Goal: Information Seeking & Learning: Learn about a topic

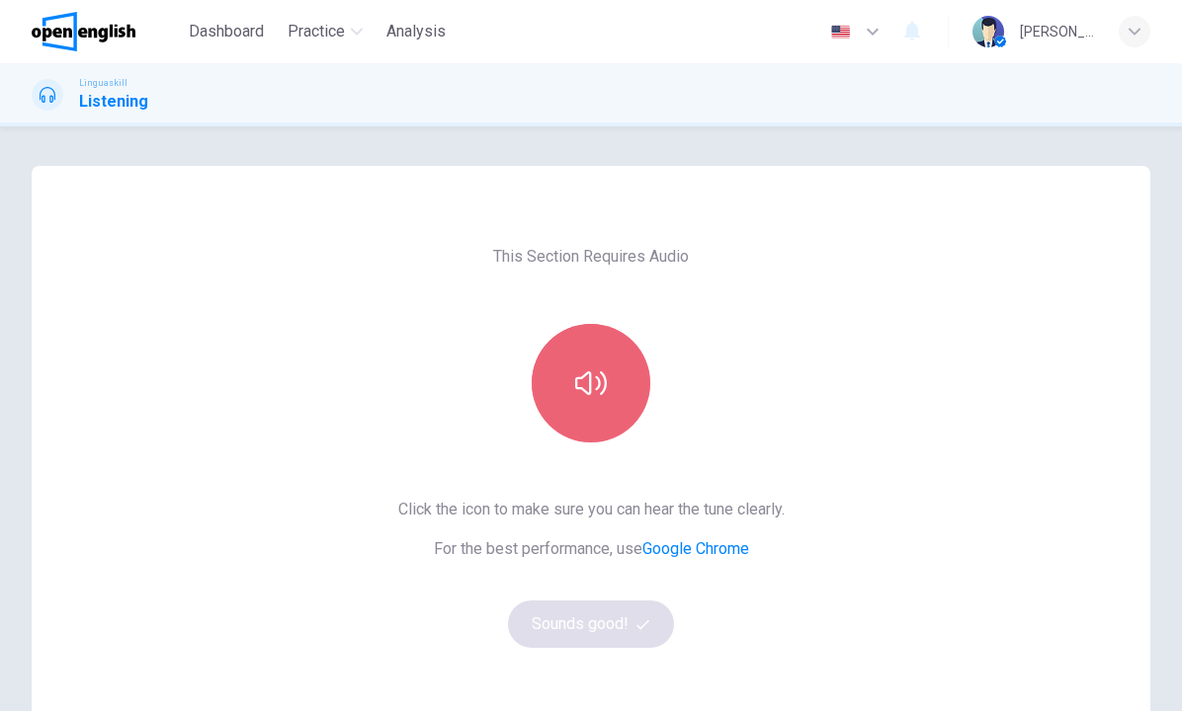
click at [601, 377] on icon "button" at bounding box center [591, 384] width 32 height 32
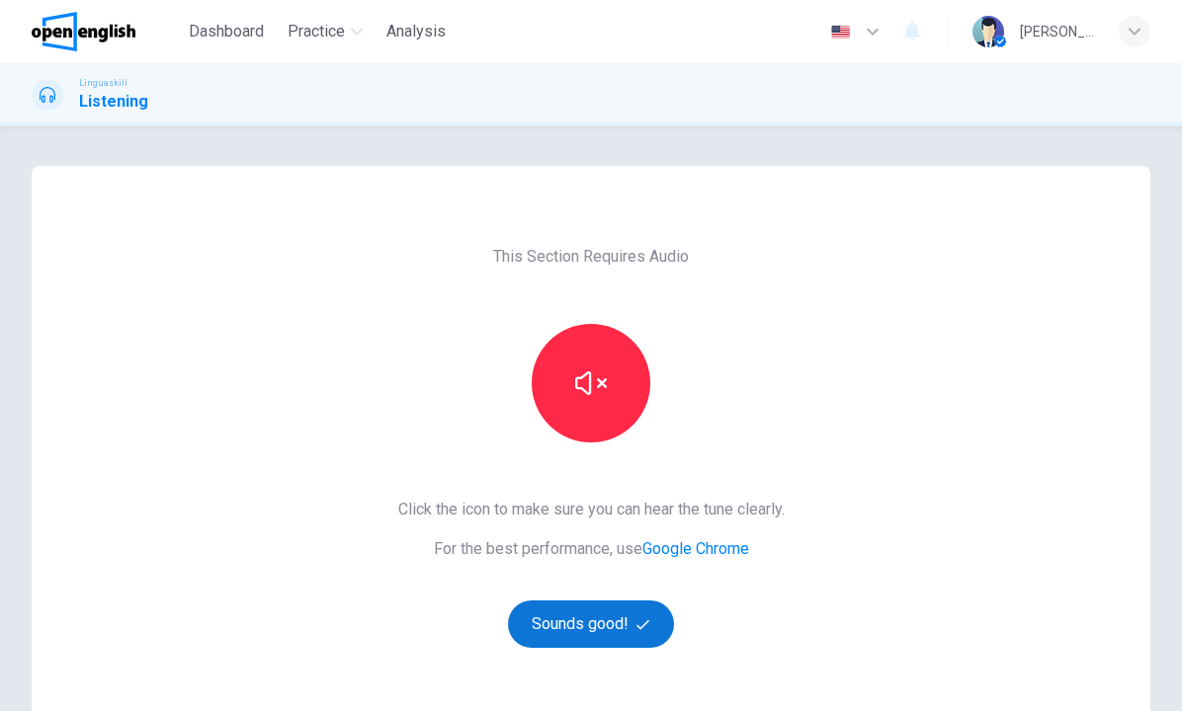
click at [608, 623] on button "Sounds good!" at bounding box center [591, 624] width 166 height 47
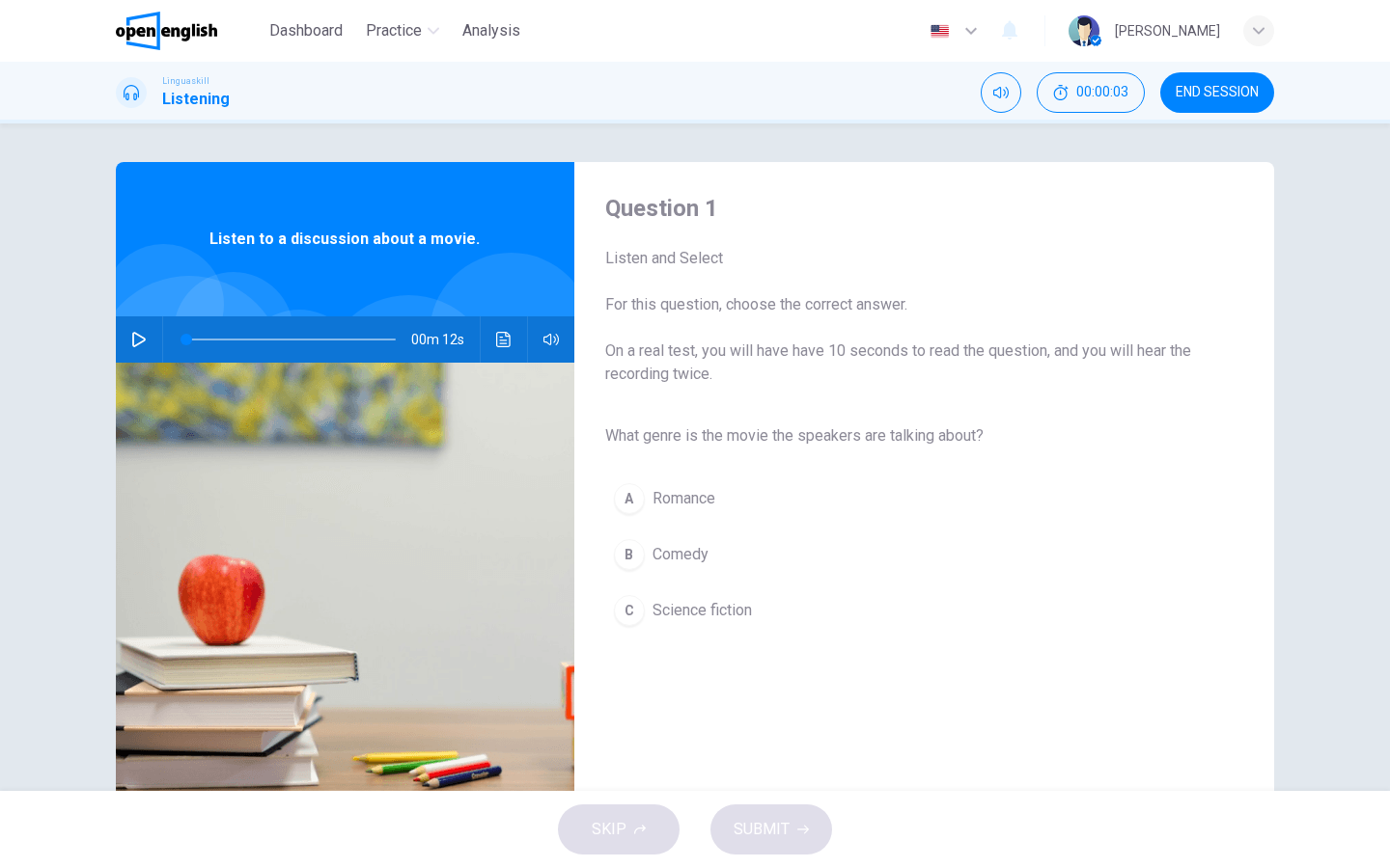
click at [141, 340] on icon "button" at bounding box center [139, 340] width 16 height 16
click at [642, 608] on div "C" at bounding box center [629, 611] width 31 height 31
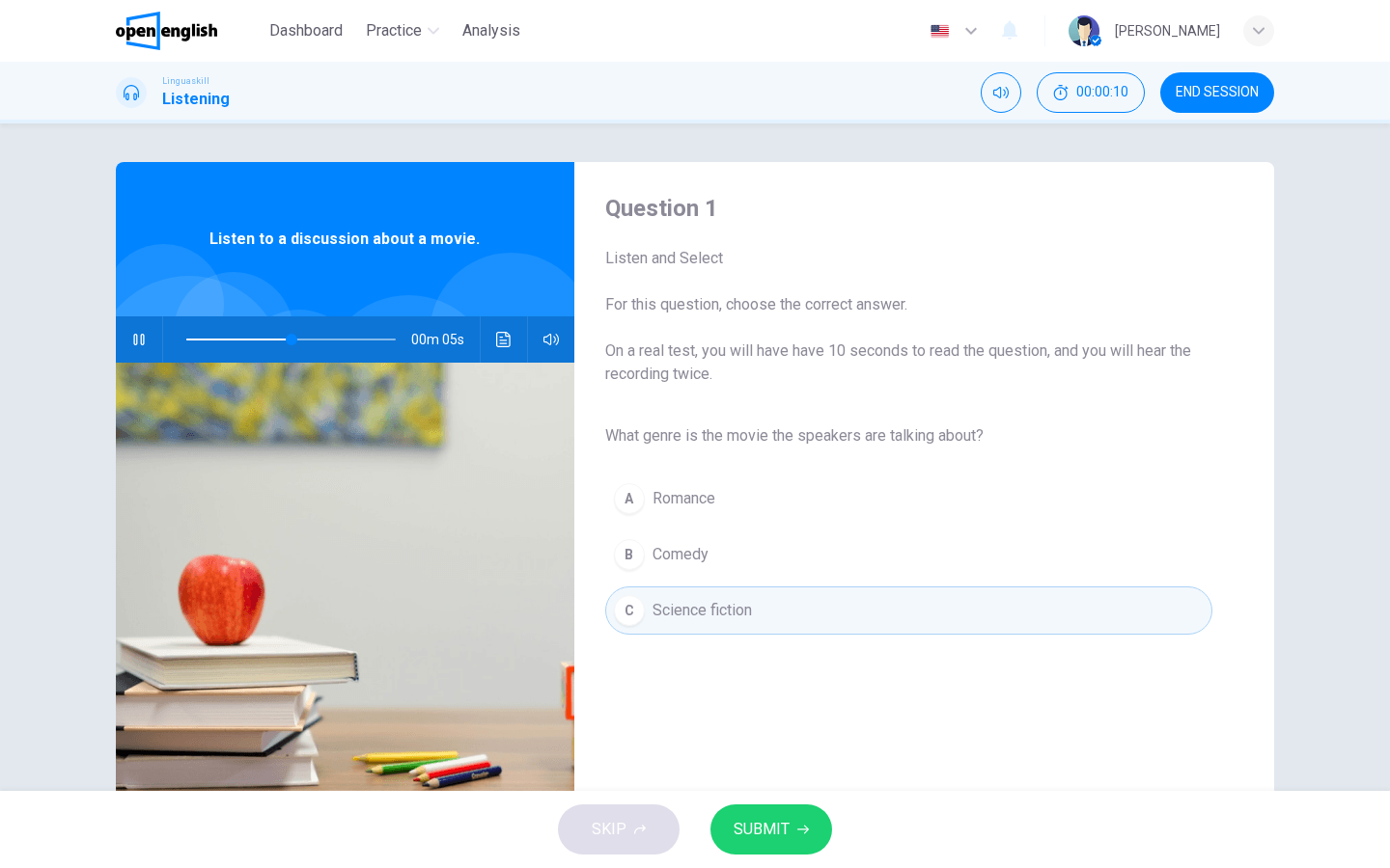
click at [779, 693] on span "SUBMIT" at bounding box center [761, 830] width 56 height 27
type input "**"
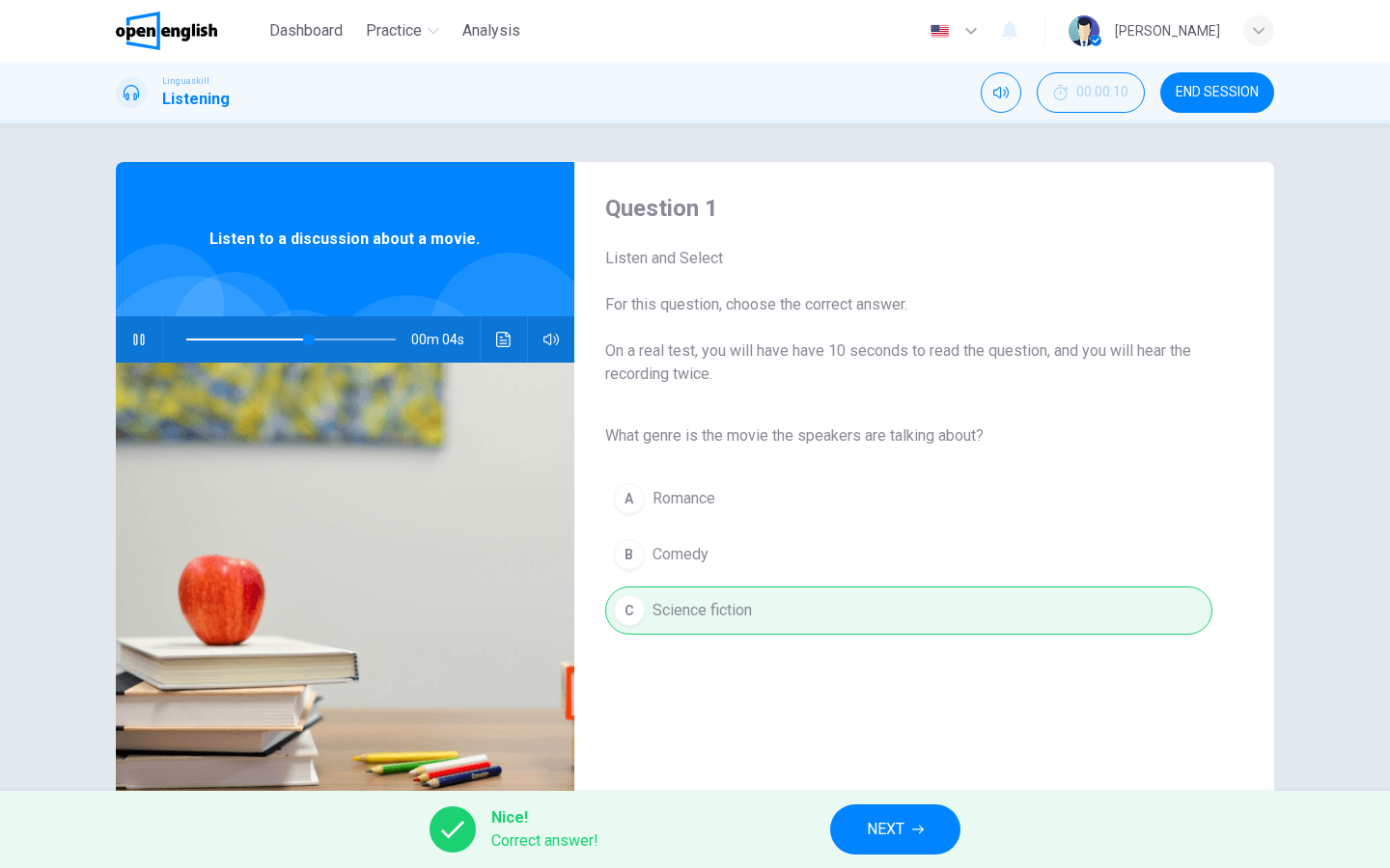
click at [862, 693] on button "NEXT" at bounding box center [895, 829] width 130 height 50
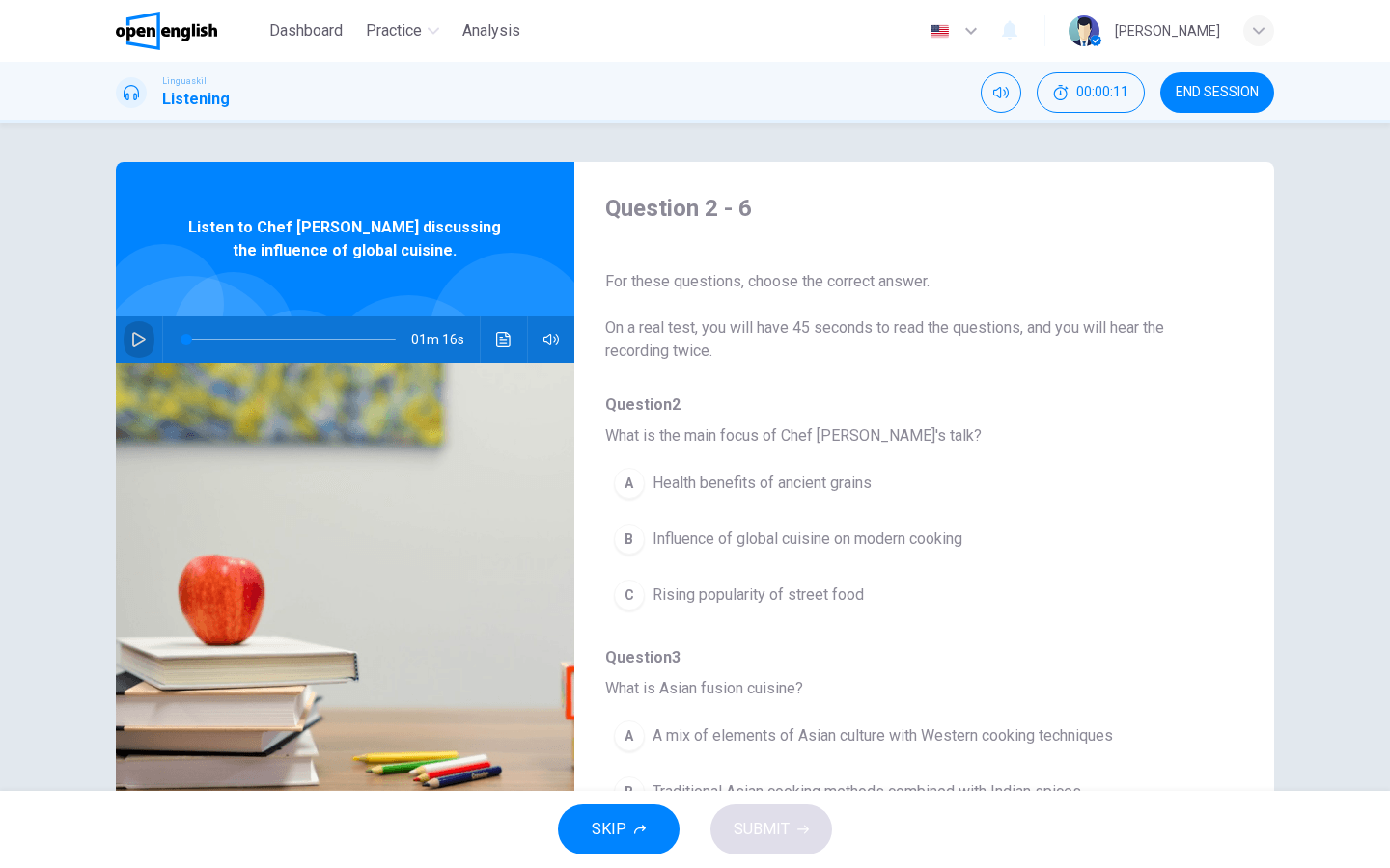
click at [140, 345] on icon "button" at bounding box center [139, 340] width 16 height 16
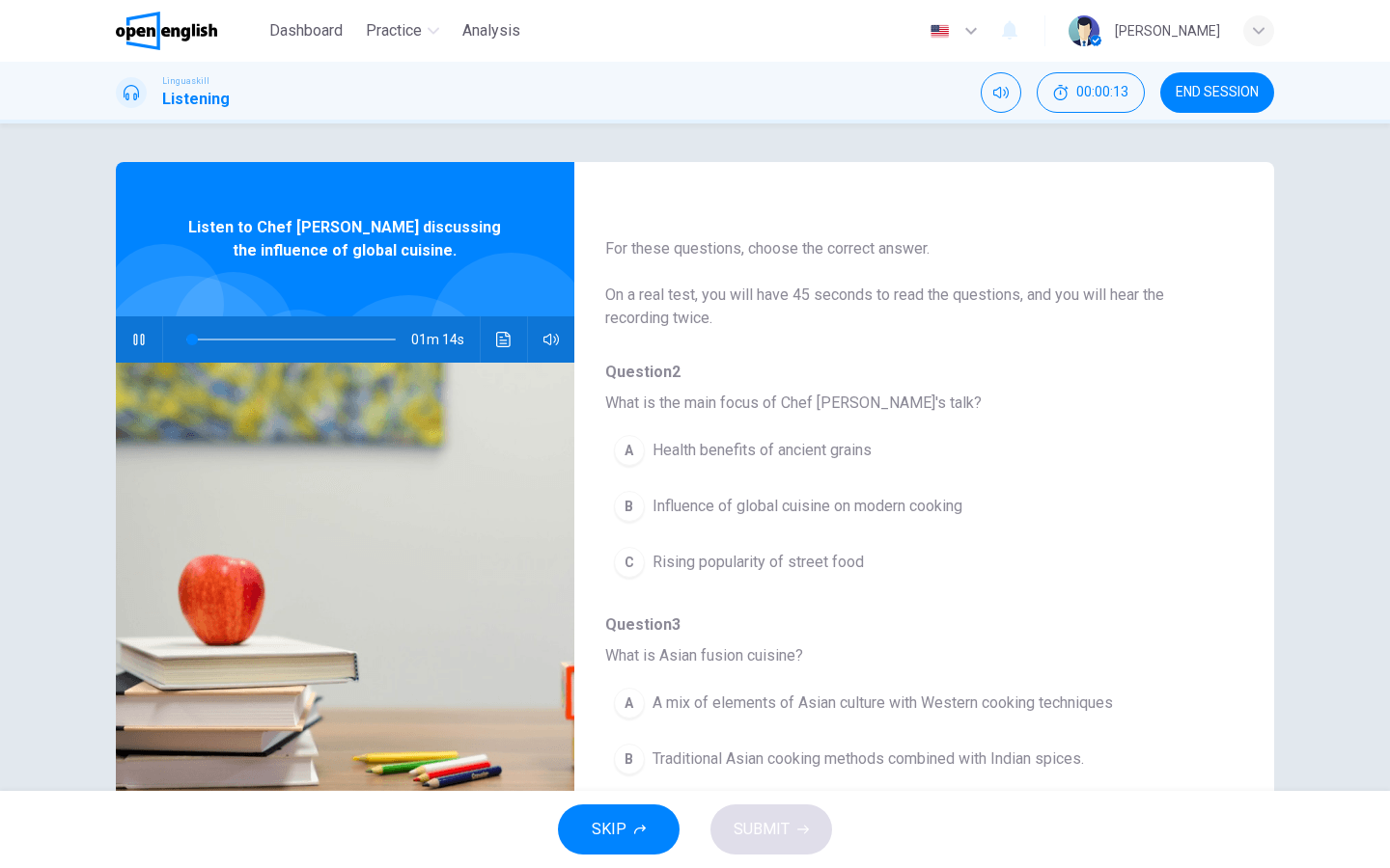
scroll to position [33, 0]
click at [653, 516] on span "Influence of global cuisine on modern cooking" at bounding box center [807, 507] width 310 height 23
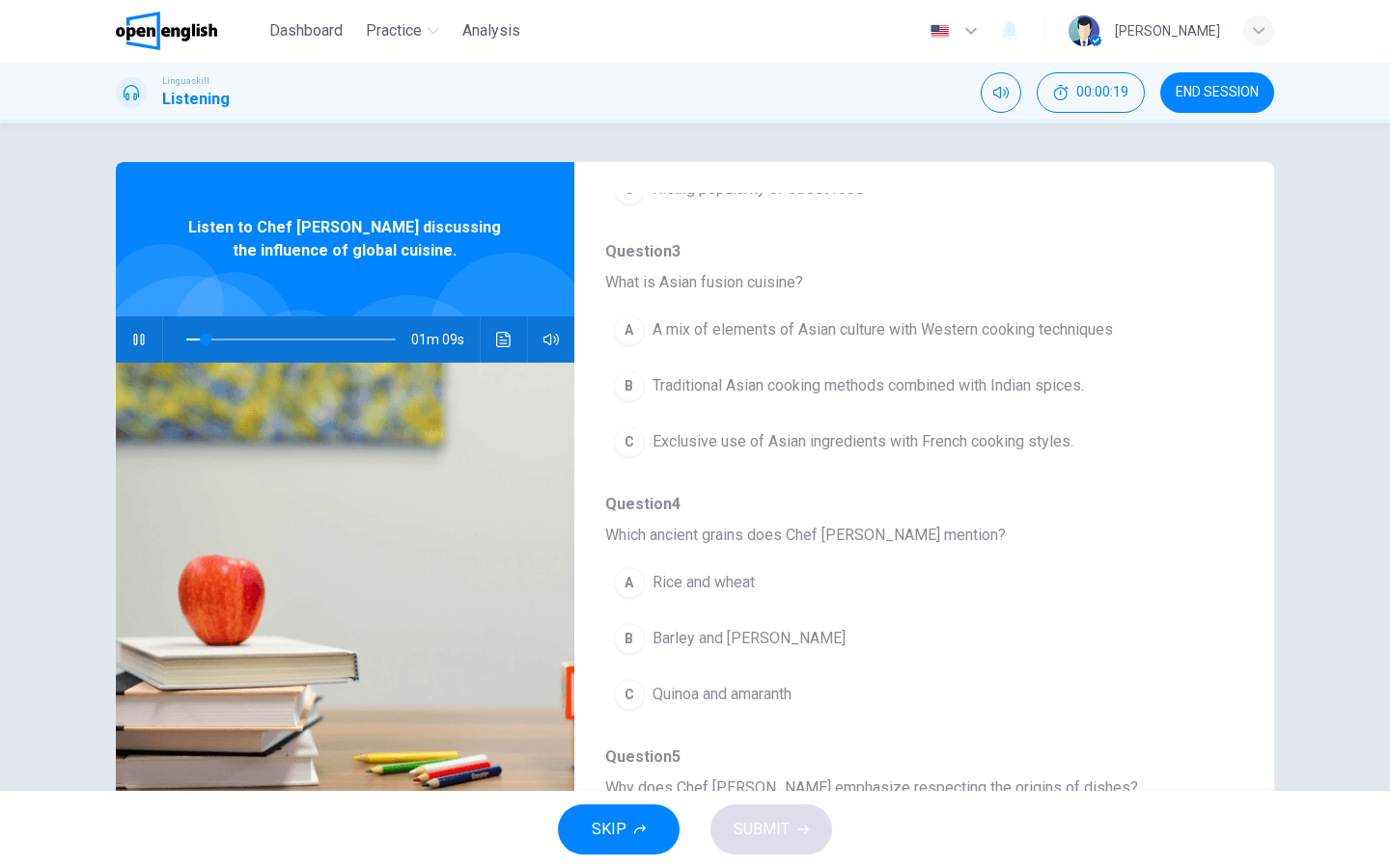
scroll to position [431, 0]
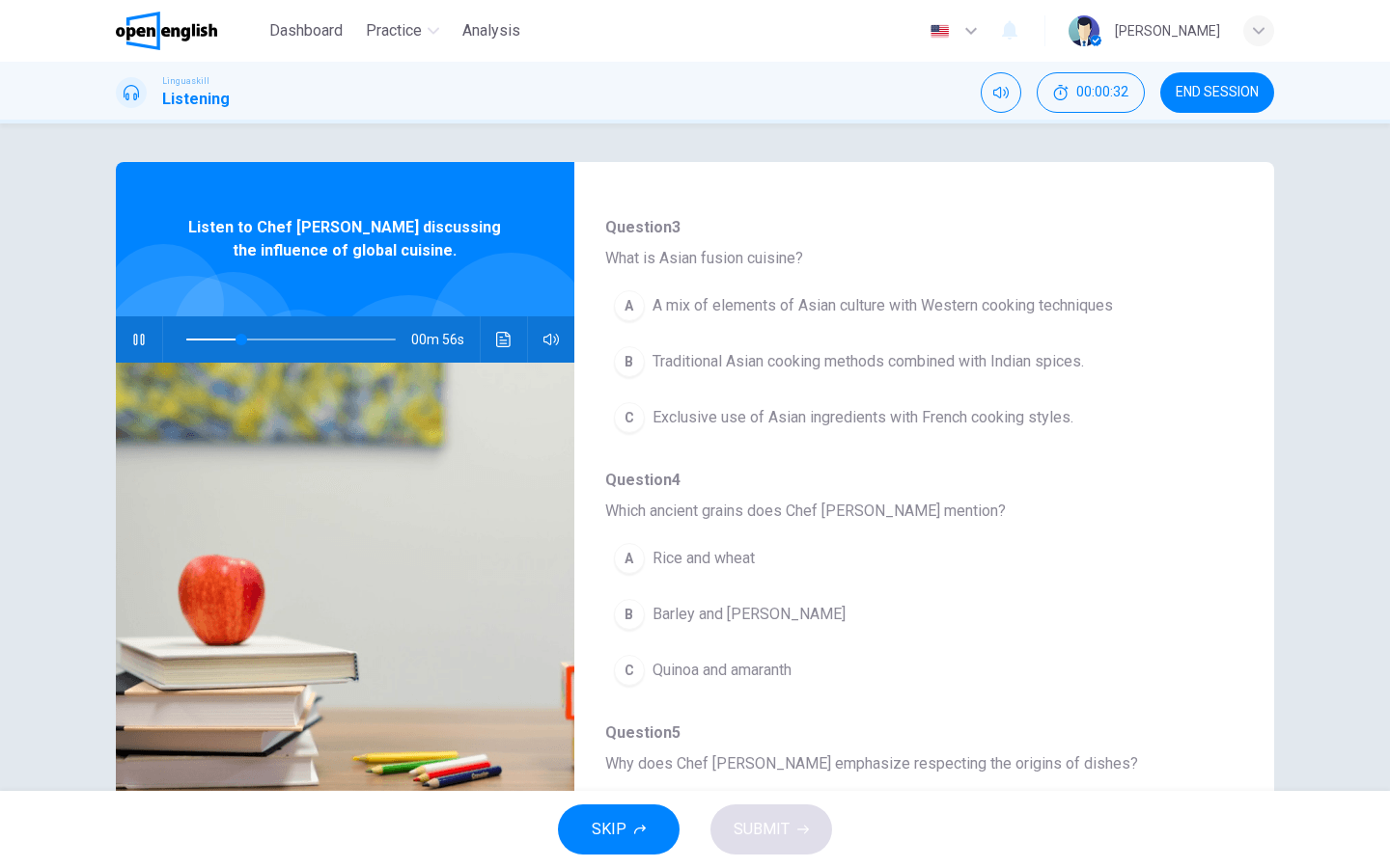
click at [637, 305] on div "A" at bounding box center [629, 306] width 31 height 31
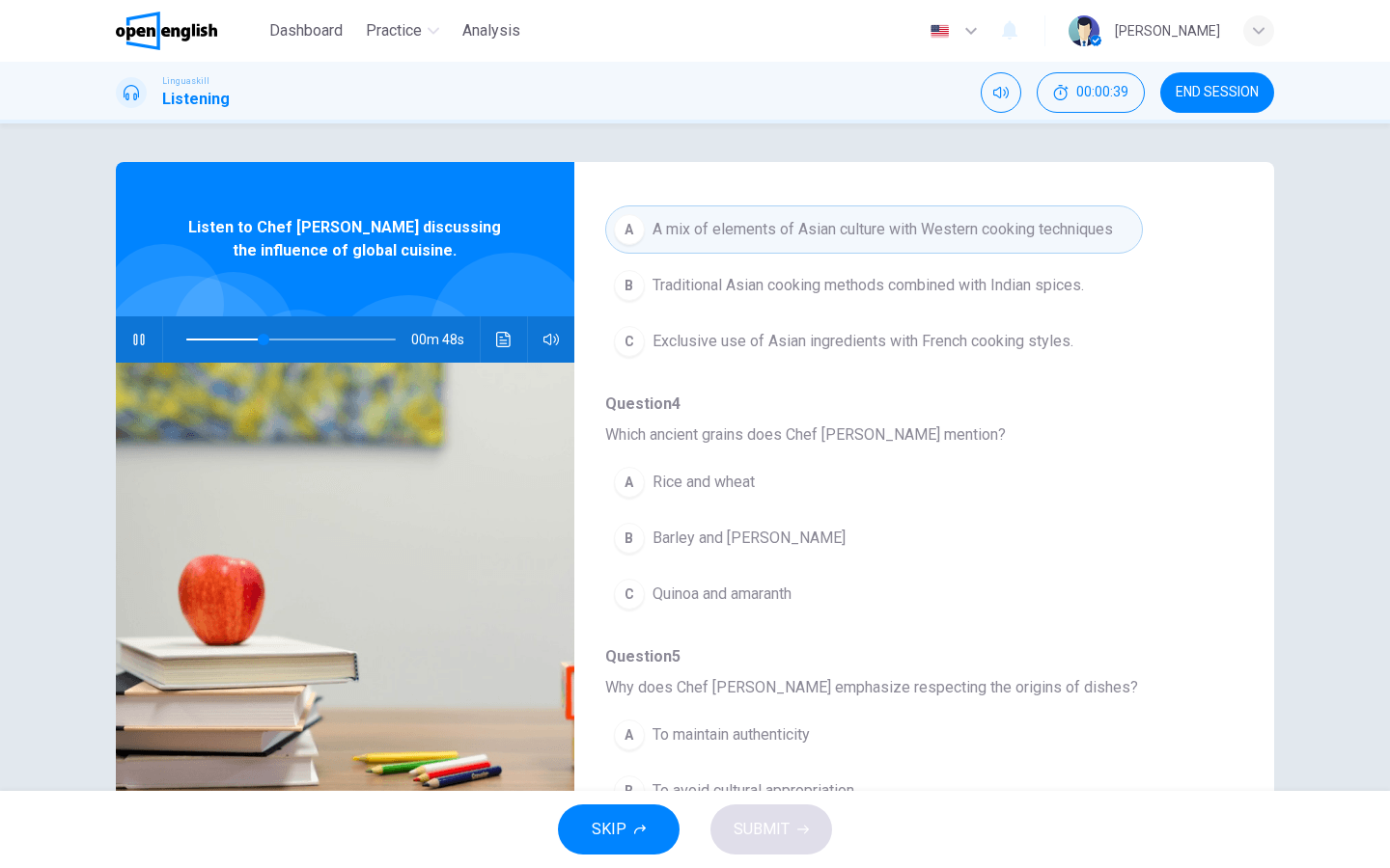
scroll to position [509, 0]
click at [642, 578] on button "C Quinoa and amaranth" at bounding box center [874, 592] width 537 height 48
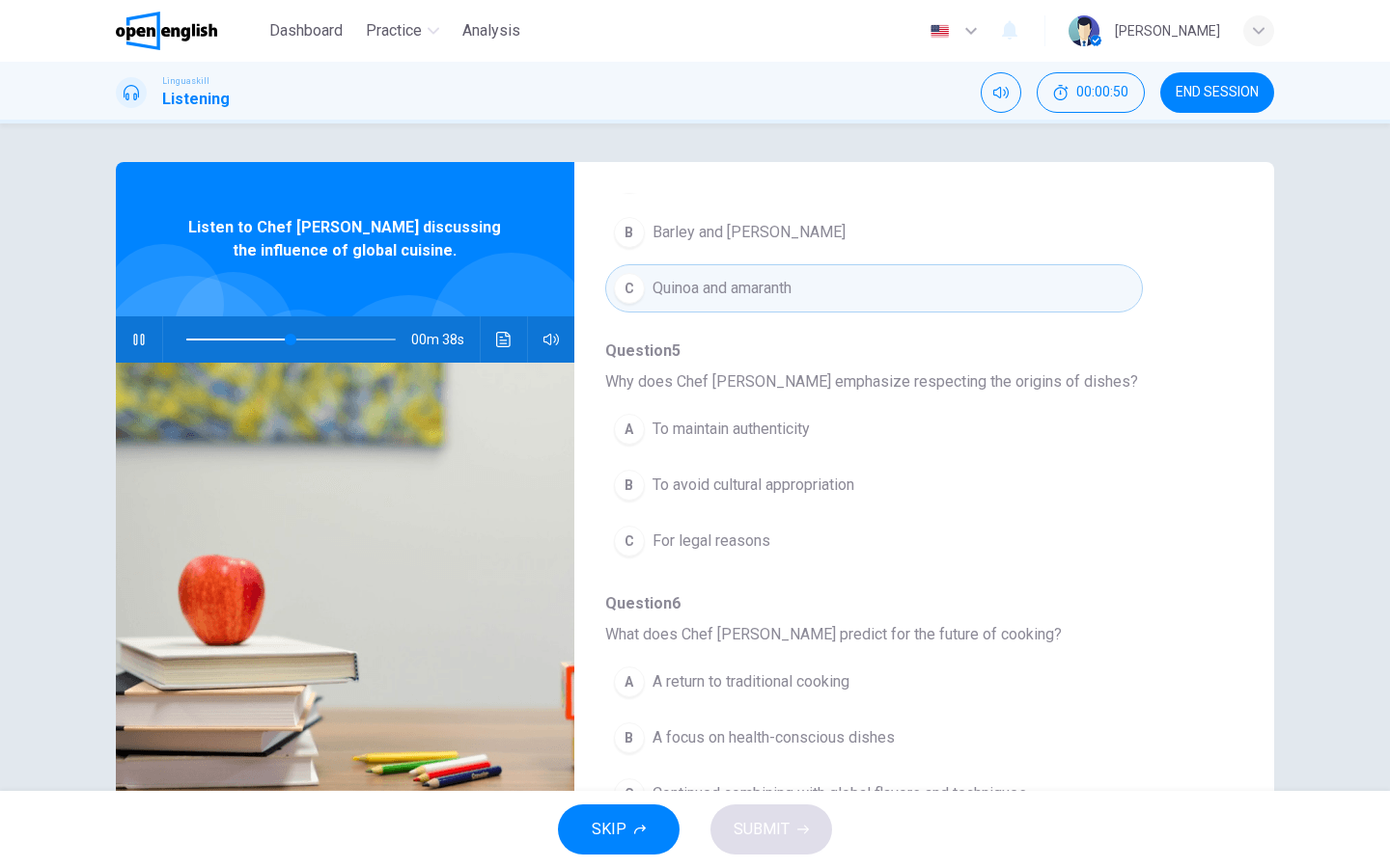
scroll to position [815, 0]
click at [629, 479] on div "B" at bounding box center [629, 482] width 31 height 31
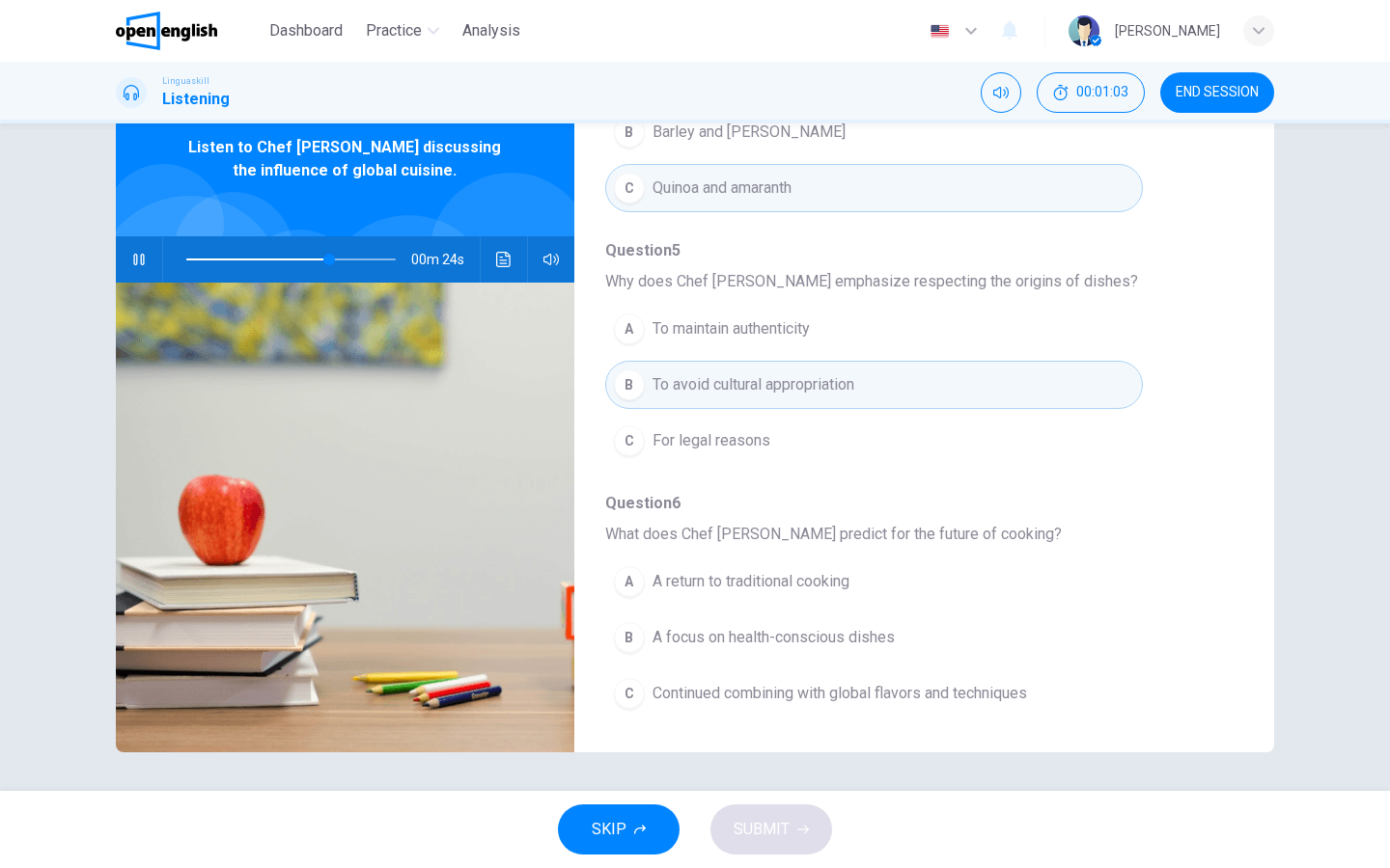
scroll to position [833, 0]
click at [635, 691] on div "C" at bounding box center [629, 694] width 31 height 31
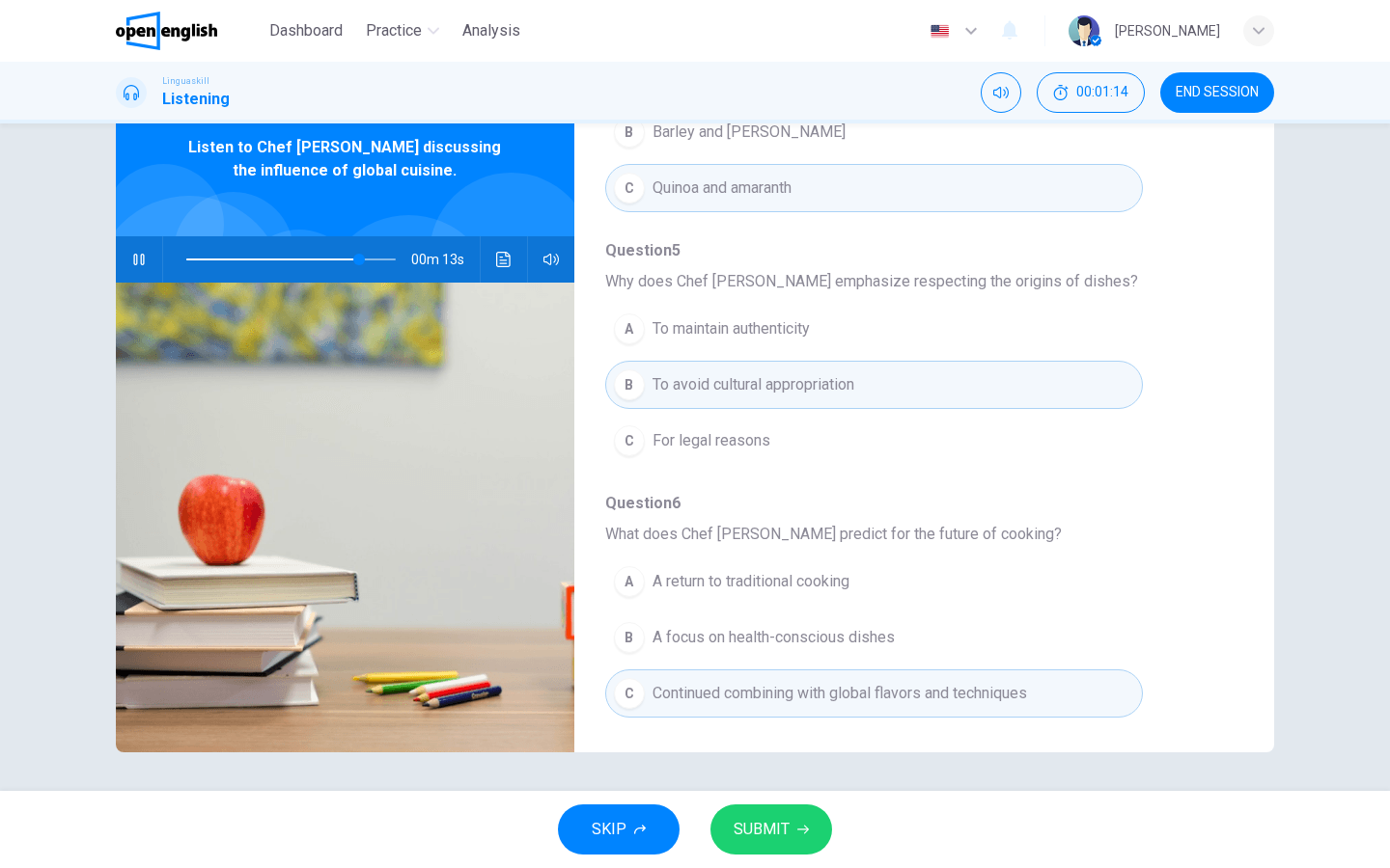
click at [721, 693] on button "SUBMIT" at bounding box center [771, 829] width 122 height 50
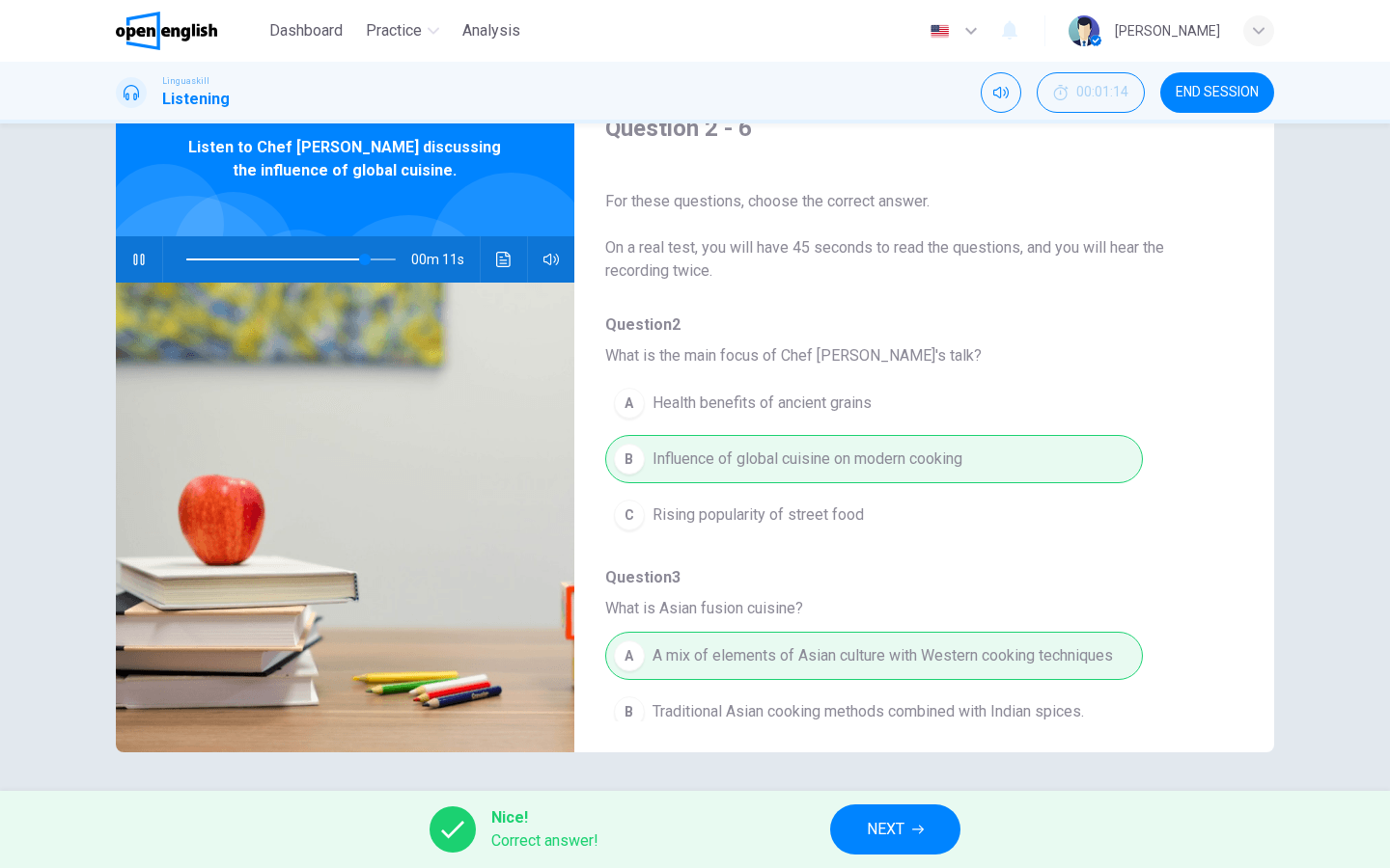
scroll to position [0, 0]
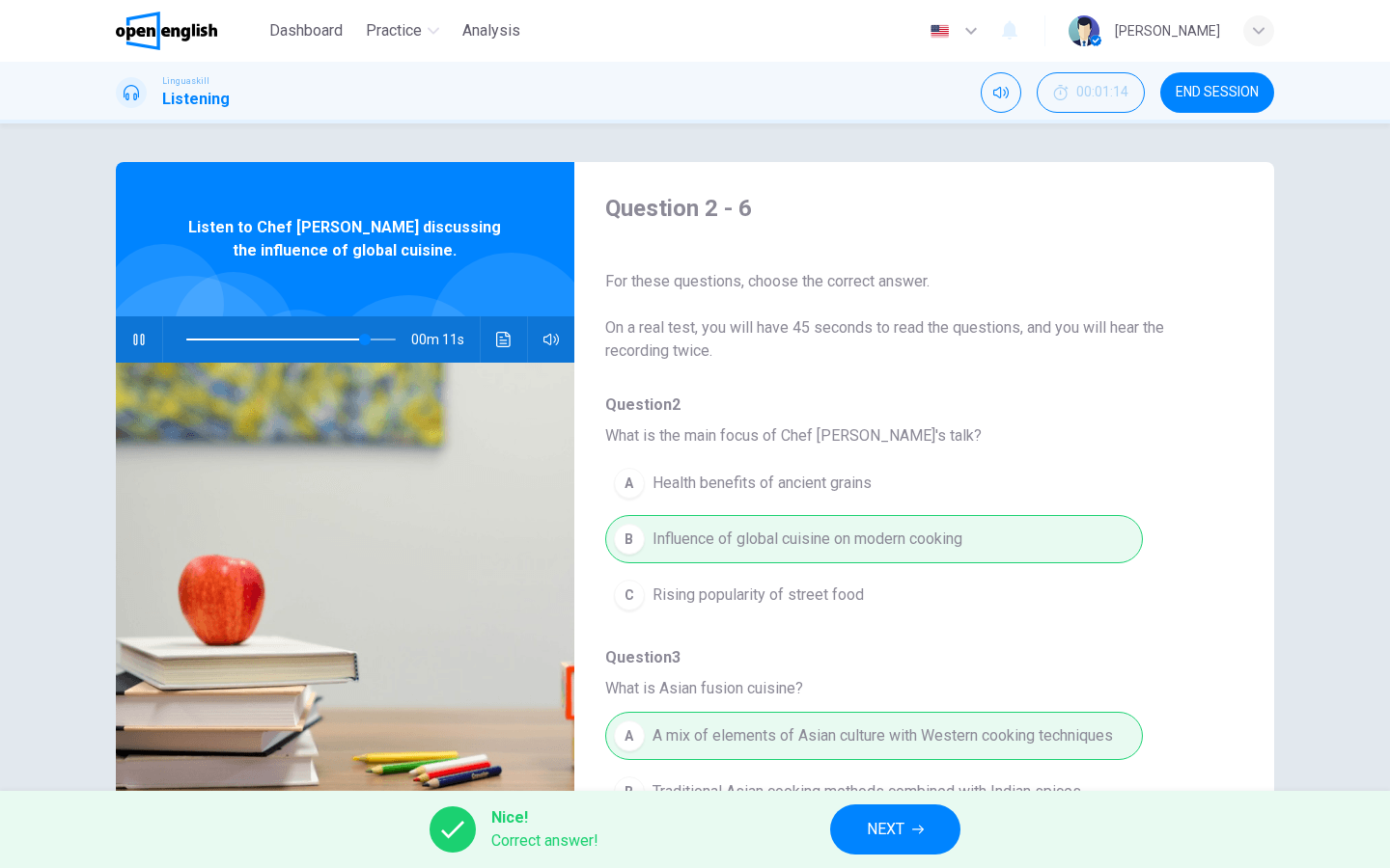
type input "**"
click at [890, 693] on span "NEXT" at bounding box center [885, 830] width 38 height 27
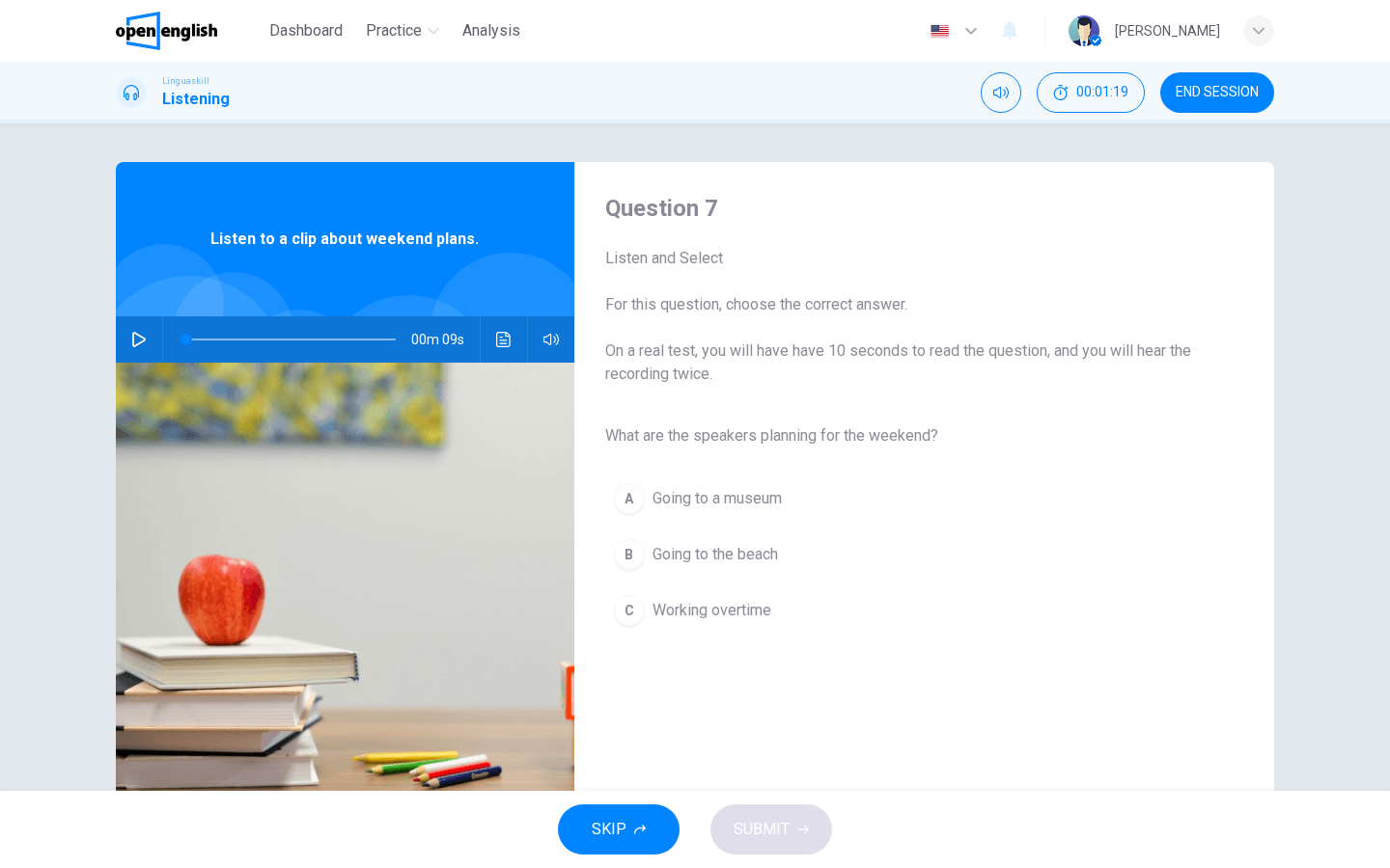
click at [131, 347] on icon "button" at bounding box center [139, 340] width 16 height 16
click at [636, 559] on div "B" at bounding box center [629, 555] width 31 height 31
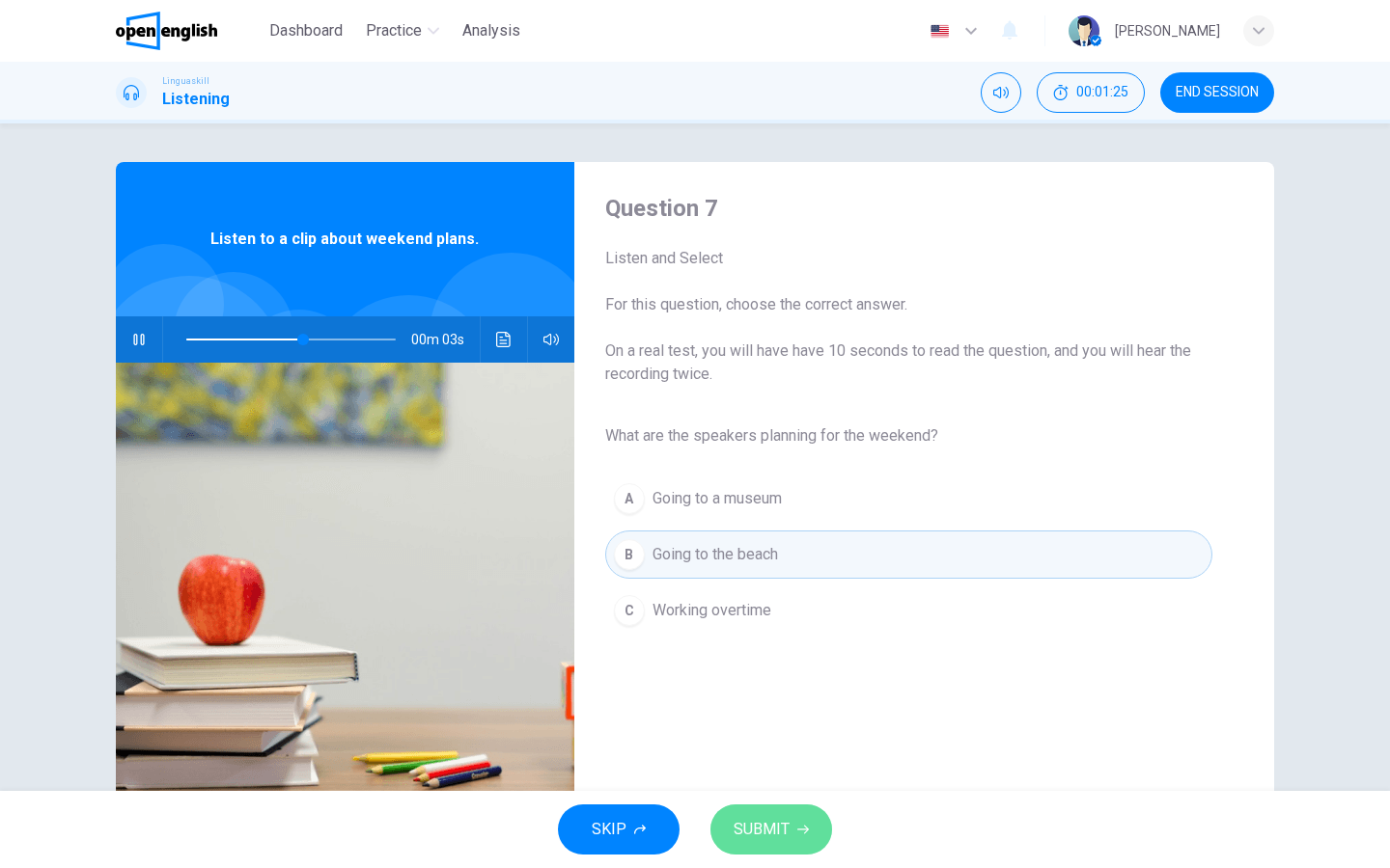
click at [760, 693] on span "SUBMIT" at bounding box center [761, 830] width 56 height 27
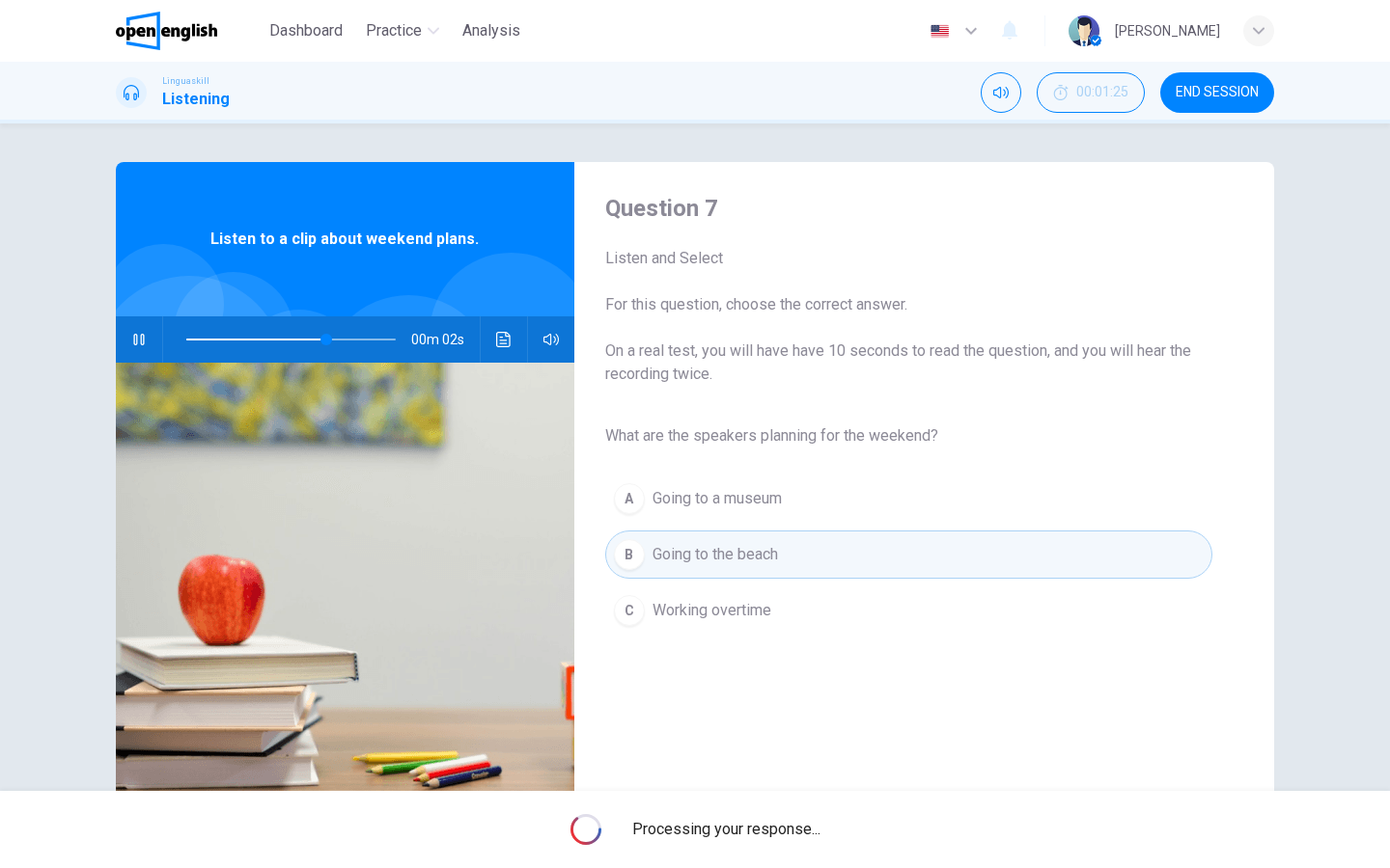
type input "**"
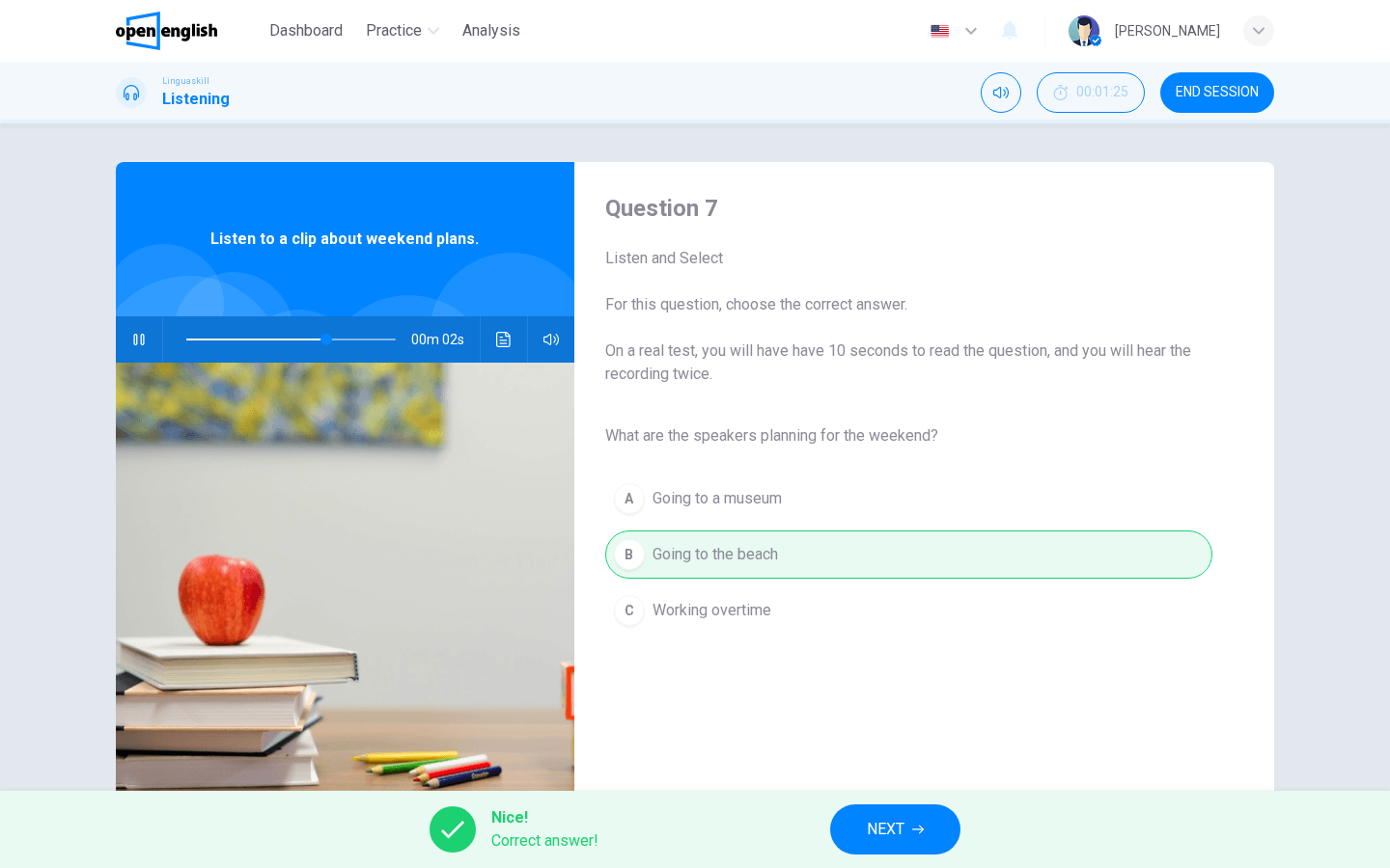
click at [857, 693] on button "NEXT" at bounding box center [895, 829] width 130 height 50
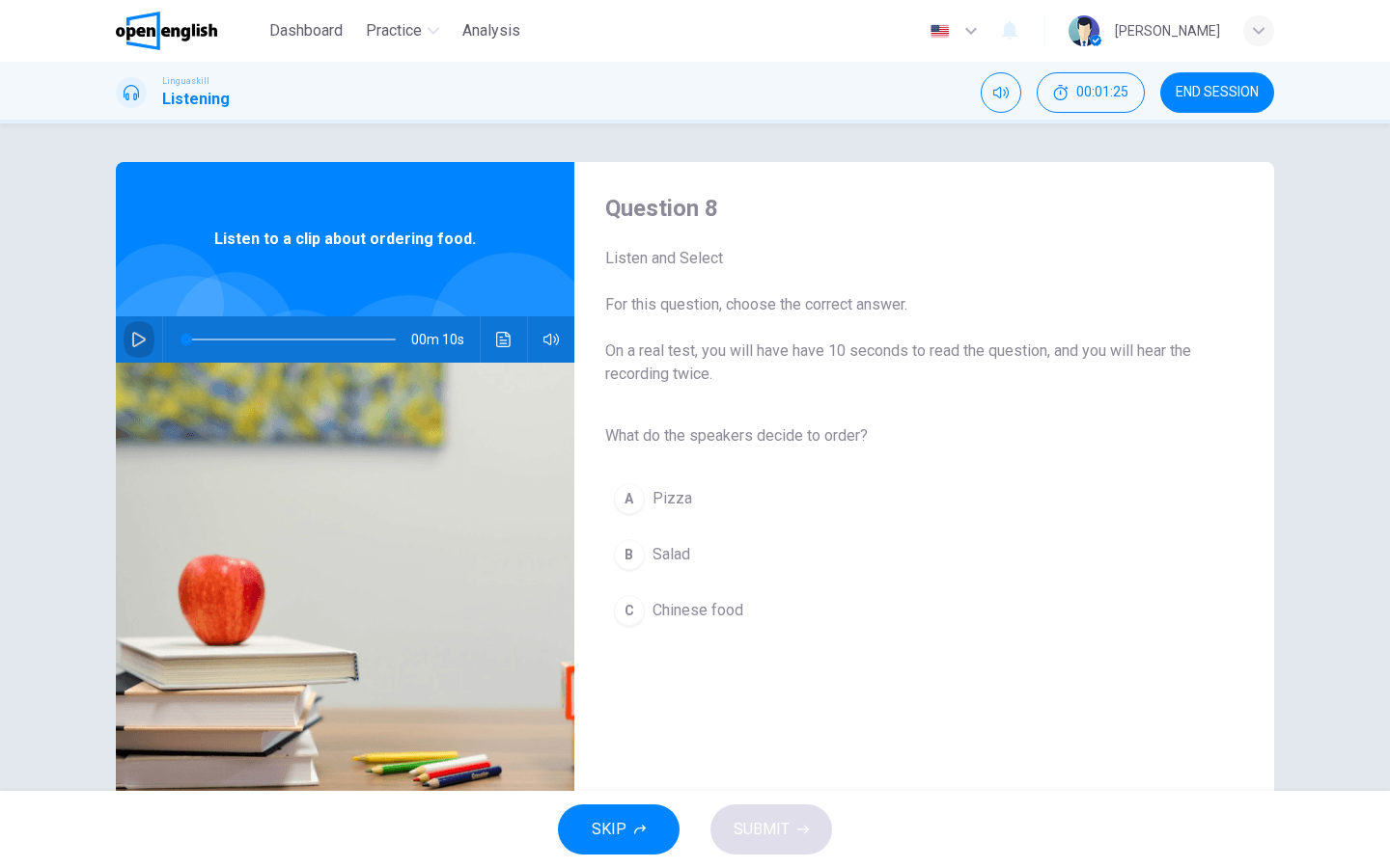
click at [143, 340] on icon "button" at bounding box center [139, 340] width 16 height 16
click at [631, 559] on div "B" at bounding box center [629, 555] width 31 height 31
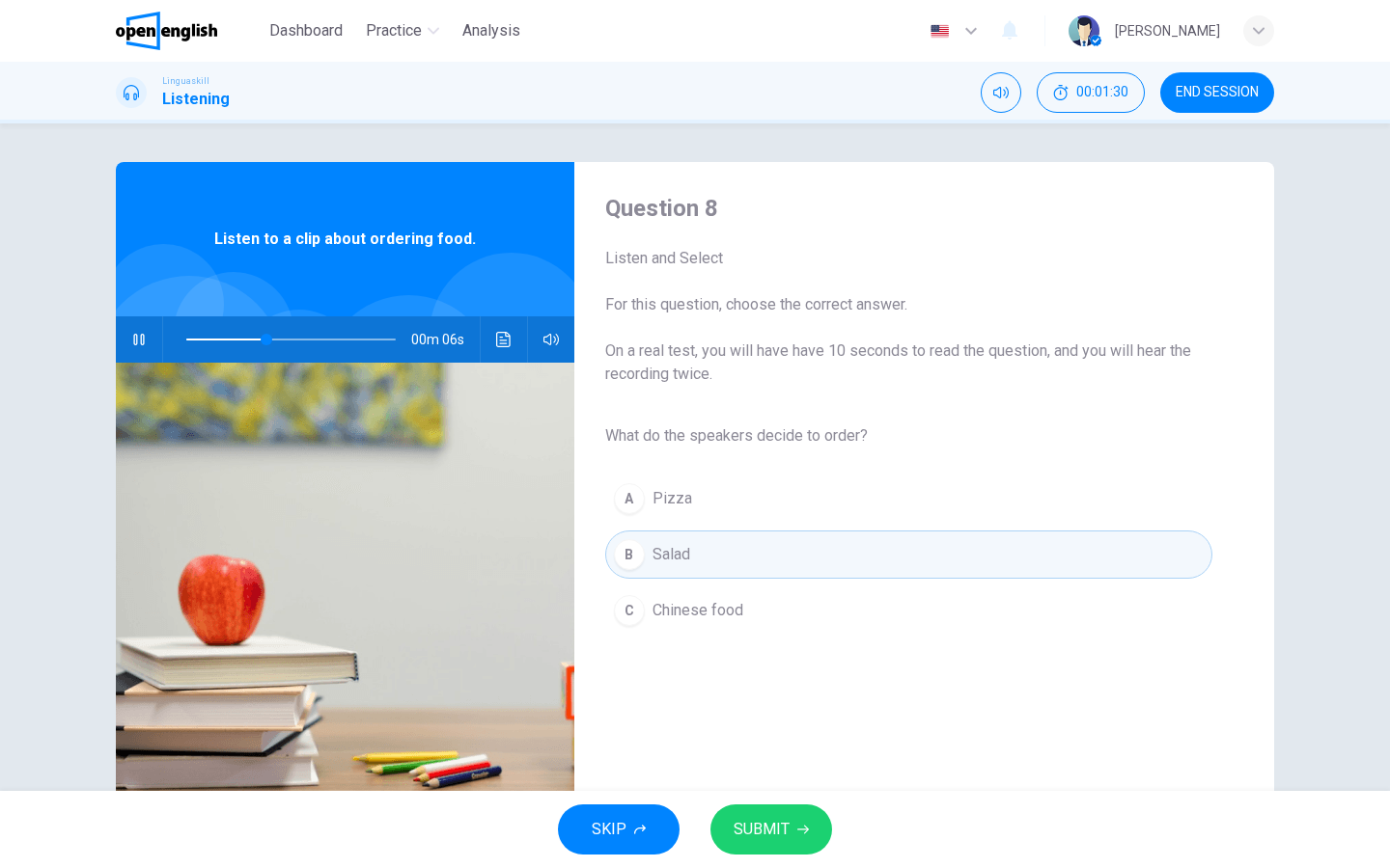
click at [756, 693] on button "SUBMIT" at bounding box center [771, 829] width 122 height 50
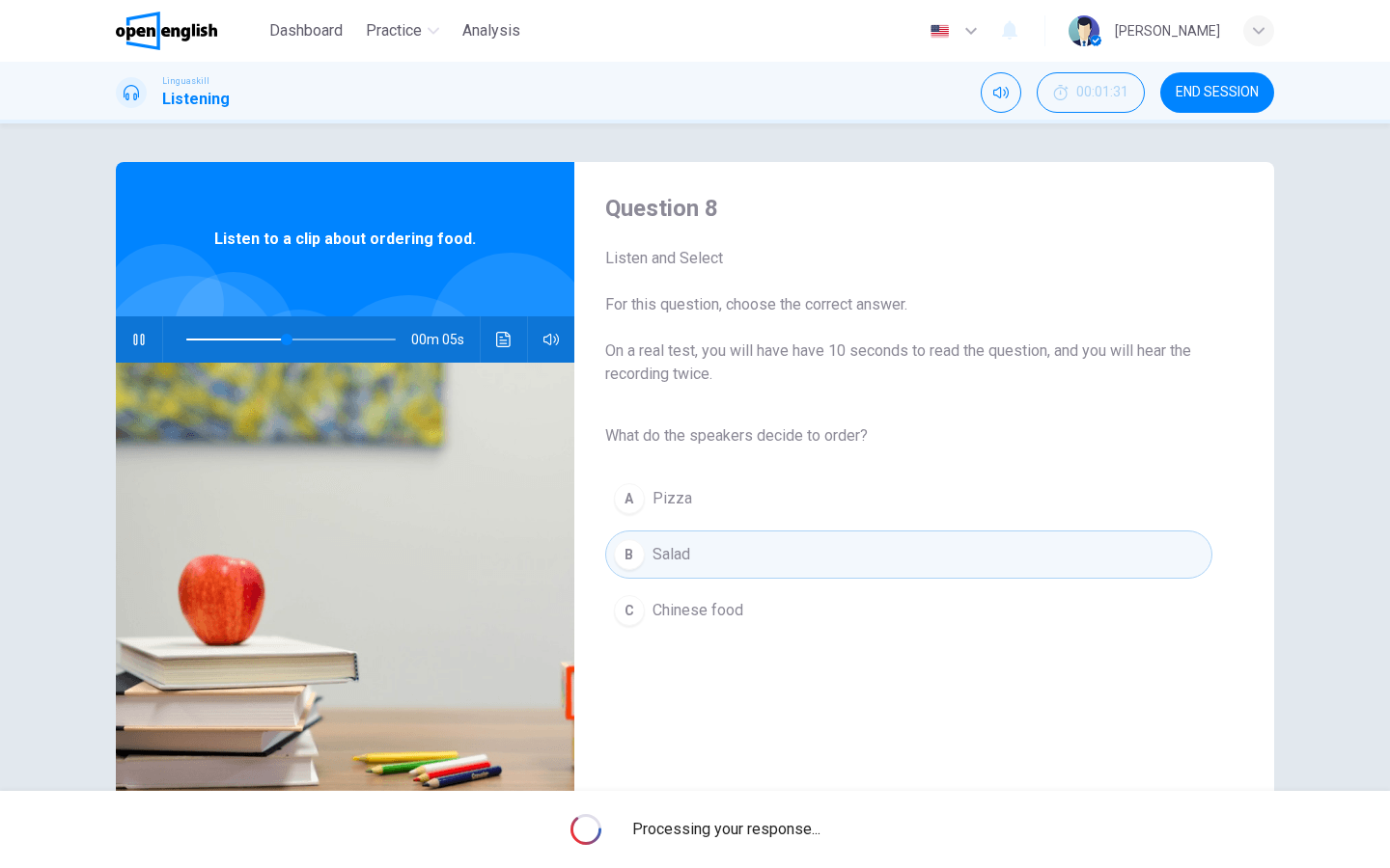
type input "**"
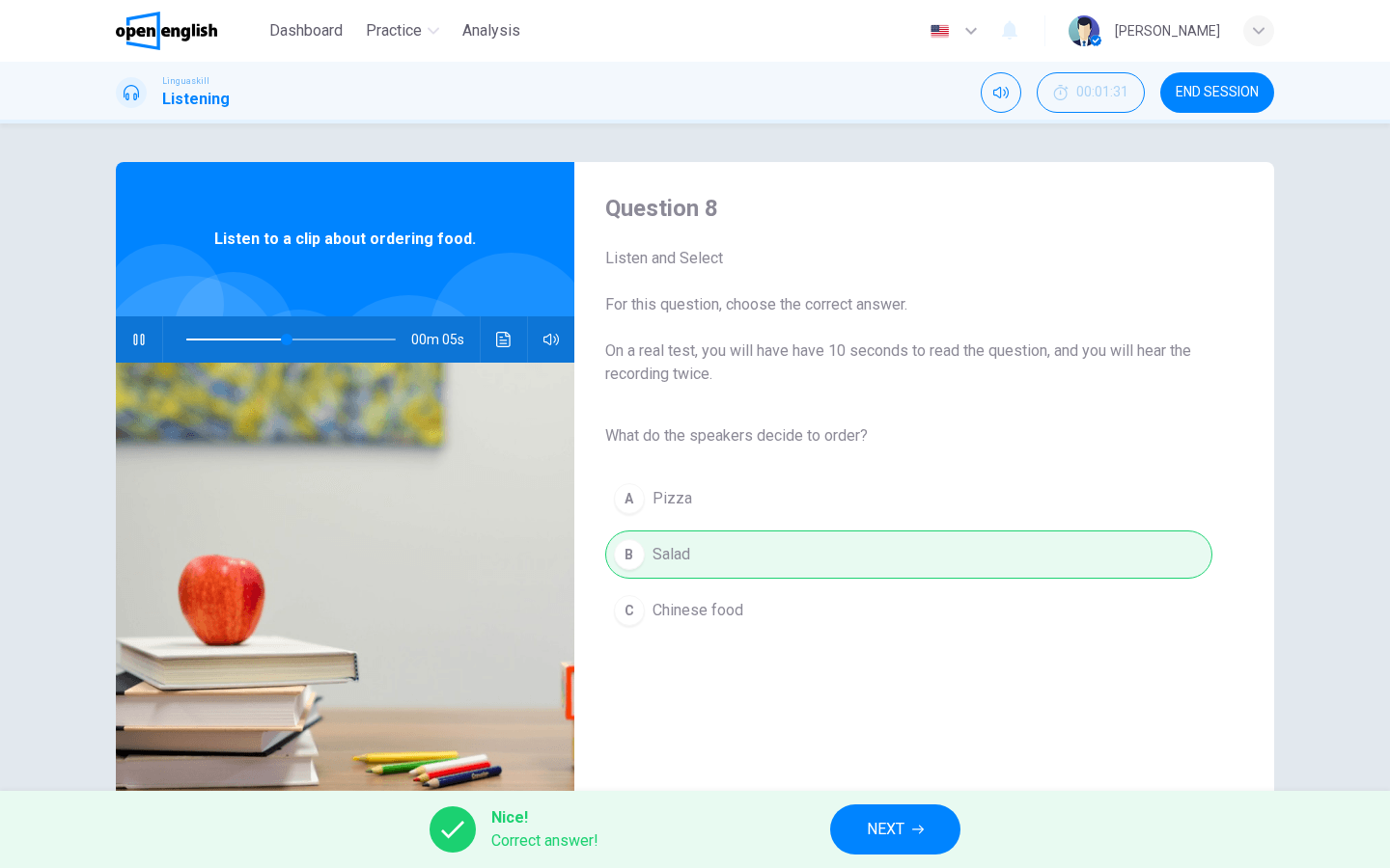
click at [856, 693] on button "NEXT" at bounding box center [895, 829] width 130 height 50
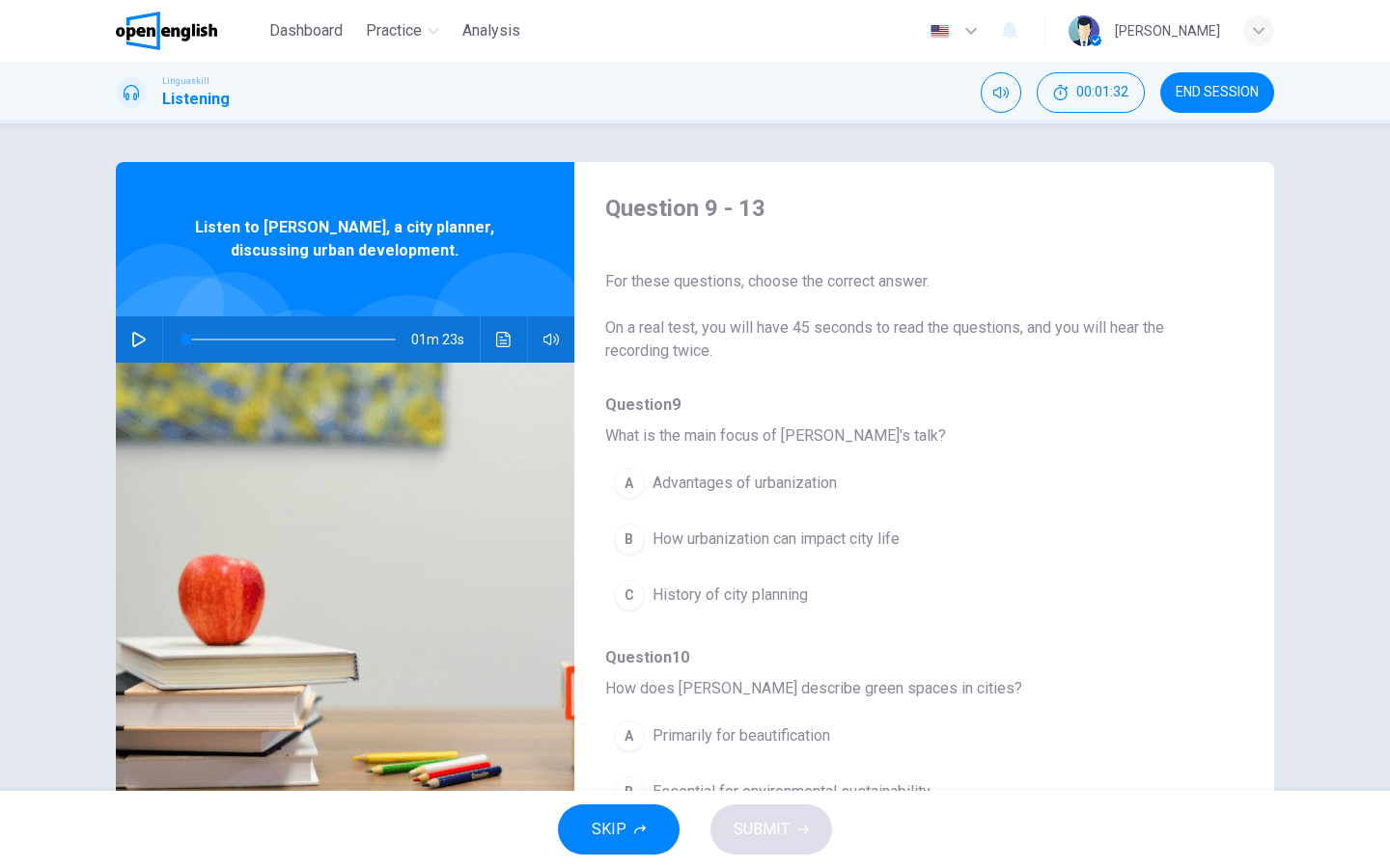
click at [138, 341] on icon "button" at bounding box center [139, 340] width 16 height 16
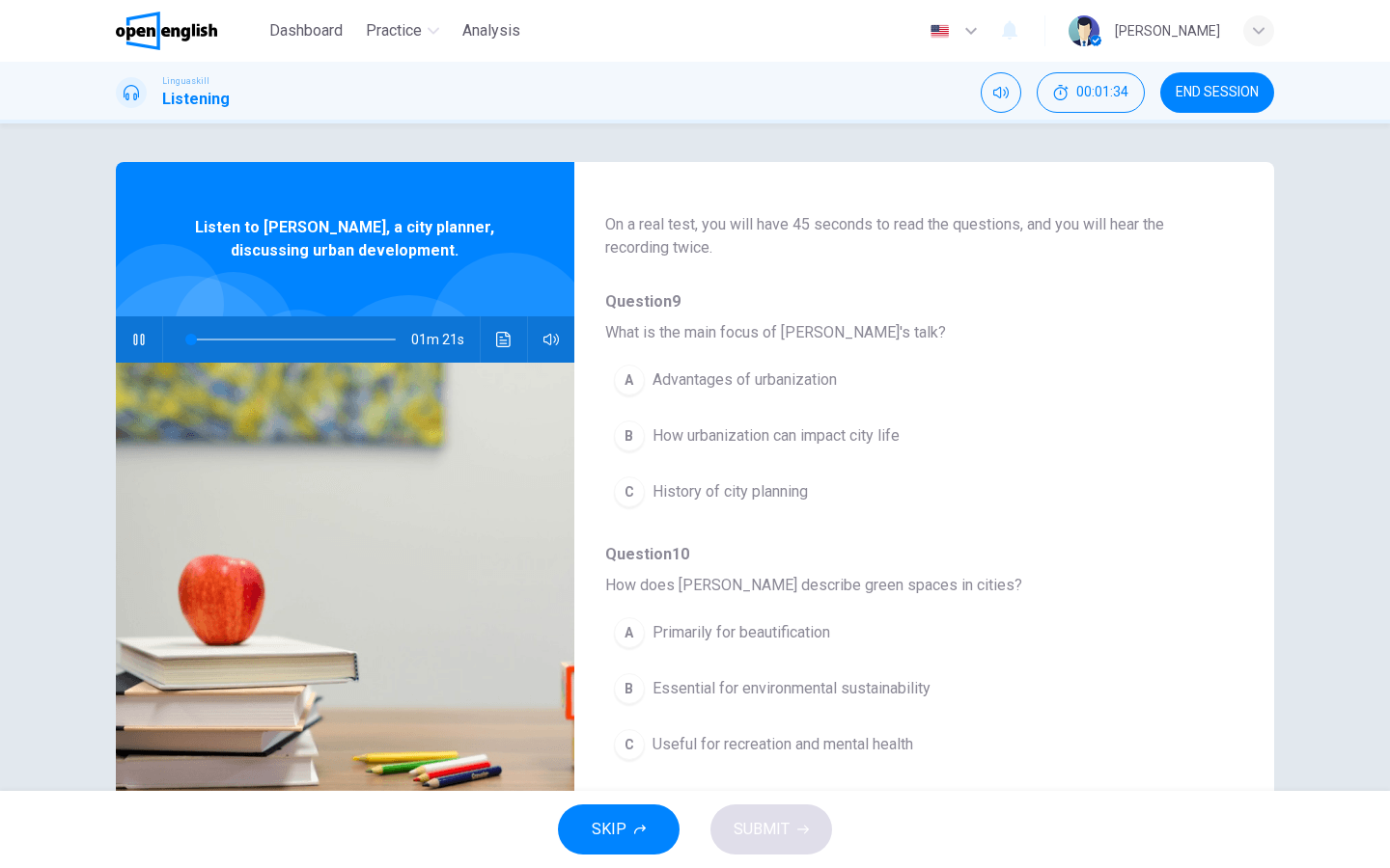
scroll to position [116, 0]
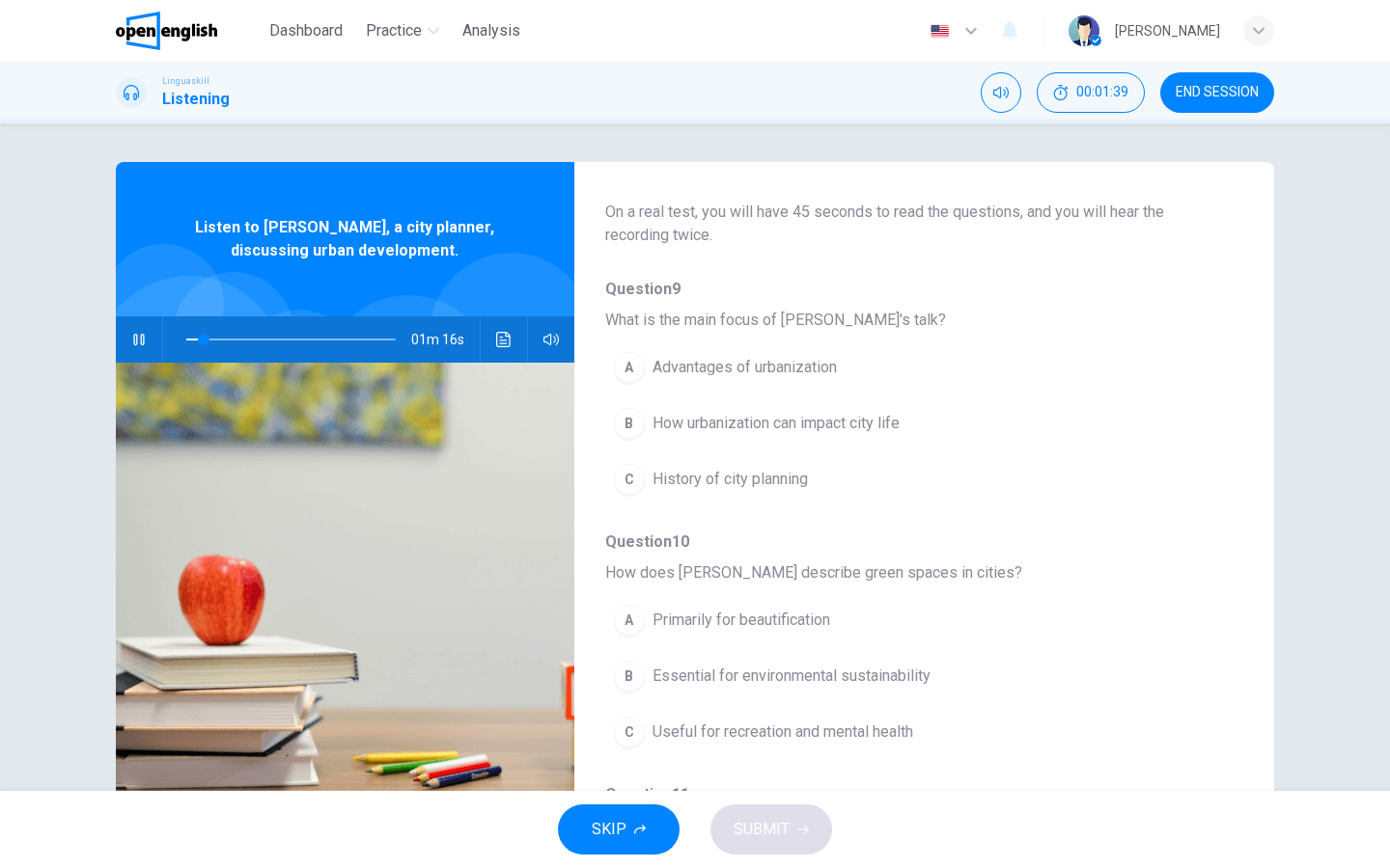
click at [729, 419] on span "How urbanization can impact city life" at bounding box center [776, 424] width 247 height 23
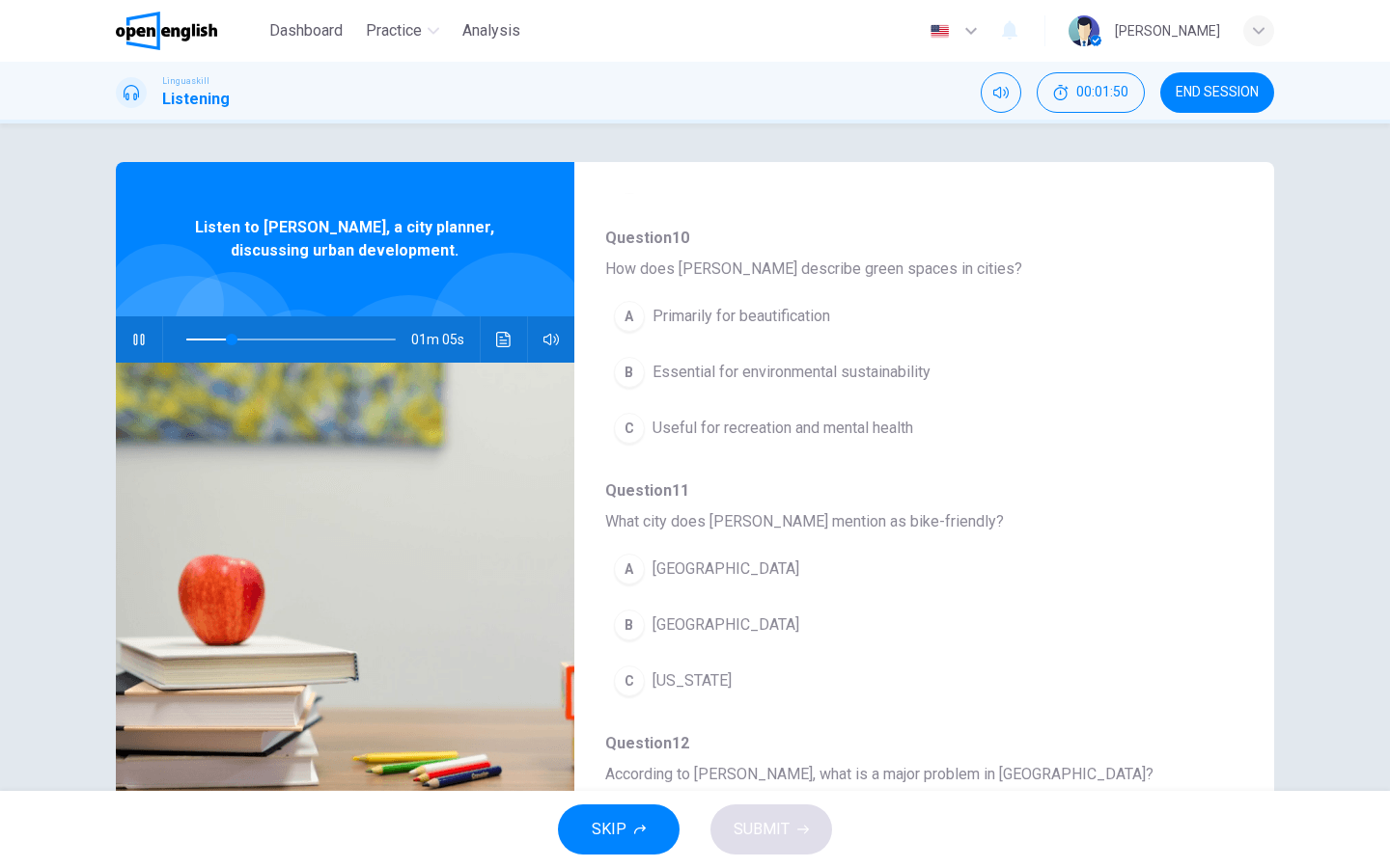
scroll to position [426, 0]
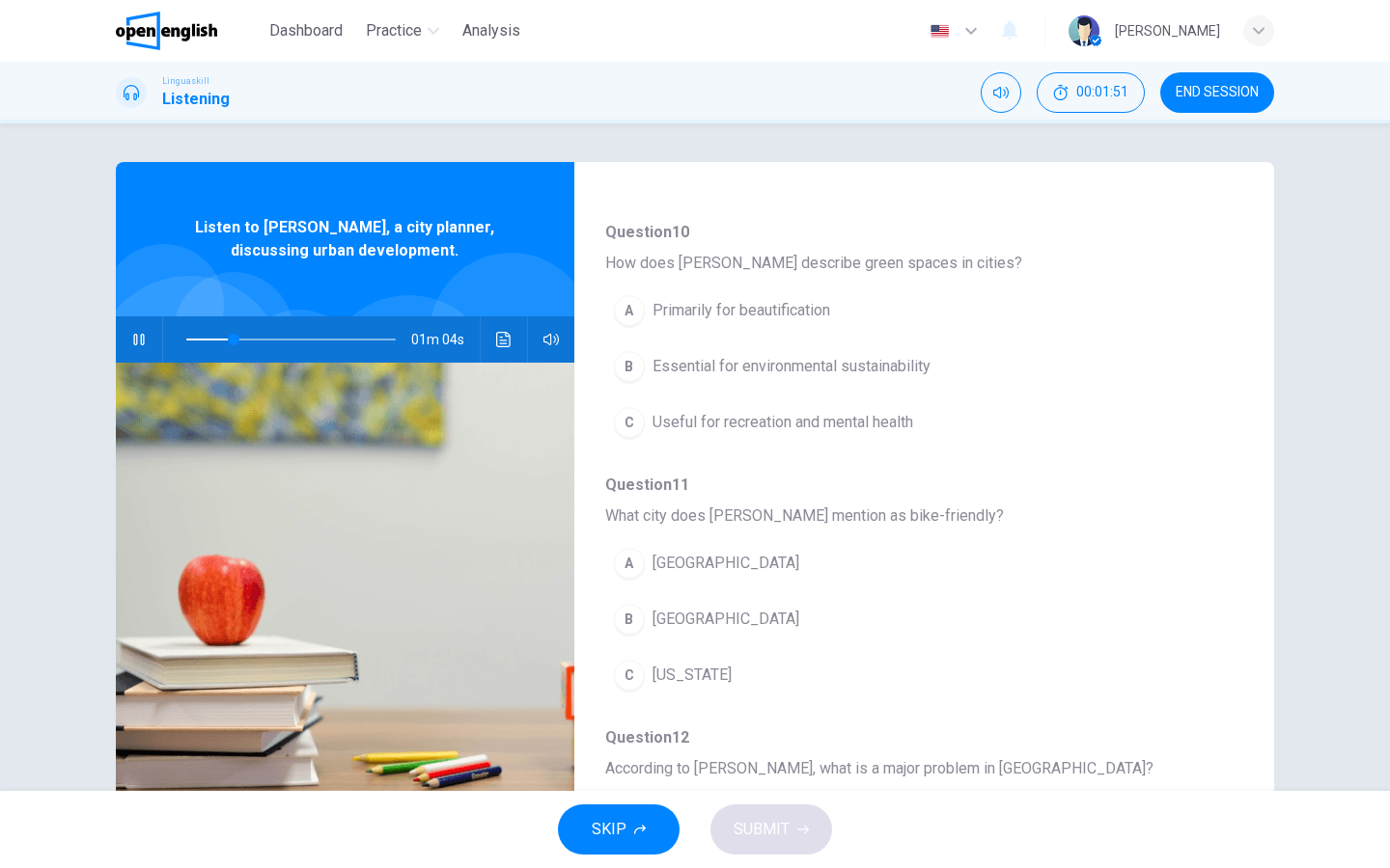
click at [751, 378] on button "B Essential for environmental sustainability" at bounding box center [874, 366] width 537 height 48
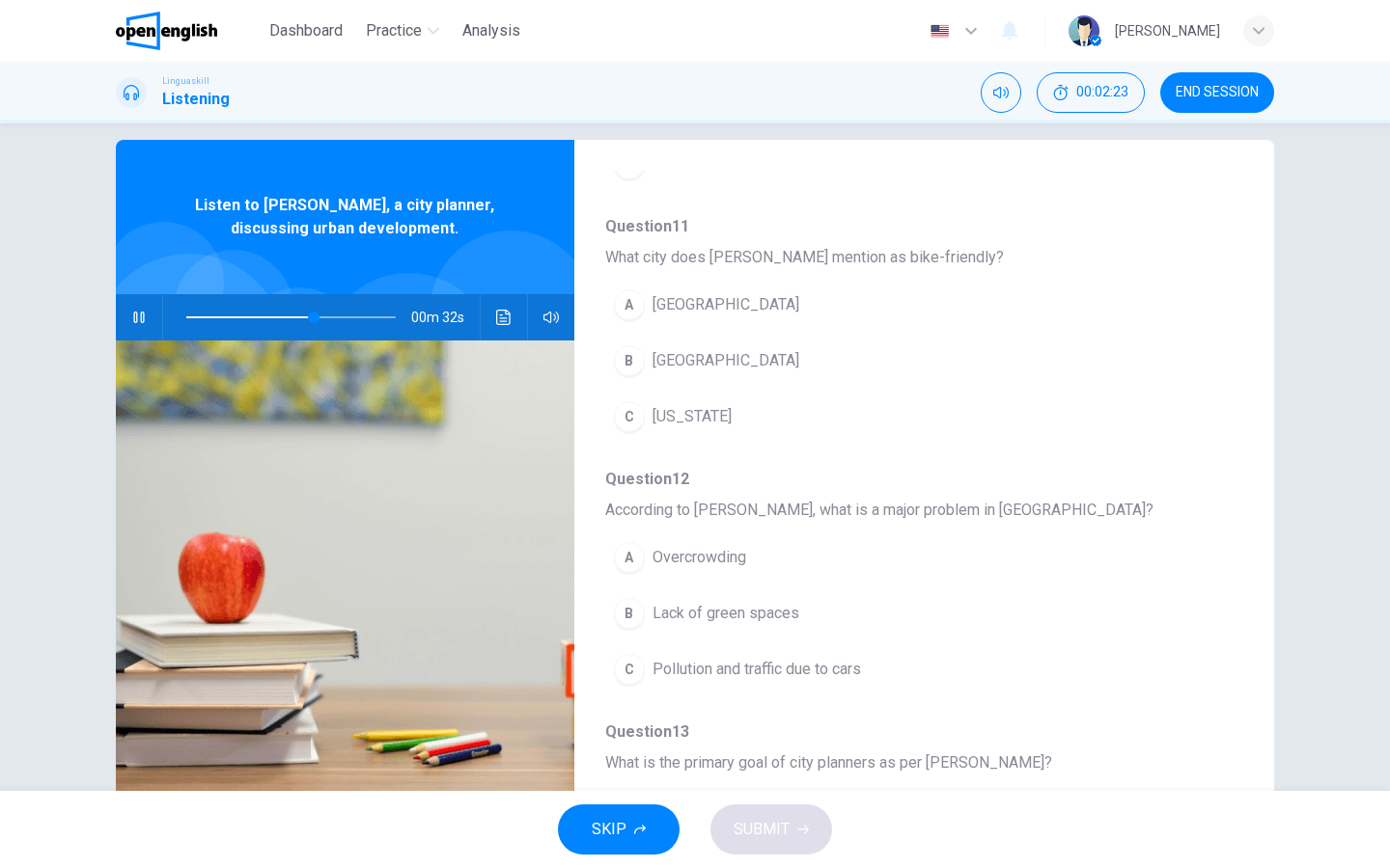
scroll to position [663, 0]
click at [701, 674] on span "Pollution and traffic due to cars" at bounding box center [756, 669] width 208 height 23
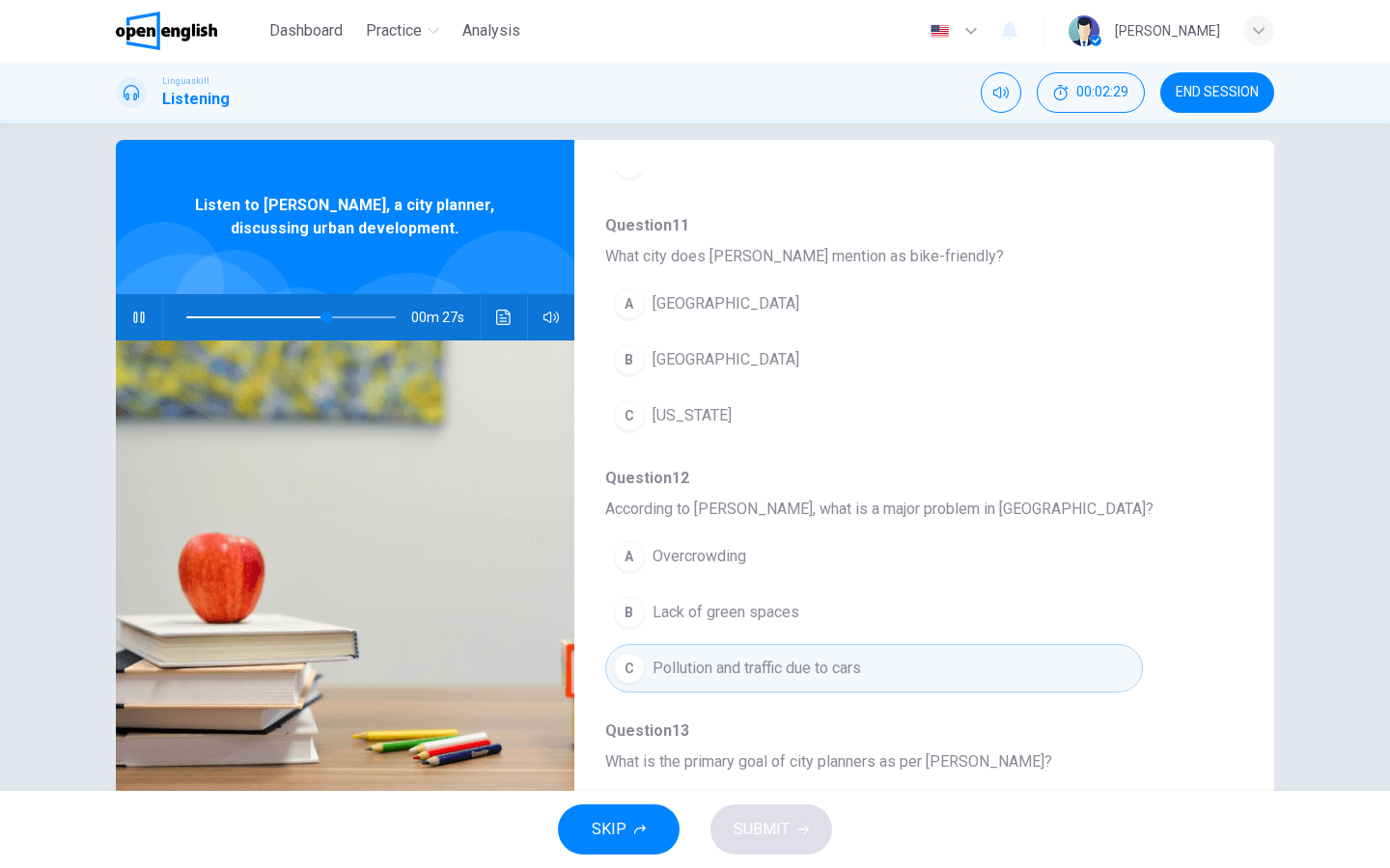
click at [628, 373] on div "B" at bounding box center [629, 360] width 31 height 31
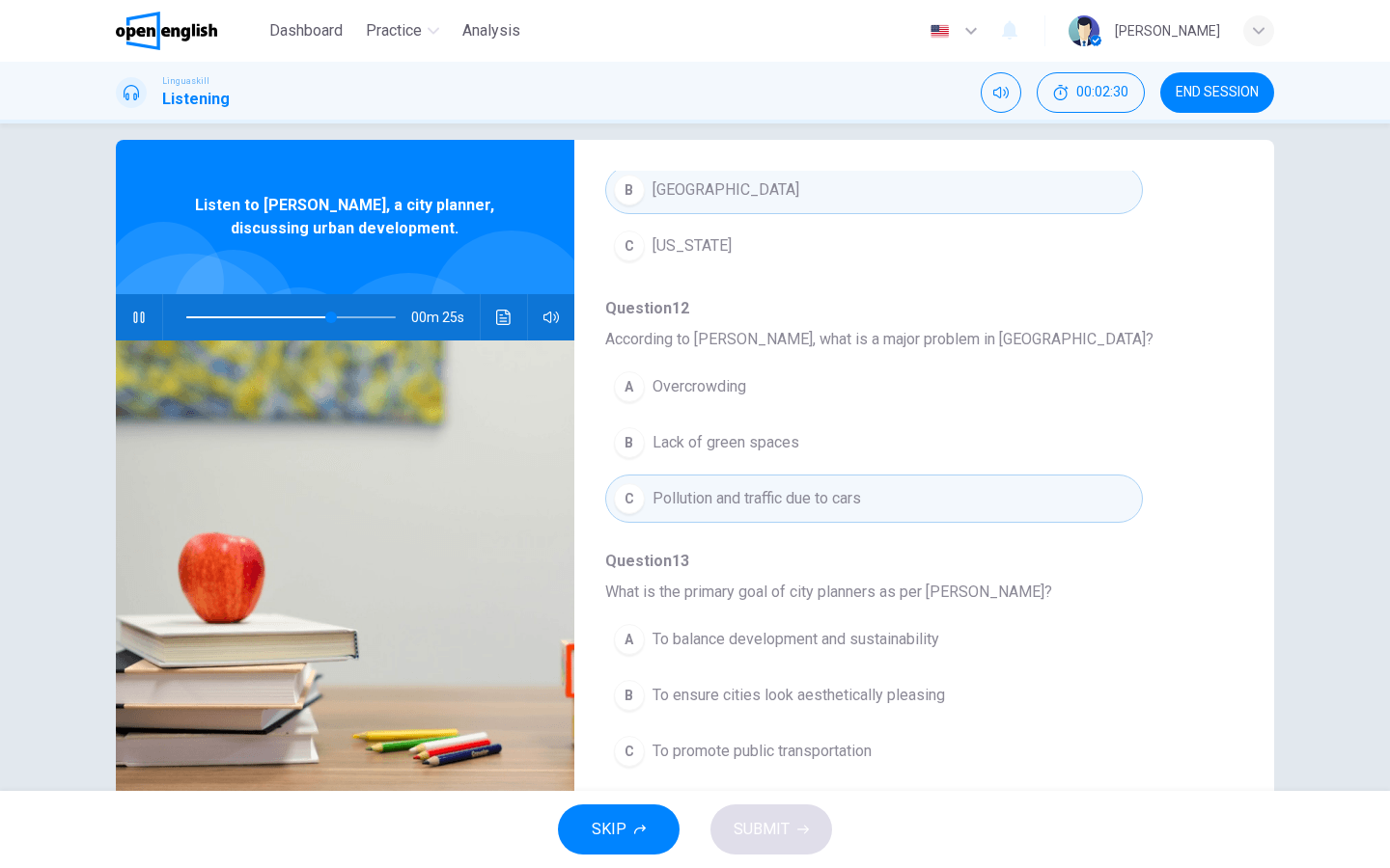
scroll to position [833, 0]
click at [719, 639] on span "To balance development and sustainability" at bounding box center [795, 640] width 286 height 23
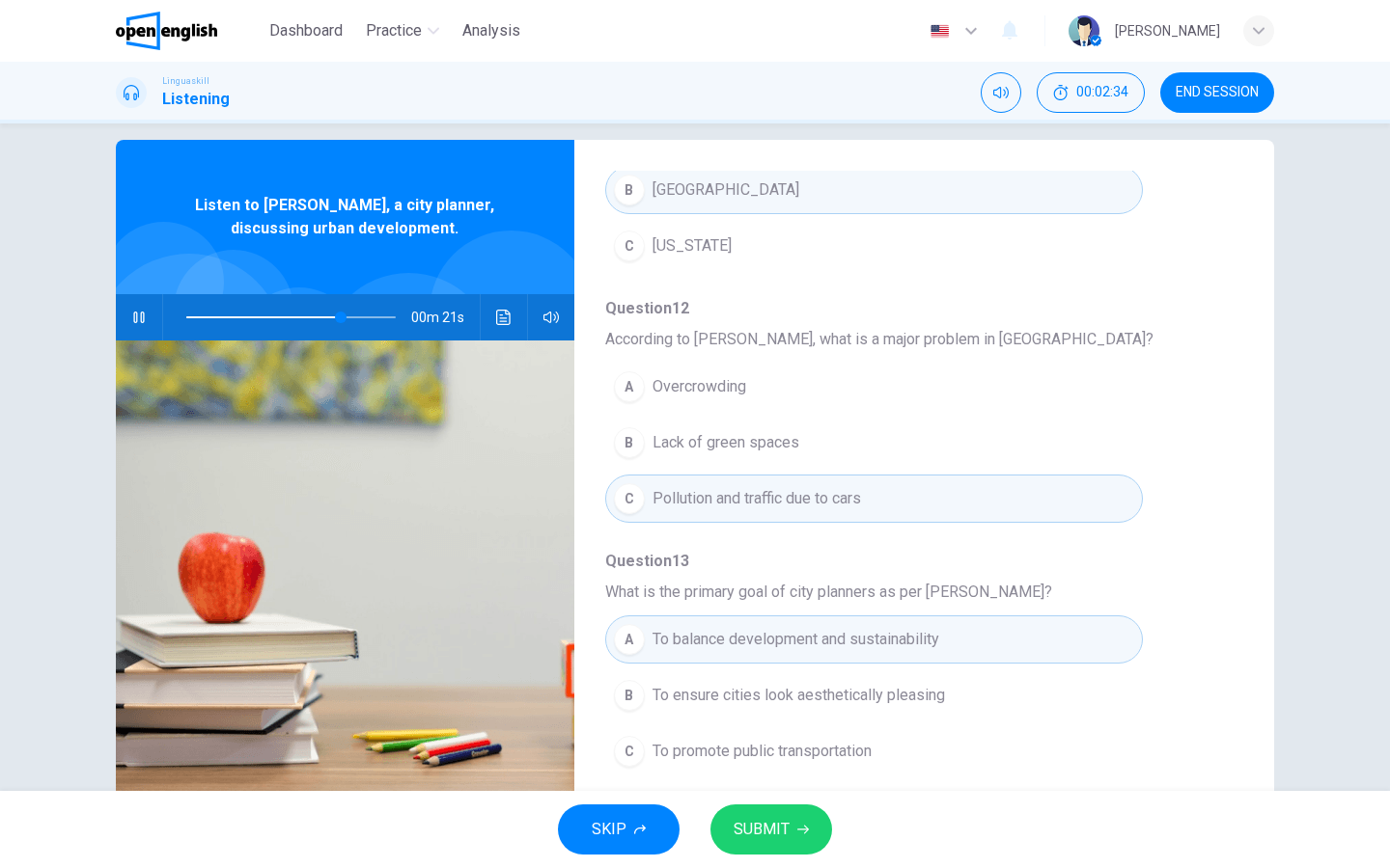
click at [752, 693] on span "SUBMIT" at bounding box center [761, 830] width 56 height 27
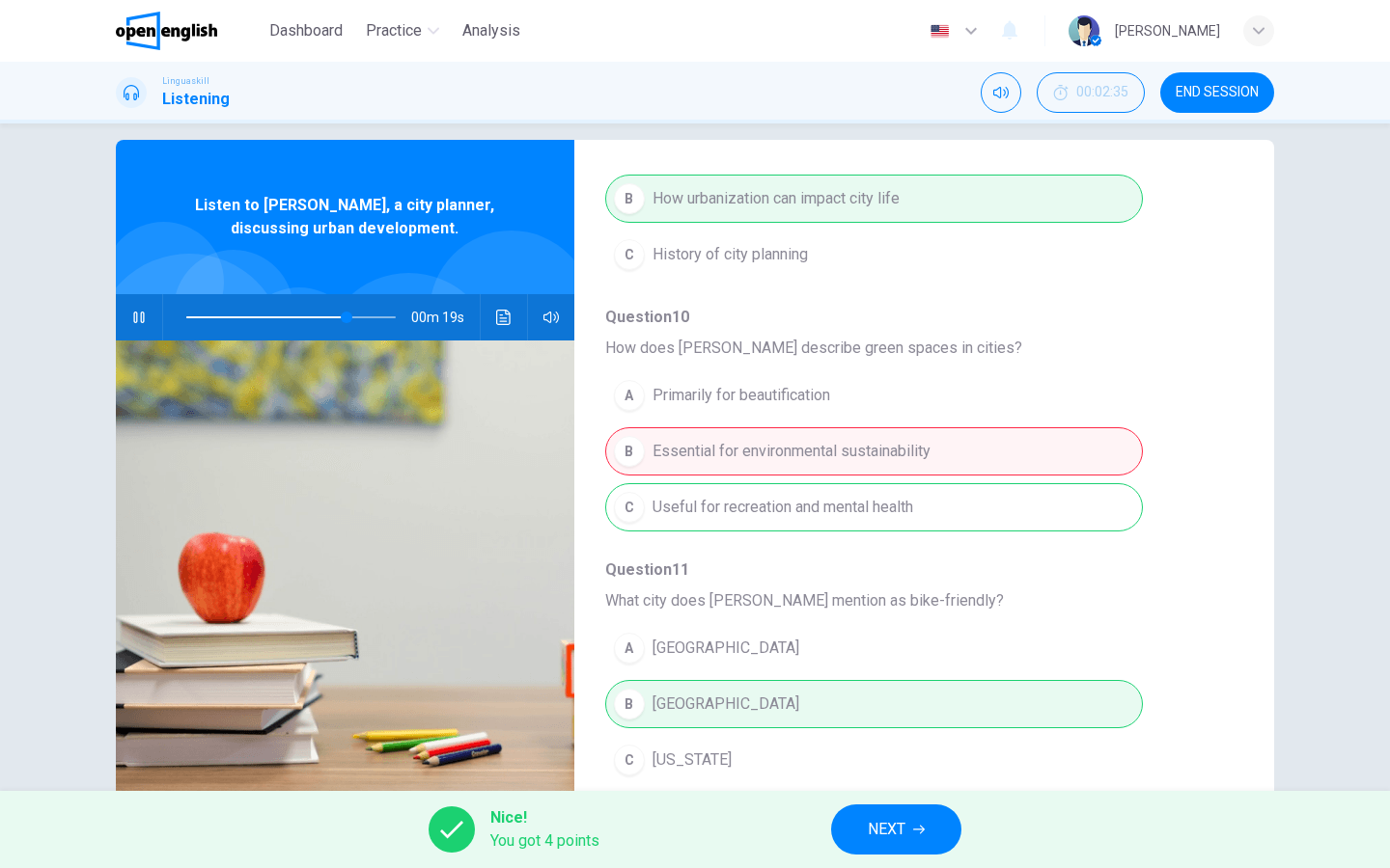
scroll to position [288, 0]
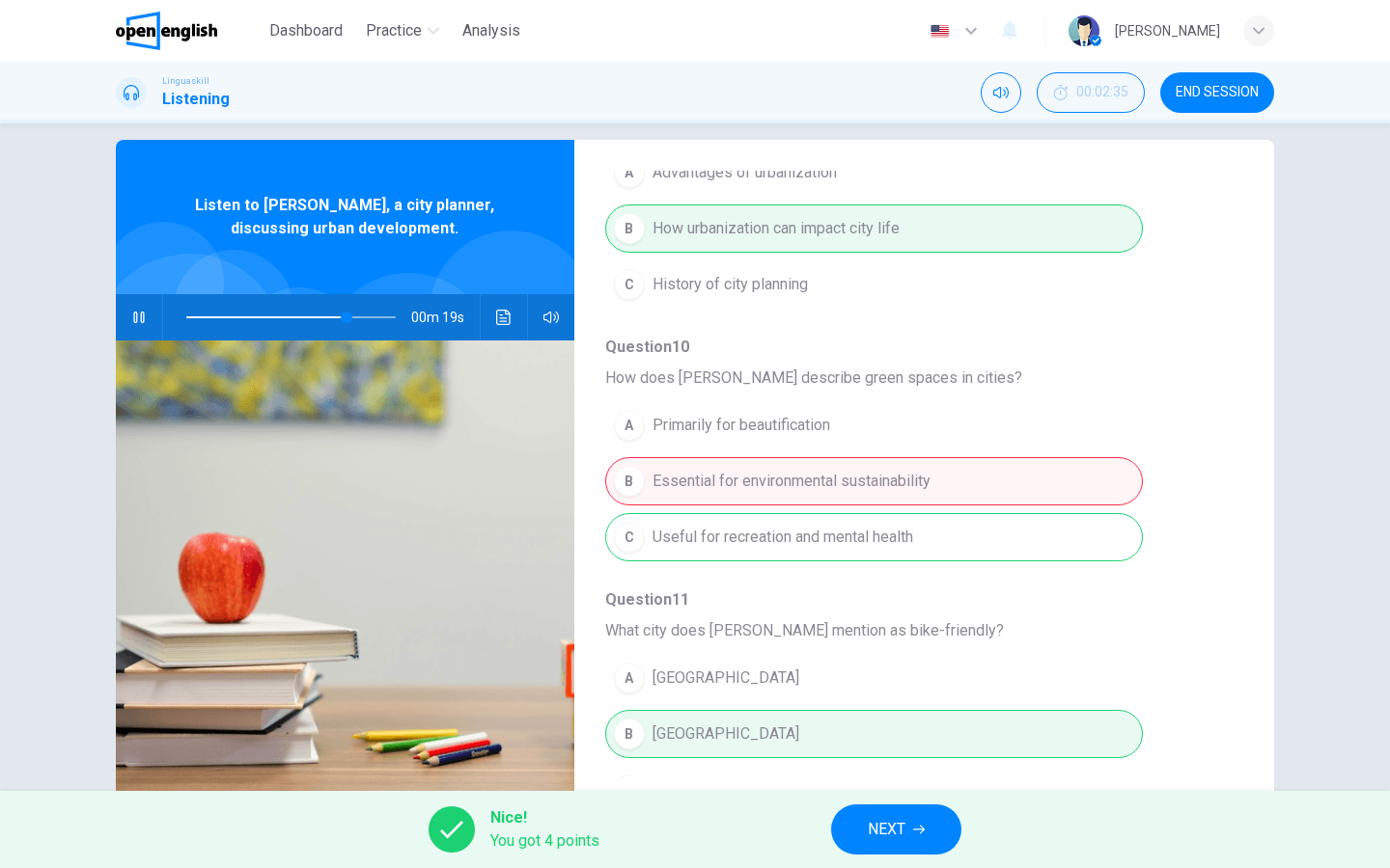
type input "**"
click at [911, 693] on button "NEXT" at bounding box center [896, 829] width 130 height 50
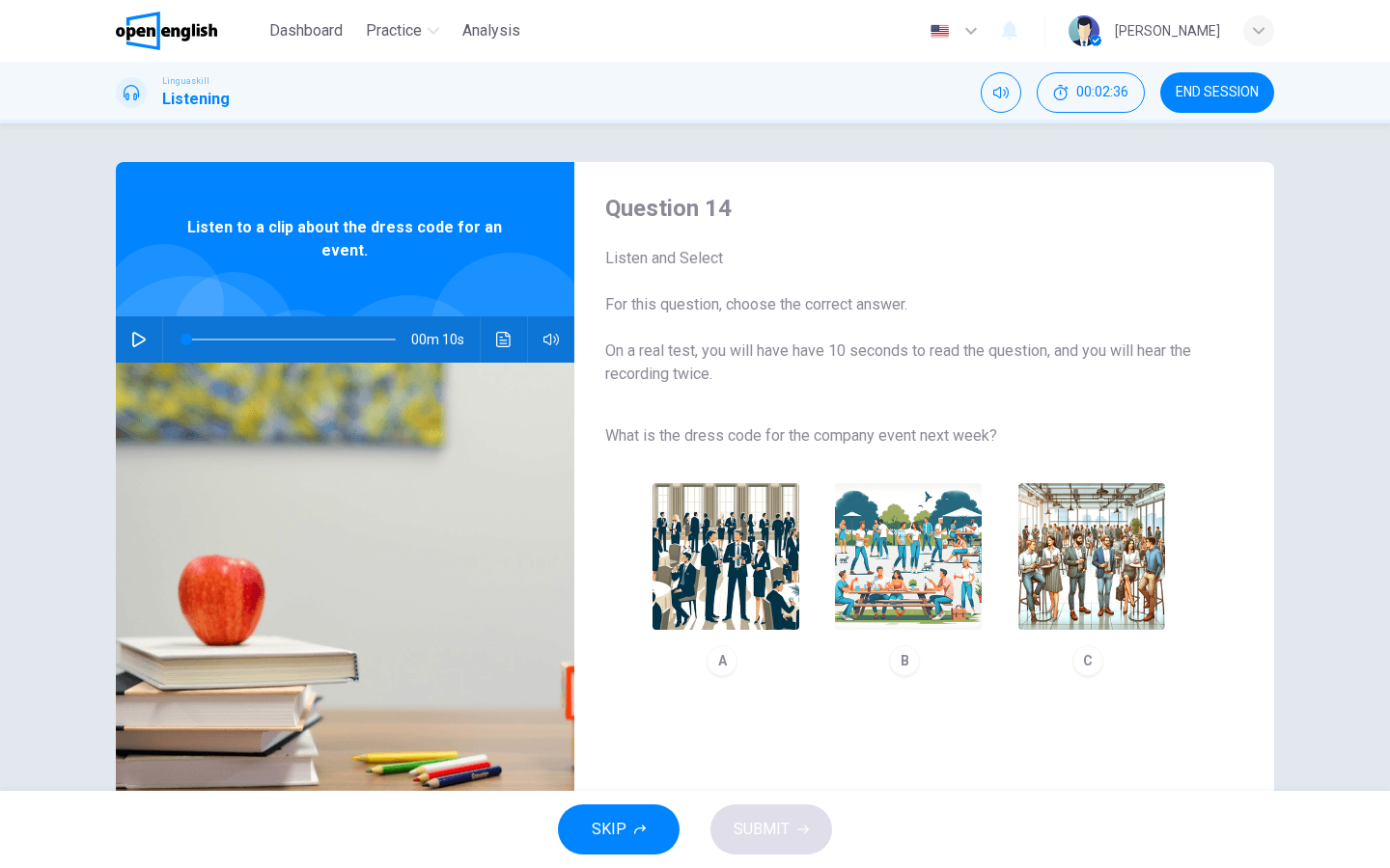
click at [144, 341] on icon "button" at bounding box center [139, 340] width 14 height 16
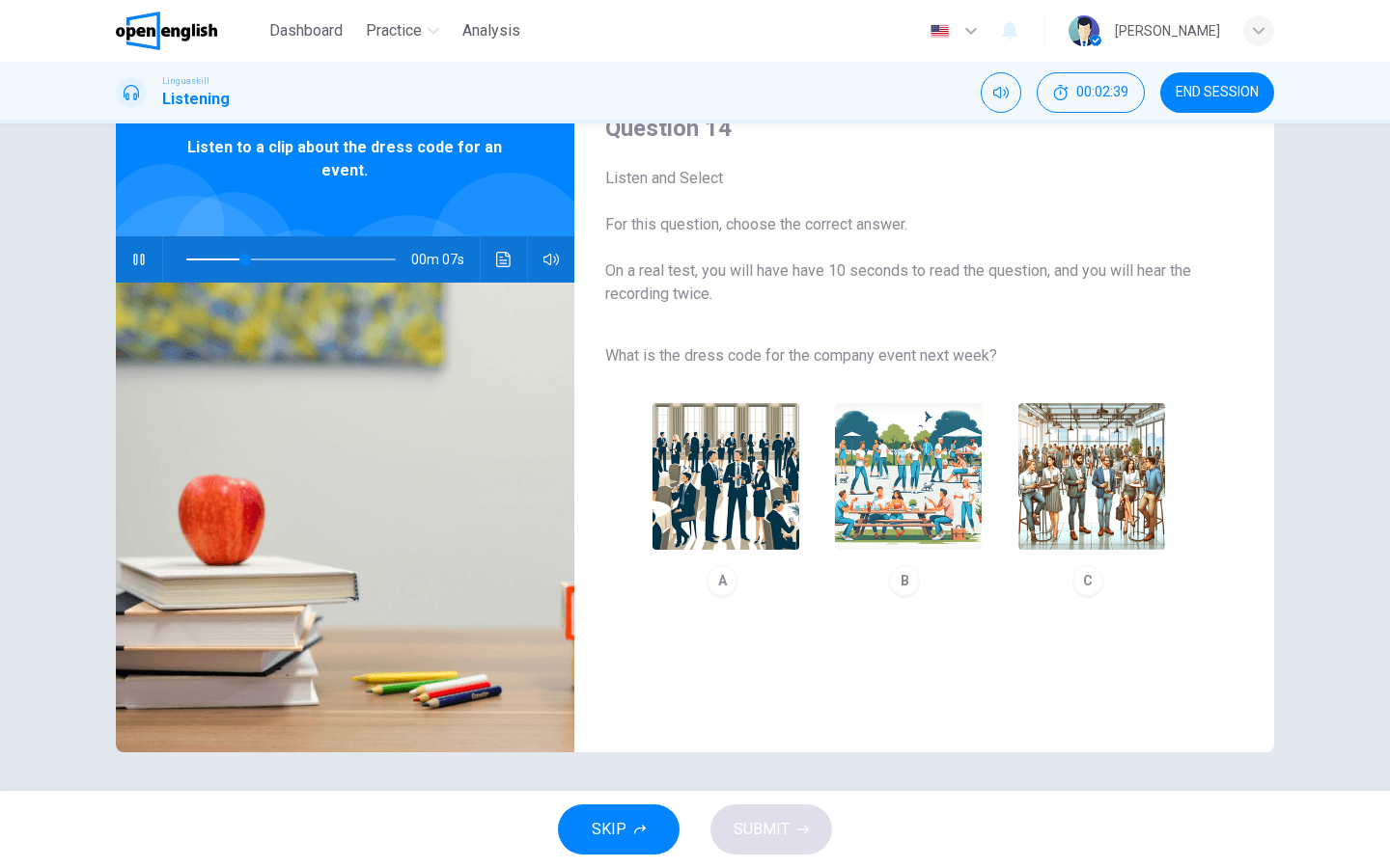
scroll to position [80, 0]
click at [1107, 506] on img "button" at bounding box center [1091, 476] width 147 height 146
type input "*"
click at [779, 693] on span "SUBMIT" at bounding box center [761, 830] width 56 height 27
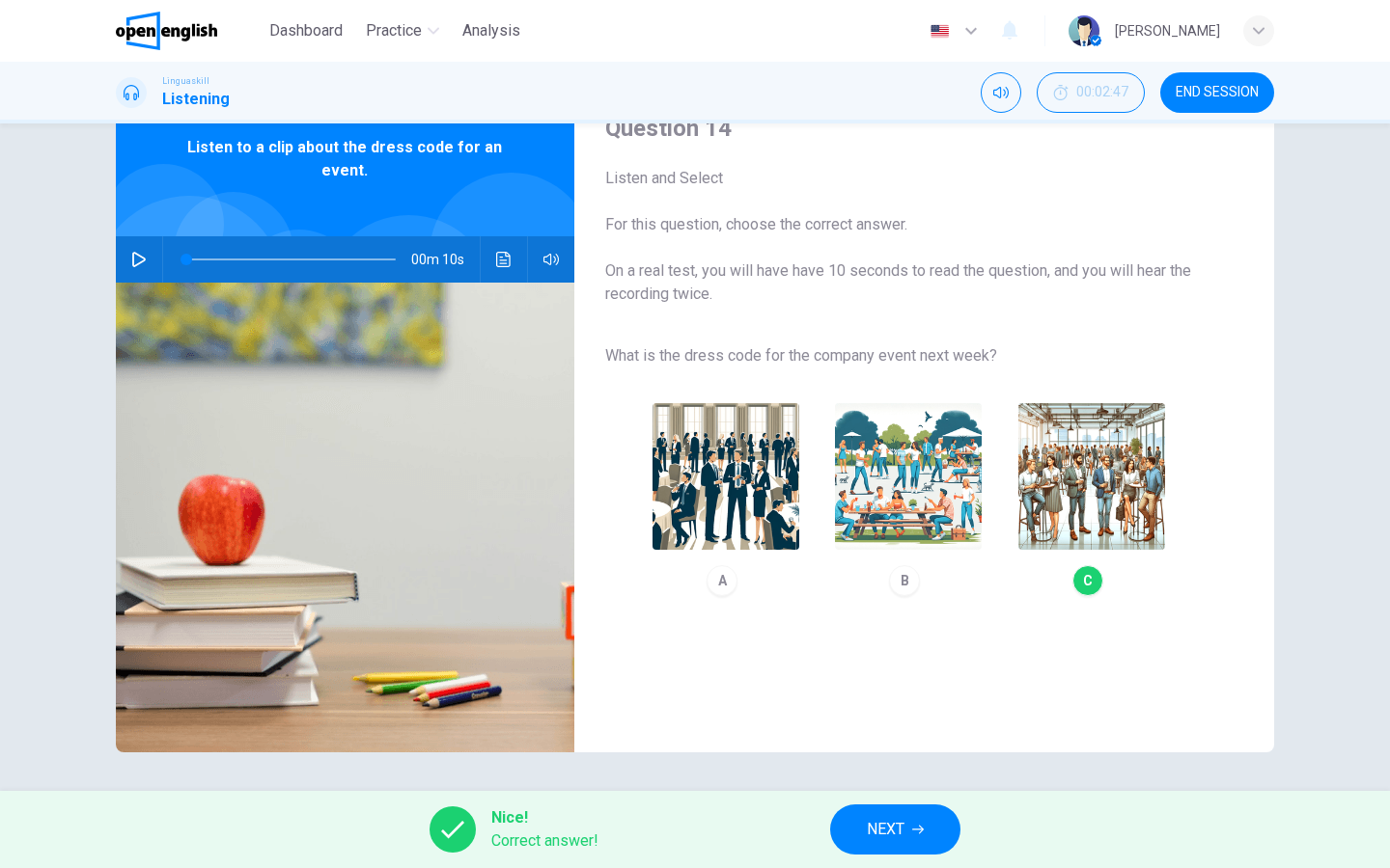
click at [862, 693] on button "NEXT" at bounding box center [895, 829] width 130 height 50
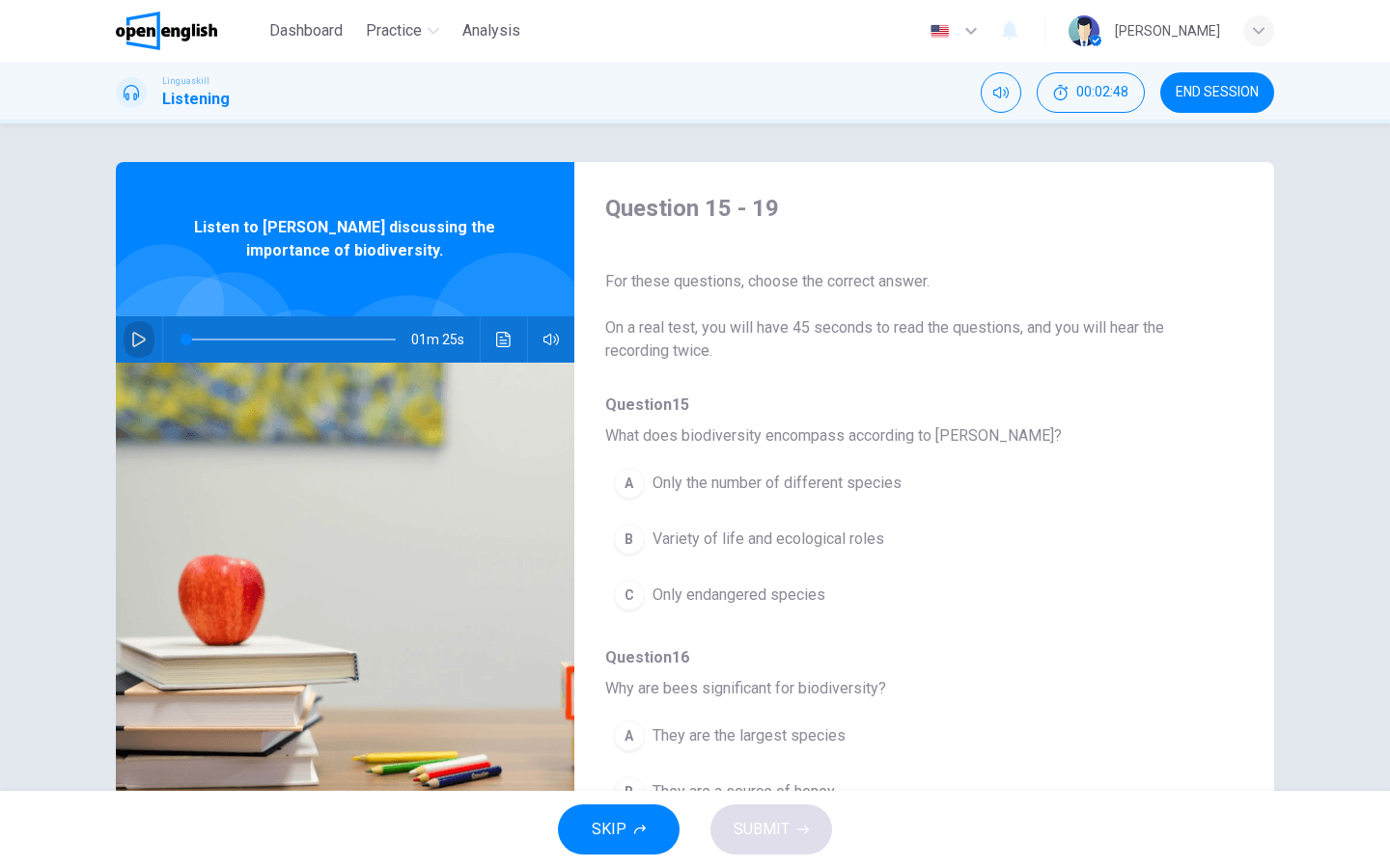
click at [140, 335] on icon "button" at bounding box center [139, 340] width 16 height 16
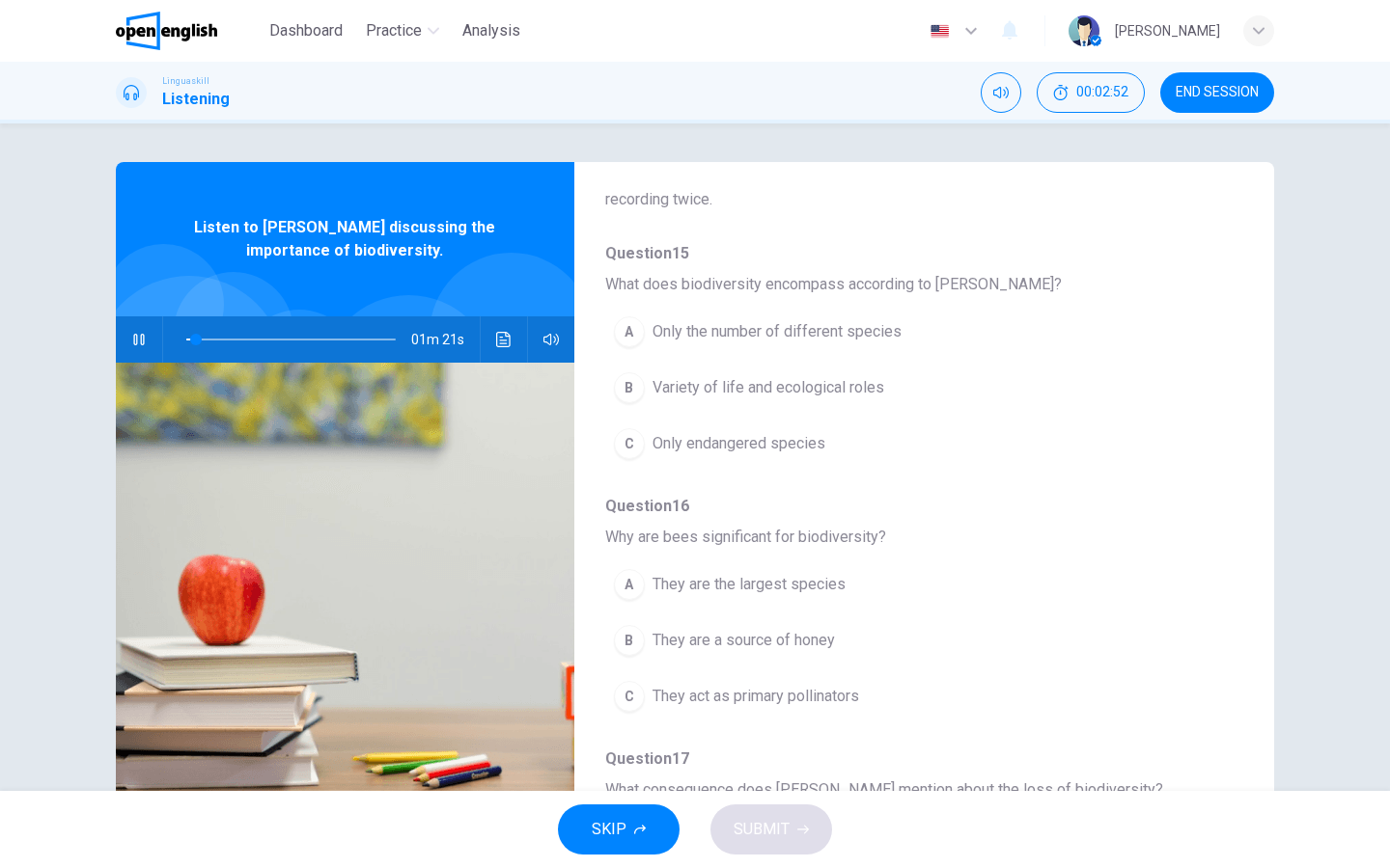
scroll to position [153, 0]
click at [625, 386] on div "B" at bounding box center [629, 386] width 31 height 31
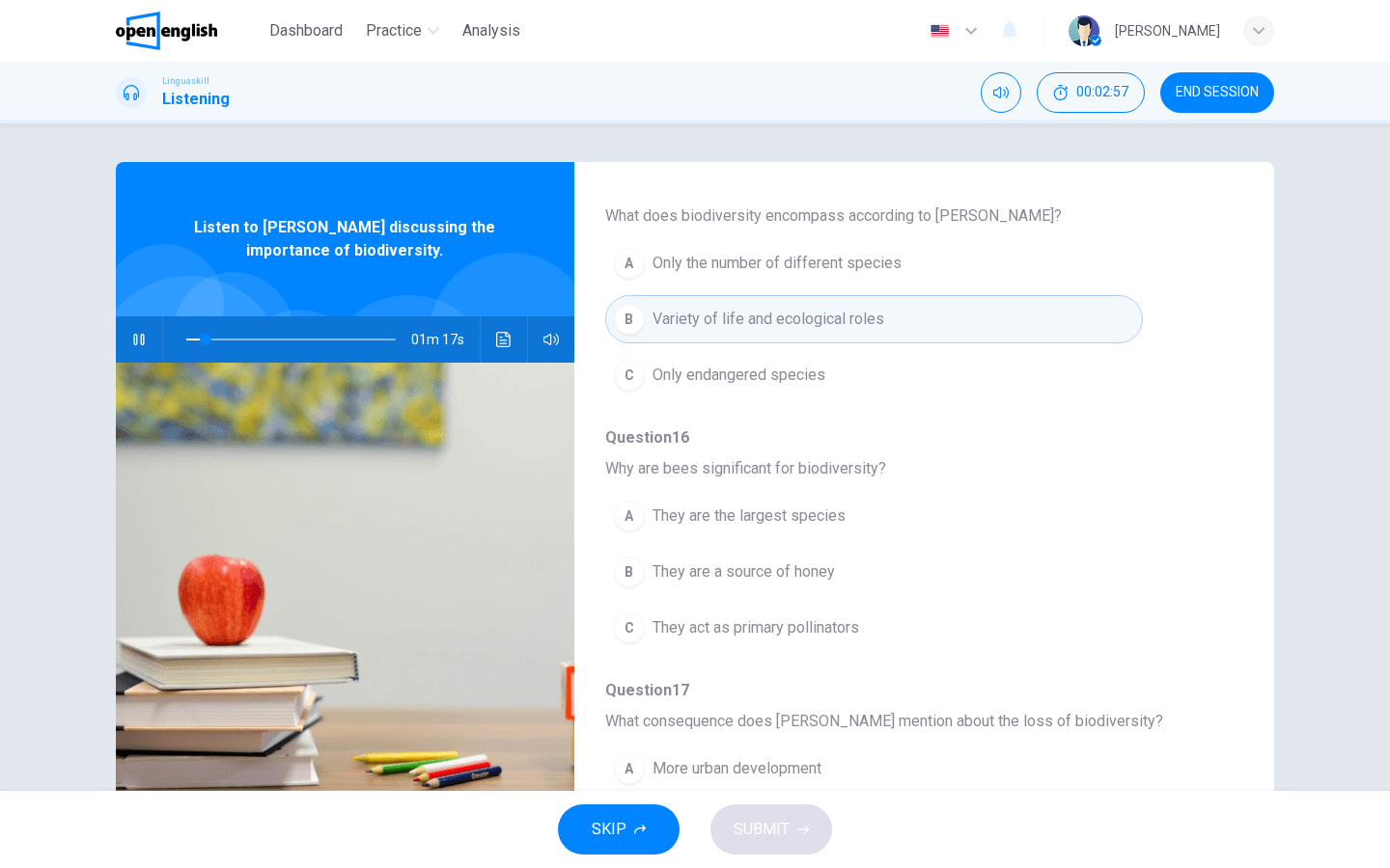
scroll to position [227, 0]
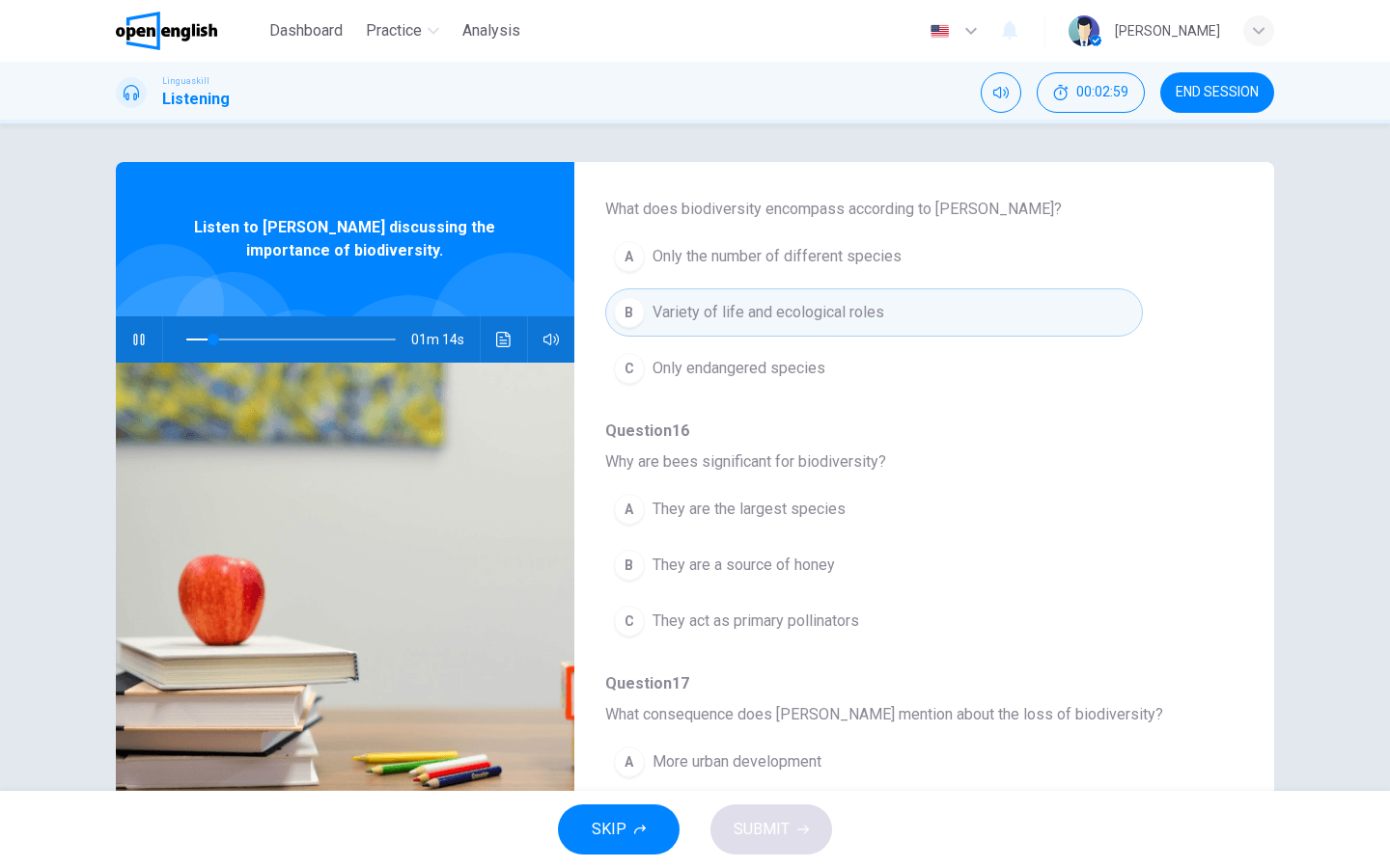
click at [631, 507] on div "A" at bounding box center [629, 510] width 31 height 31
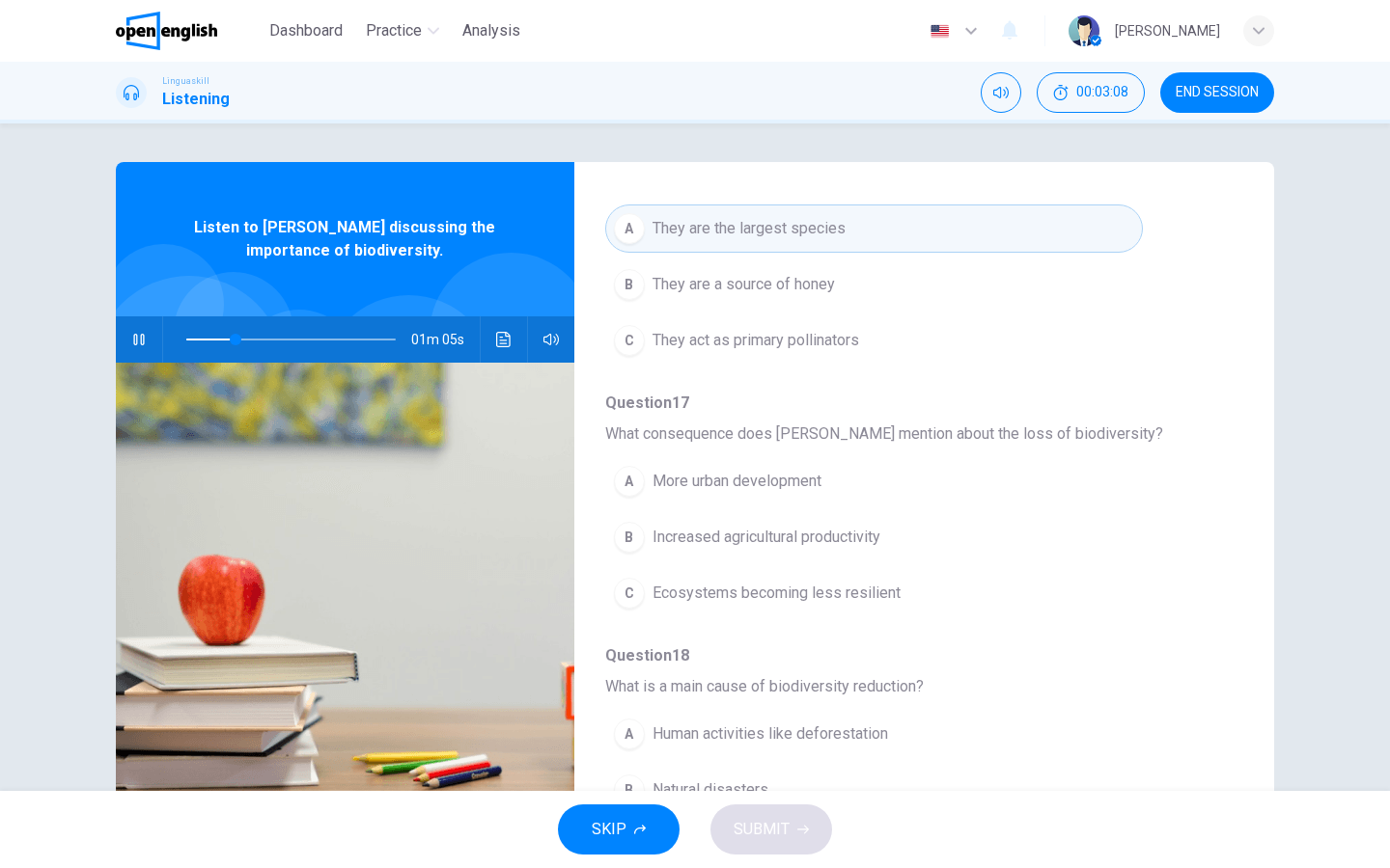
scroll to position [510, 0]
click at [626, 587] on div "C" at bounding box center [629, 592] width 31 height 31
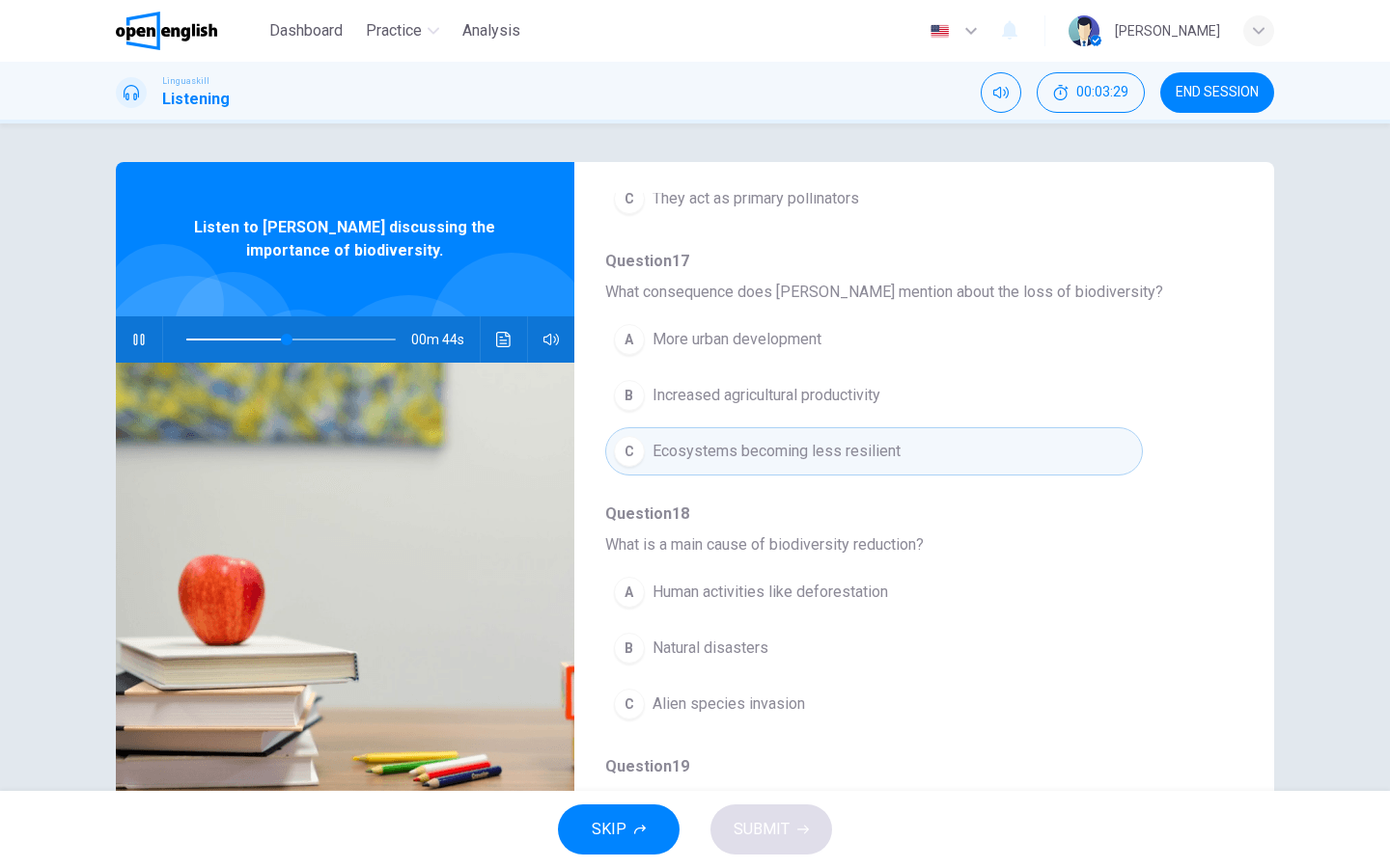
scroll to position [653, 0]
click at [626, 587] on div "A" at bounding box center [629, 589] width 31 height 31
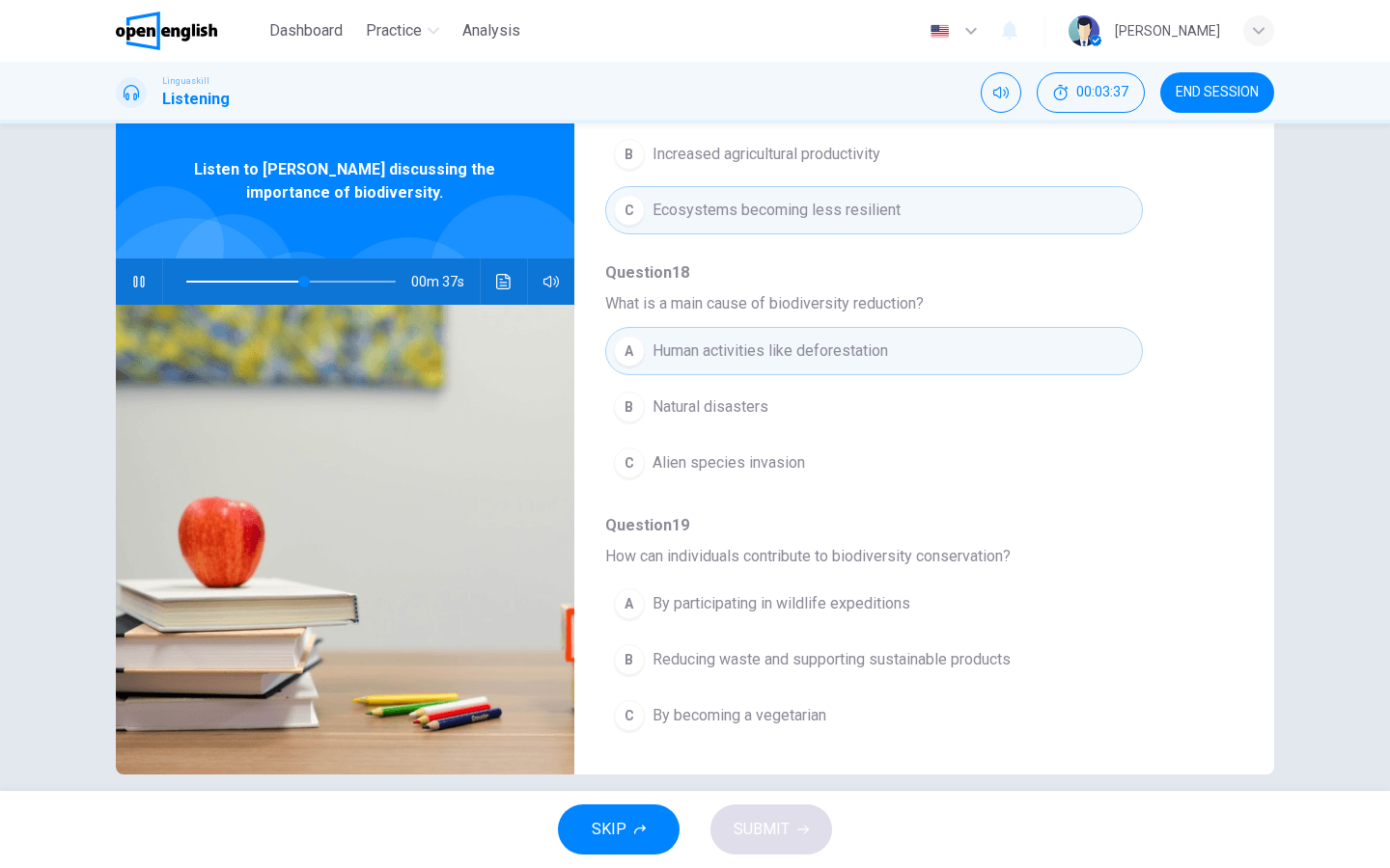
scroll to position [62, 0]
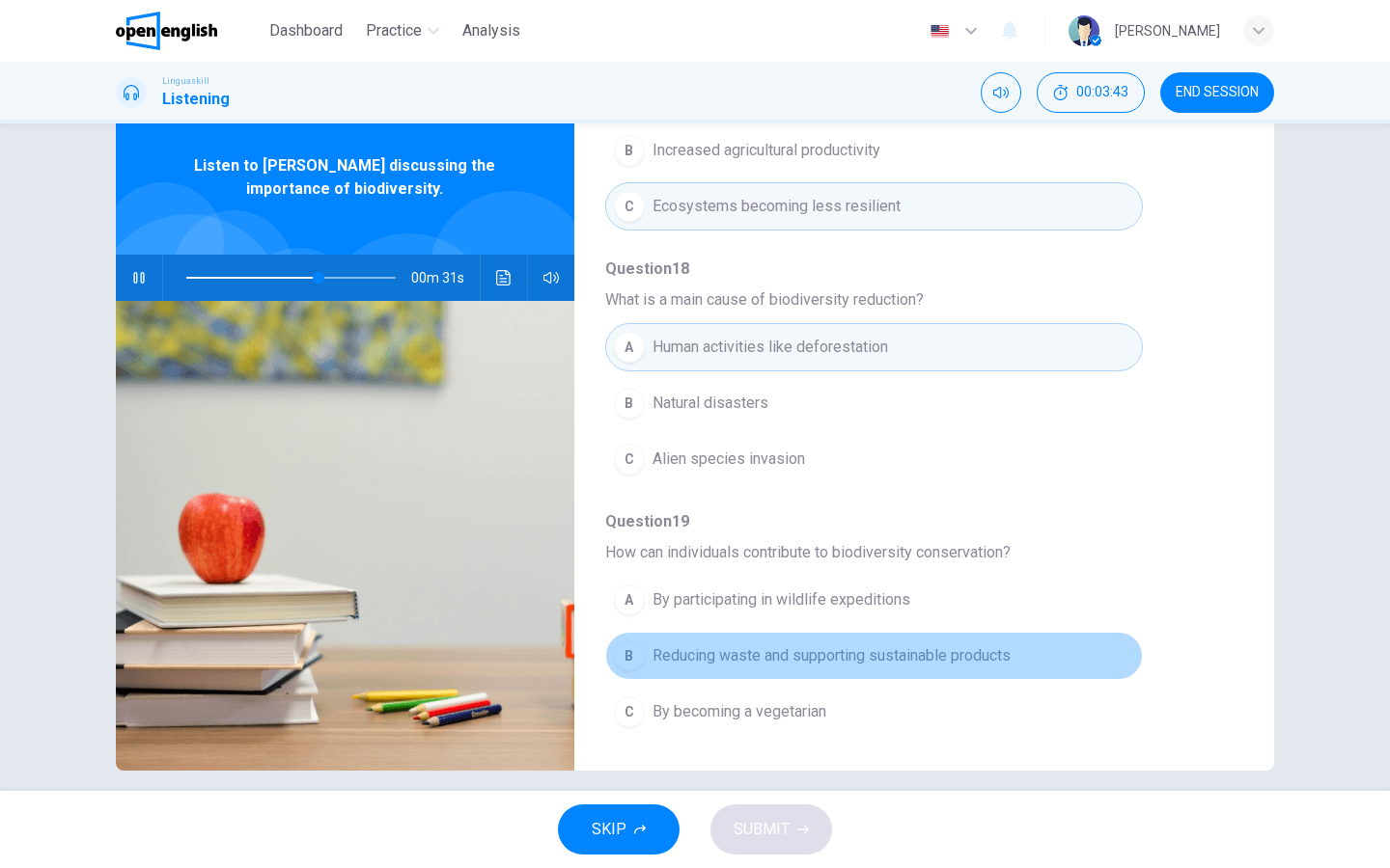
click at [630, 639] on button "B Reducing waste and supporting sustainable products" at bounding box center [874, 655] width 537 height 48
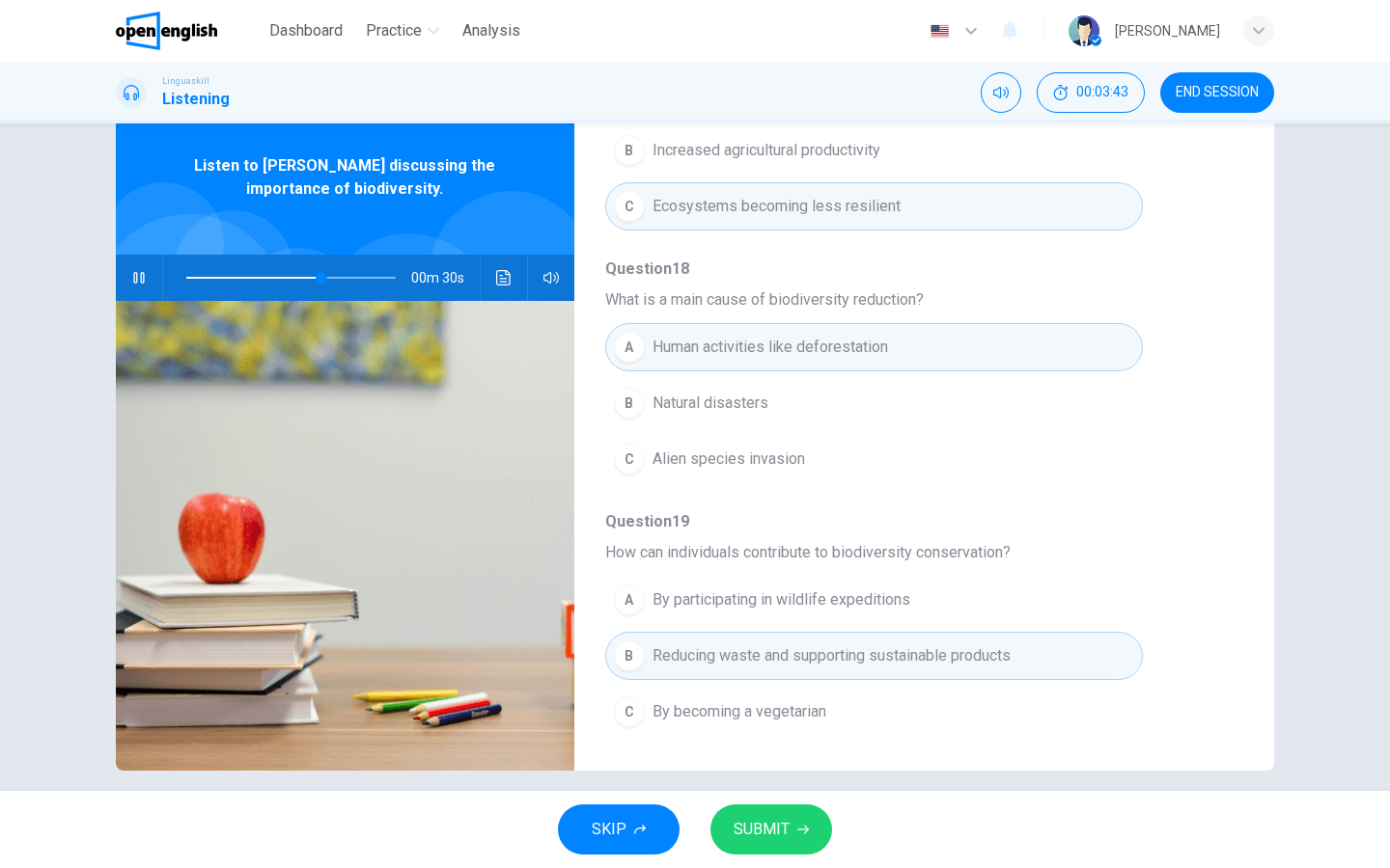
click at [728, 693] on button "SUBMIT" at bounding box center [771, 829] width 122 height 50
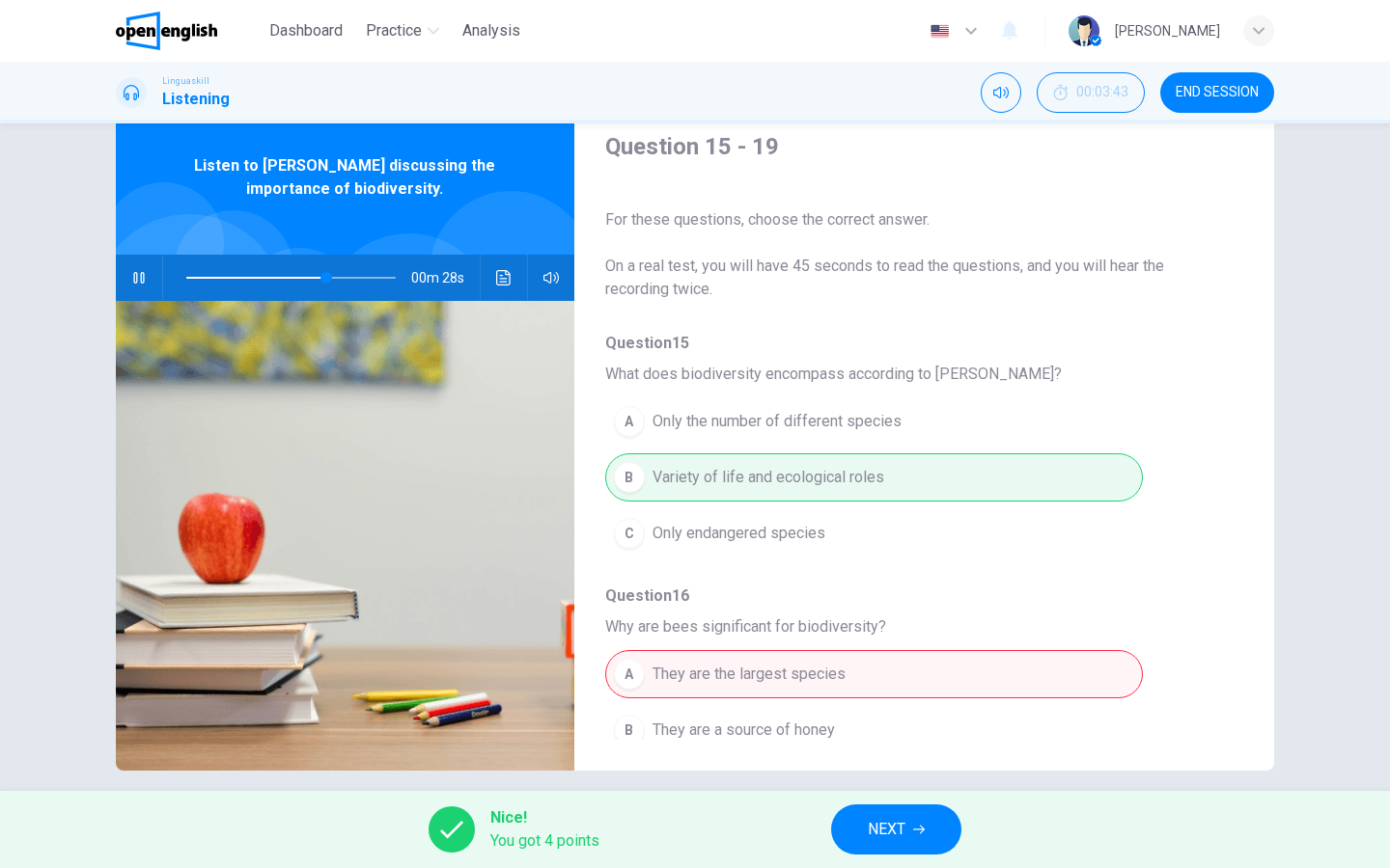
scroll to position [94, 0]
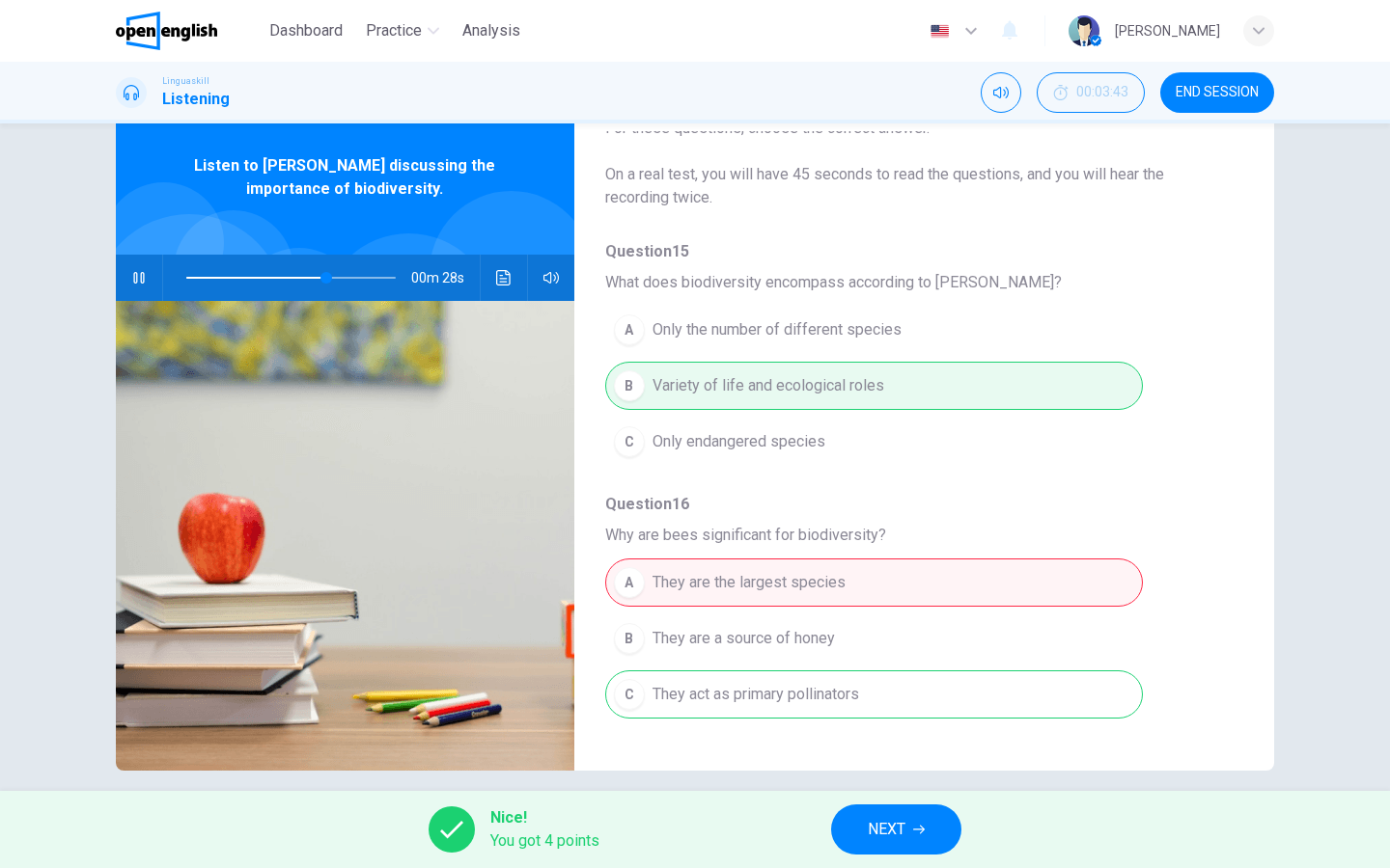
type input "**"
click at [891, 693] on span "NEXT" at bounding box center [886, 830] width 38 height 27
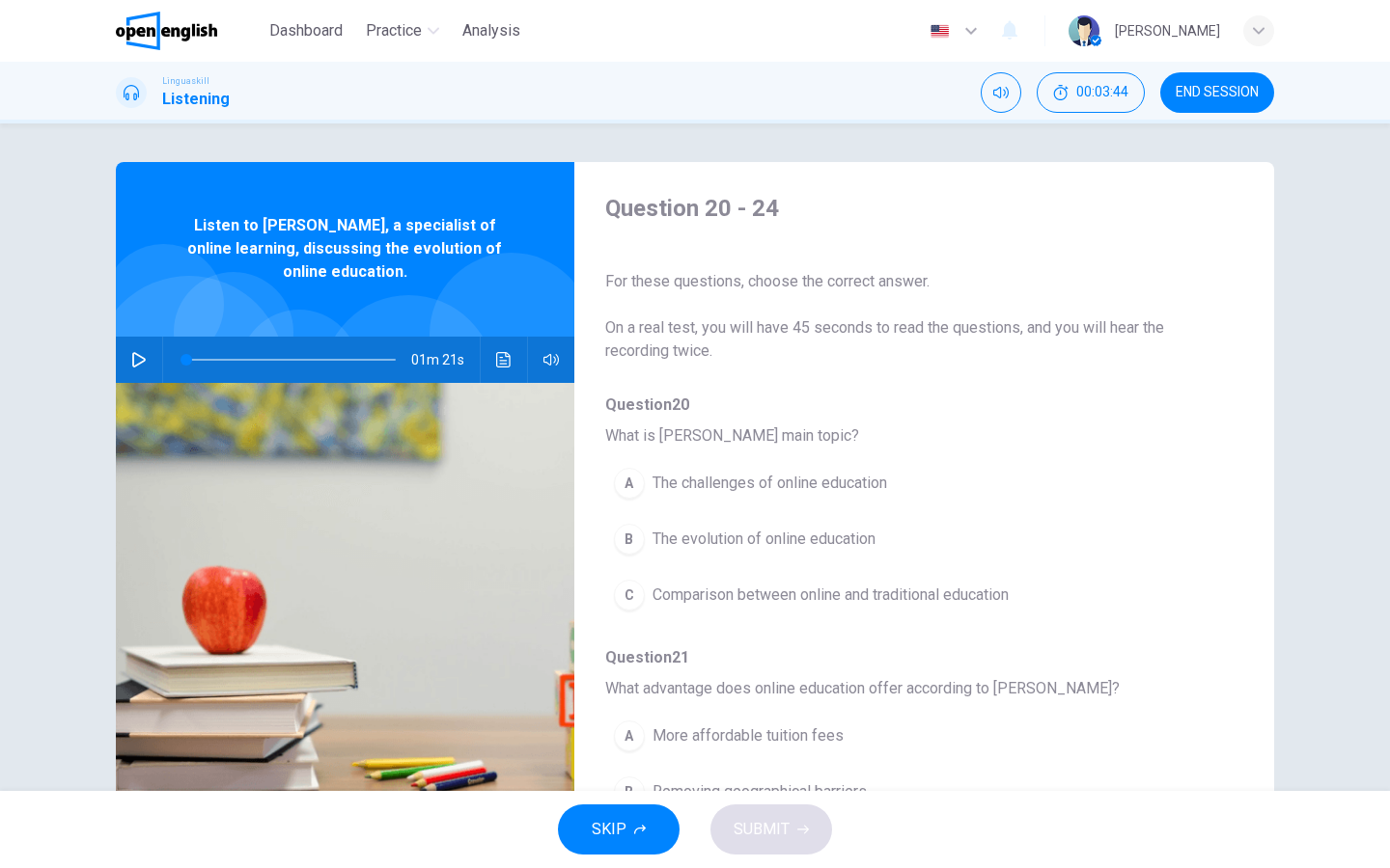
click at [135, 350] on button "button" at bounding box center [139, 359] width 31 height 46
click at [625, 540] on div "B" at bounding box center [629, 540] width 31 height 31
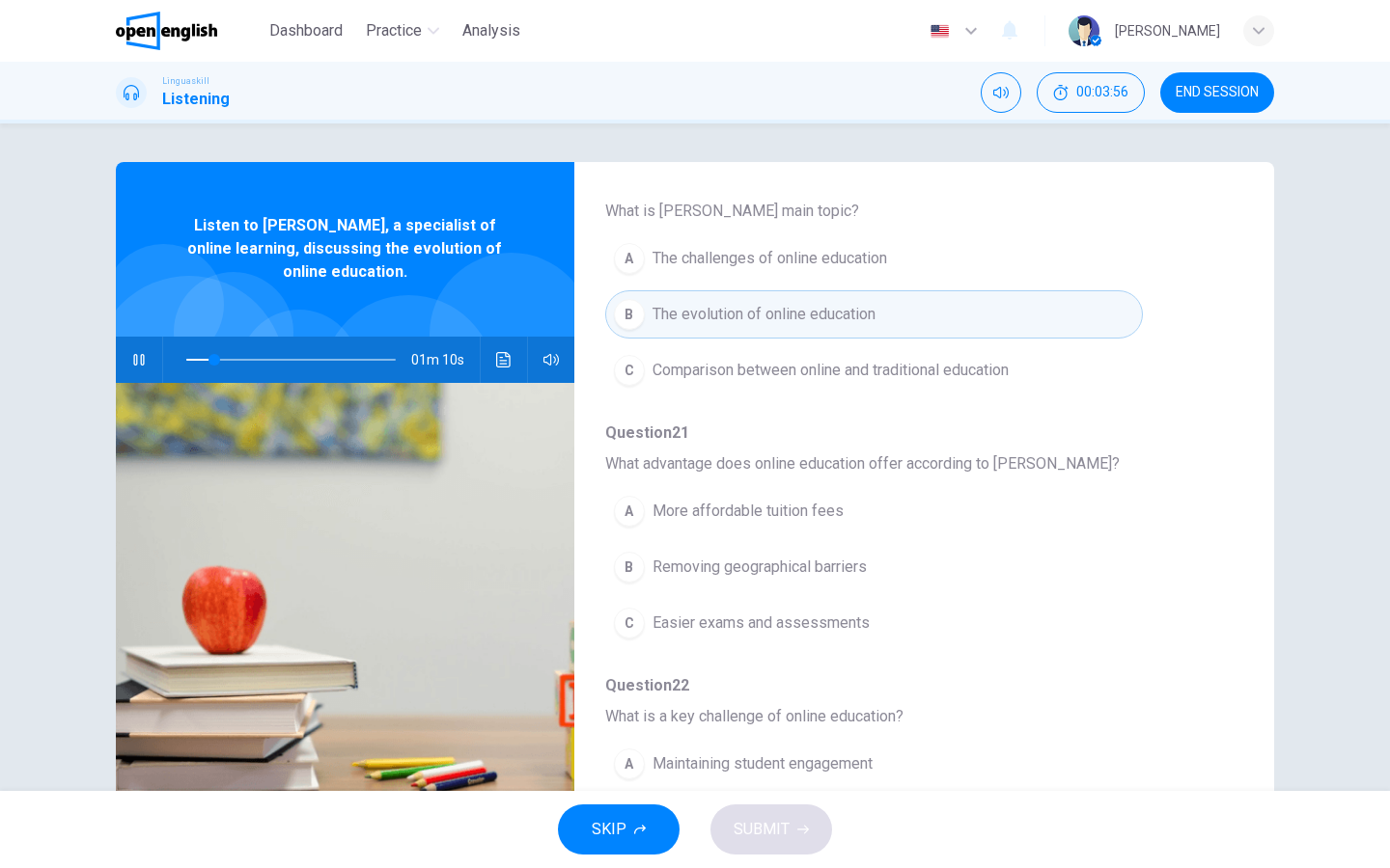
scroll to position [226, 0]
click at [628, 560] on div "B" at bounding box center [629, 566] width 31 height 31
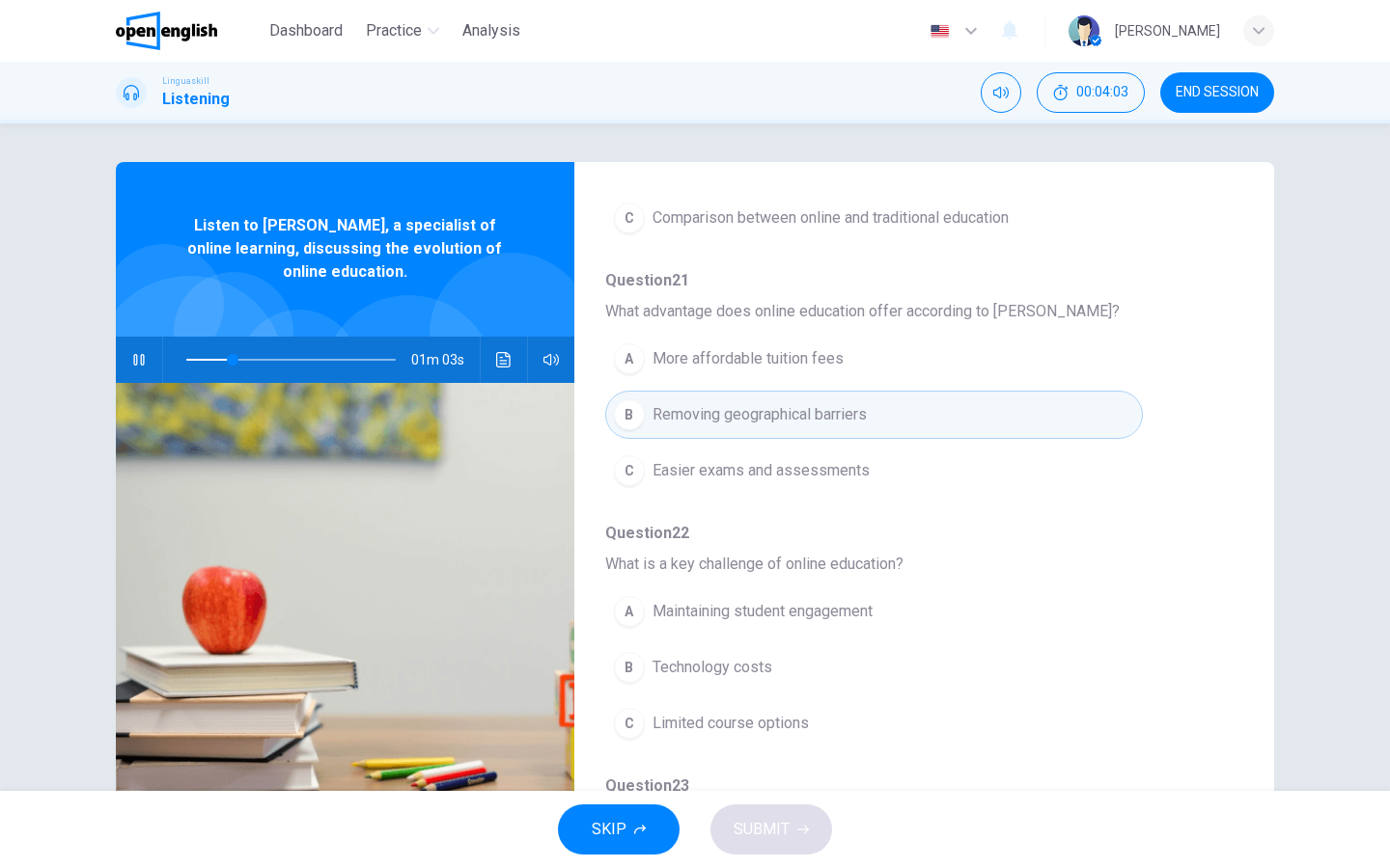
scroll to position [380, 0]
click at [630, 609] on div "A" at bounding box center [629, 609] width 31 height 31
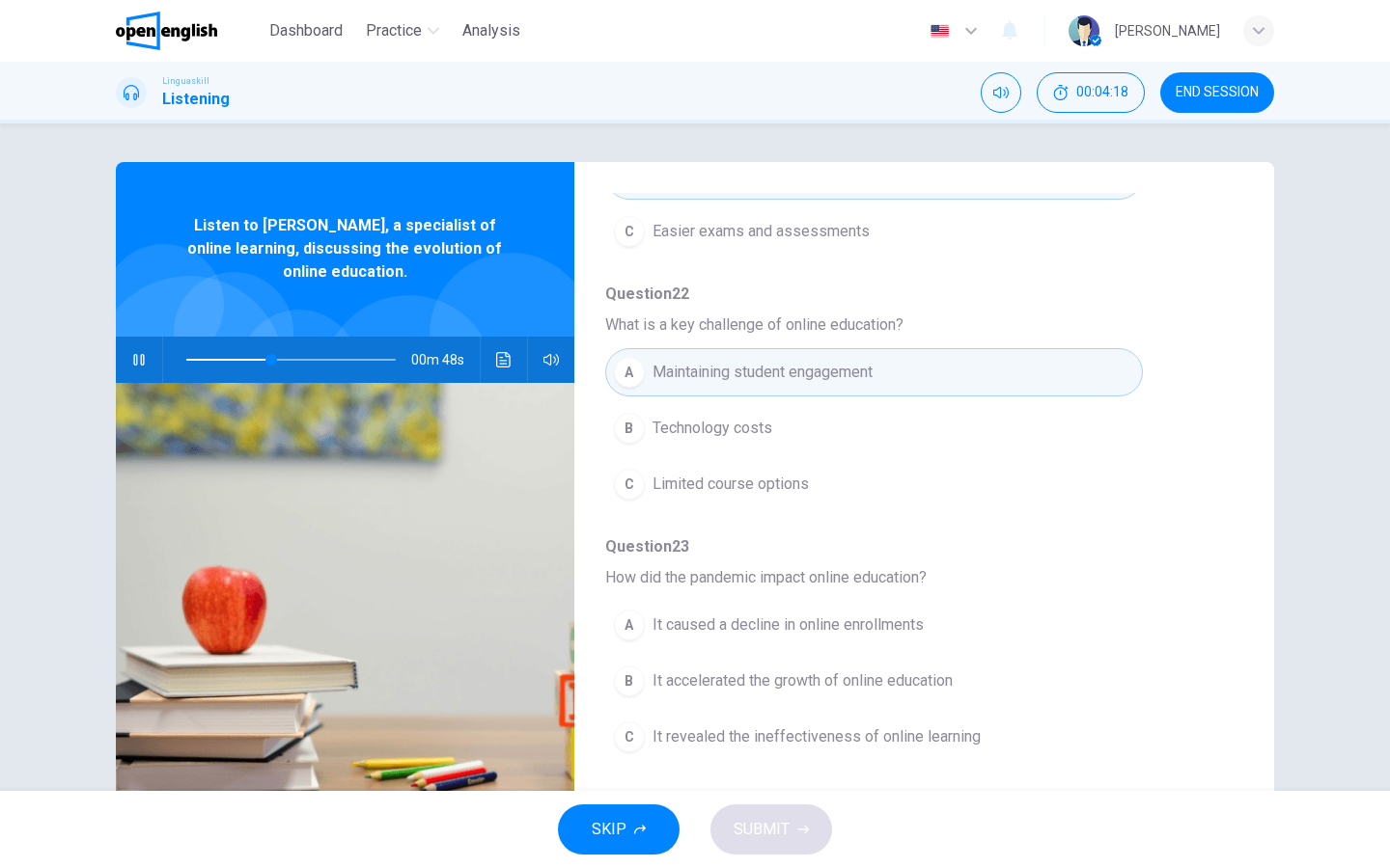
scroll to position [632, 0]
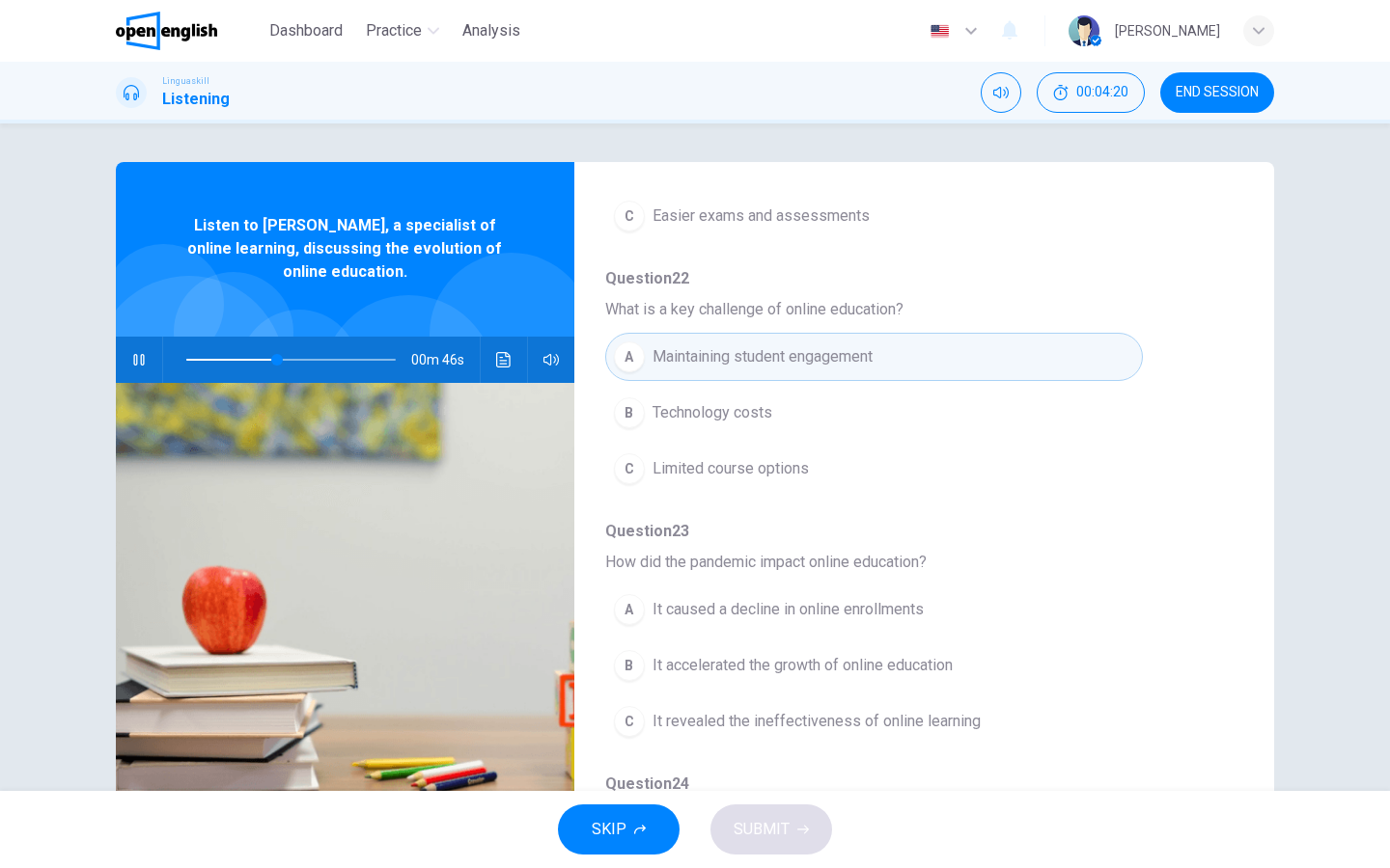
click at [626, 673] on div "B" at bounding box center [629, 666] width 31 height 31
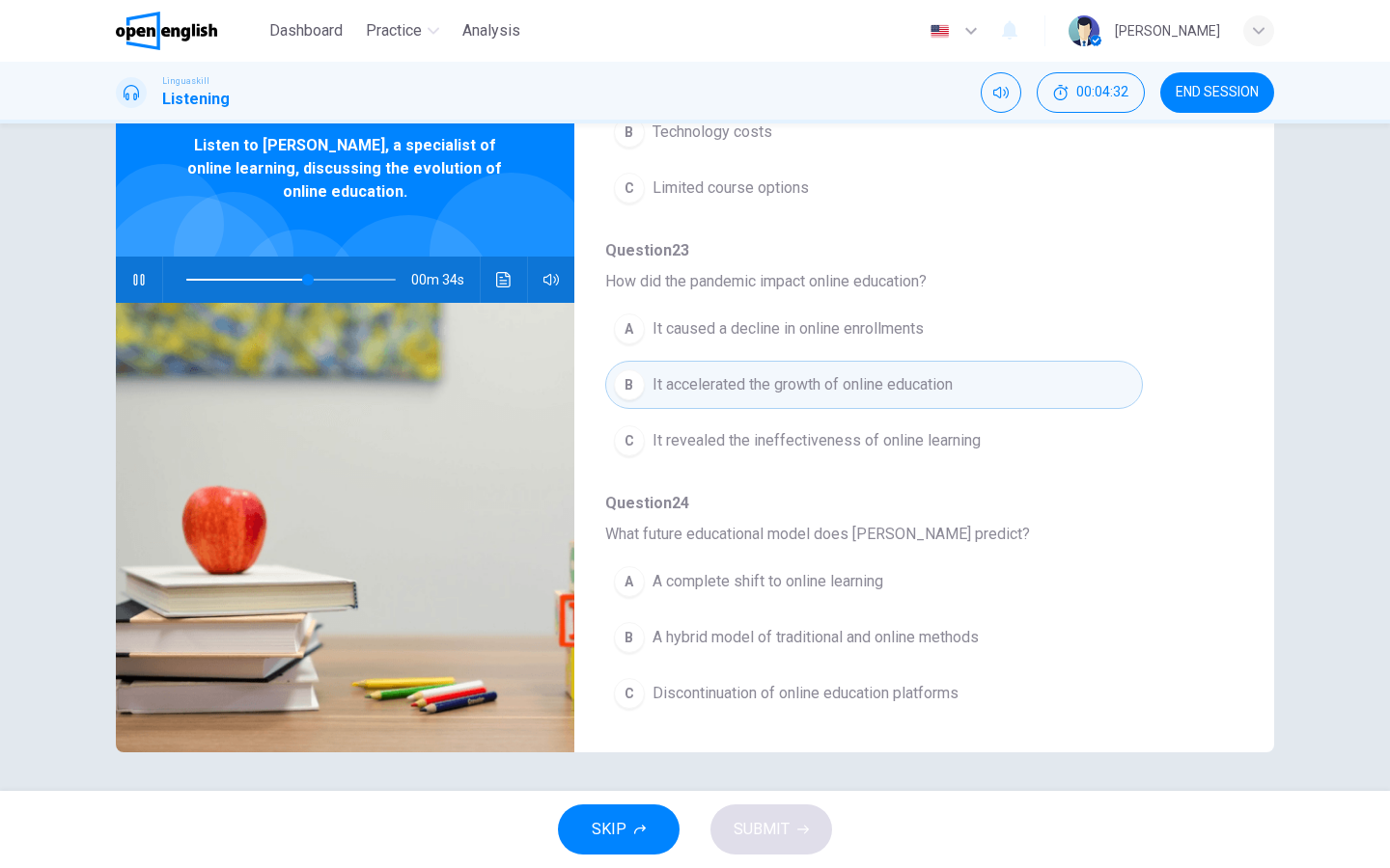
scroll to position [833, 0]
click at [635, 641] on div "B" at bounding box center [629, 638] width 31 height 31
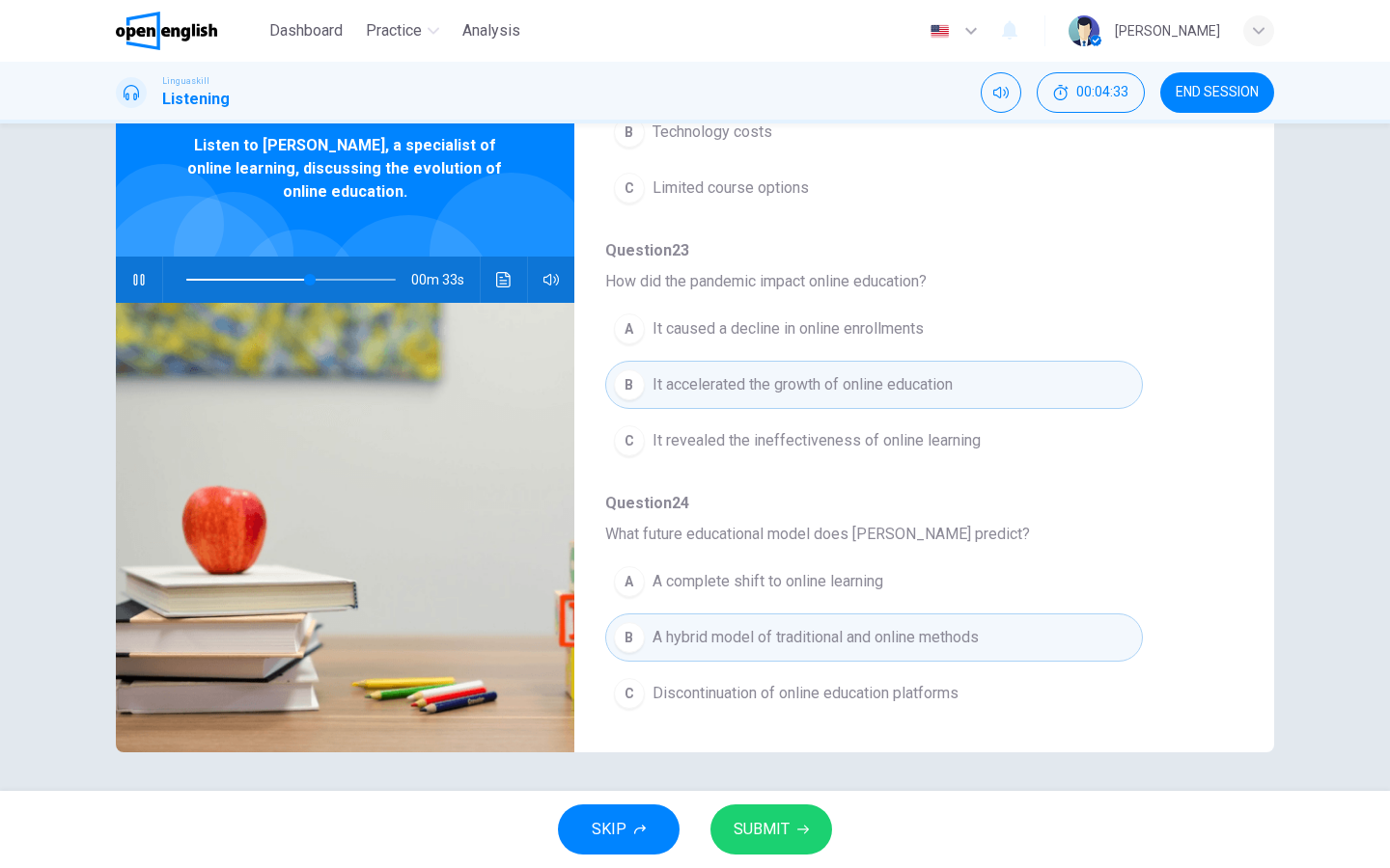
click at [736, 693] on span "SUBMIT" at bounding box center [761, 830] width 56 height 27
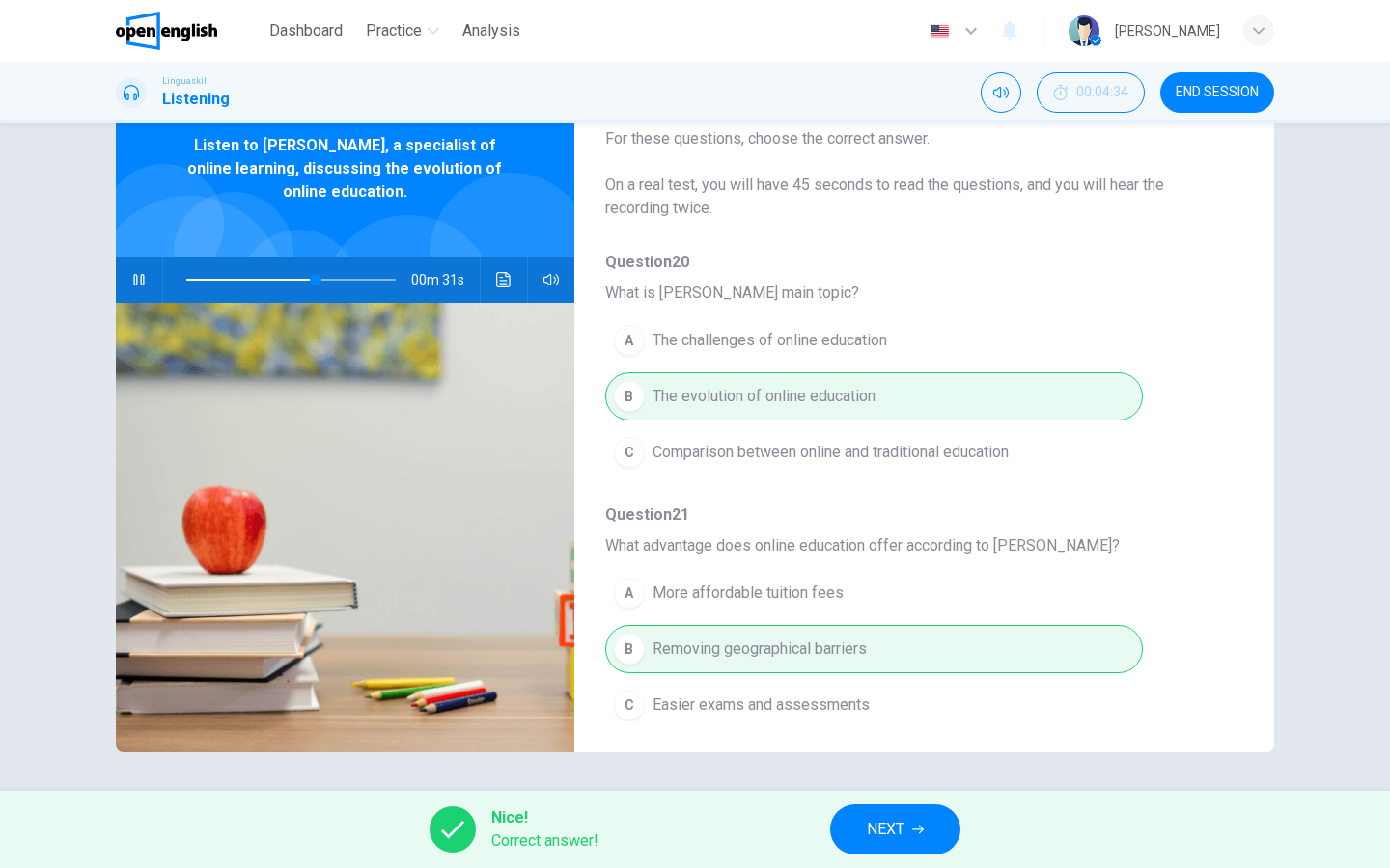
type input "**"
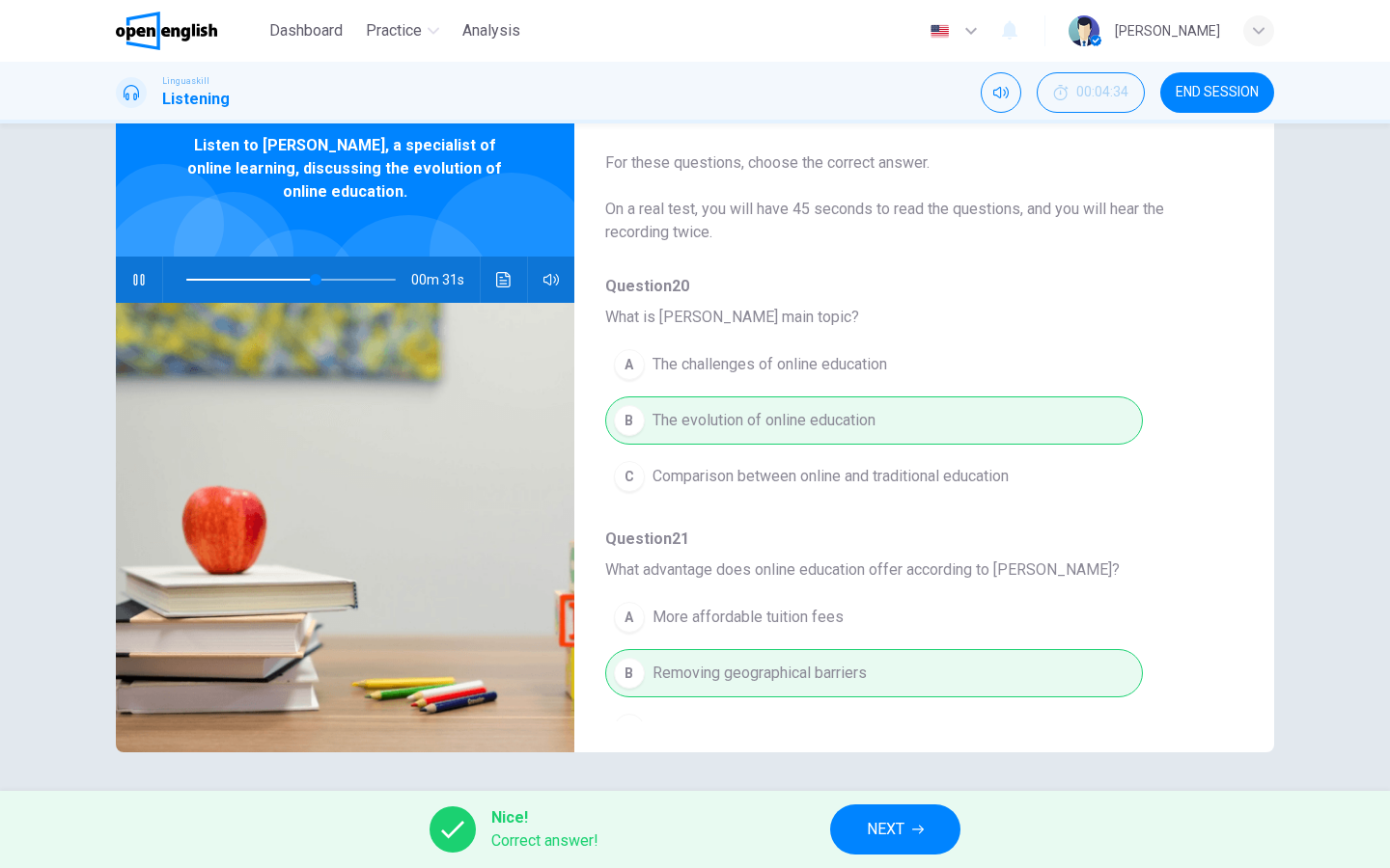
scroll to position [31, 0]
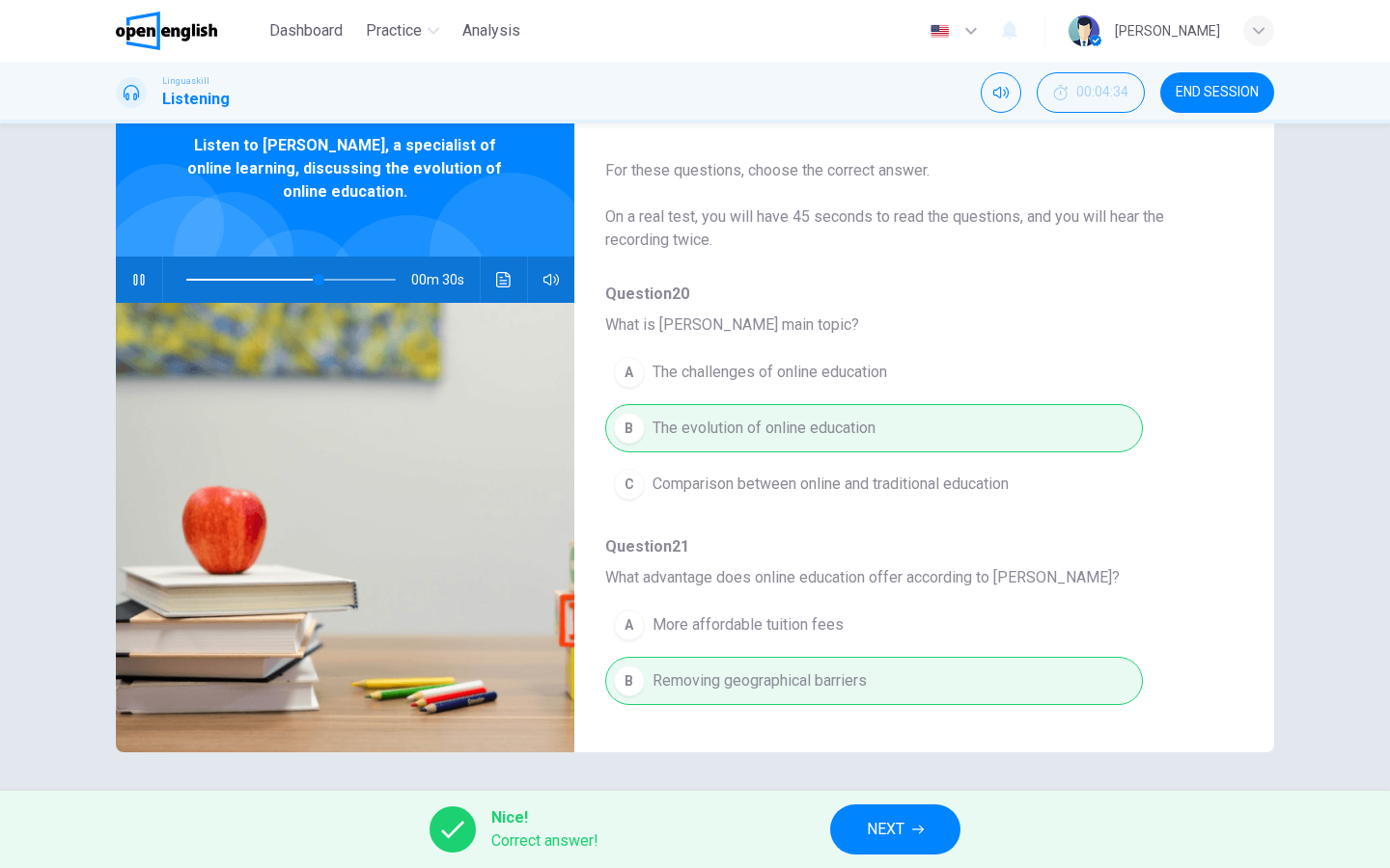
click at [875, 693] on span "NEXT" at bounding box center [885, 830] width 38 height 27
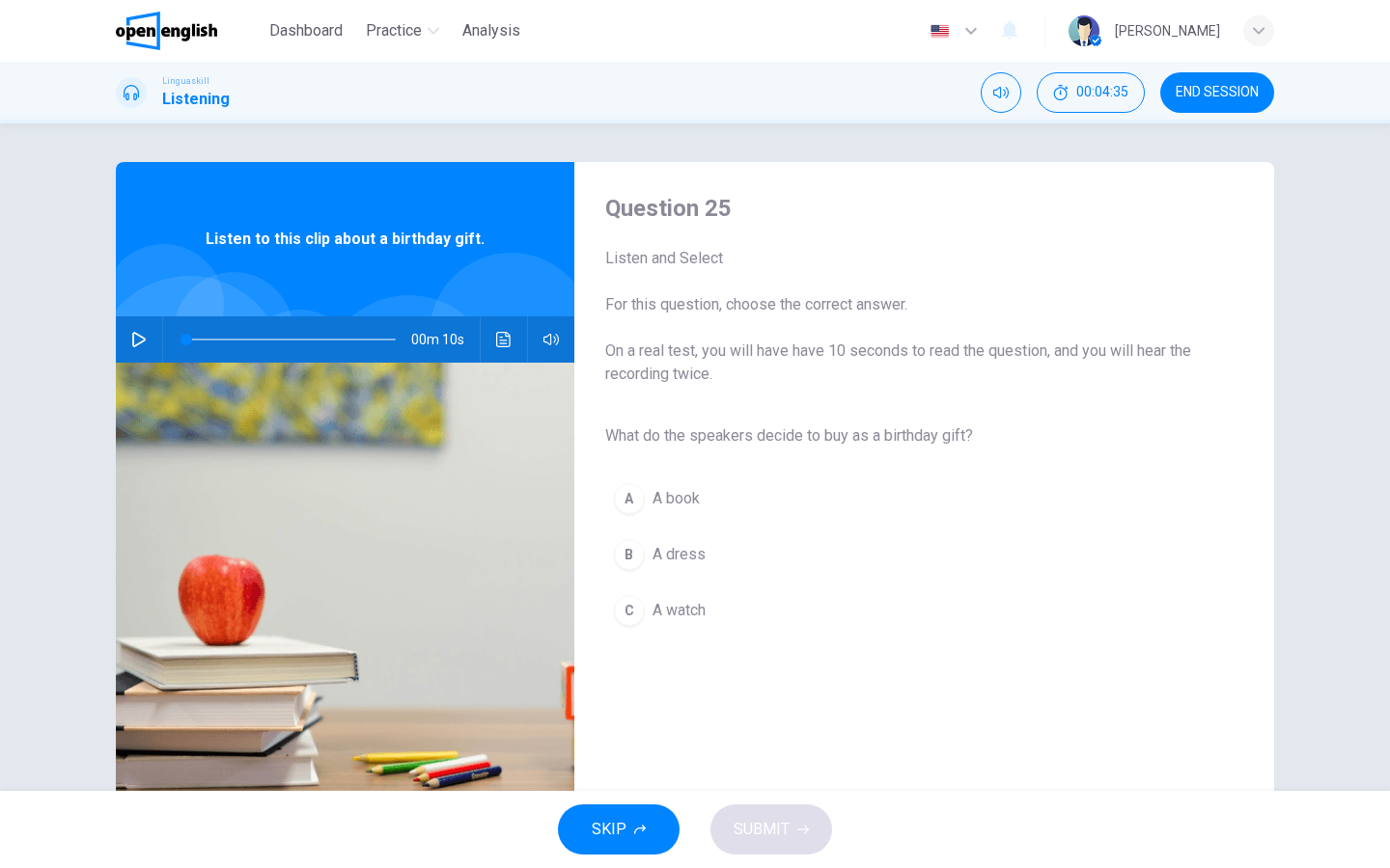
click at [139, 334] on icon "button" at bounding box center [139, 340] width 16 height 16
click at [633, 500] on div "A" at bounding box center [629, 499] width 31 height 31
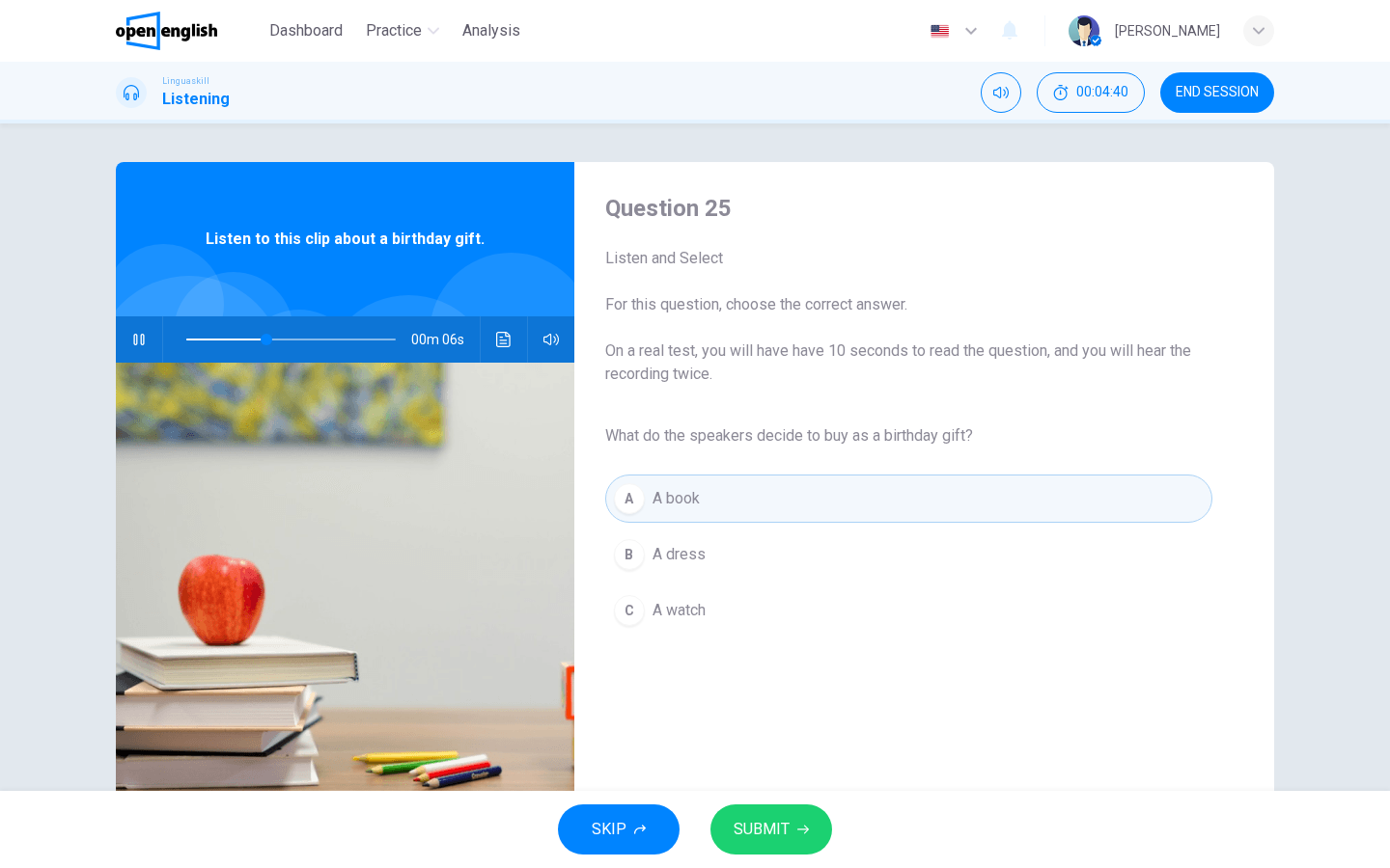
click at [765, 693] on button "SUBMIT" at bounding box center [771, 829] width 122 height 50
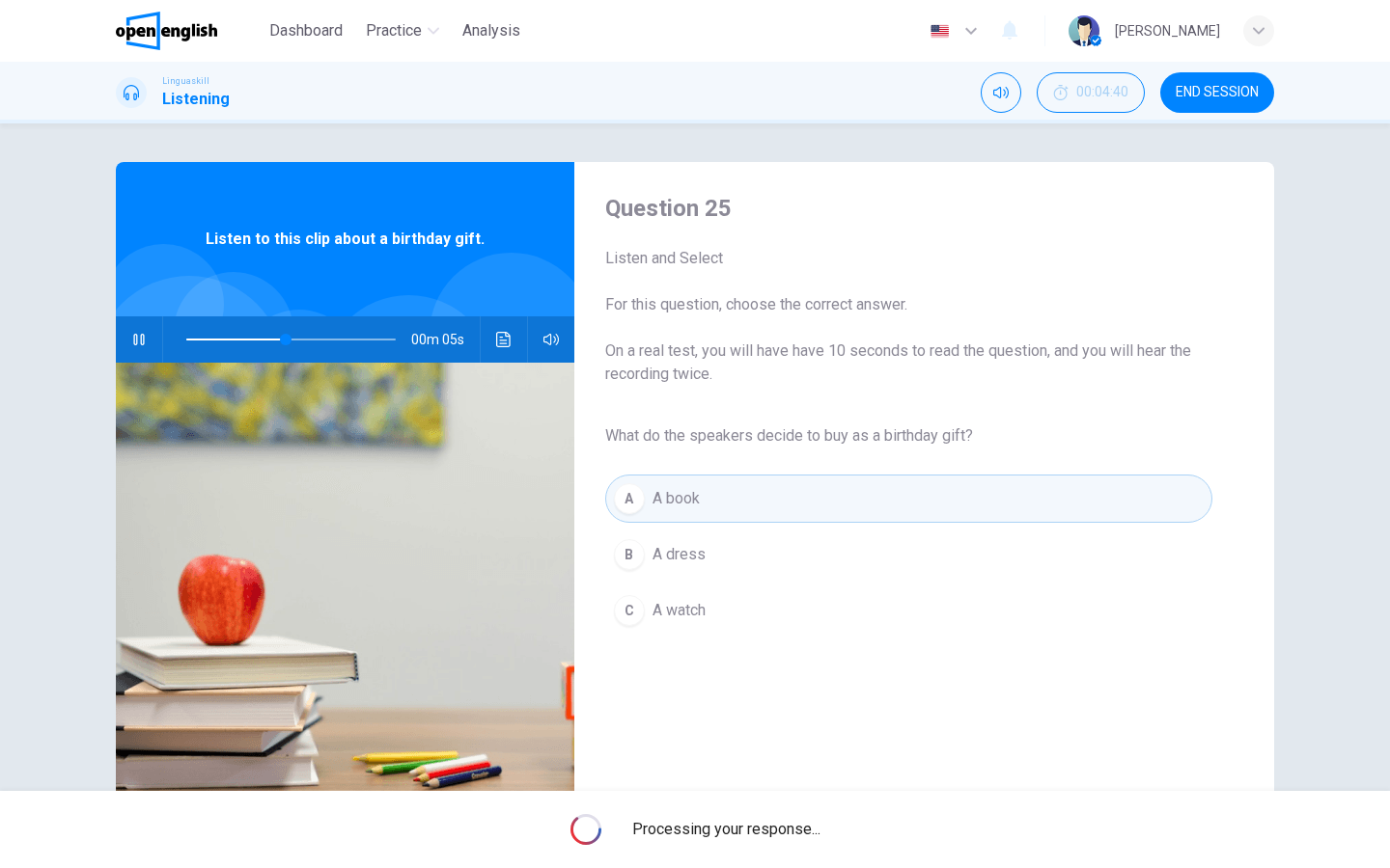
type input "**"
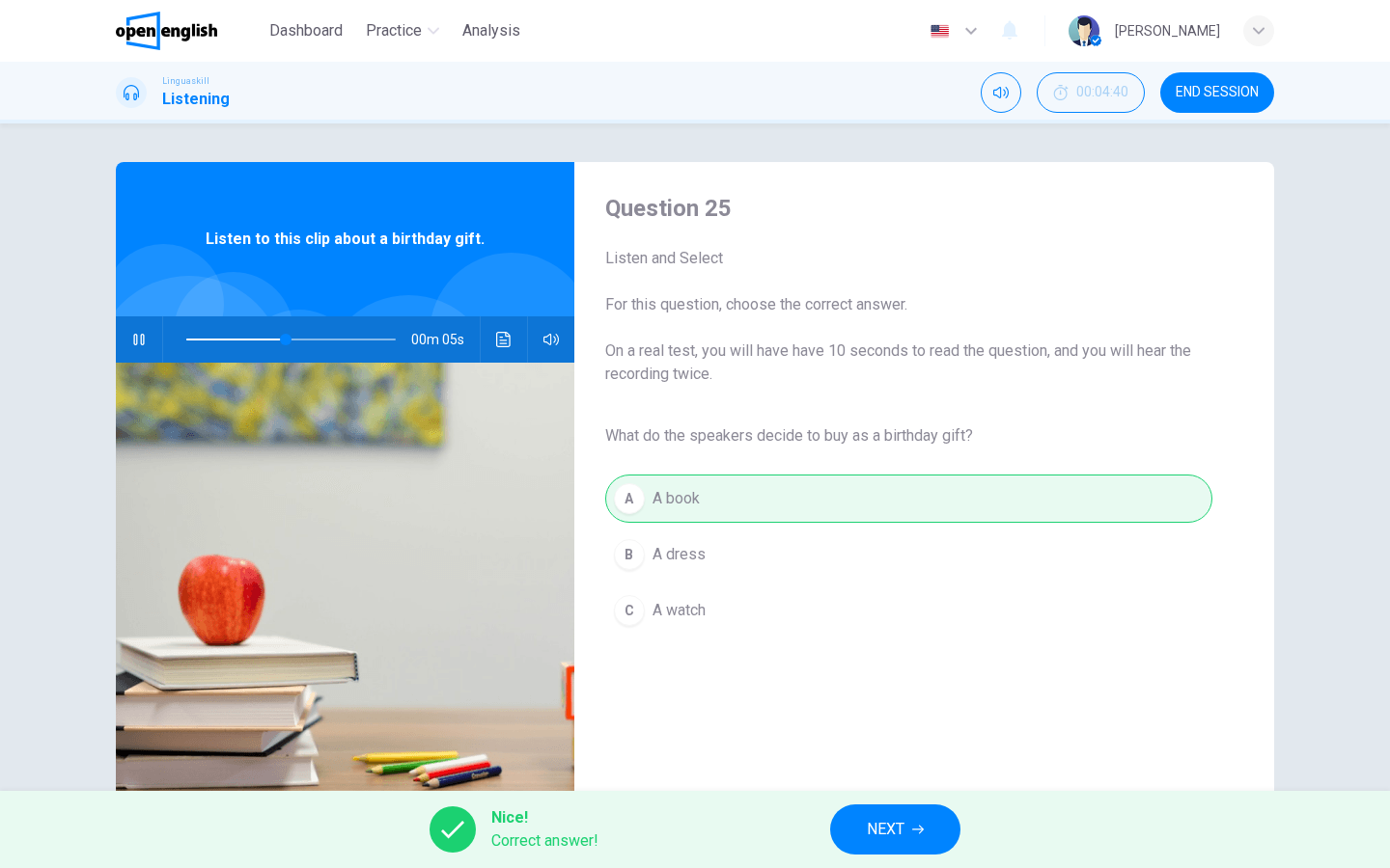
click at [861, 693] on button "NEXT" at bounding box center [895, 829] width 130 height 50
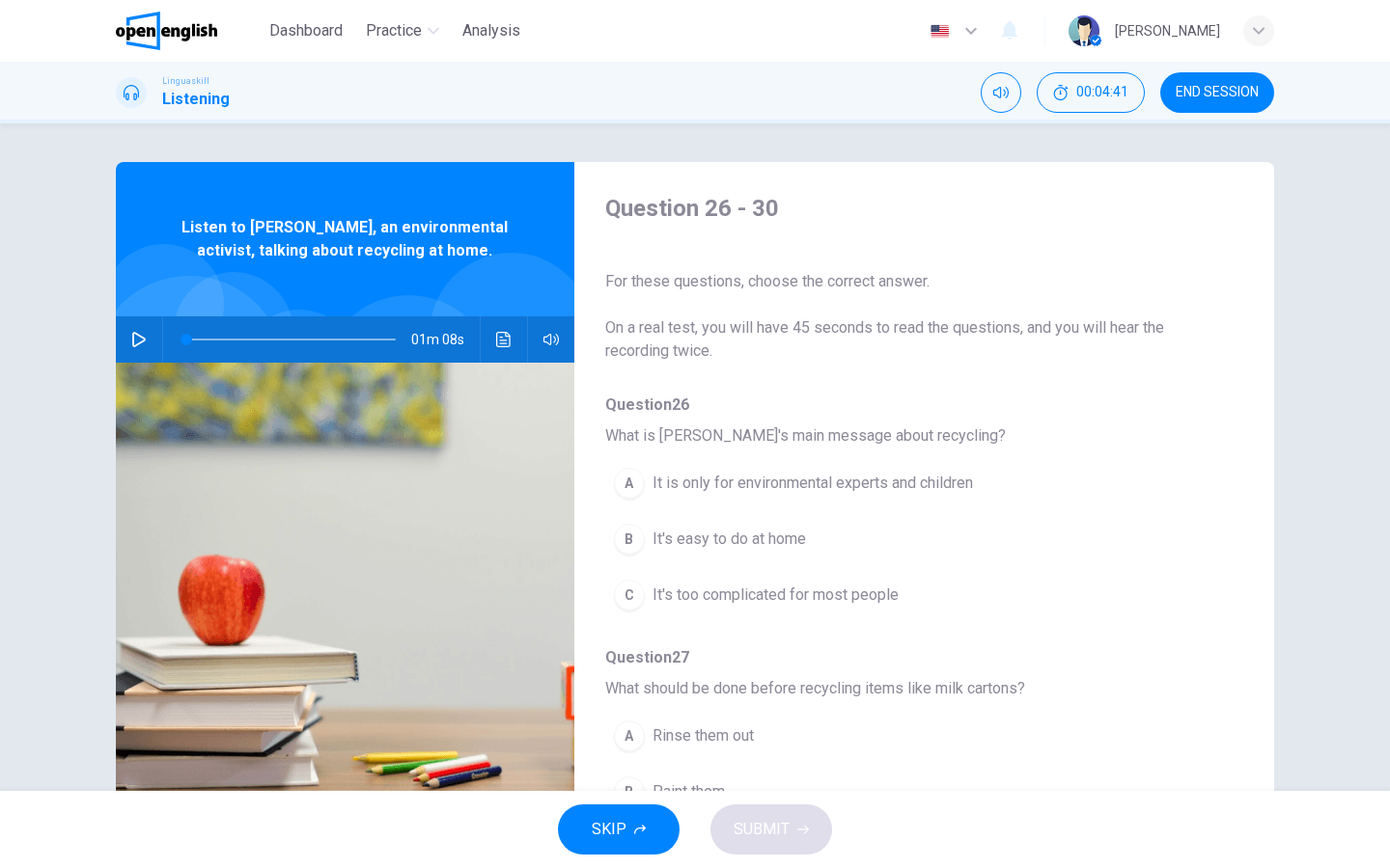
click at [137, 340] on icon "button" at bounding box center [139, 340] width 16 height 16
click at [796, 537] on span "It's easy to do at home" at bounding box center [729, 539] width 153 height 23
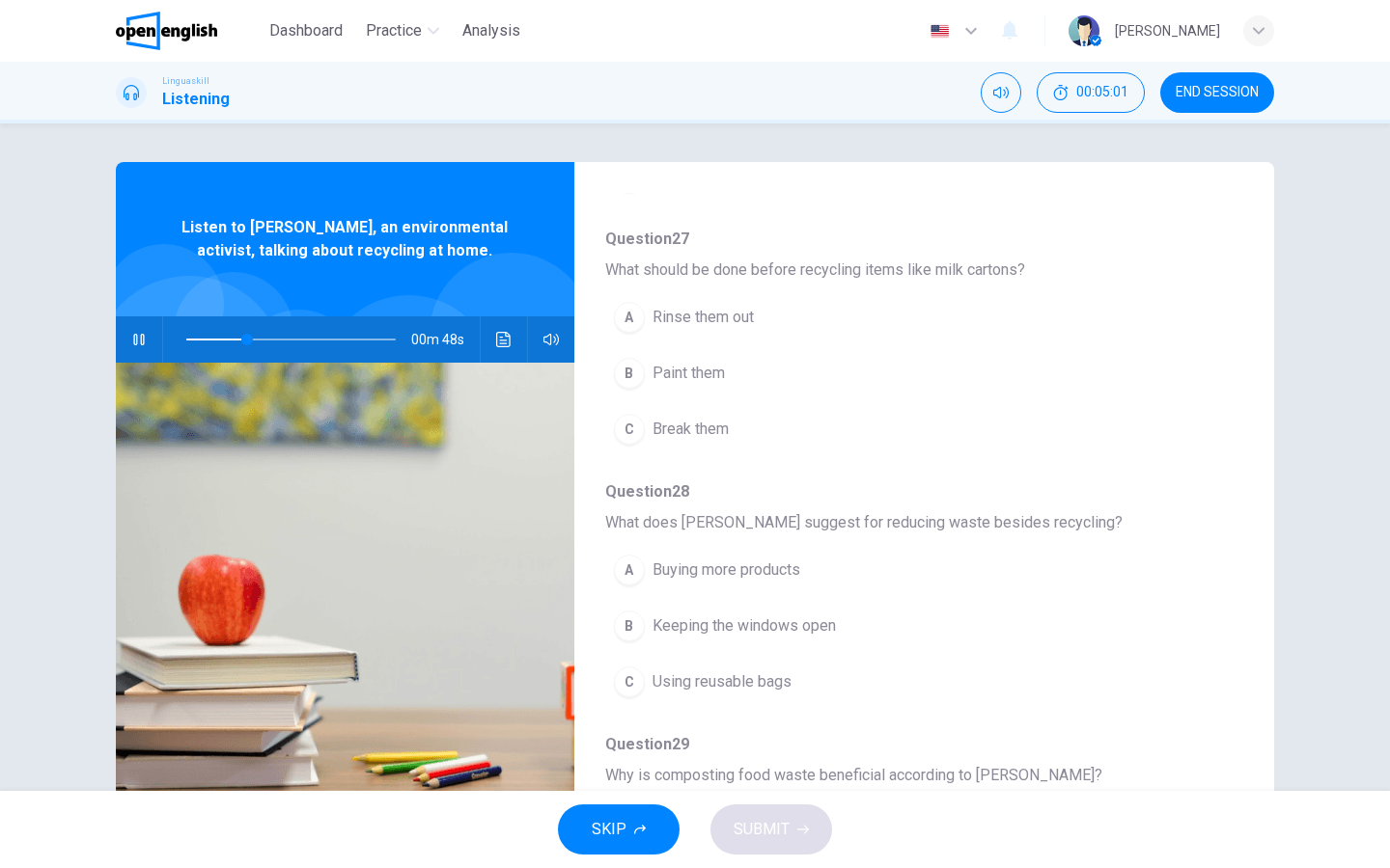
scroll to position [423, 0]
click at [673, 309] on span "Rinse them out" at bounding box center [703, 313] width 102 height 23
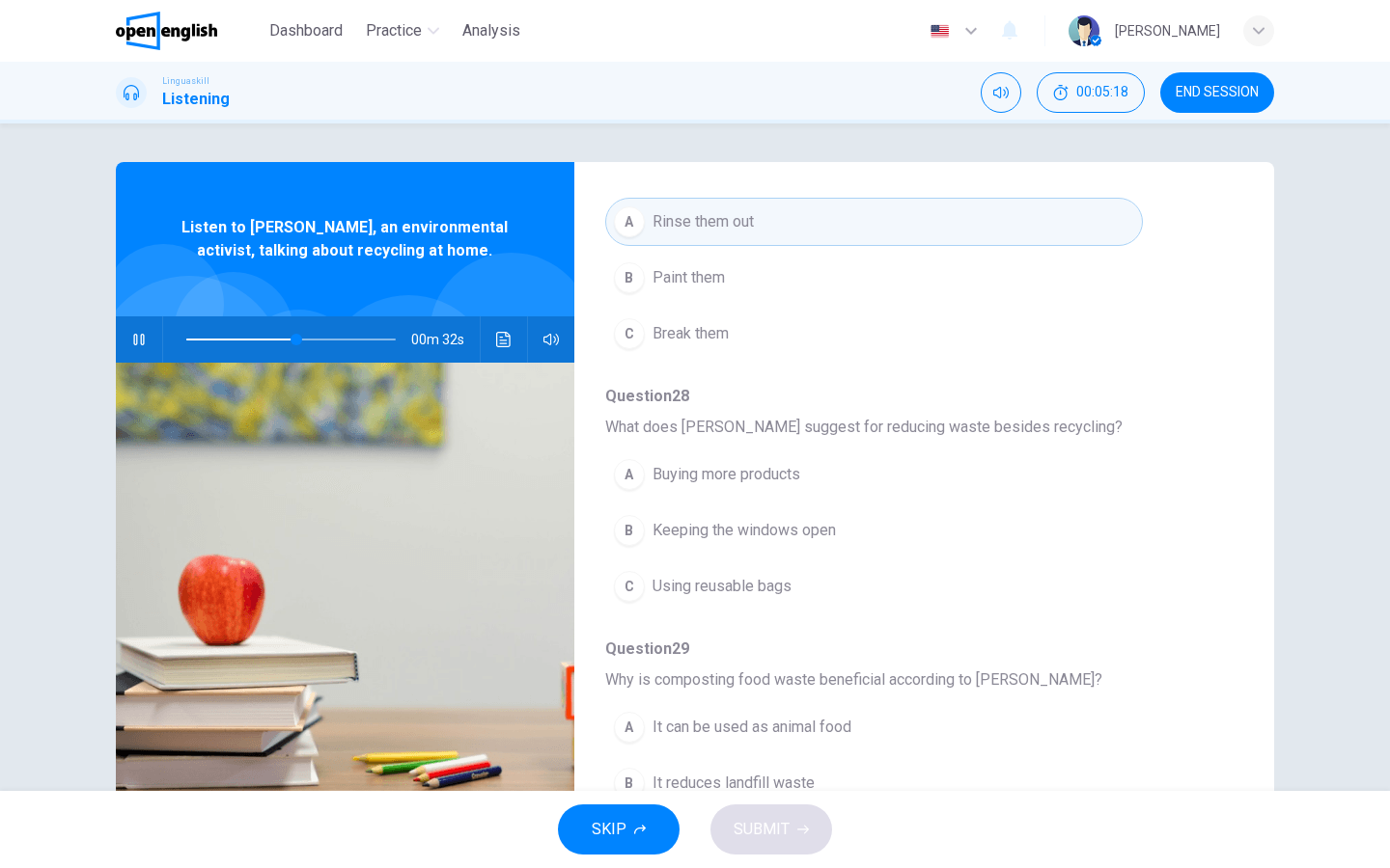
scroll to position [517, 0]
click at [769, 590] on span "Using reusable bags" at bounding box center [722, 585] width 139 height 23
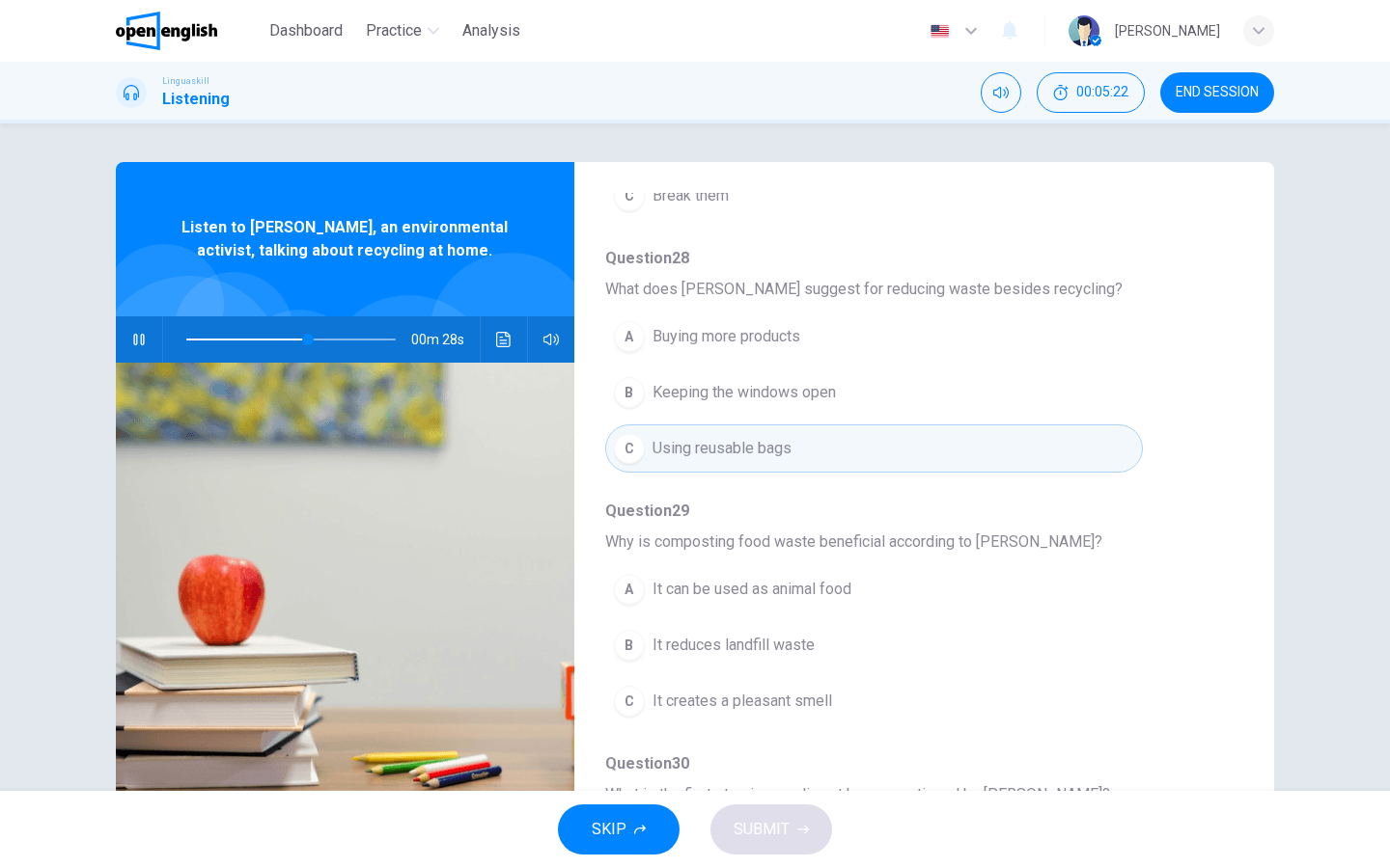
scroll to position [656, 0]
click at [781, 645] on span "It reduces landfill waste" at bounding box center [734, 641] width 162 height 23
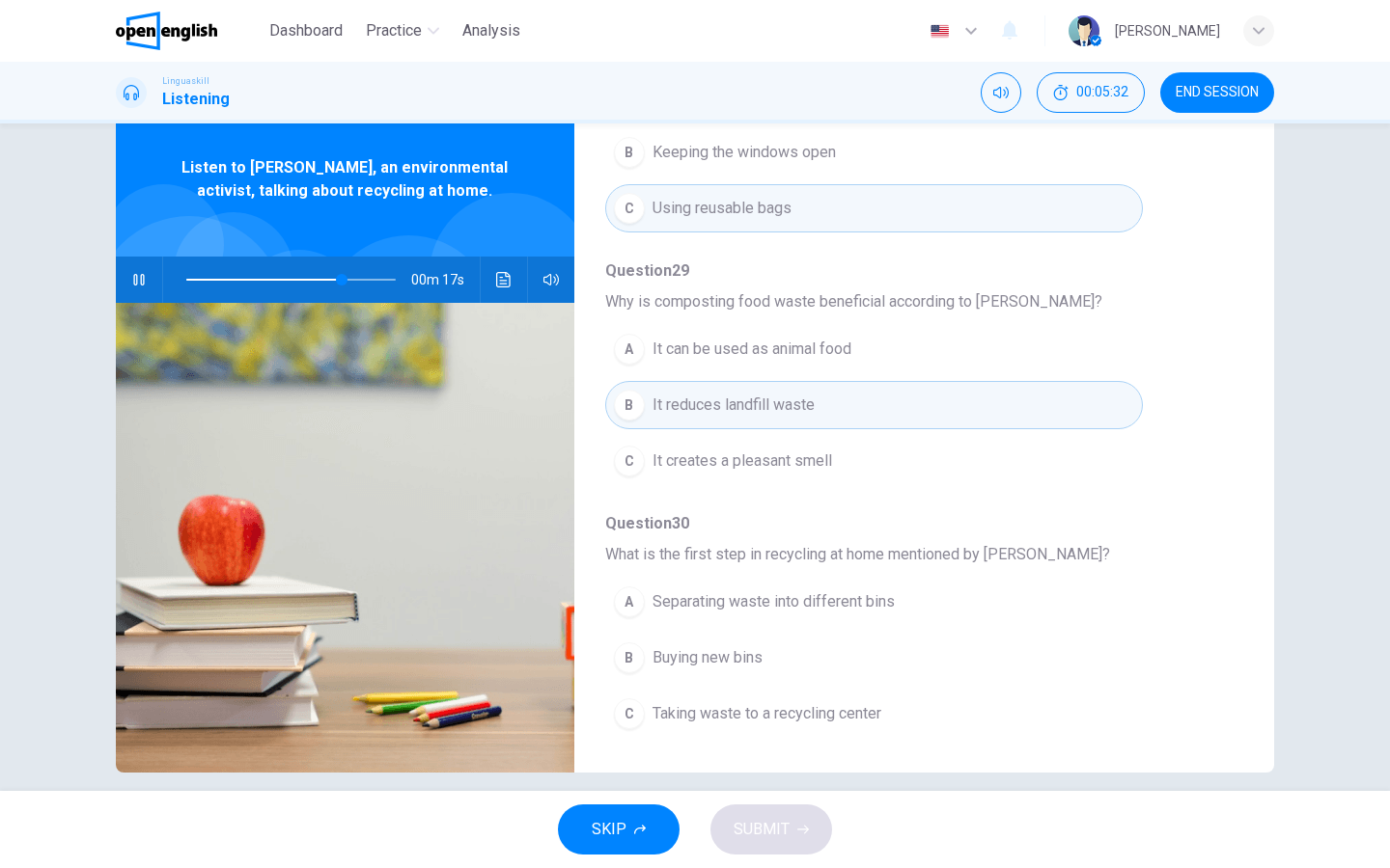
scroll to position [63, 0]
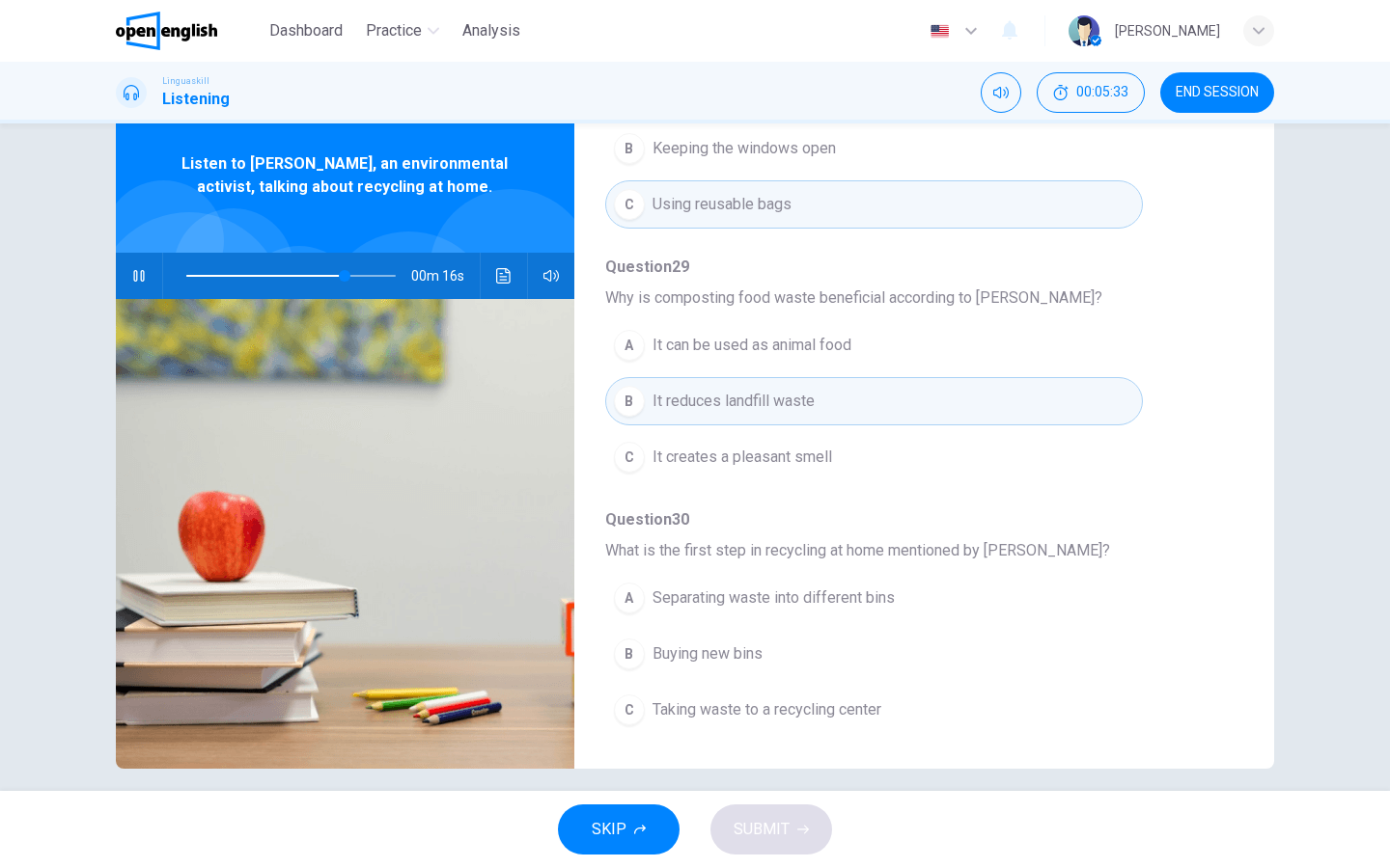
click at [776, 597] on span "Separating waste into different bins" at bounding box center [774, 599] width 242 height 23
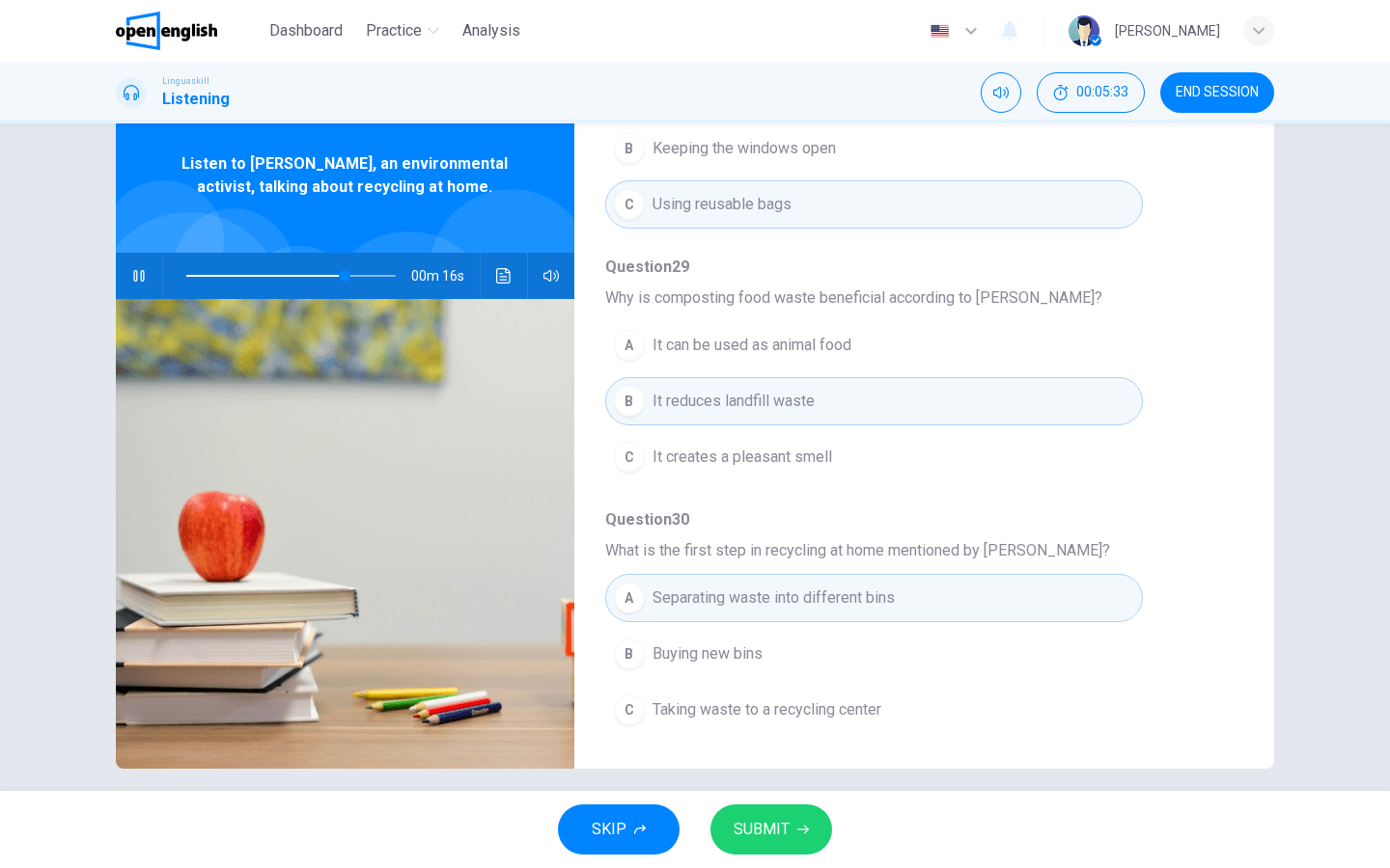
click at [796, 693] on button "SUBMIT" at bounding box center [771, 829] width 122 height 50
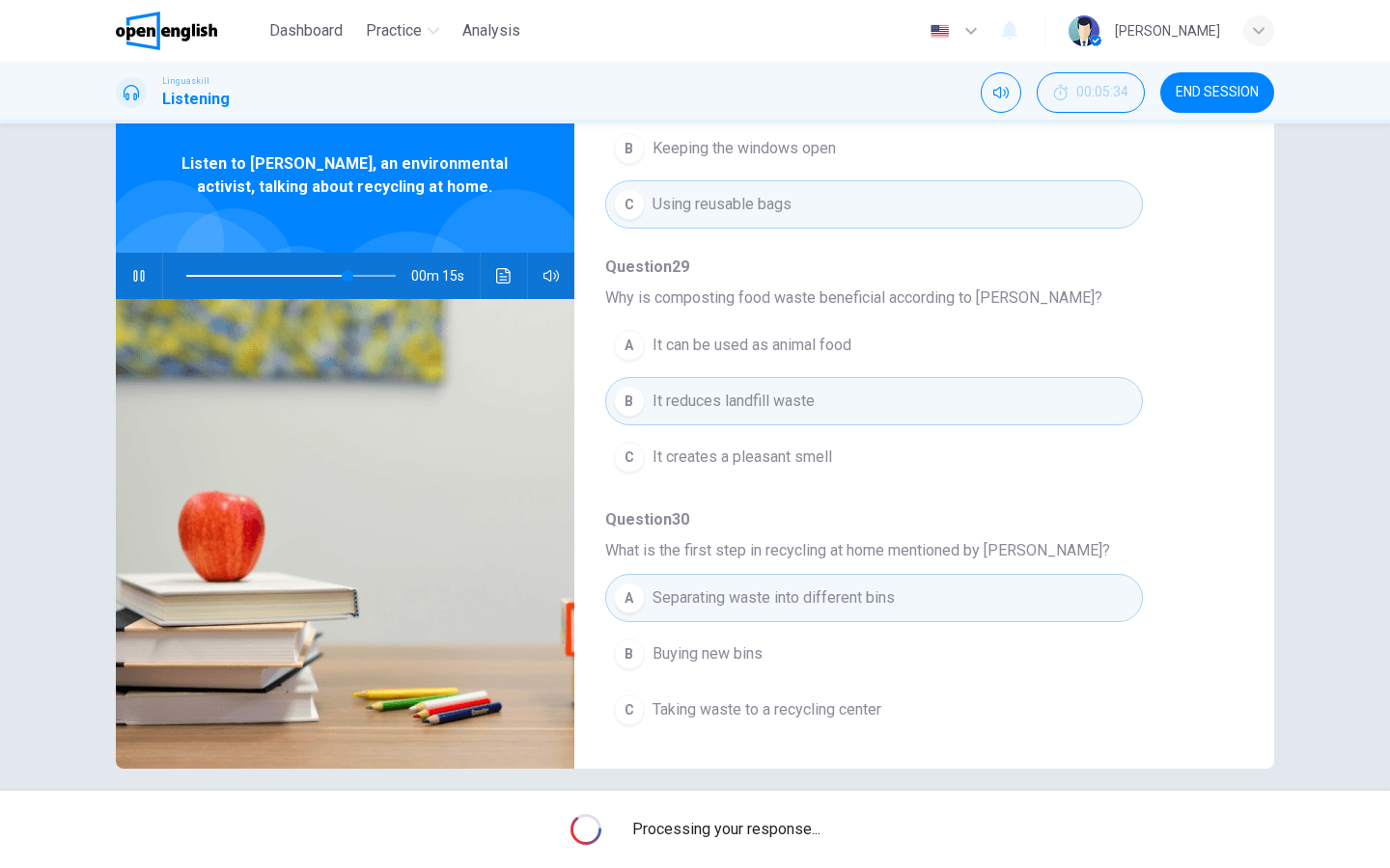
type input "**"
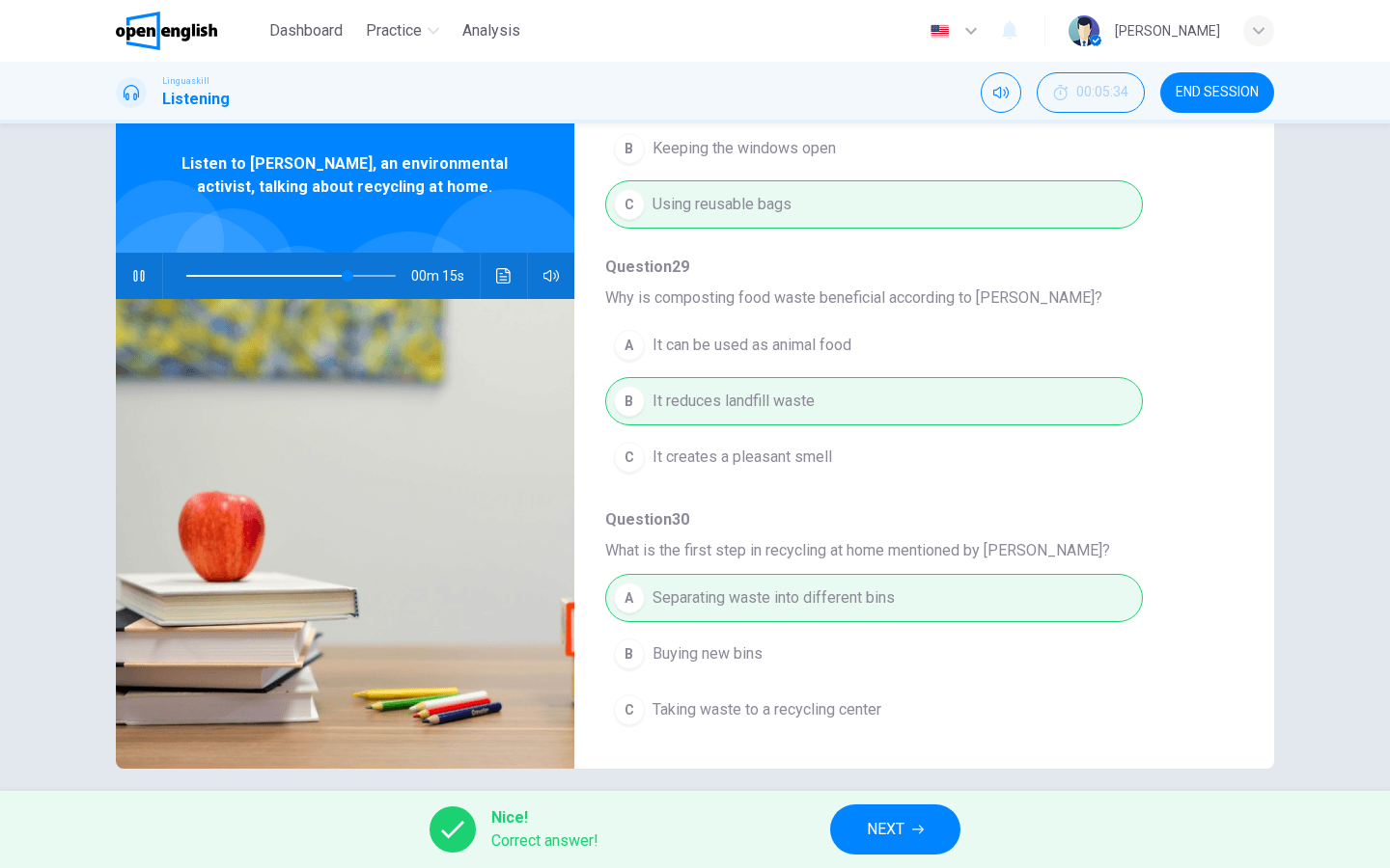
click at [867, 693] on span "NEXT" at bounding box center [885, 830] width 38 height 27
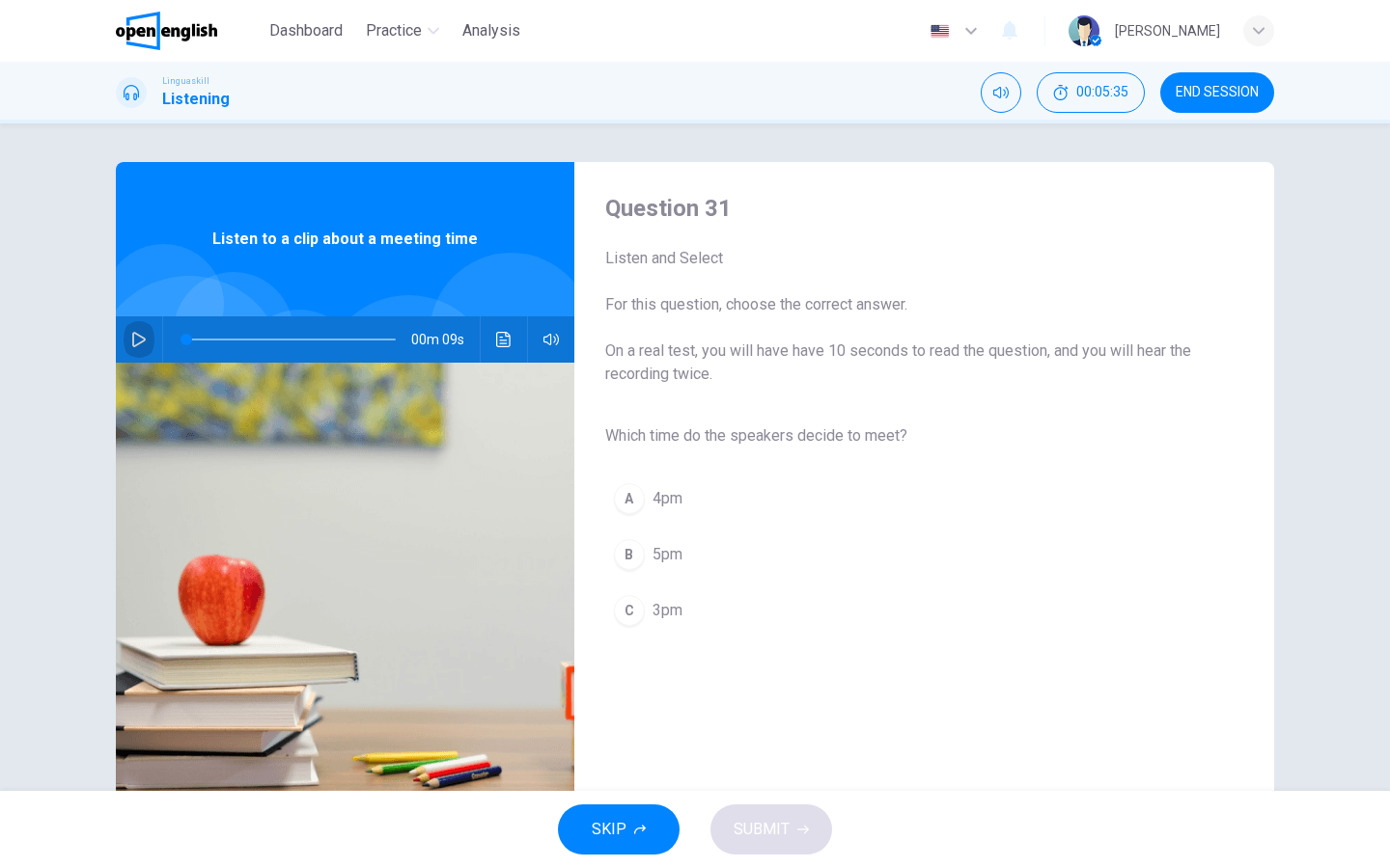
click at [138, 343] on icon "button" at bounding box center [139, 340] width 16 height 16
click at [640, 602] on div "C" at bounding box center [629, 611] width 31 height 31
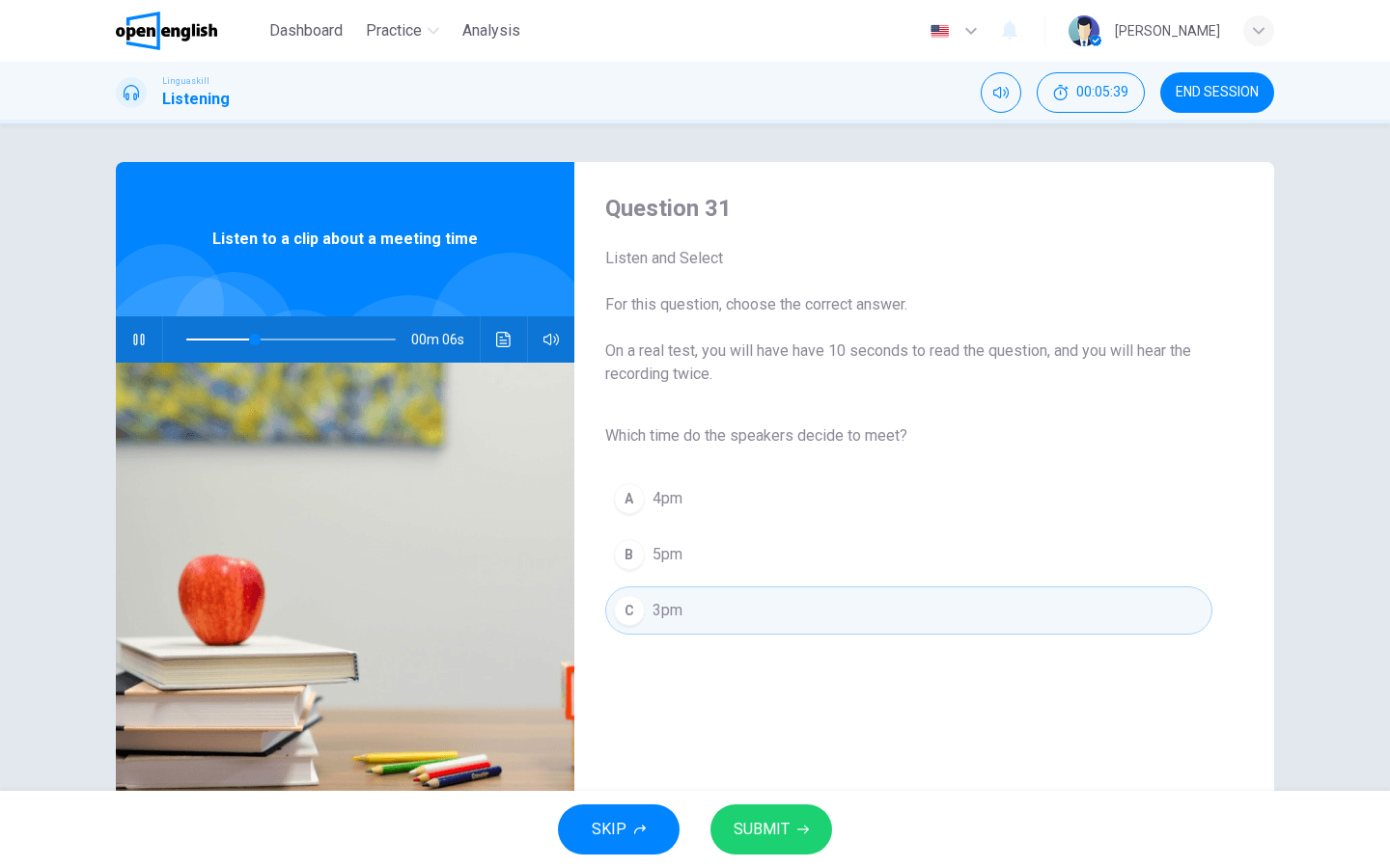
click at [764, 693] on span "SUBMIT" at bounding box center [761, 830] width 56 height 27
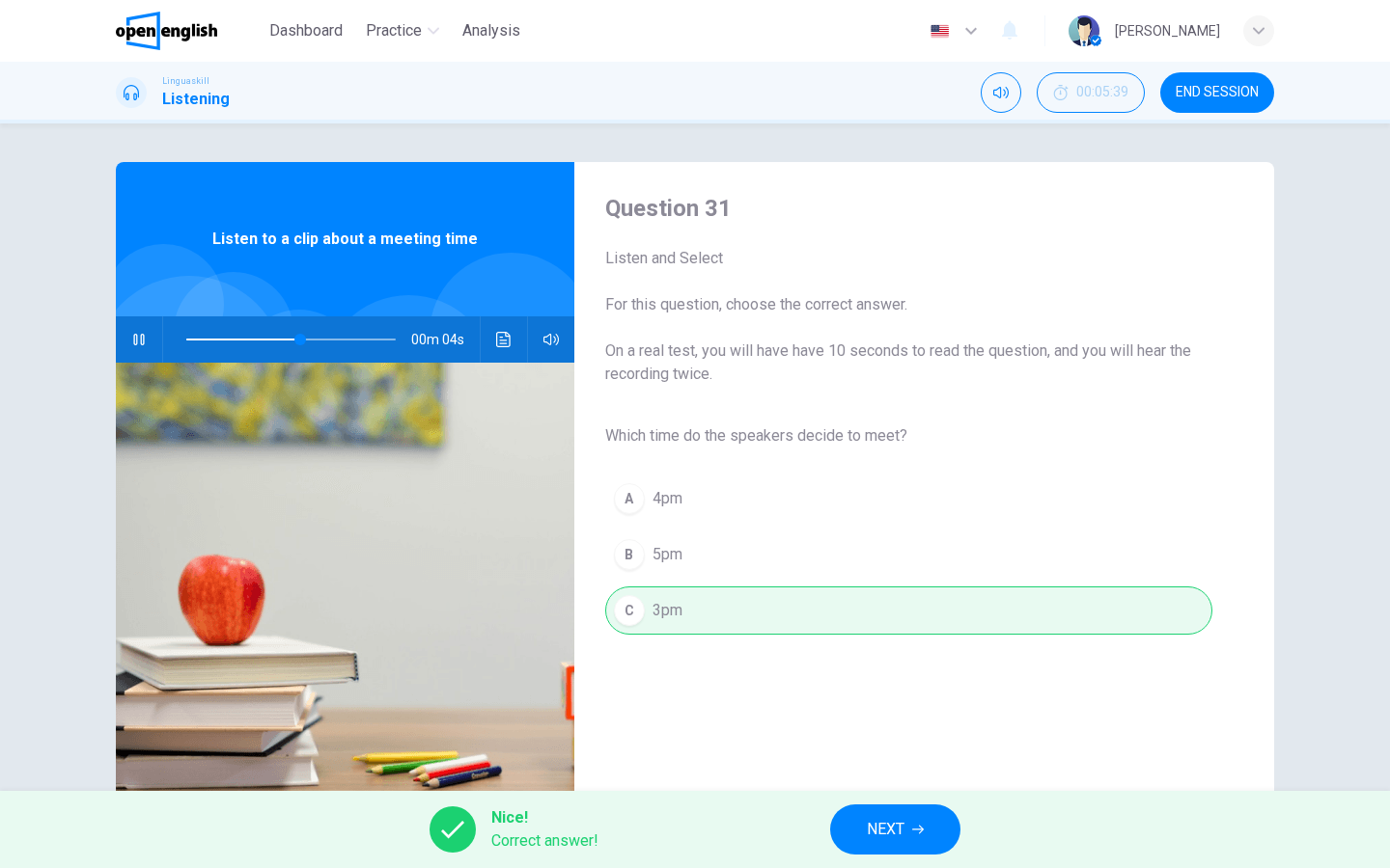
click at [875, 693] on button "NEXT" at bounding box center [895, 829] width 130 height 50
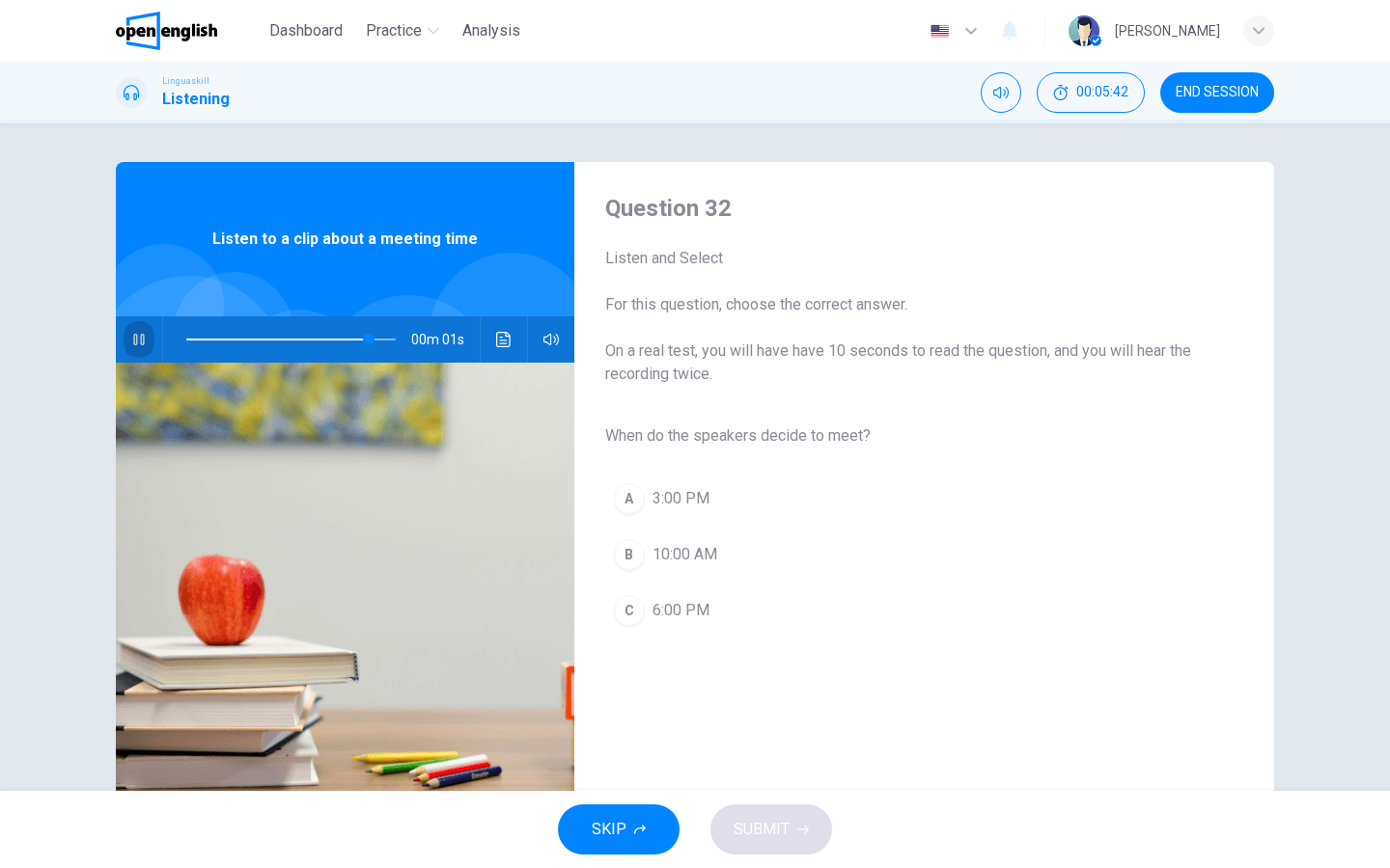
click at [140, 338] on icon "button" at bounding box center [139, 340] width 16 height 16
click at [134, 341] on icon "button" at bounding box center [139, 340] width 16 height 16
click at [129, 338] on button "button" at bounding box center [139, 339] width 31 height 46
click at [629, 501] on div "A" at bounding box center [629, 499] width 31 height 31
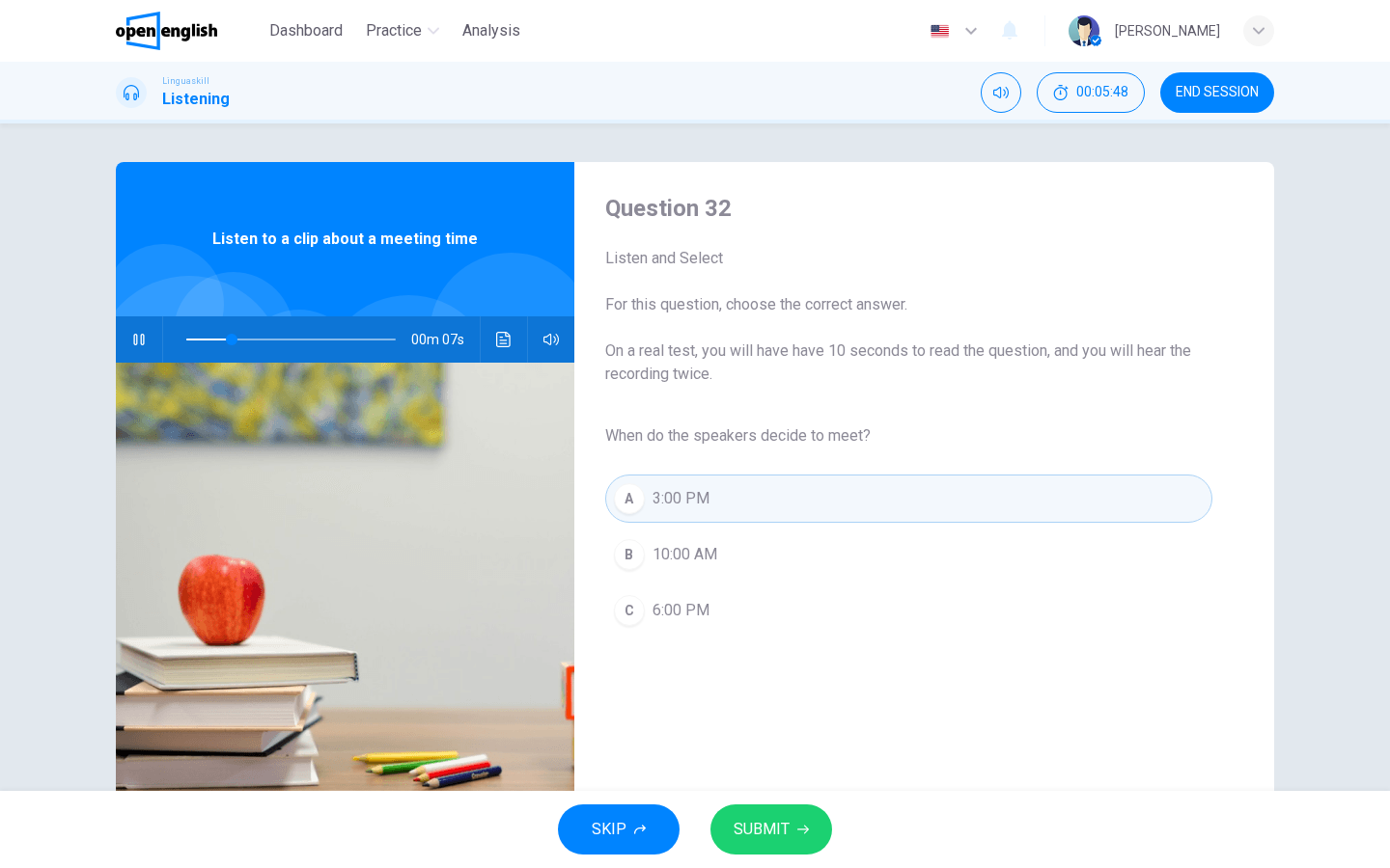
click at [790, 693] on button "SUBMIT" at bounding box center [771, 829] width 122 height 50
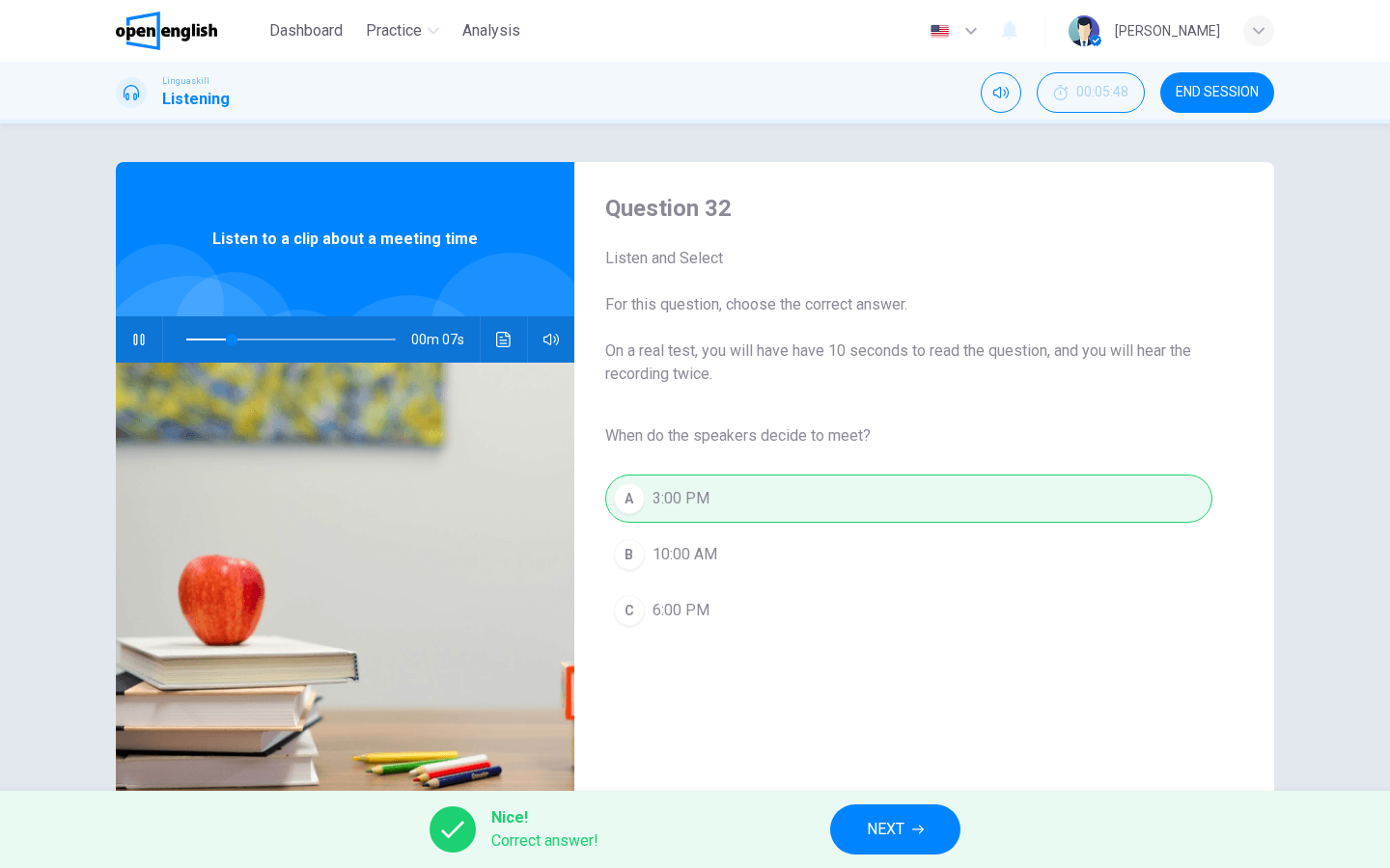
type input "**"
click at [902, 693] on span "NEXT" at bounding box center [885, 830] width 38 height 27
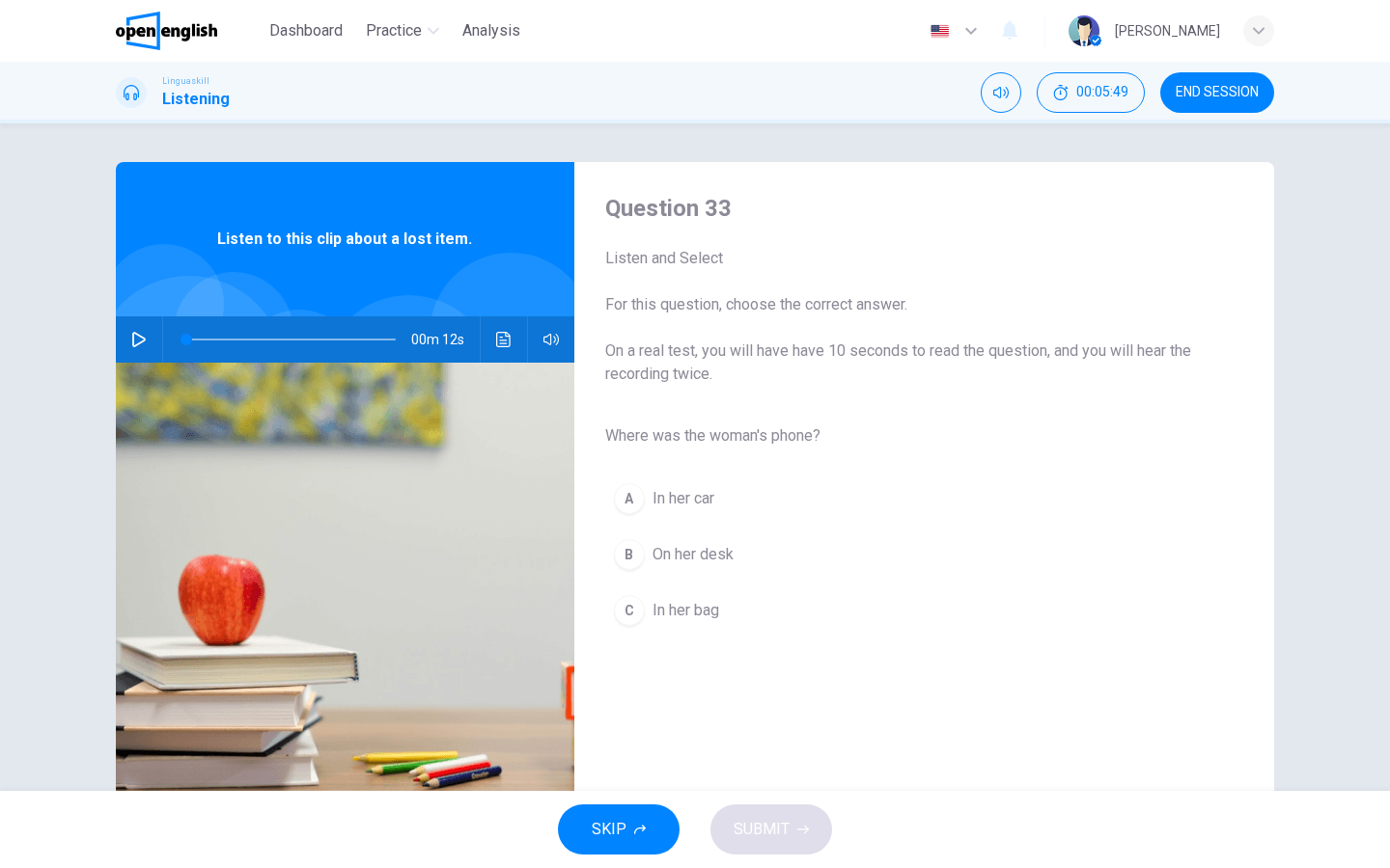
click at [139, 334] on icon "button" at bounding box center [139, 340] width 16 height 16
click at [713, 606] on span "In her bag" at bounding box center [686, 611] width 66 height 23
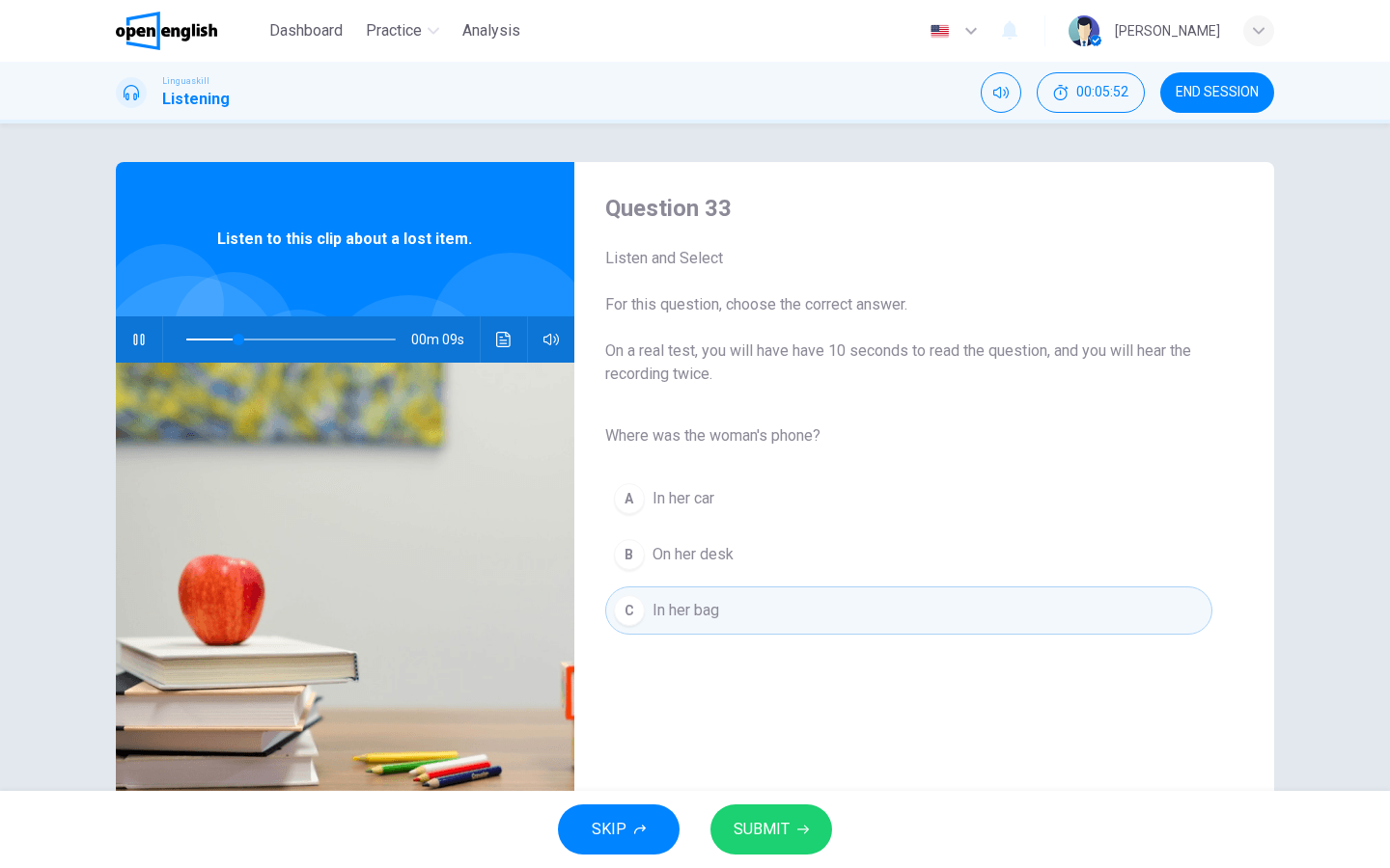
click at [787, 693] on button "SUBMIT" at bounding box center [771, 829] width 122 height 50
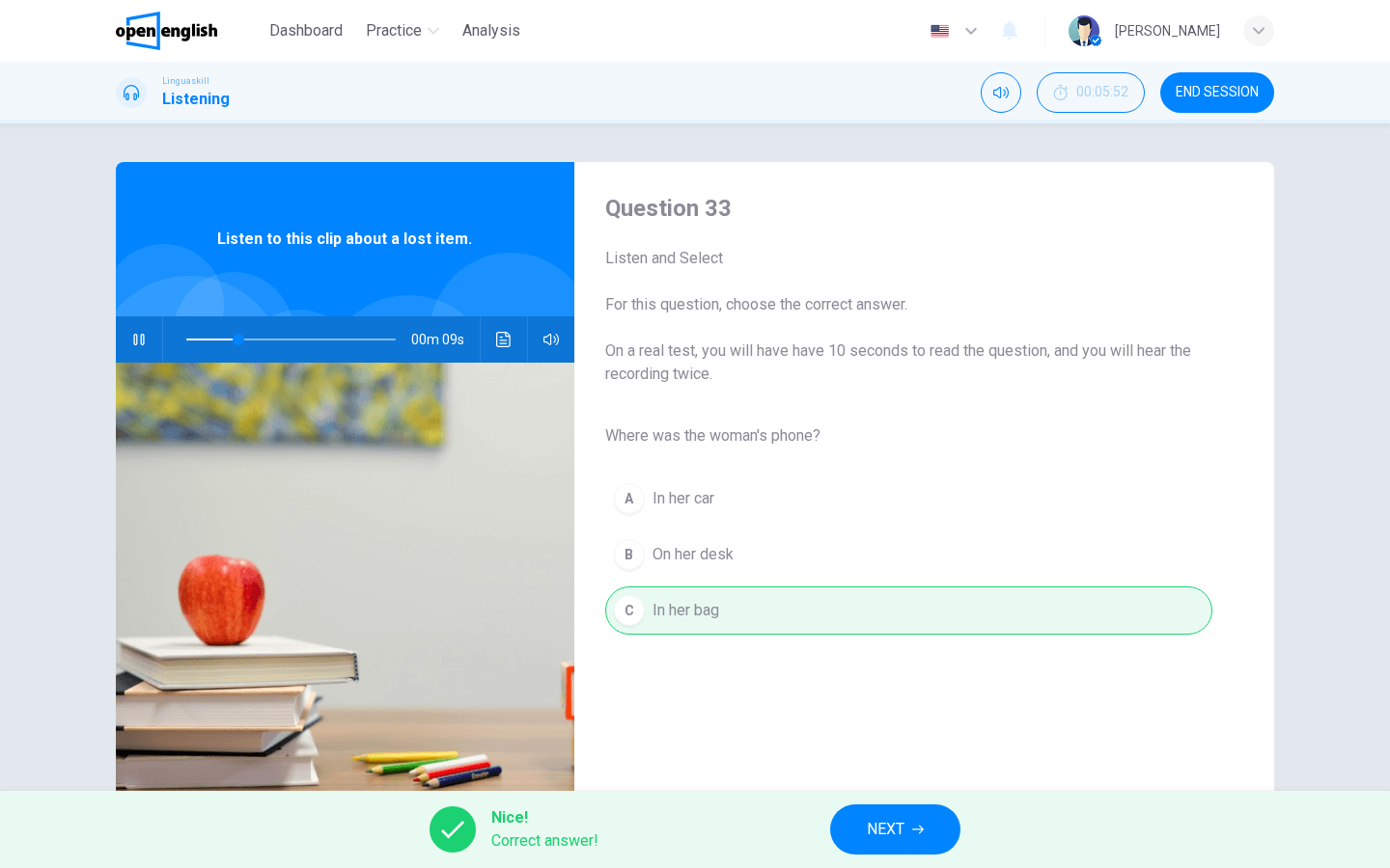
type input "**"
click at [842, 693] on button "NEXT" at bounding box center [895, 829] width 130 height 50
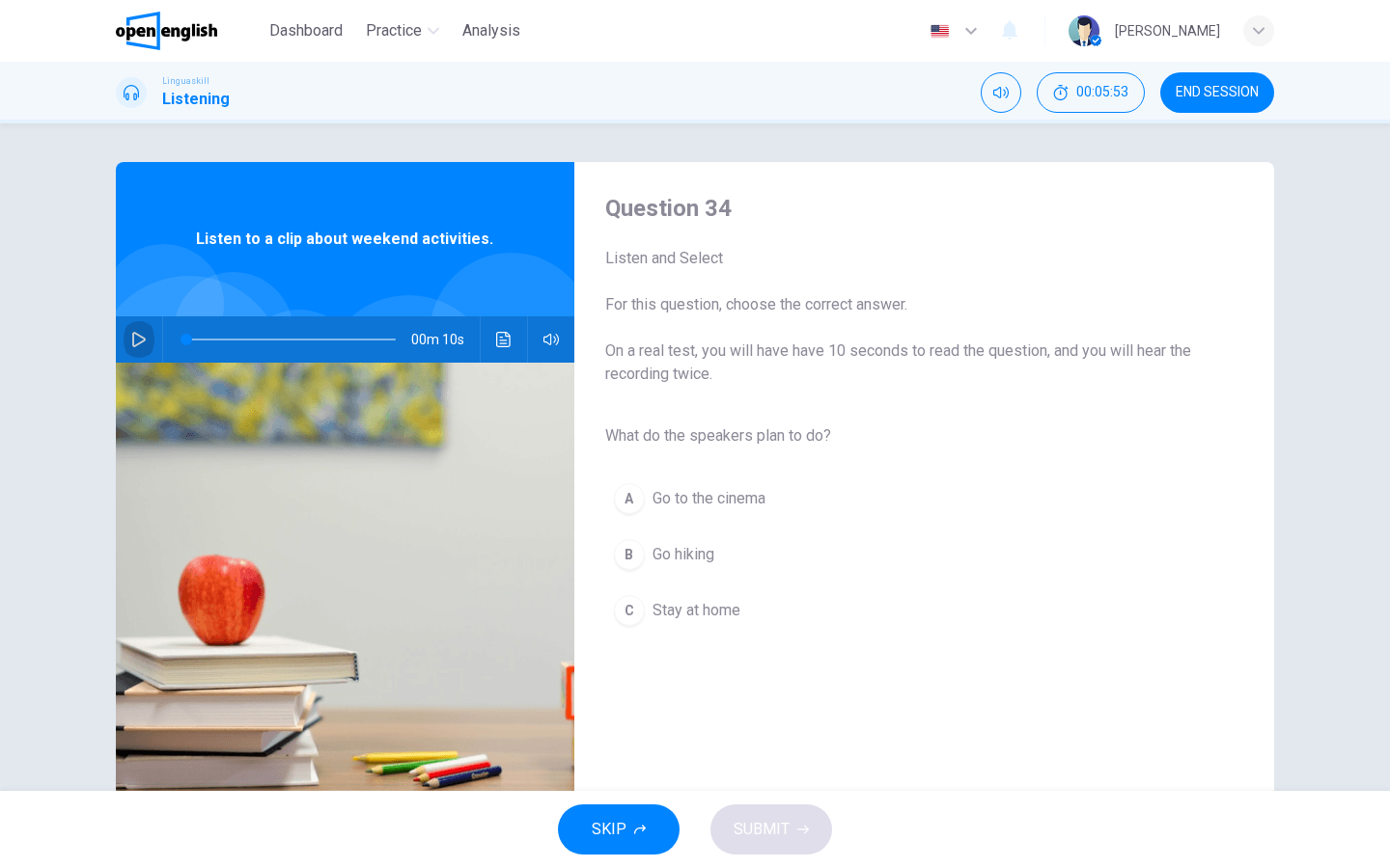
click at [139, 341] on icon "button" at bounding box center [139, 340] width 16 height 16
click at [689, 557] on span "Go hiking" at bounding box center [683, 555] width 62 height 23
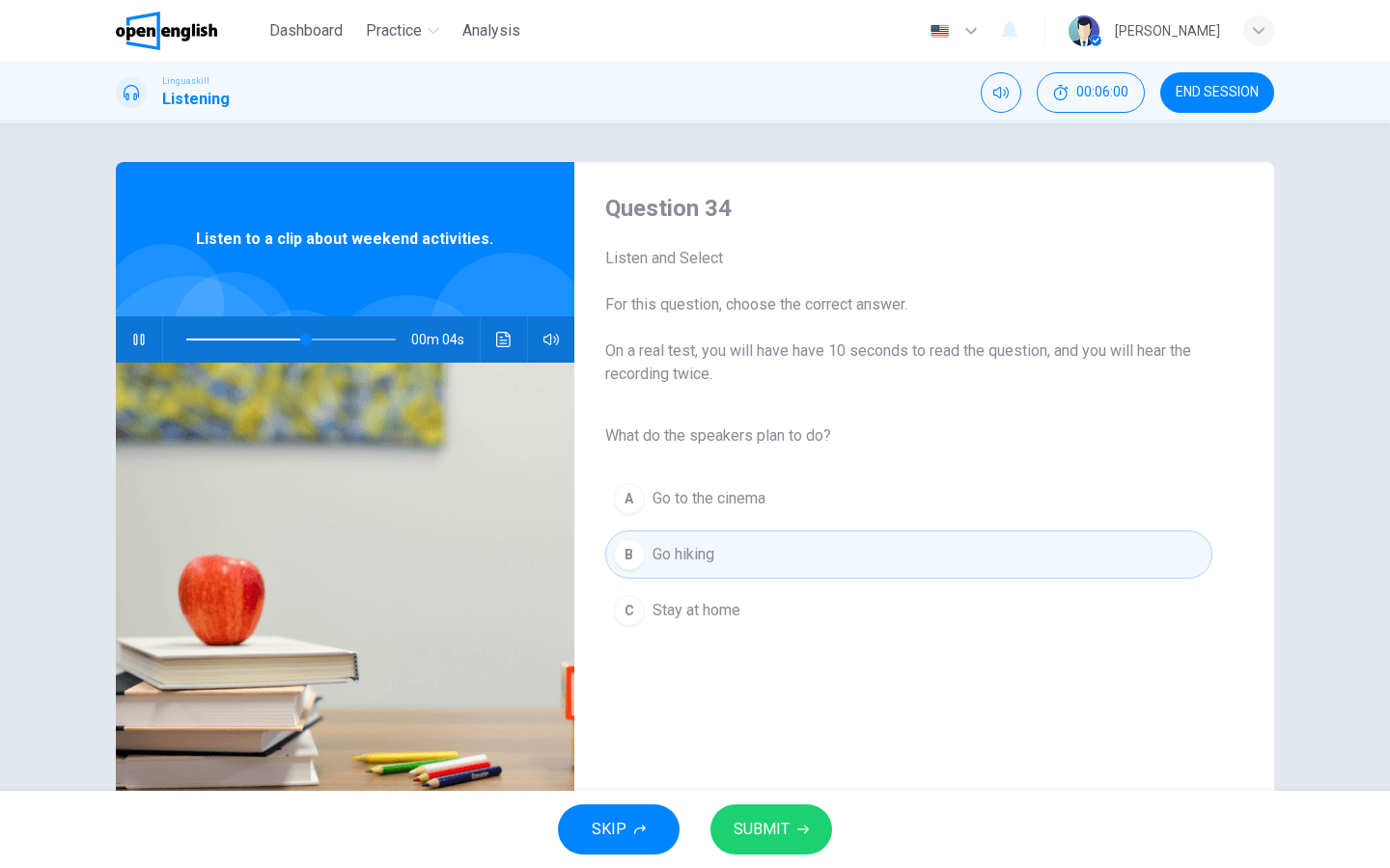
click at [776, 693] on span "SUBMIT" at bounding box center [761, 830] width 56 height 27
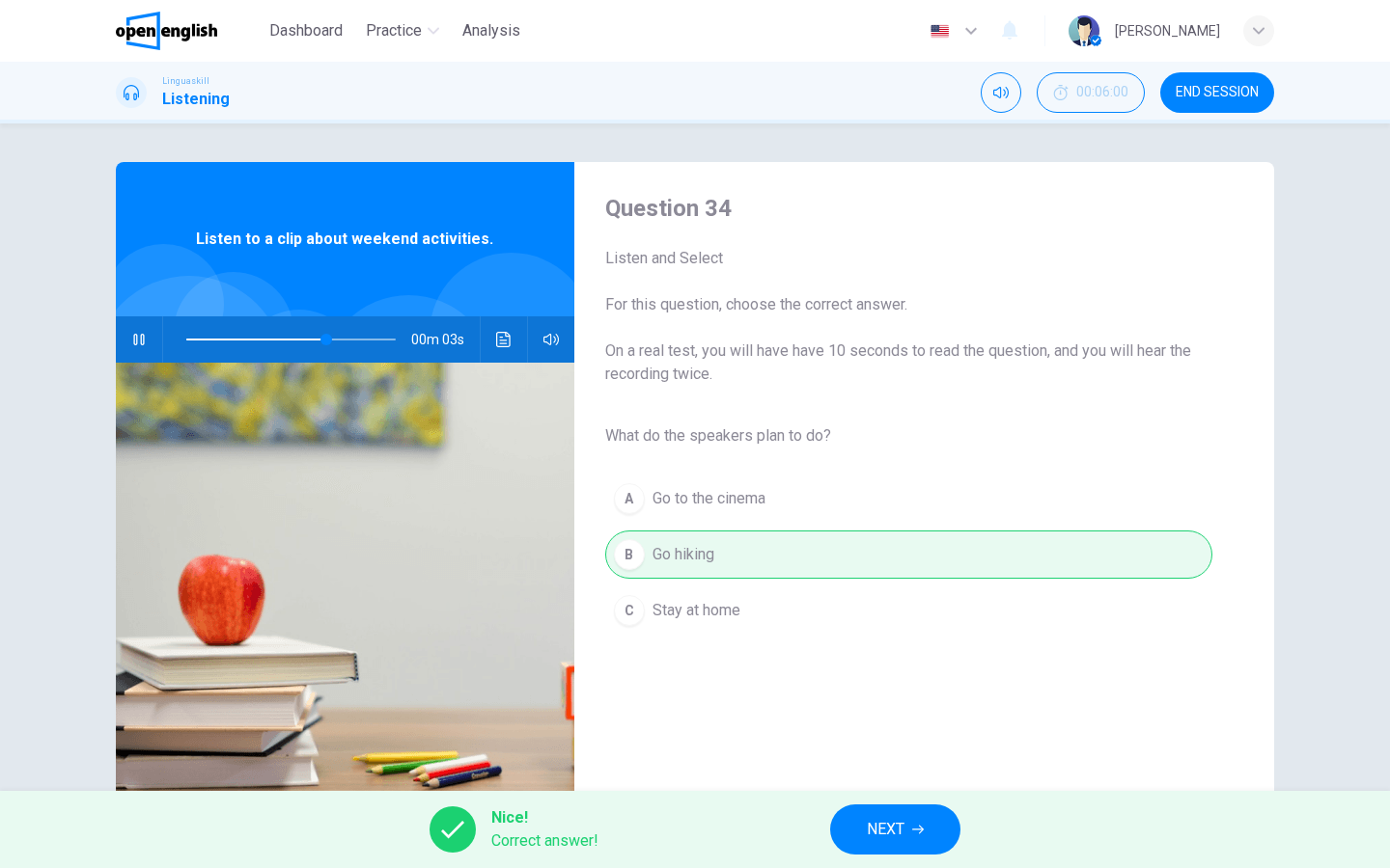
type input "**"
click at [877, 693] on span "NEXT" at bounding box center [885, 830] width 38 height 27
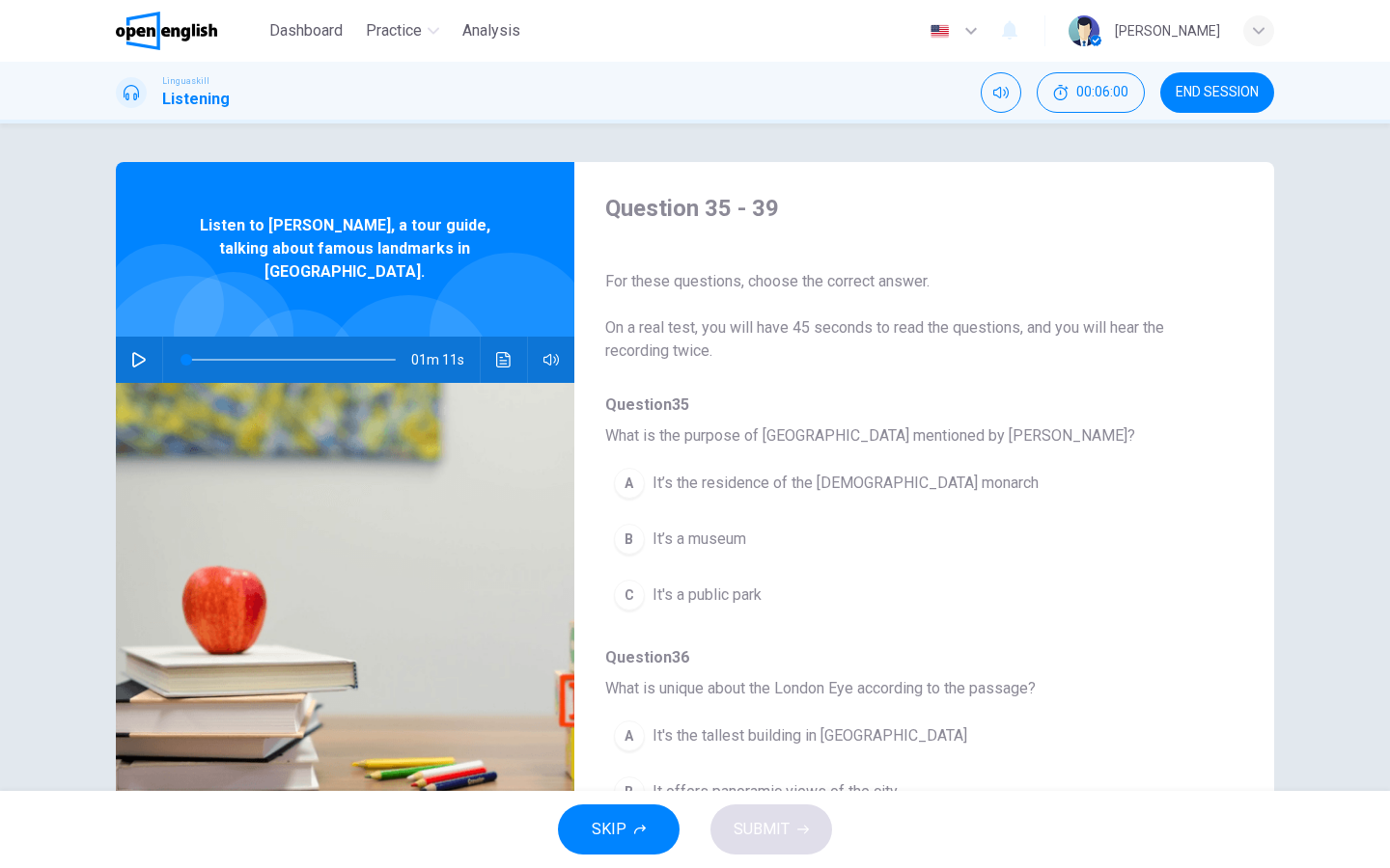
click at [136, 352] on icon "button" at bounding box center [139, 360] width 16 height 16
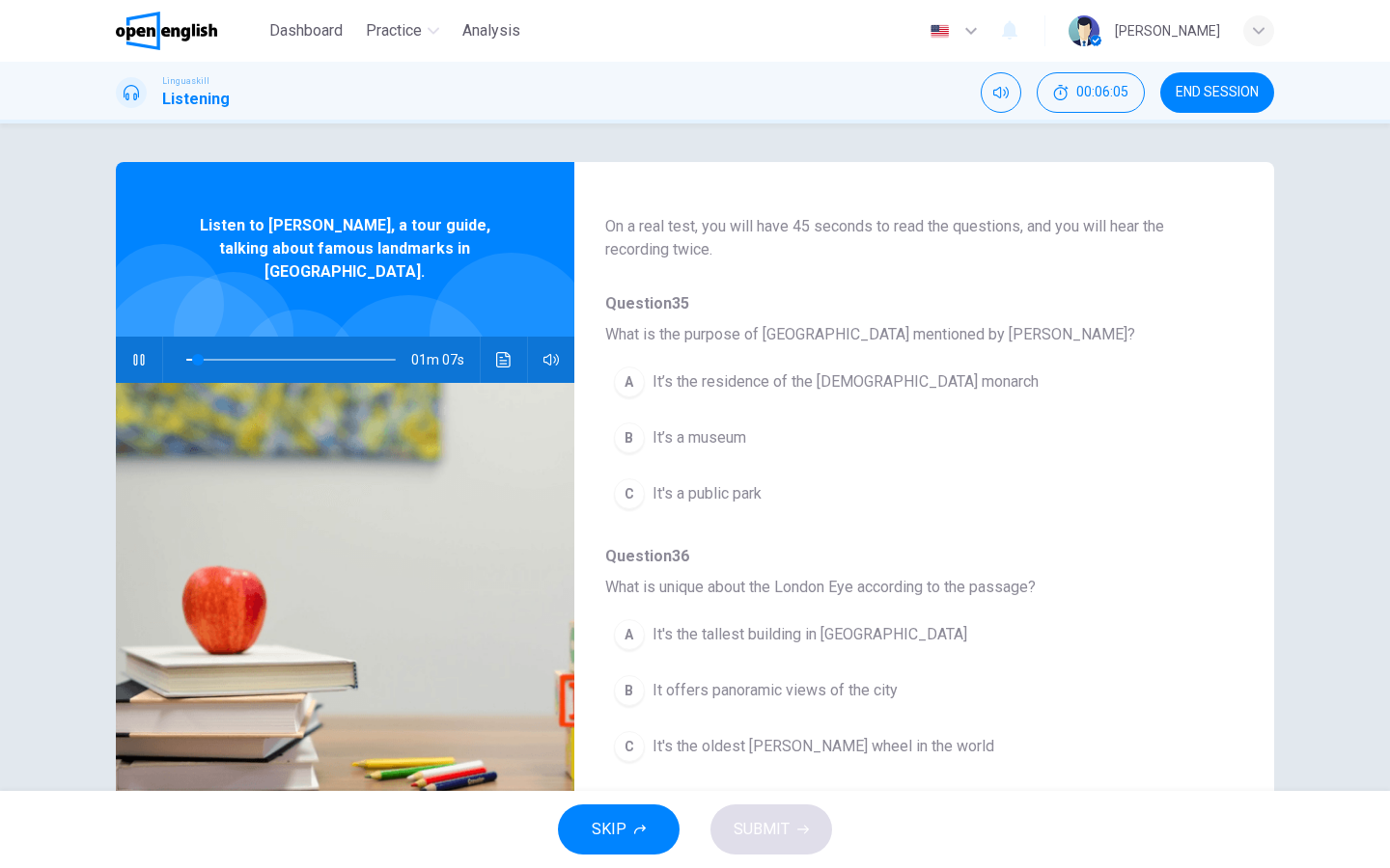
scroll to position [111, 0]
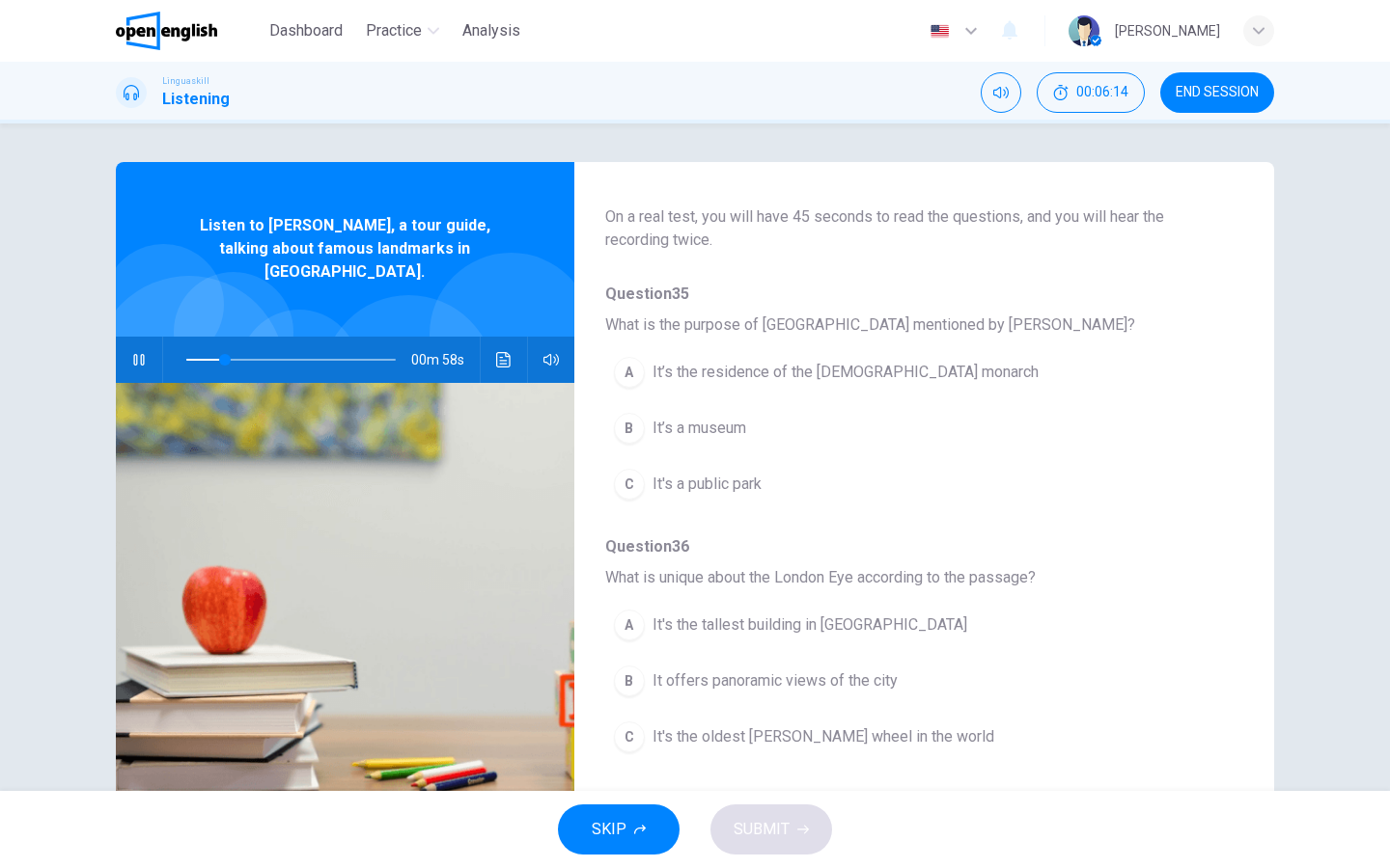
click at [746, 379] on span "It’s the residence of the [DEMOGRAPHIC_DATA] monarch" at bounding box center [845, 373] width 386 height 23
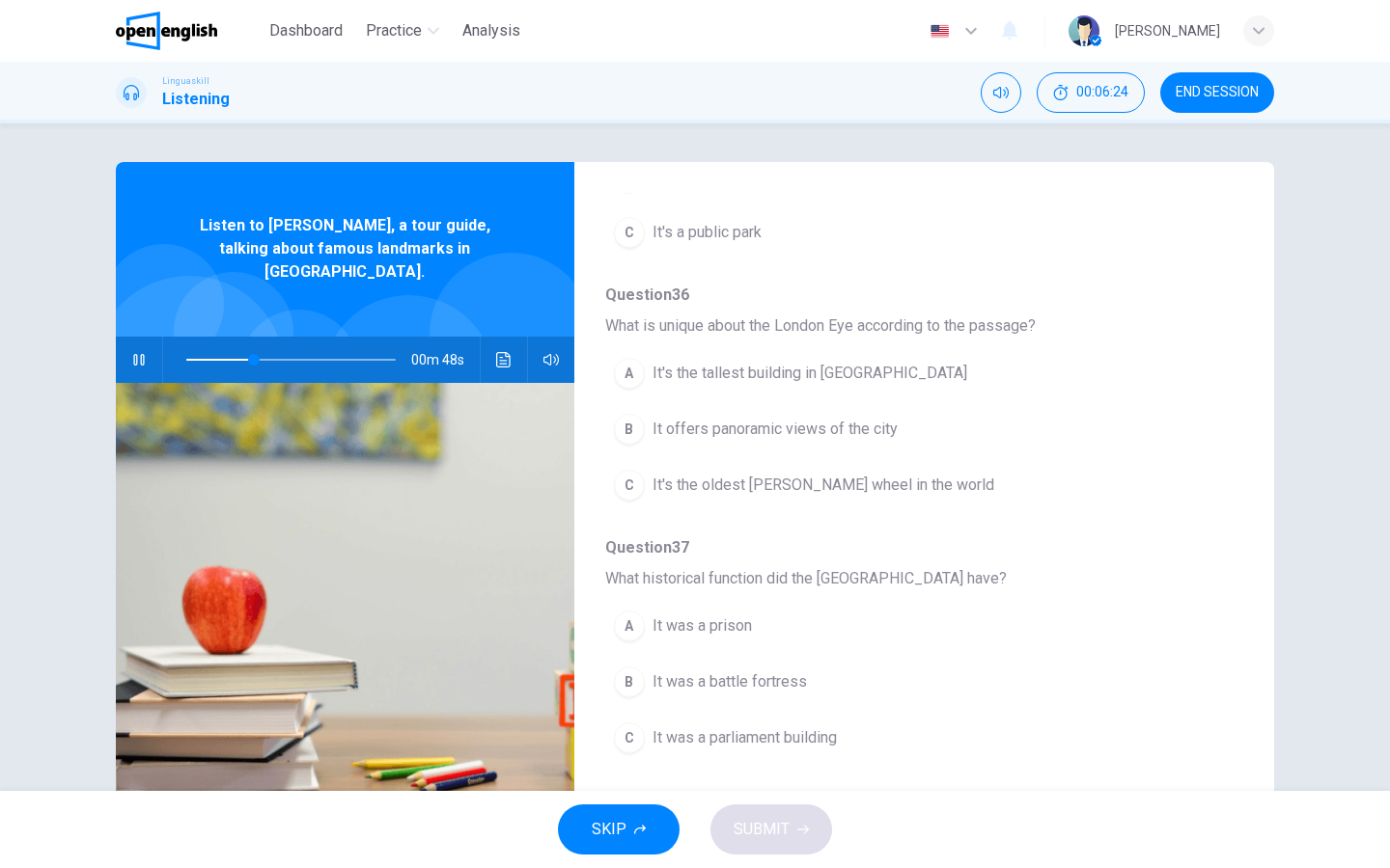
scroll to position [366, 0]
click at [770, 427] on span "It offers panoramic views of the city" at bounding box center [775, 426] width 245 height 23
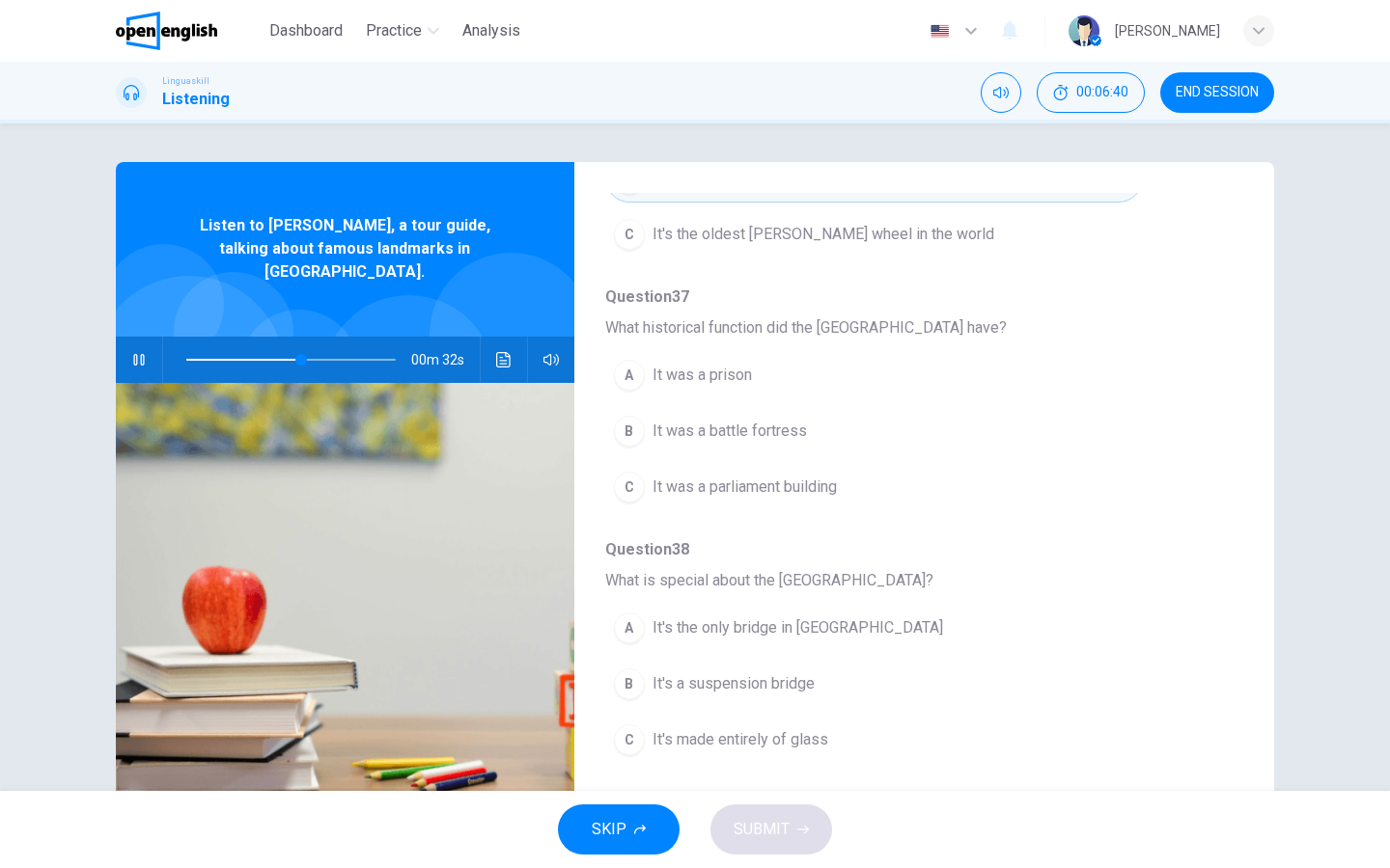
scroll to position [615, 0]
click at [731, 375] on span "It was a prison" at bounding box center [702, 374] width 100 height 23
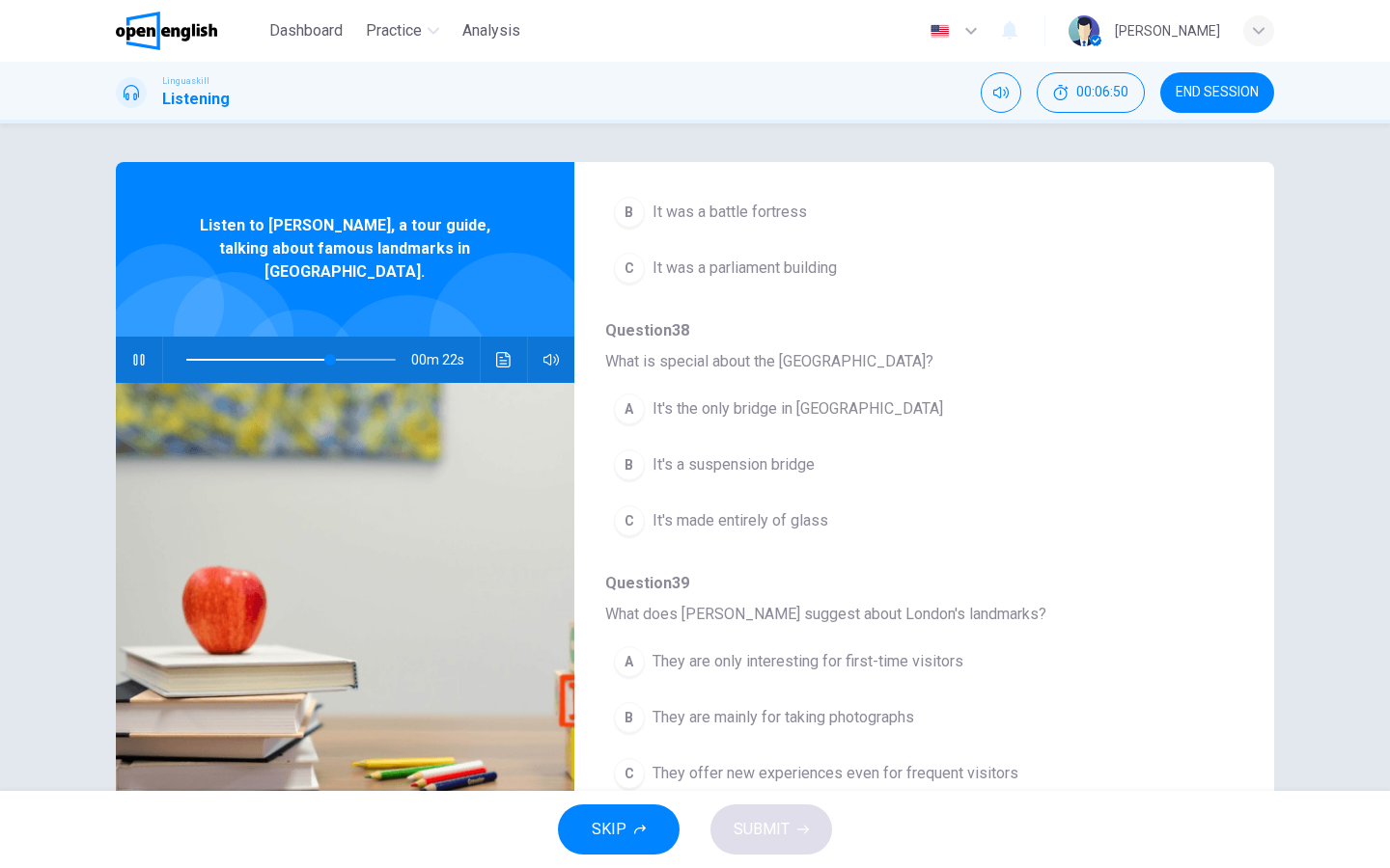
scroll to position [833, 0]
click at [744, 463] on span "It's a suspension bridge" at bounding box center [734, 465] width 162 height 23
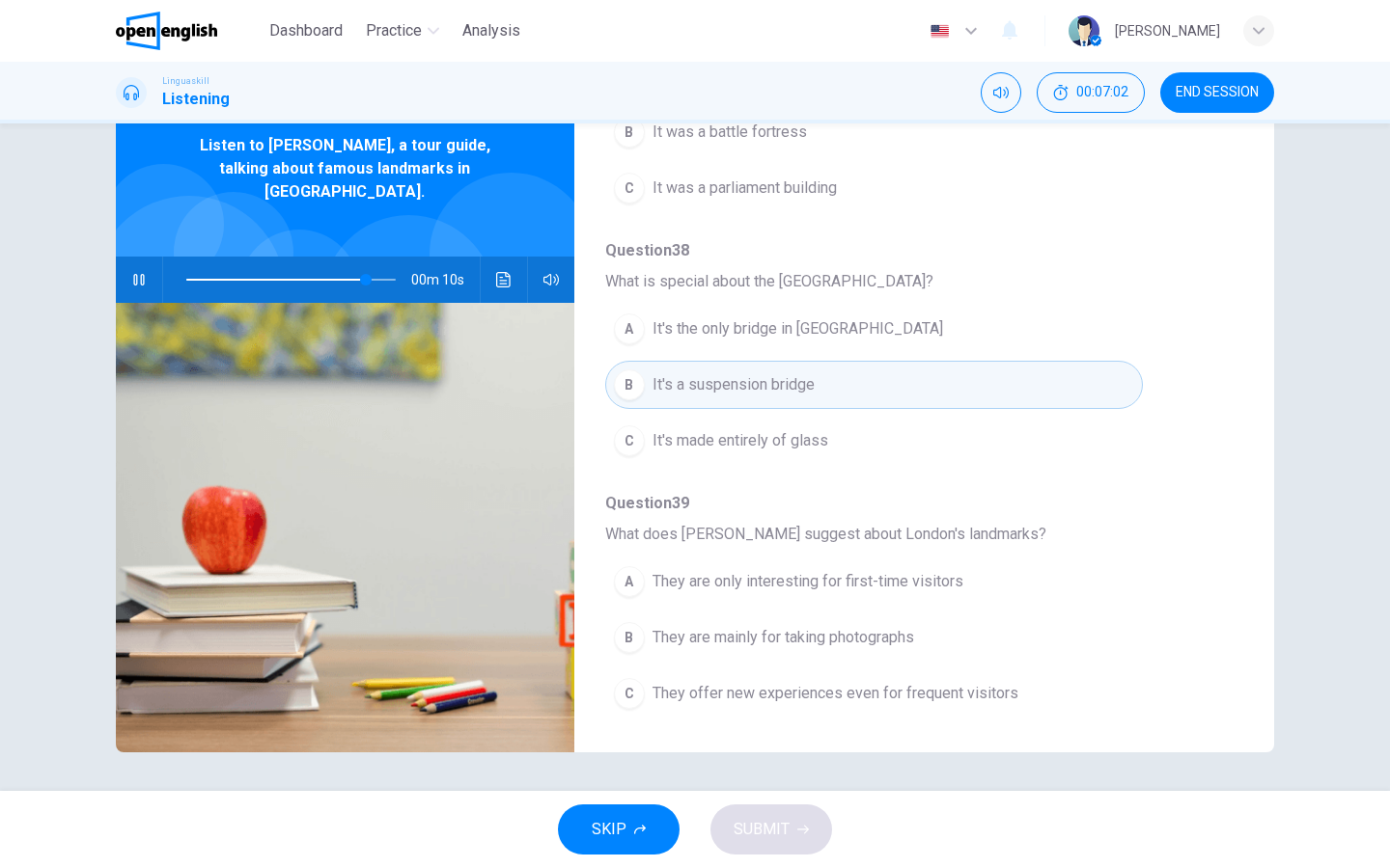
scroll to position [80, 0]
click at [781, 682] on span "They offer new experiences even for frequent visitors" at bounding box center [835, 694] width 365 height 23
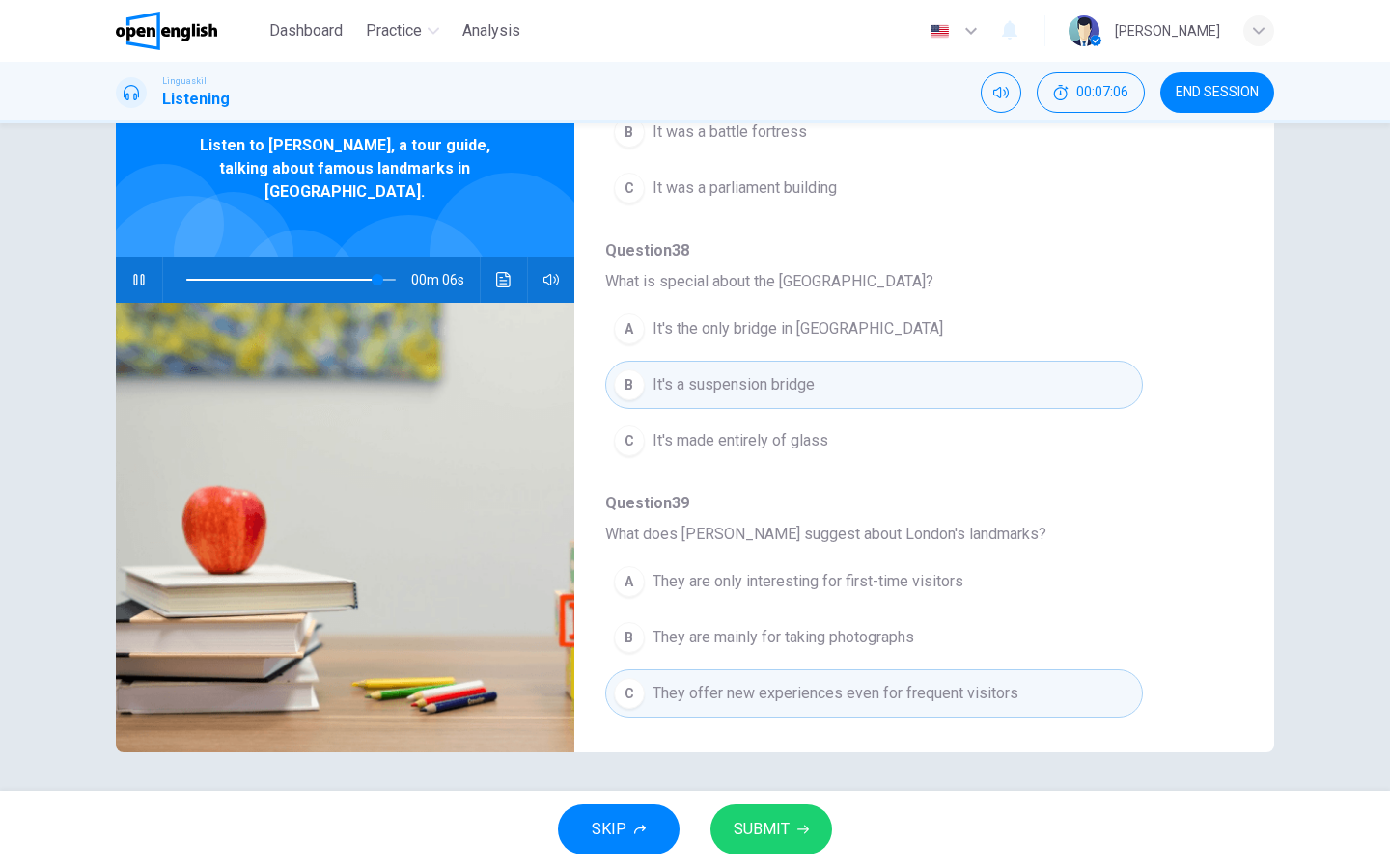
click at [798, 693] on button "SUBMIT" at bounding box center [771, 829] width 122 height 50
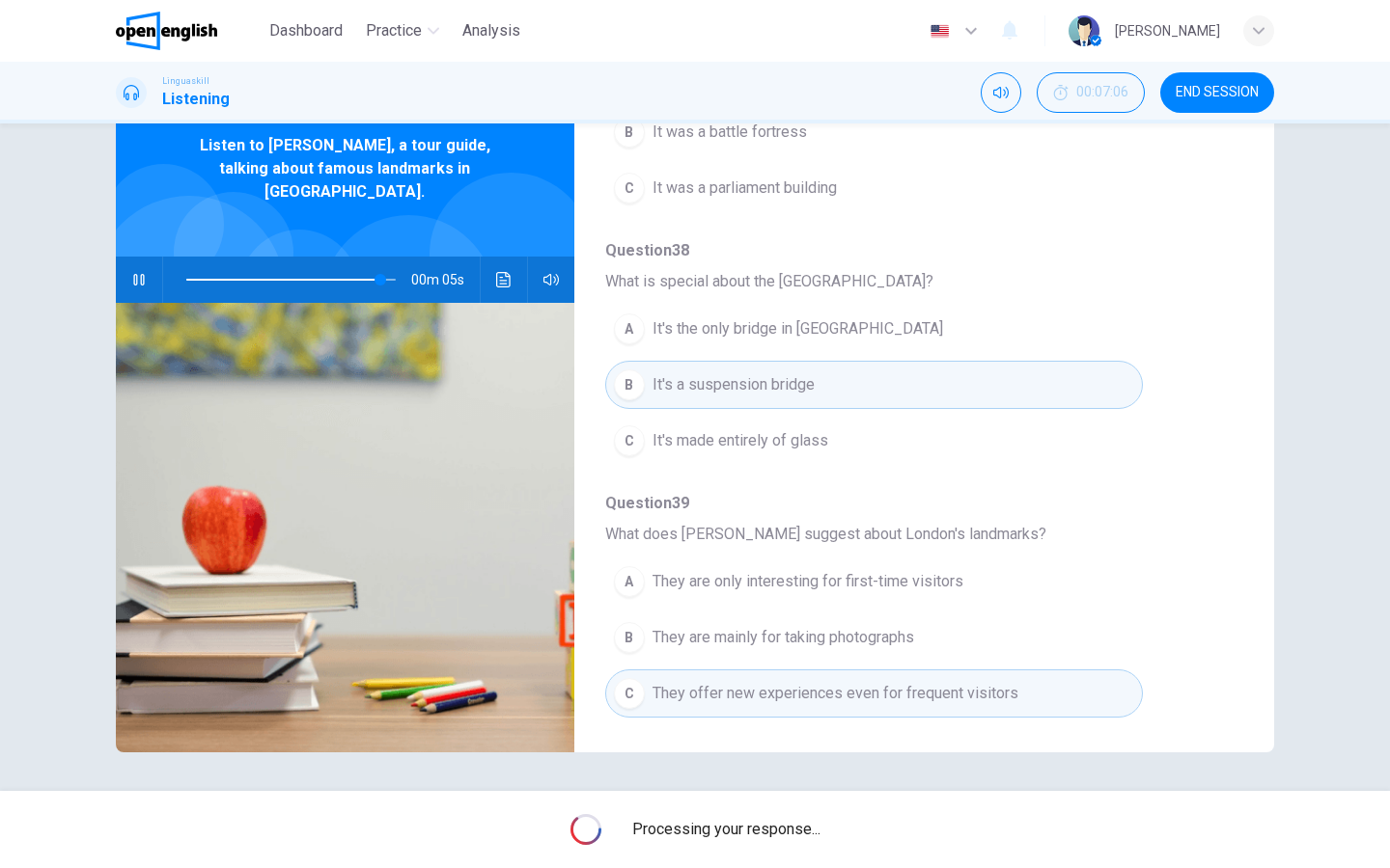
type input "**"
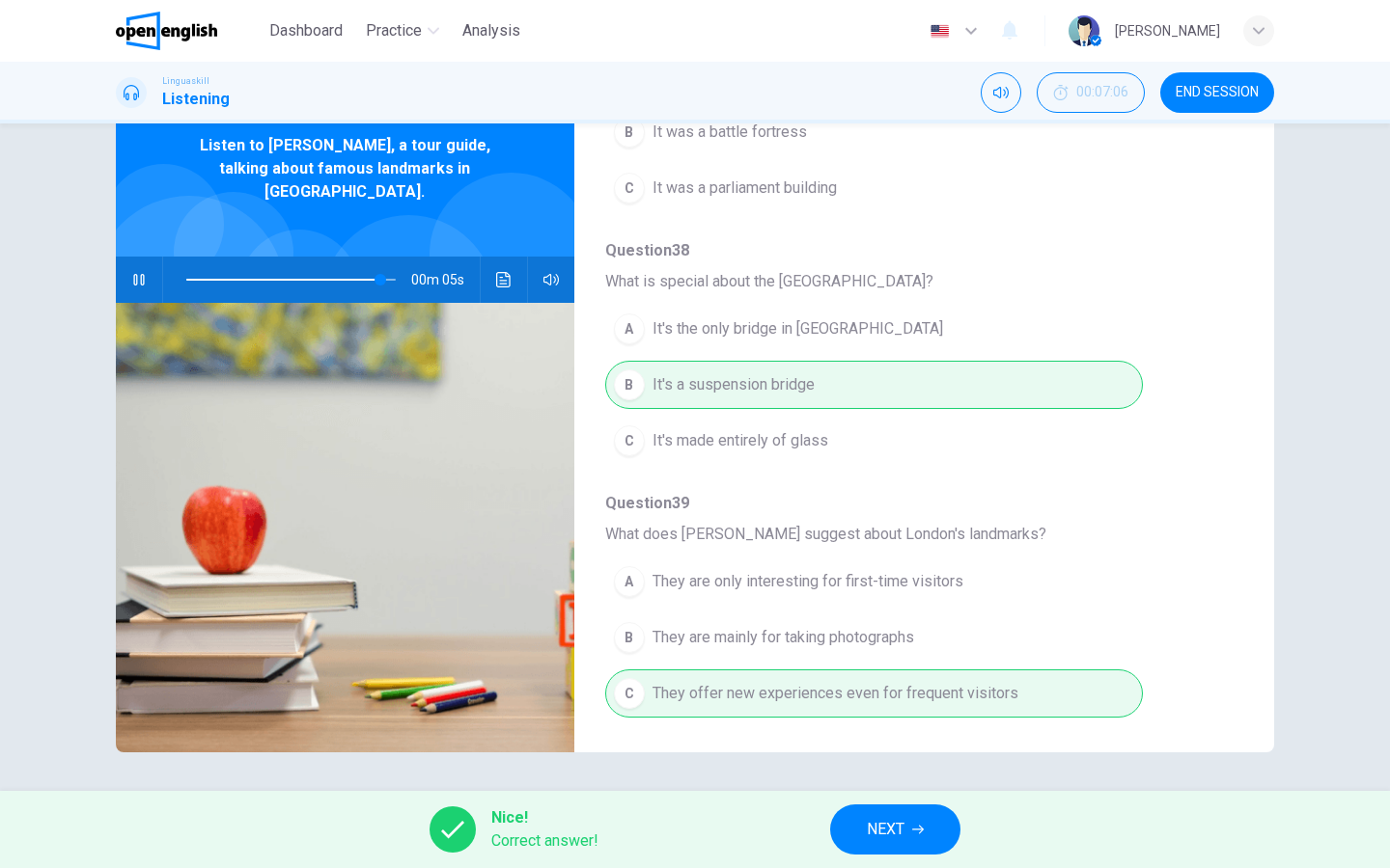
click at [891, 693] on span "NEXT" at bounding box center [885, 830] width 38 height 27
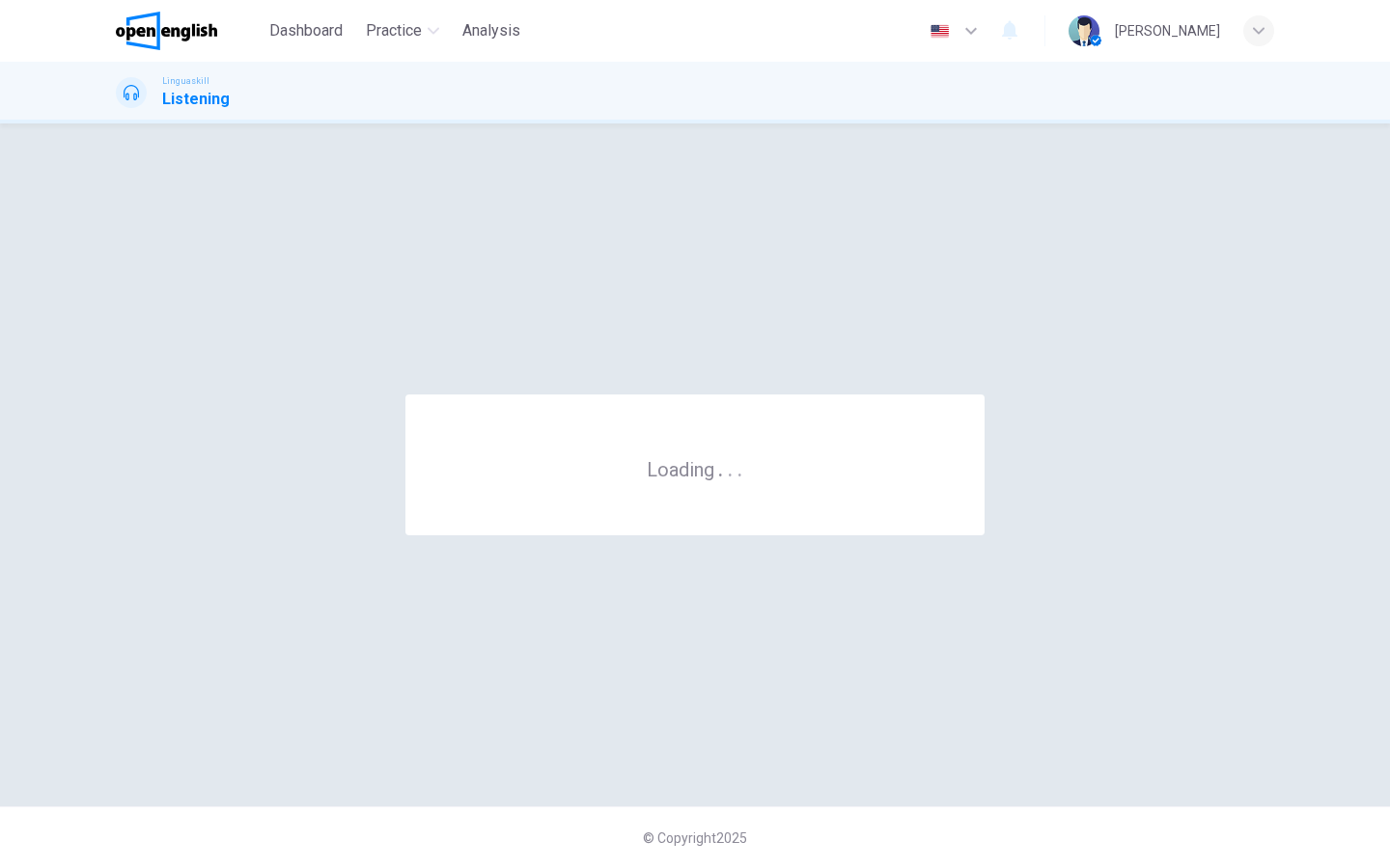
scroll to position [0, 0]
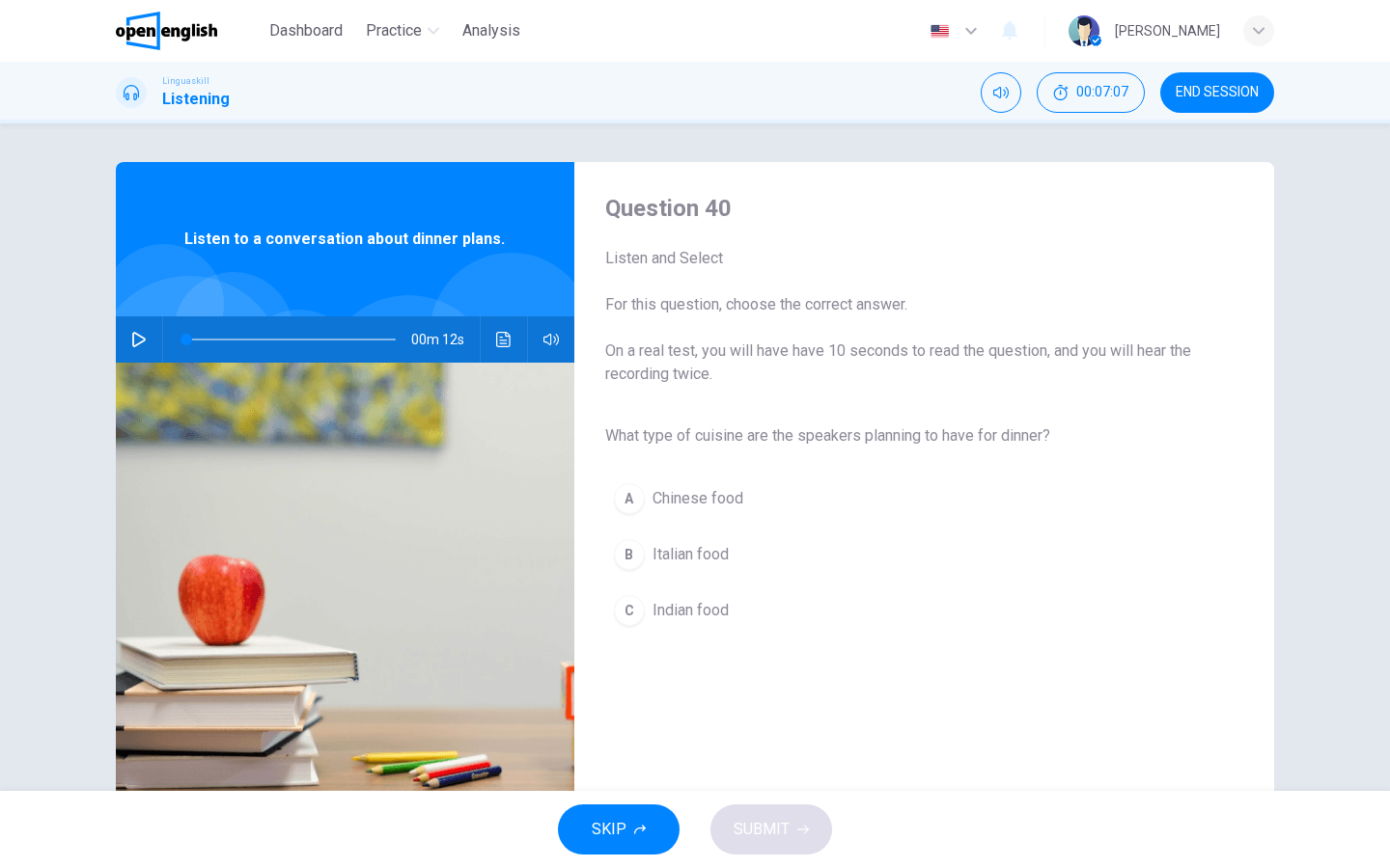
click at [143, 334] on icon "button" at bounding box center [139, 340] width 16 height 16
click at [633, 560] on div "B" at bounding box center [629, 555] width 31 height 31
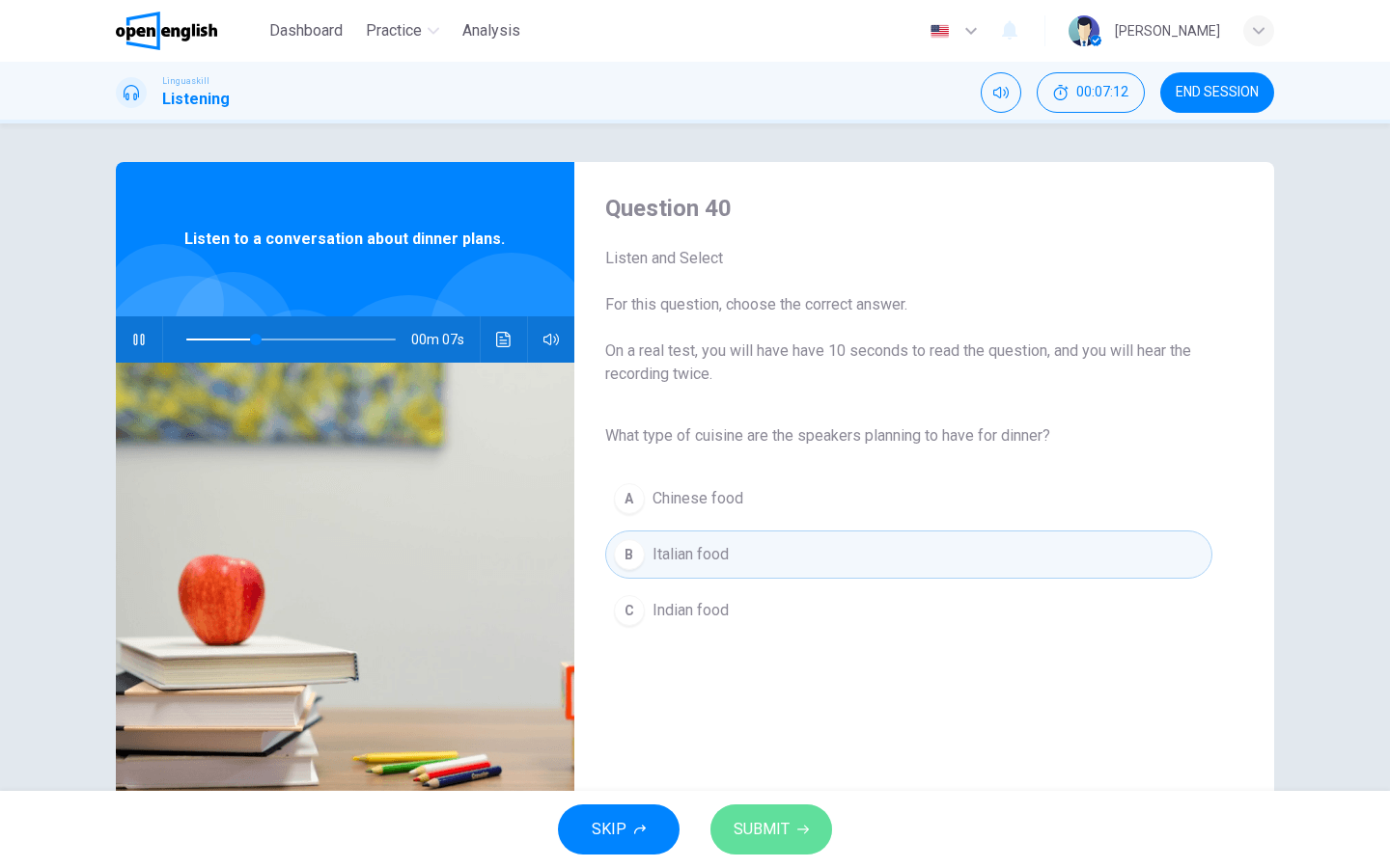
click at [816, 693] on button "SUBMIT" at bounding box center [771, 829] width 122 height 50
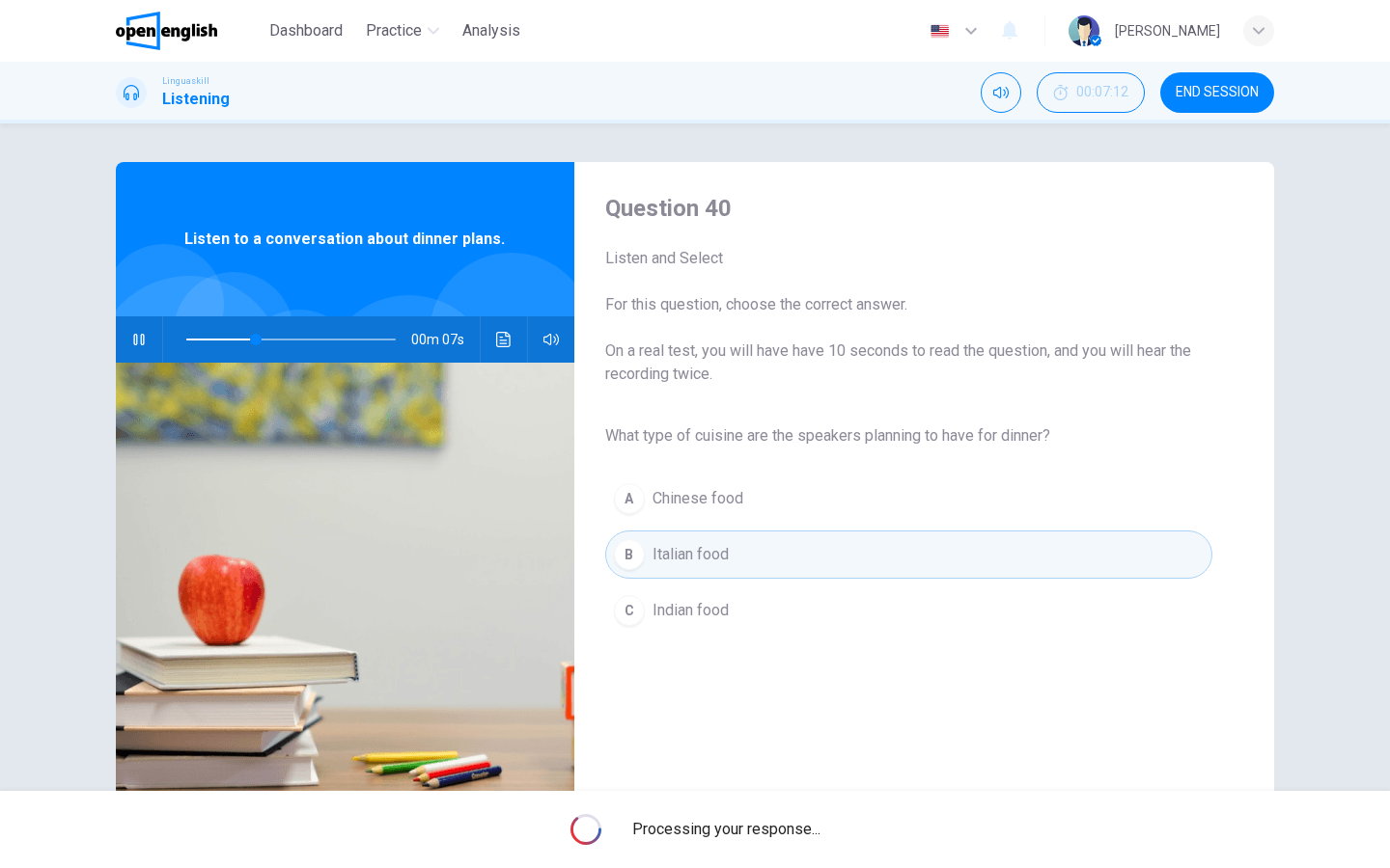
type input "**"
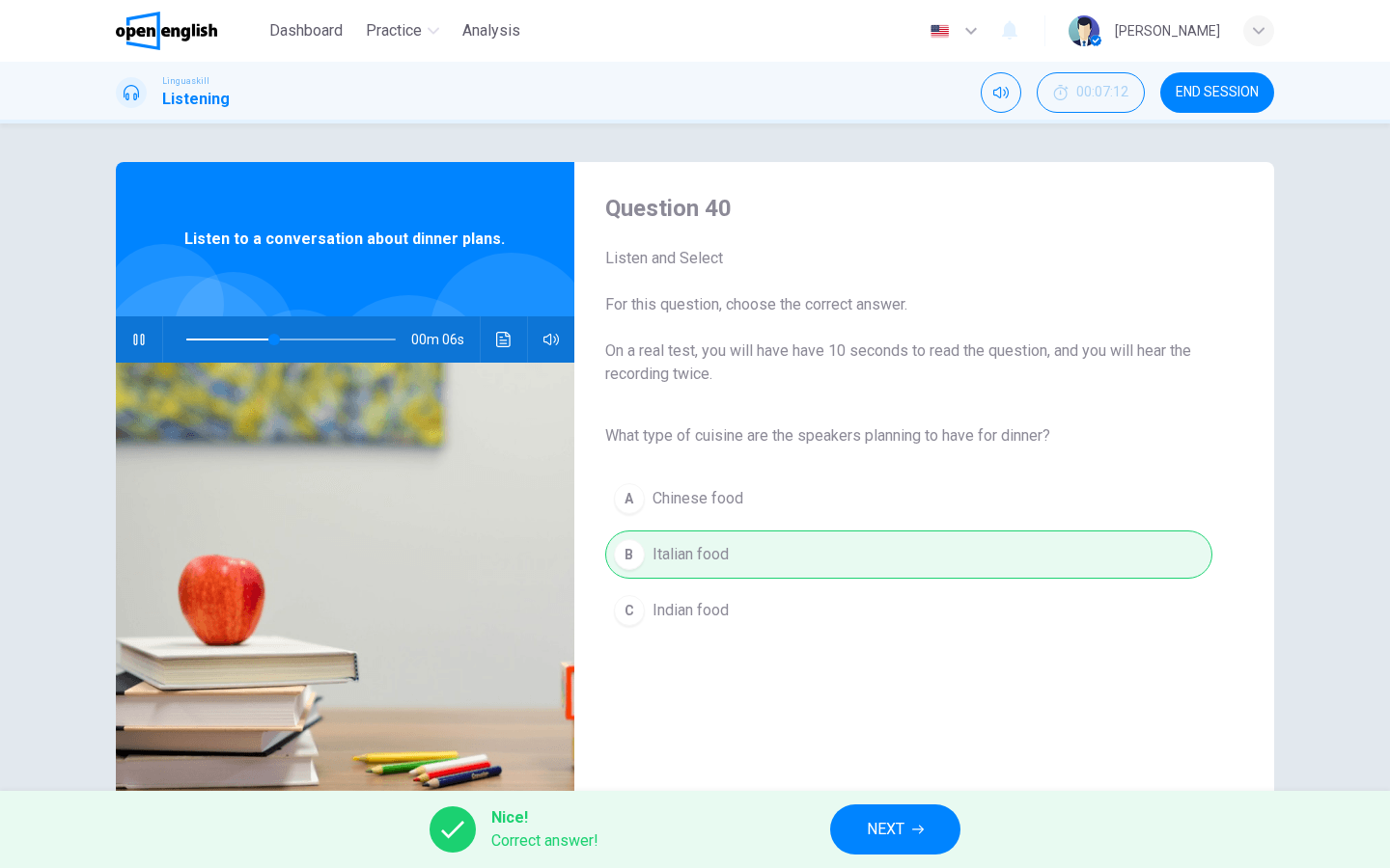
click at [928, 693] on button "NEXT" at bounding box center [895, 829] width 130 height 50
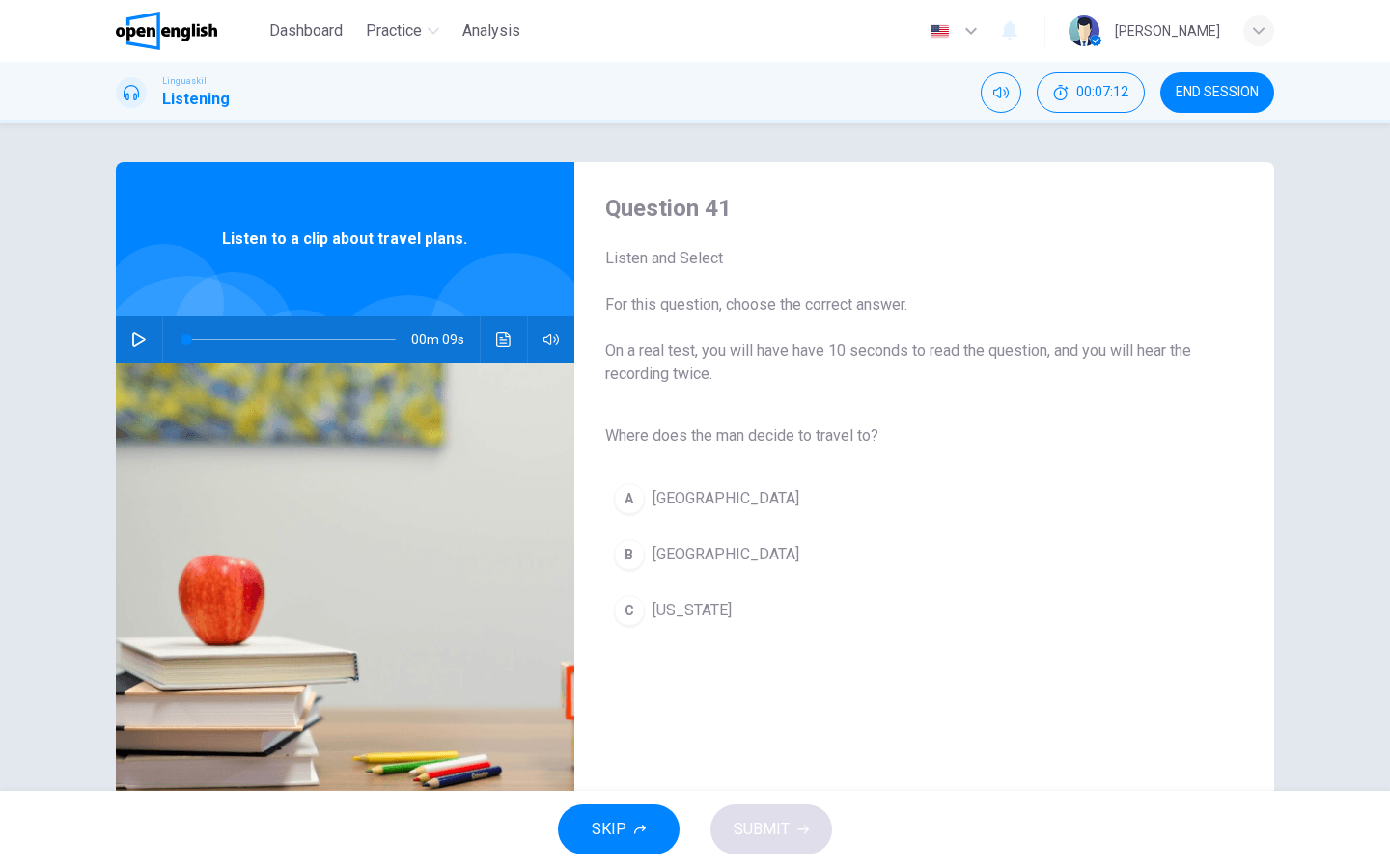
click at [134, 340] on icon "button" at bounding box center [139, 340] width 16 height 16
click at [636, 555] on div "B" at bounding box center [629, 555] width 31 height 31
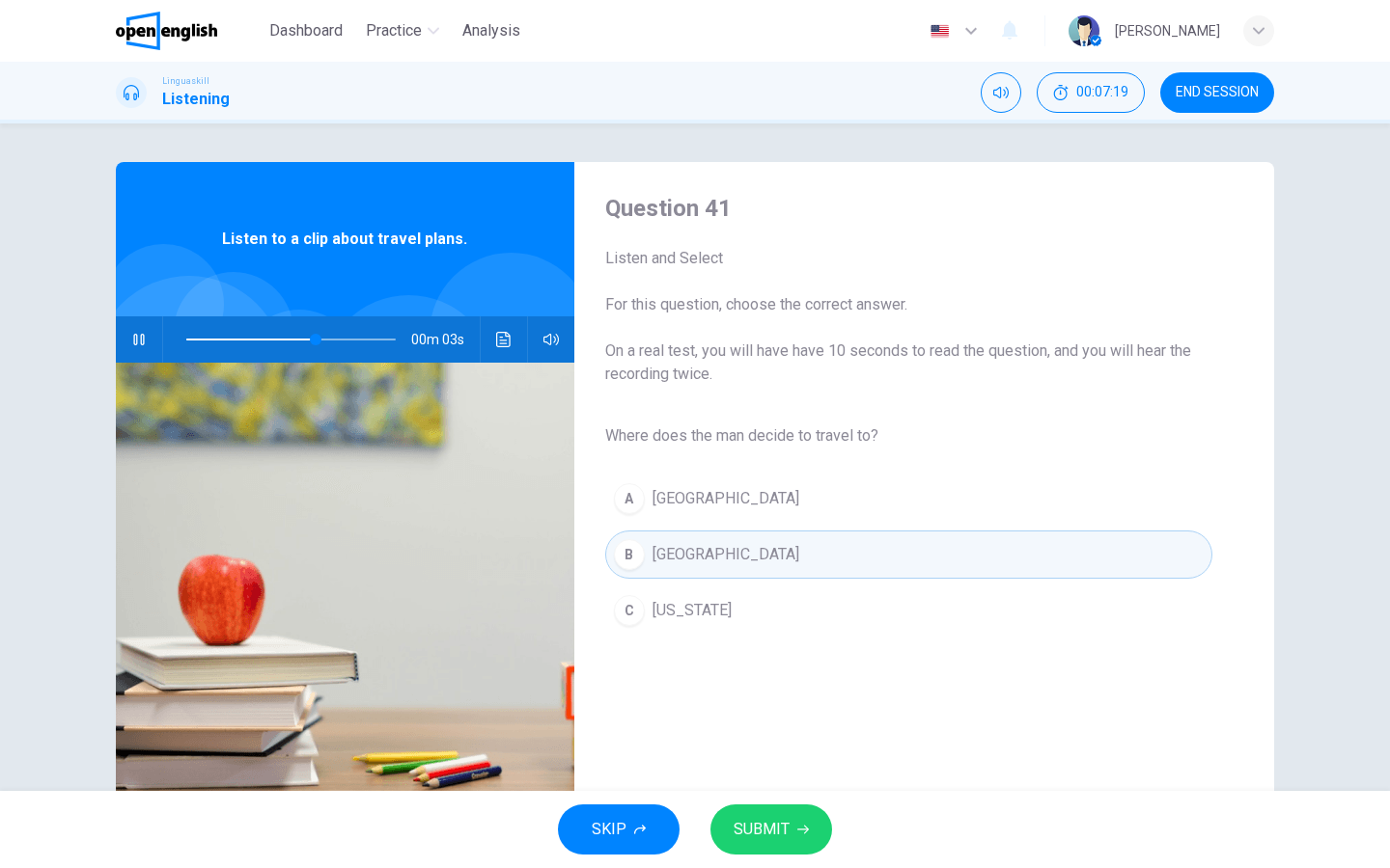
click at [781, 693] on button "SUBMIT" at bounding box center [771, 829] width 122 height 50
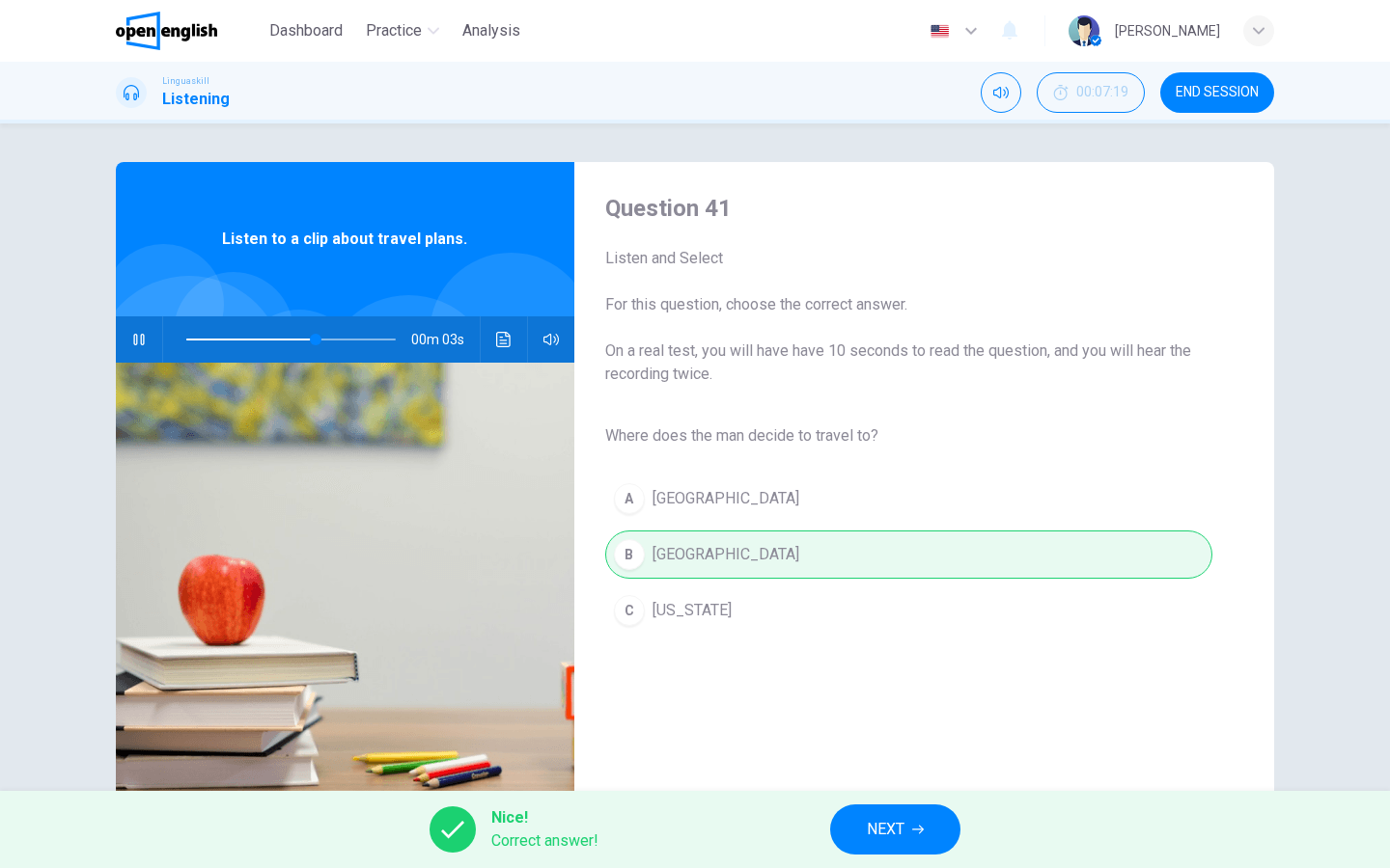
type input "**"
click at [913, 693] on icon "button" at bounding box center [918, 830] width 12 height 12
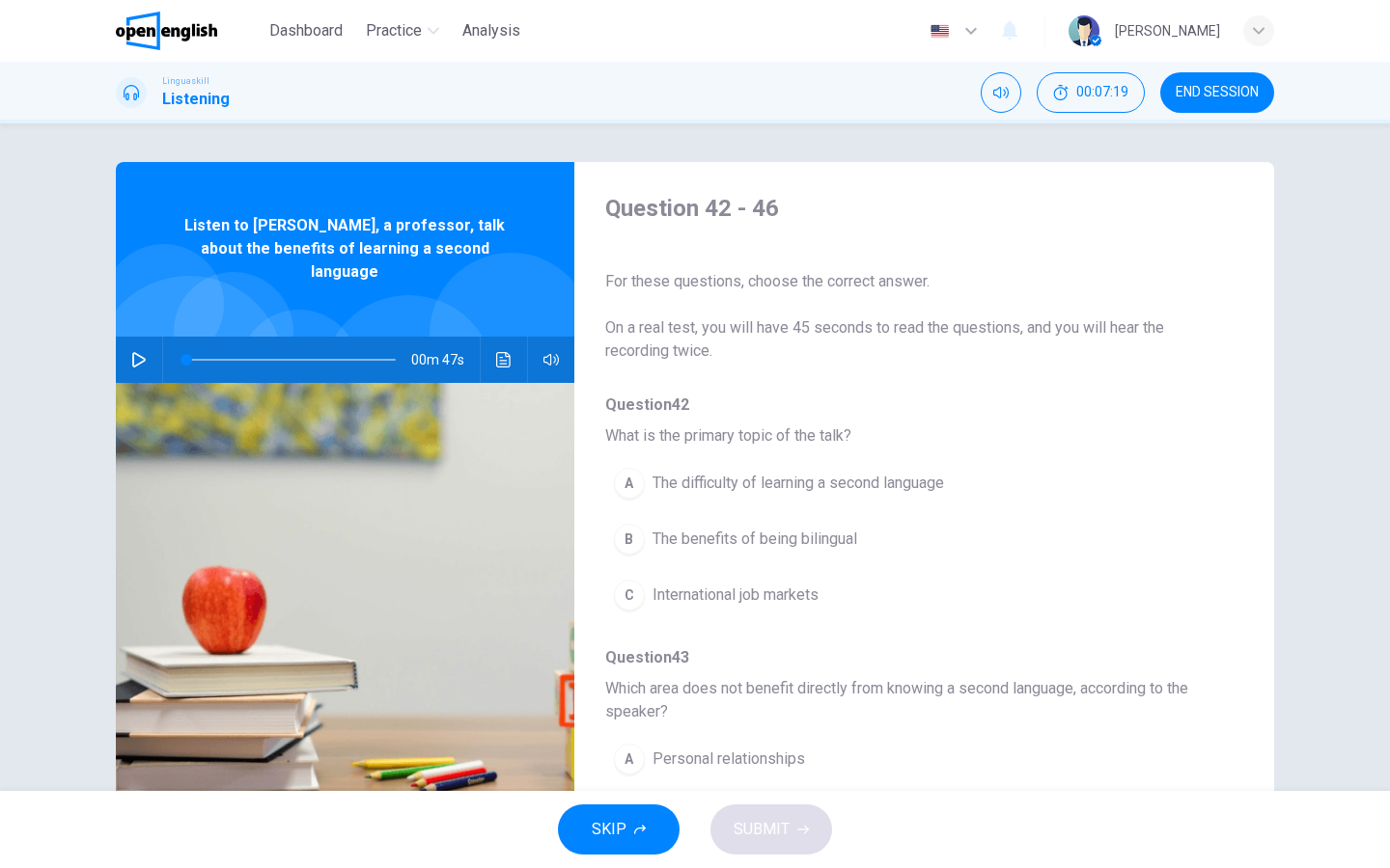
click at [129, 338] on button "button" at bounding box center [139, 359] width 31 height 46
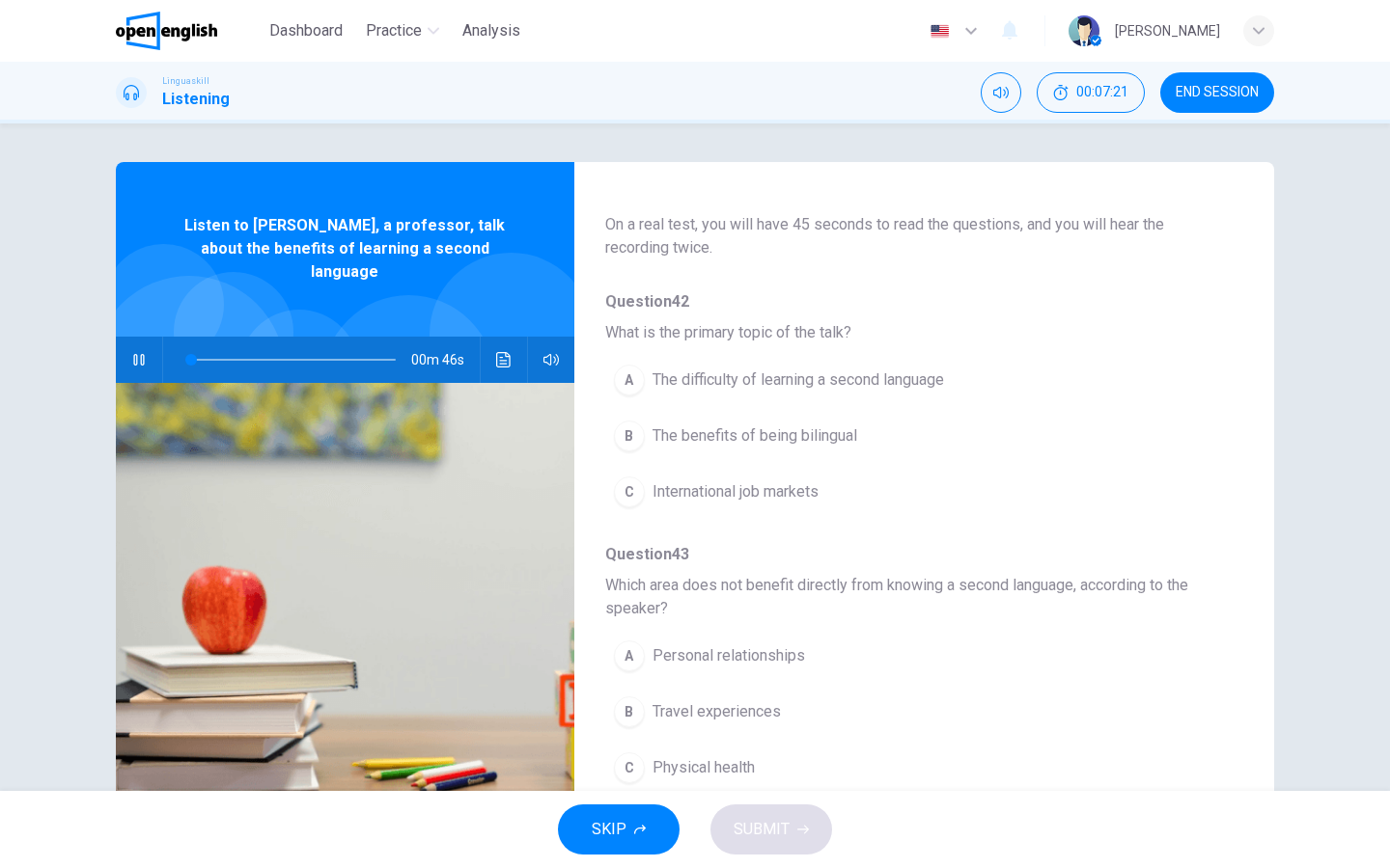
scroll to position [107, 0]
click at [621, 433] on div "B" at bounding box center [629, 433] width 31 height 31
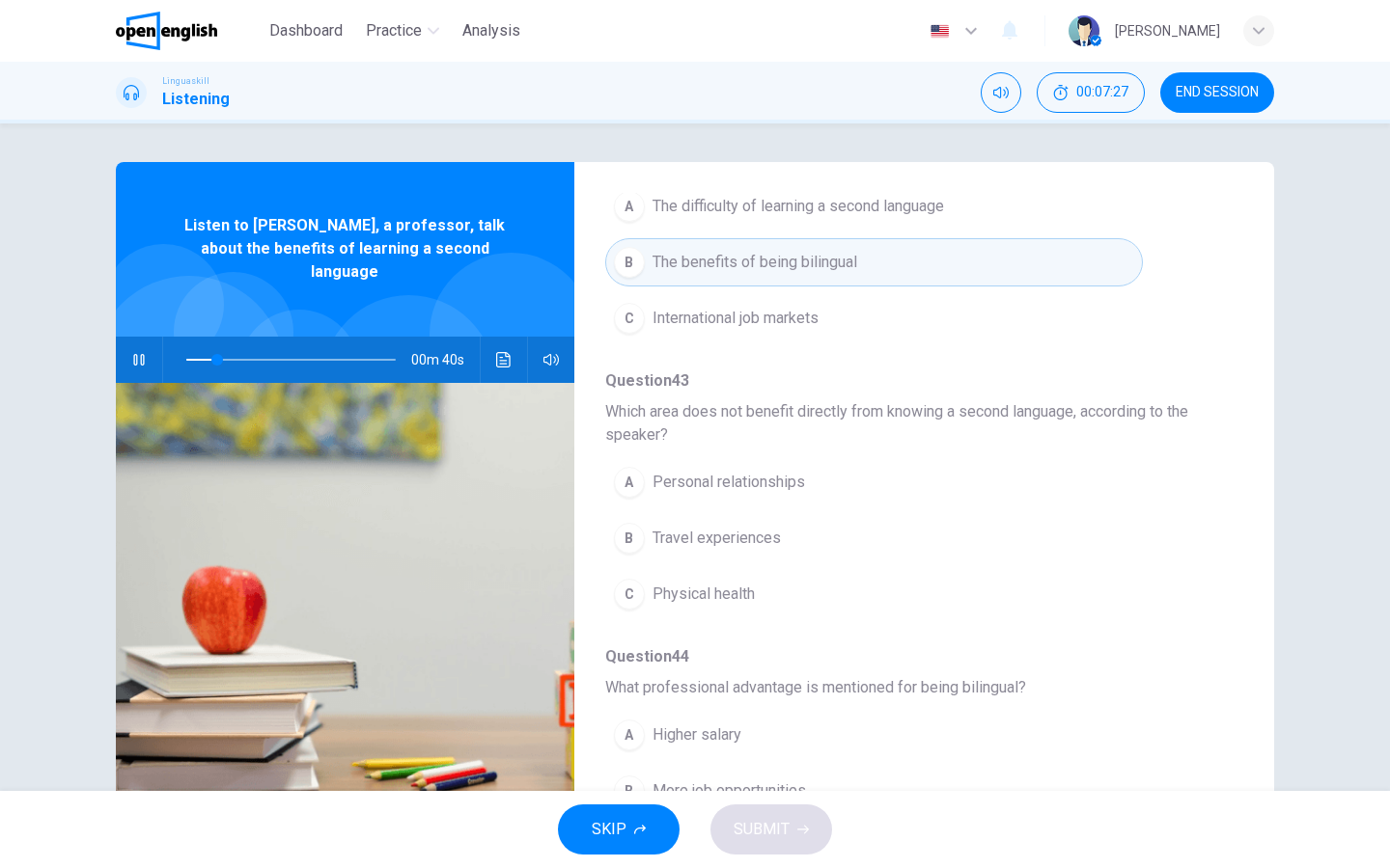
scroll to position [280, 0]
click at [631, 593] on div "C" at bounding box center [629, 592] width 31 height 31
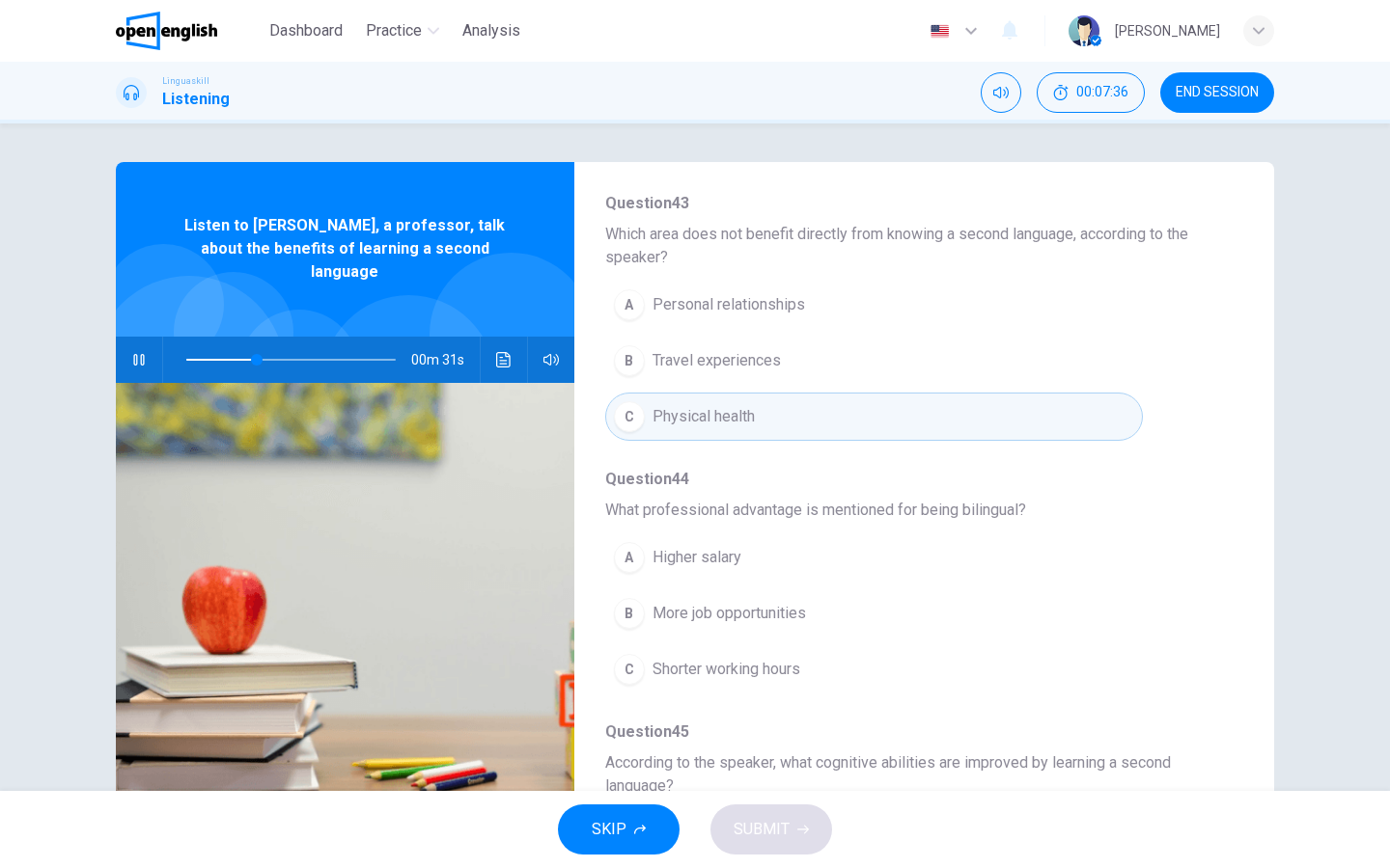
scroll to position [457, 0]
click at [632, 611] on div "B" at bounding box center [629, 611] width 31 height 31
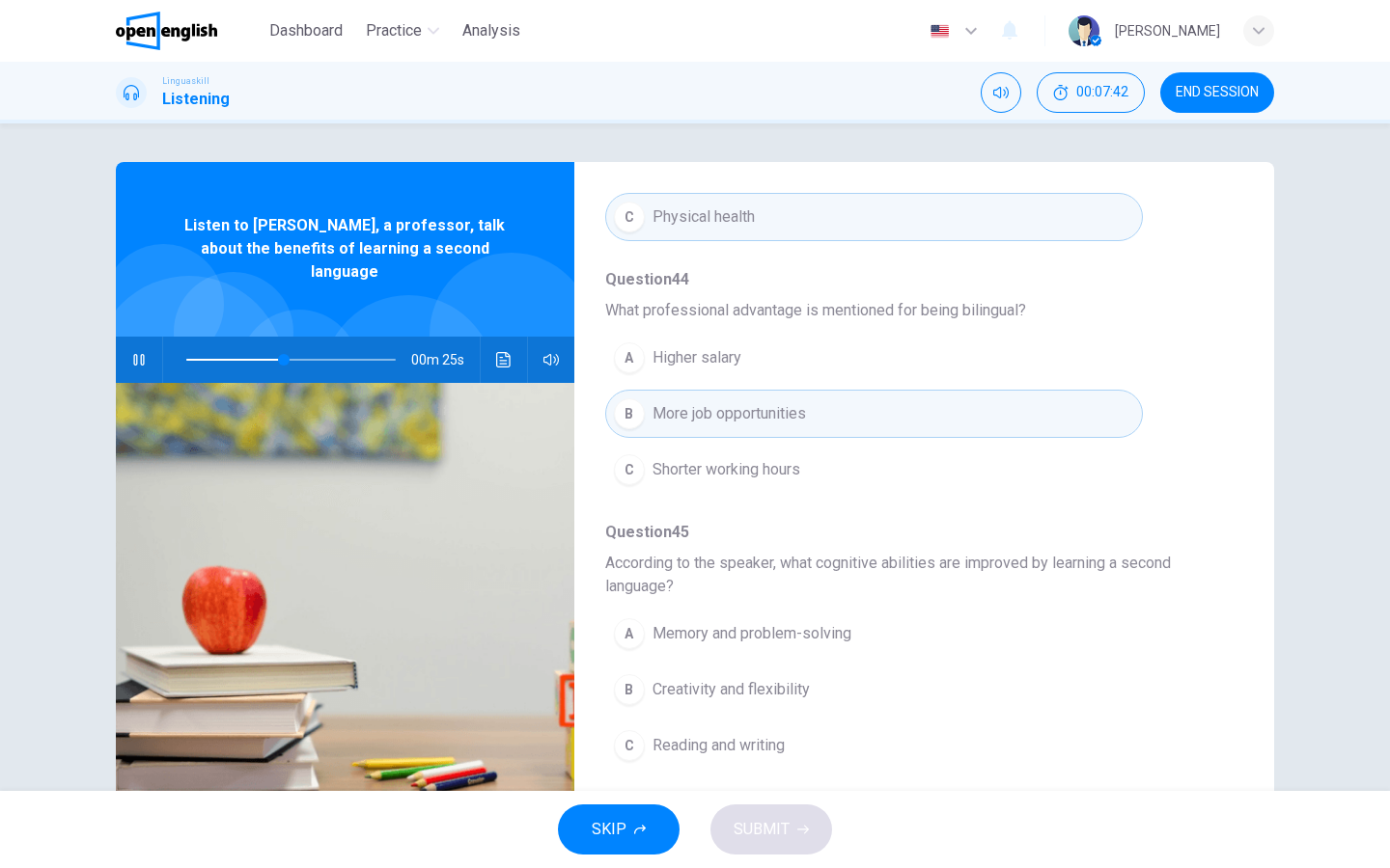
scroll to position [657, 0]
click at [634, 628] on div "A" at bounding box center [629, 631] width 31 height 31
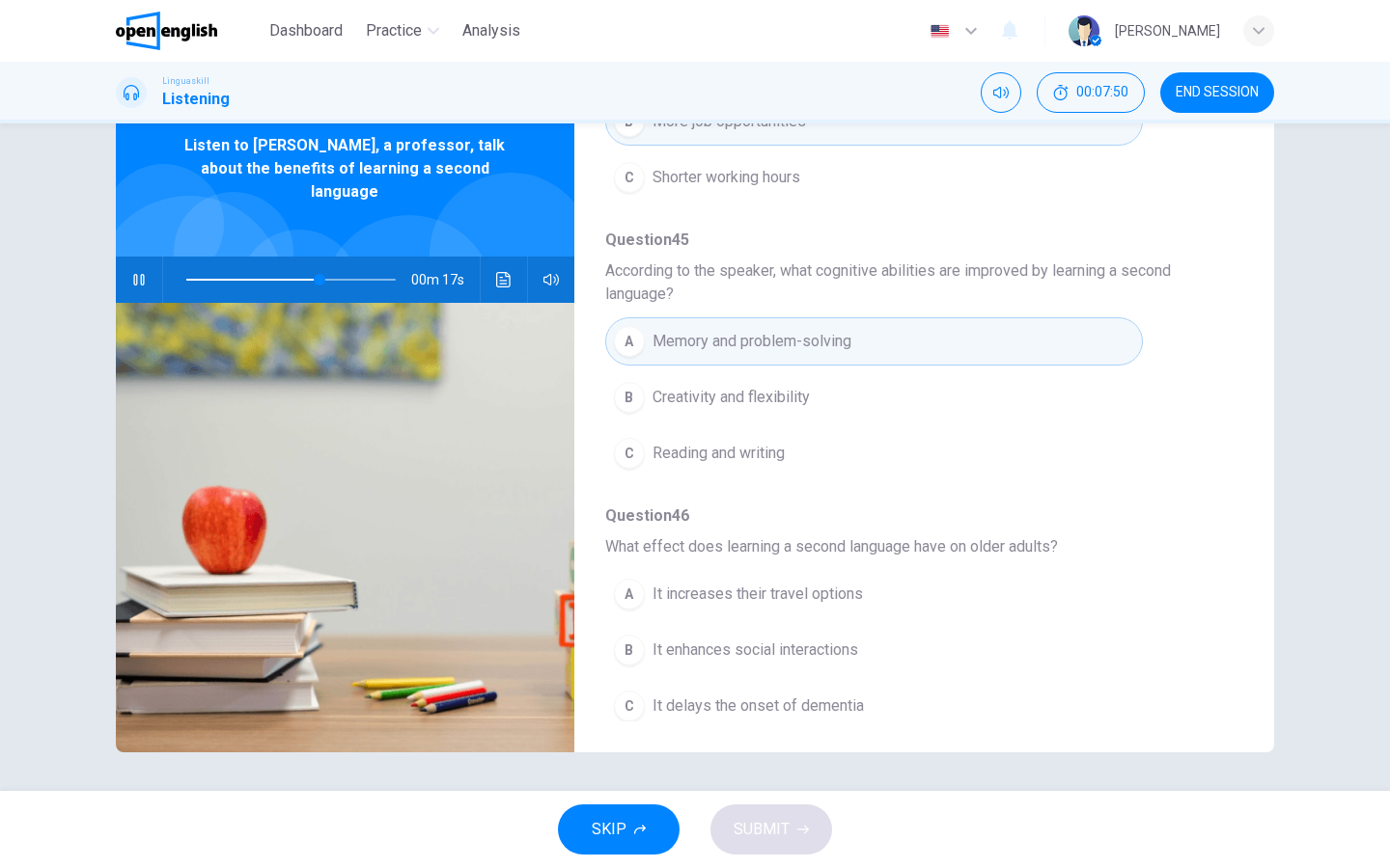
scroll to position [861, 0]
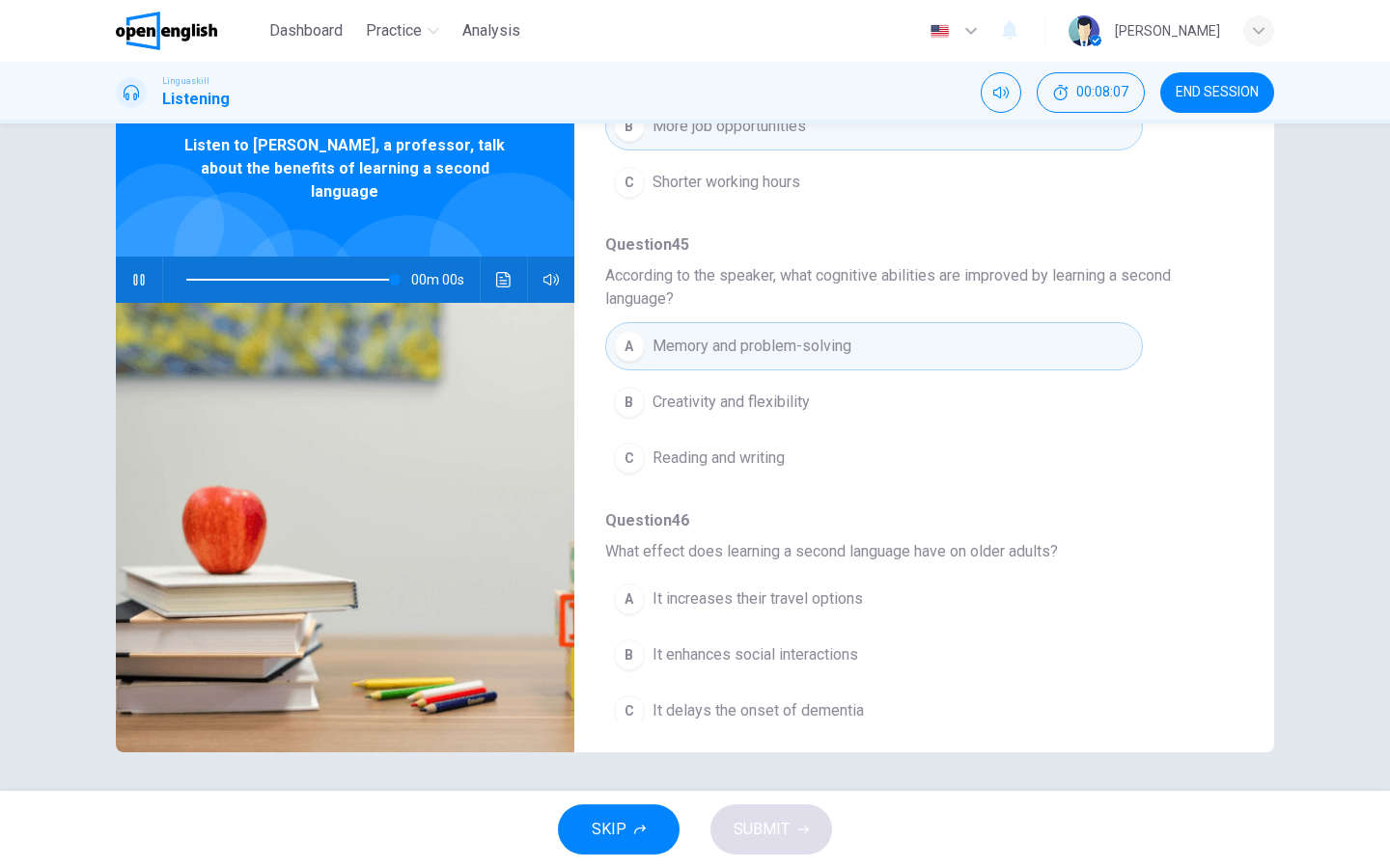
type input "*"
click at [629, 693] on div "C" at bounding box center [629, 711] width 31 height 31
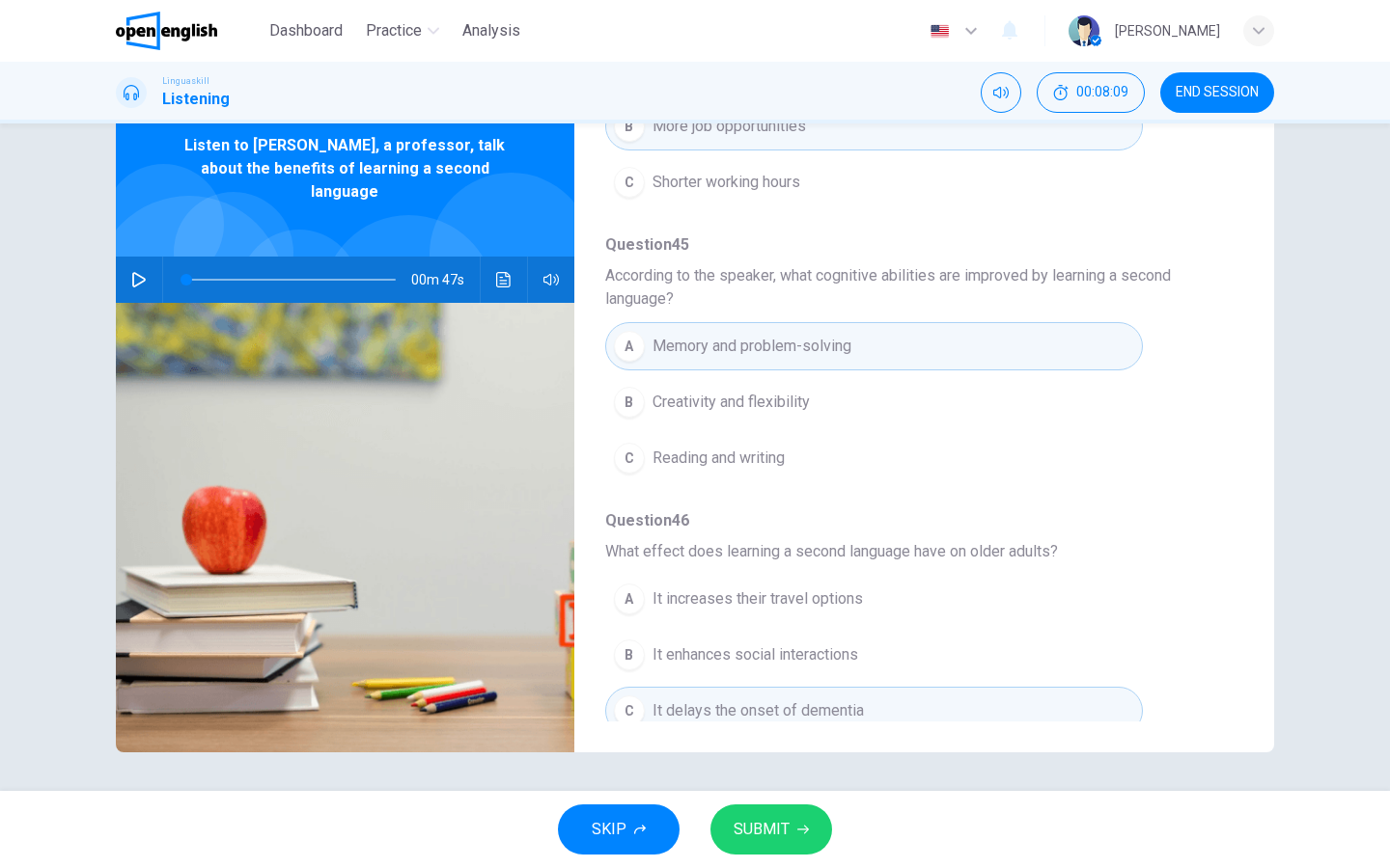
click at [753, 693] on span "SUBMIT" at bounding box center [761, 830] width 56 height 27
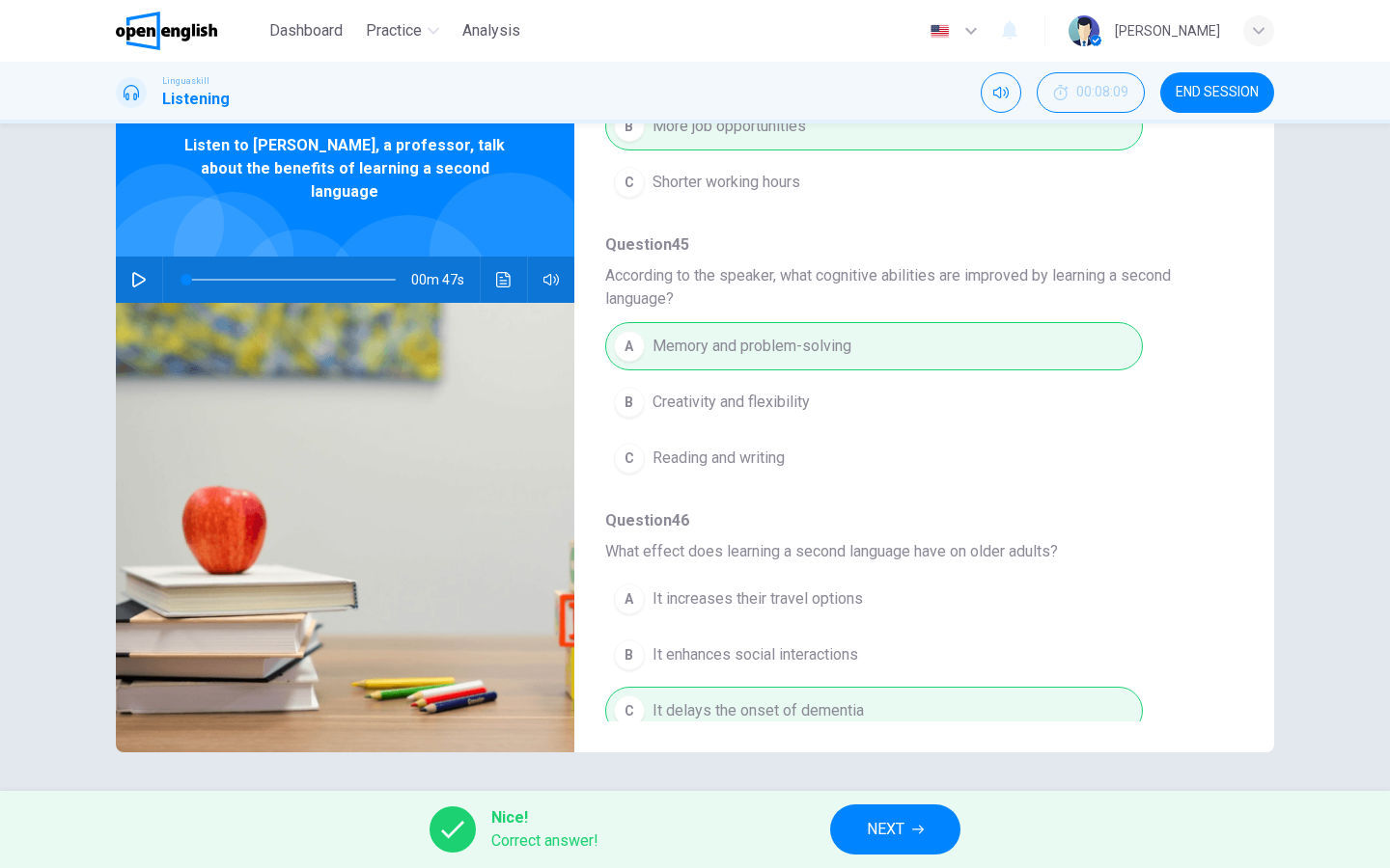
click at [920, 693] on icon "button" at bounding box center [918, 830] width 12 height 12
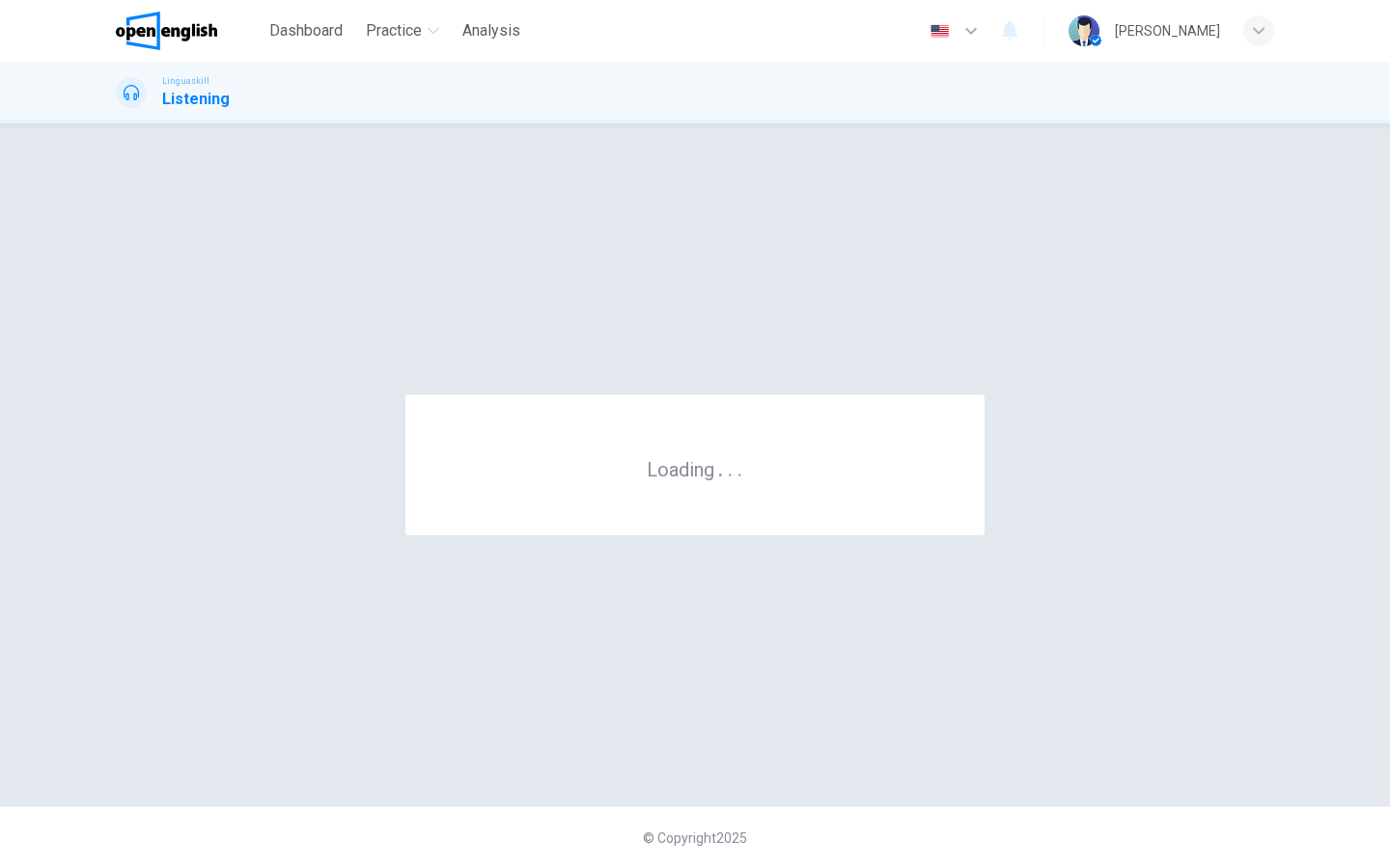
scroll to position [0, 0]
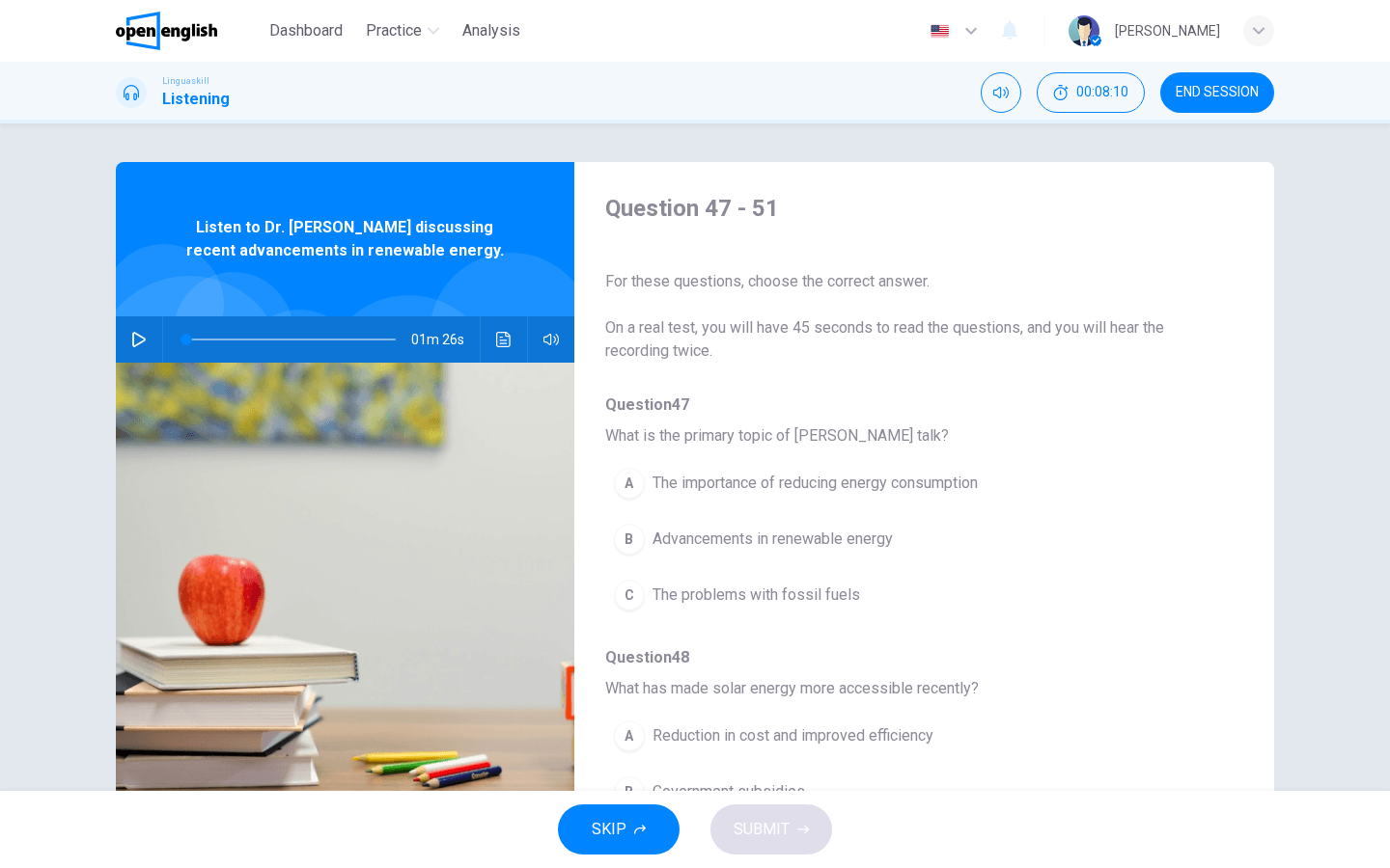
click at [136, 339] on icon "button" at bounding box center [139, 340] width 16 height 16
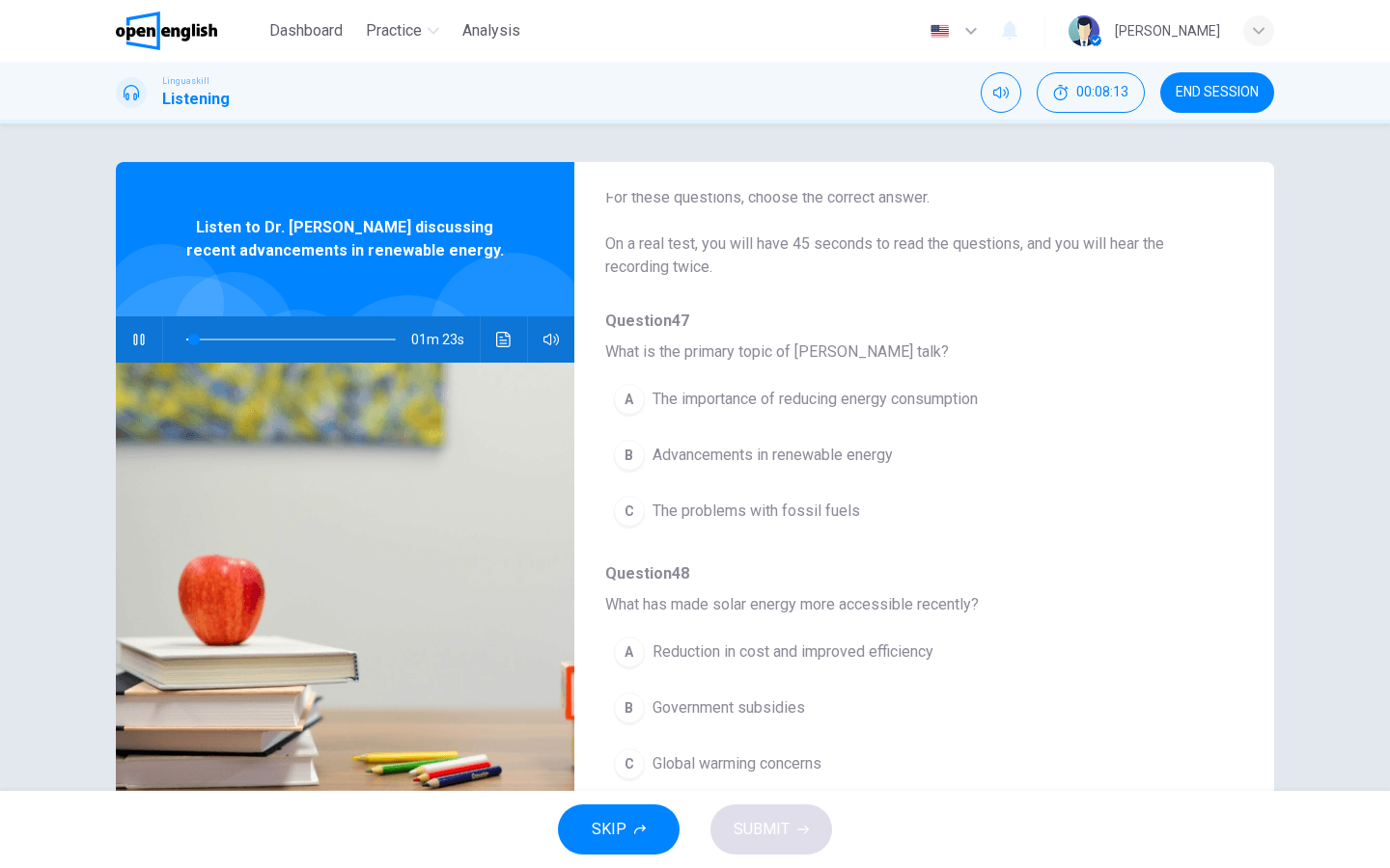
scroll to position [92, 0]
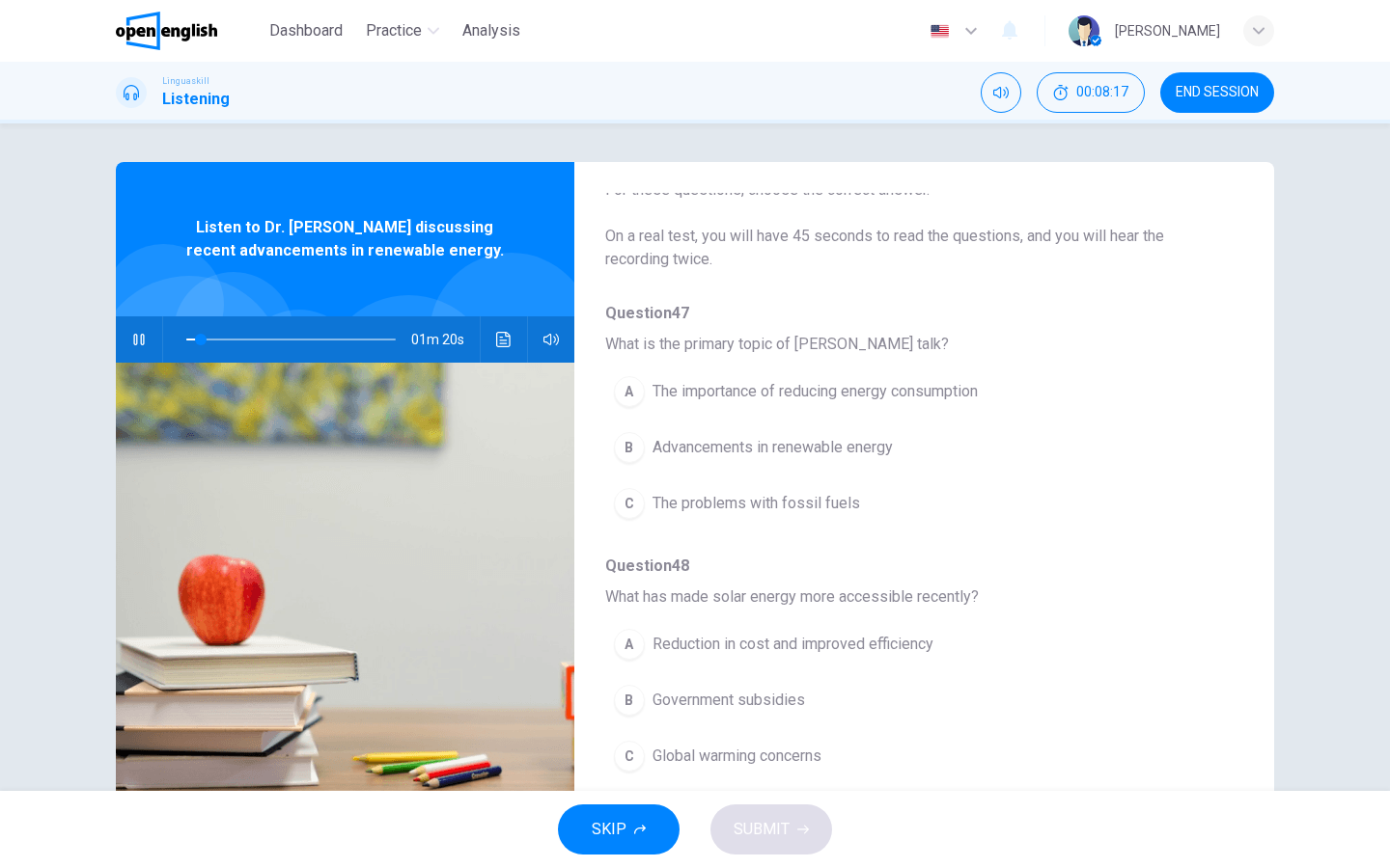
click at [742, 450] on span "Advancements in renewable energy" at bounding box center [773, 448] width 240 height 23
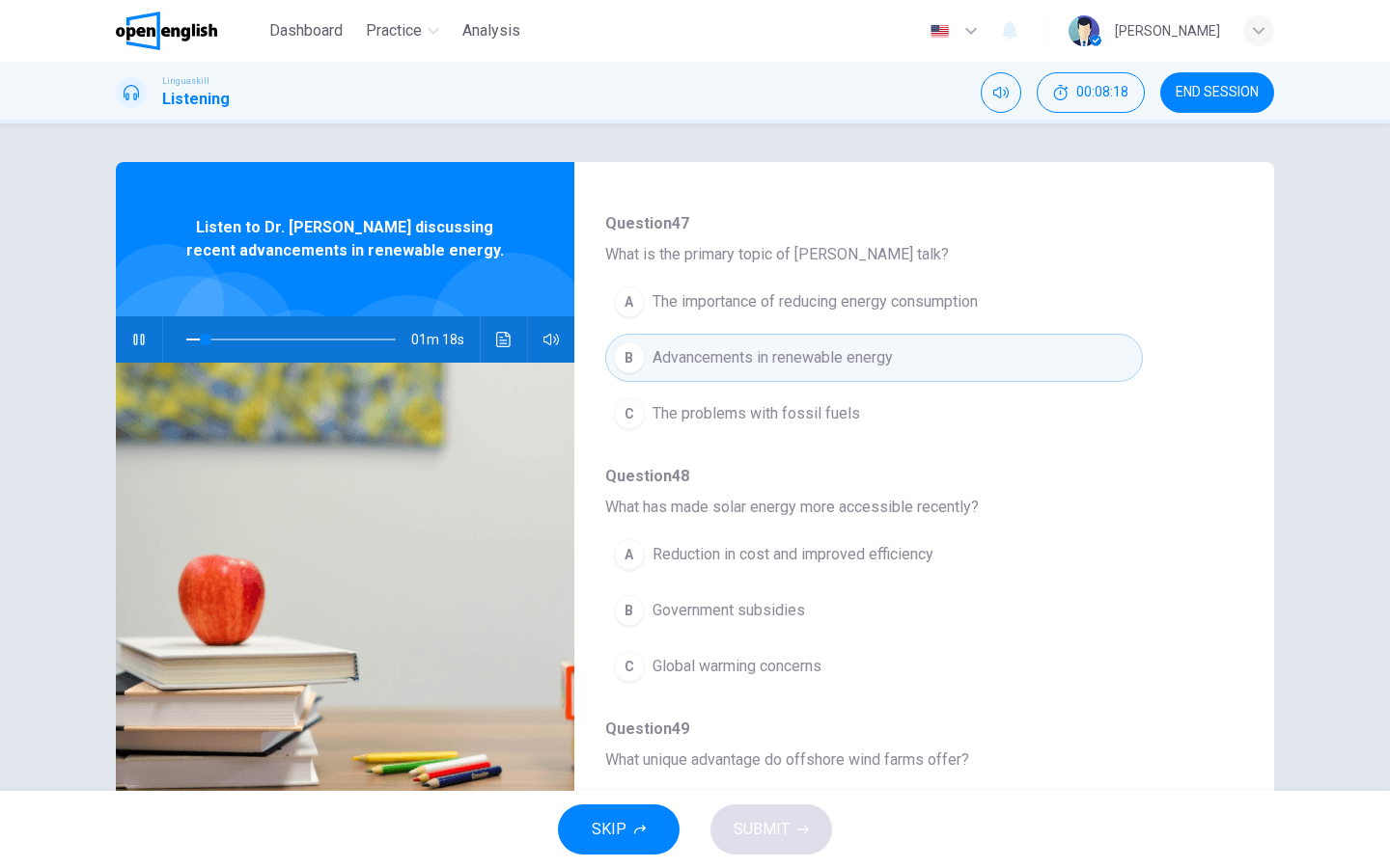
scroll to position [186, 0]
click at [820, 549] on span "Reduction in cost and improved efficiency" at bounding box center [793, 550] width 281 height 23
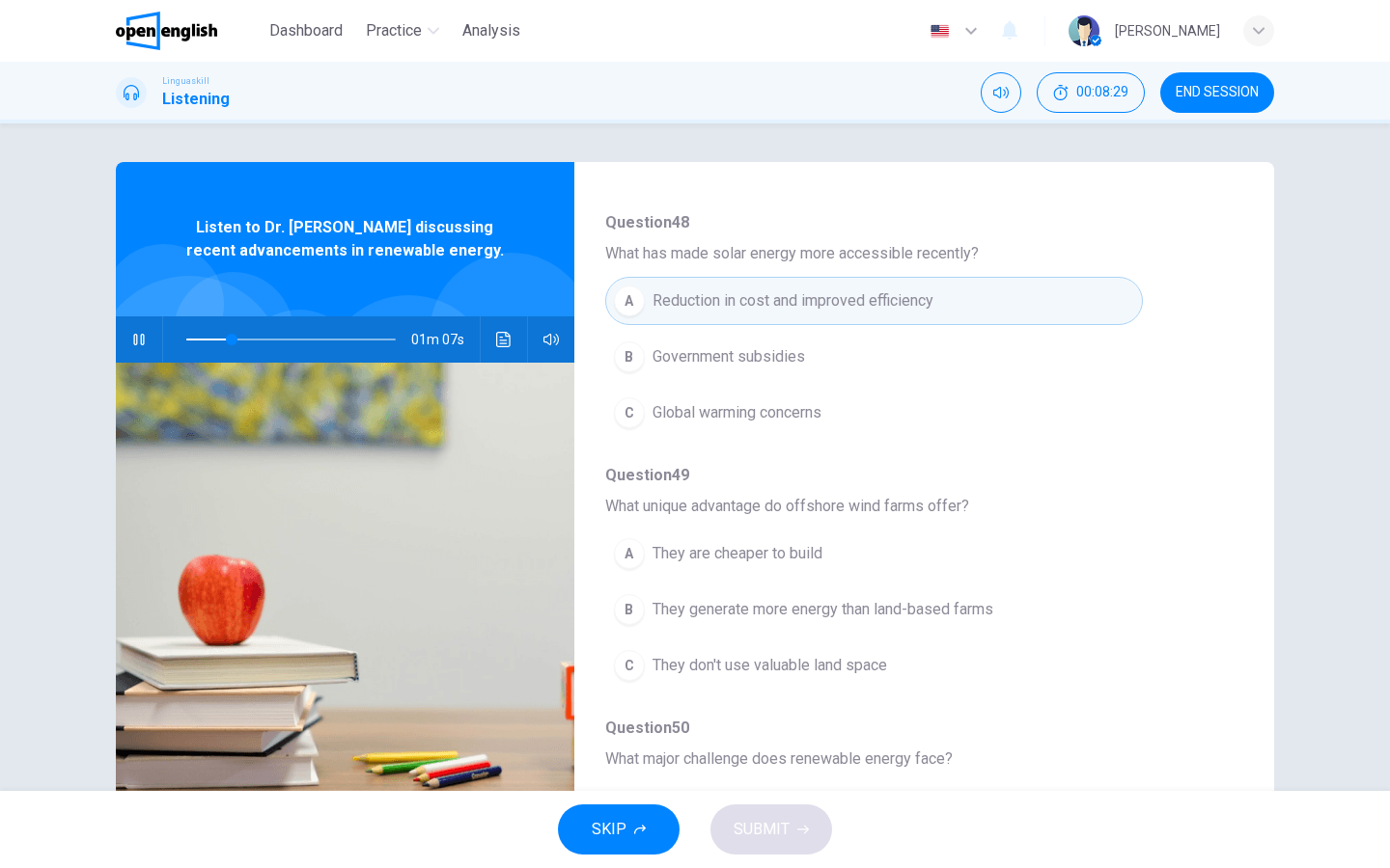
scroll to position [437, 0]
click at [827, 603] on span "They generate more energy than land-based farms" at bounding box center [822, 608] width 341 height 23
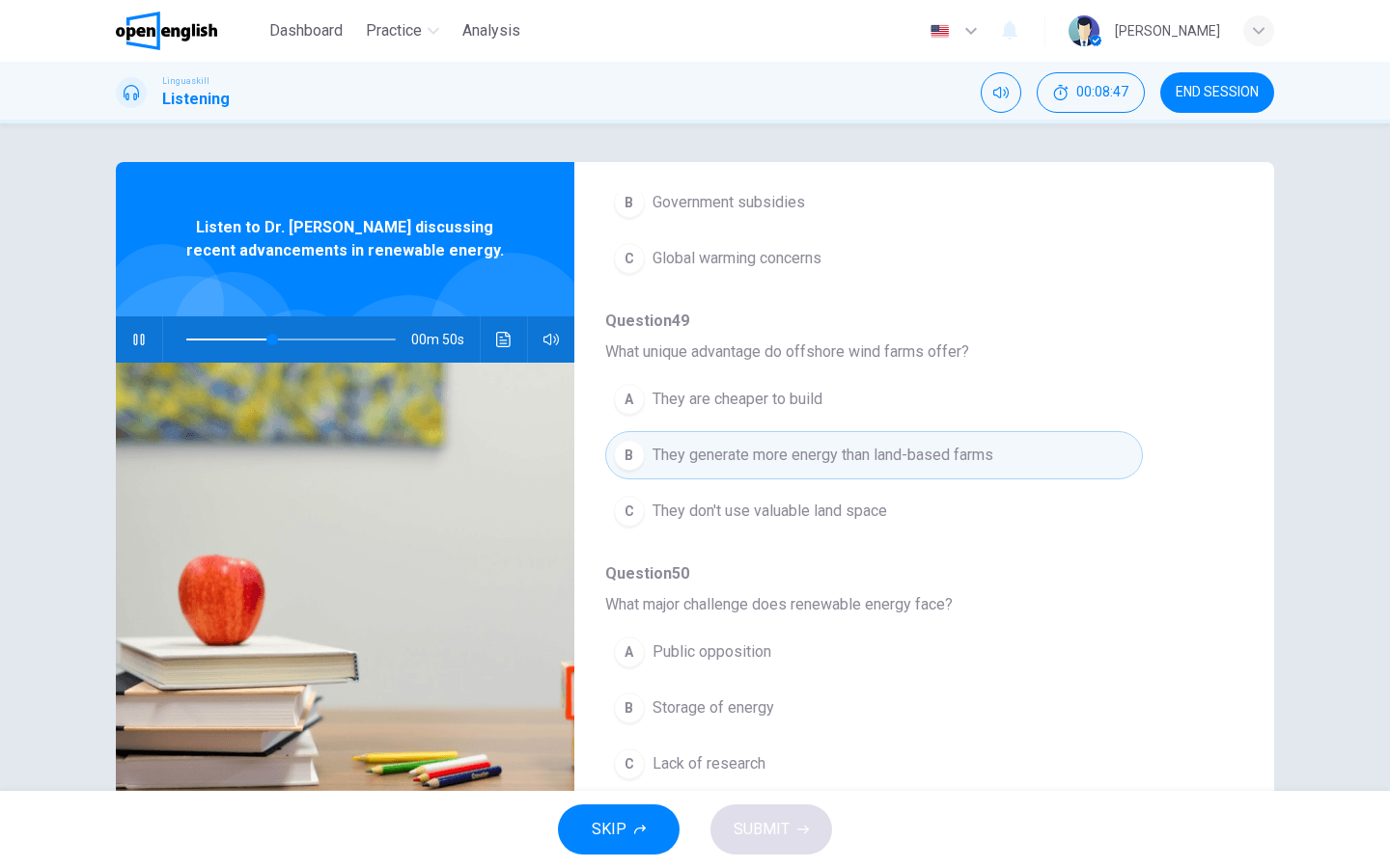
scroll to position [590, 0]
click at [819, 514] on span "They don't use valuable land space" at bounding box center [770, 512] width 234 height 23
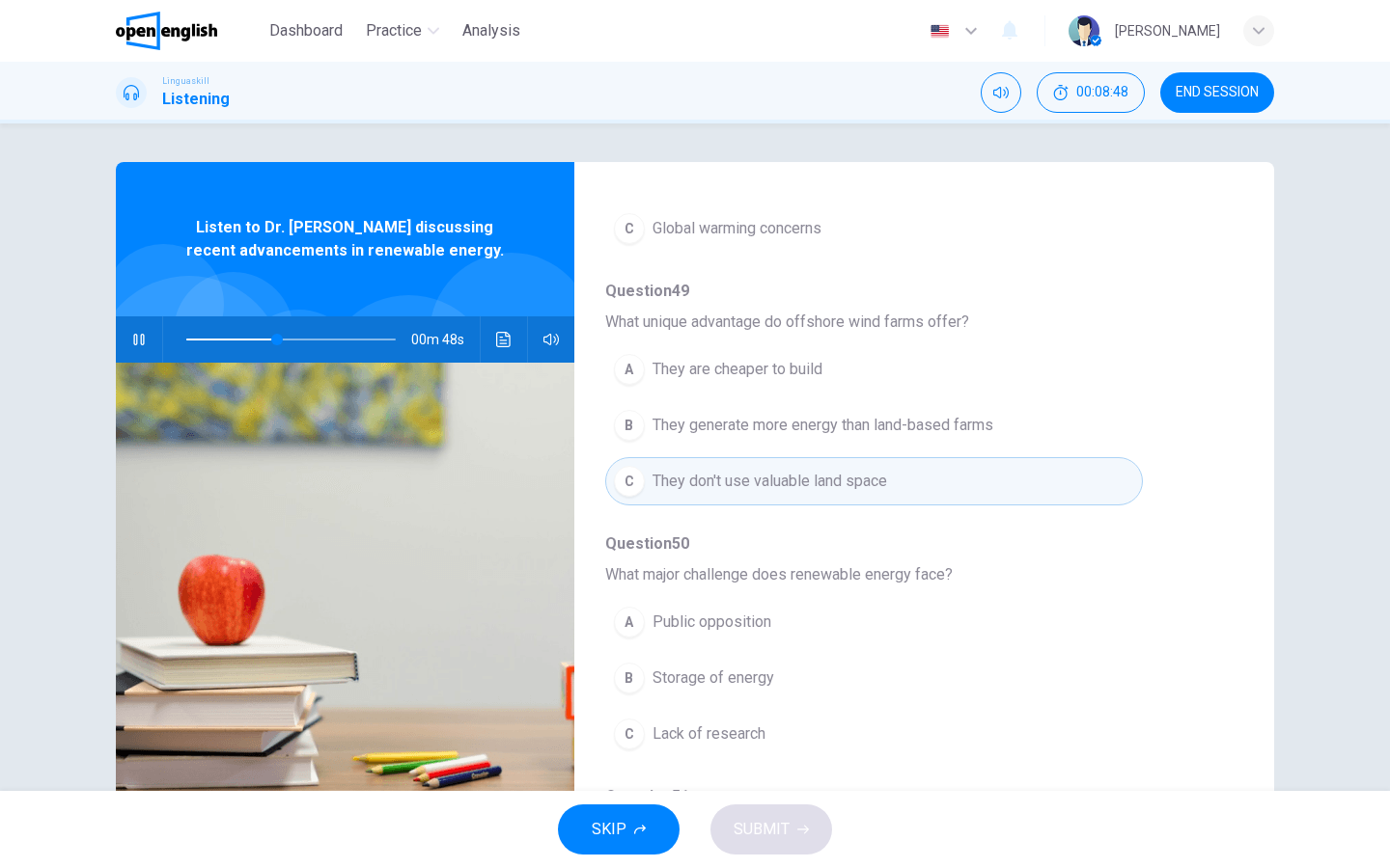
scroll to position [637, 0]
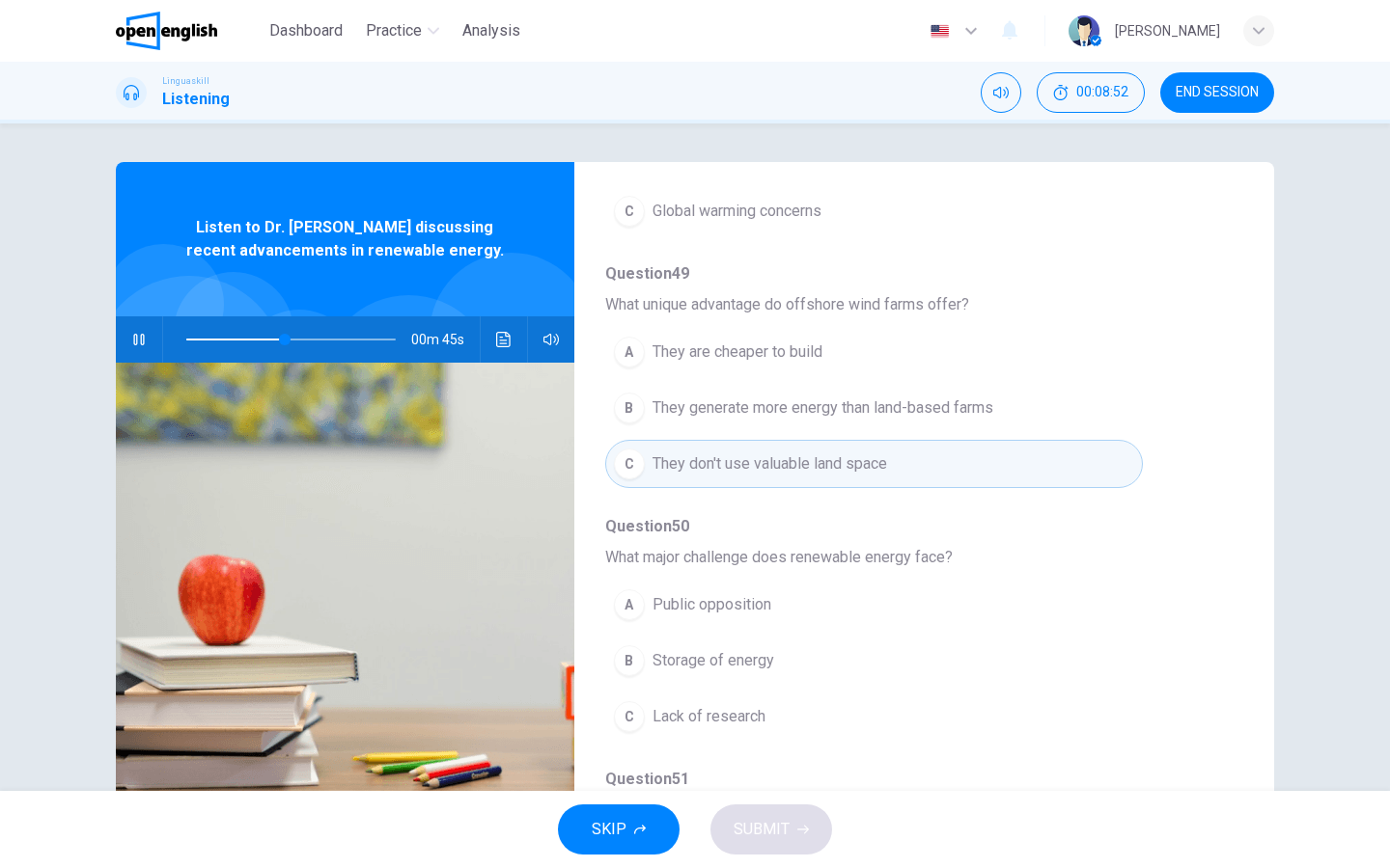
click at [763, 660] on span "Storage of energy" at bounding box center [713, 661] width 122 height 23
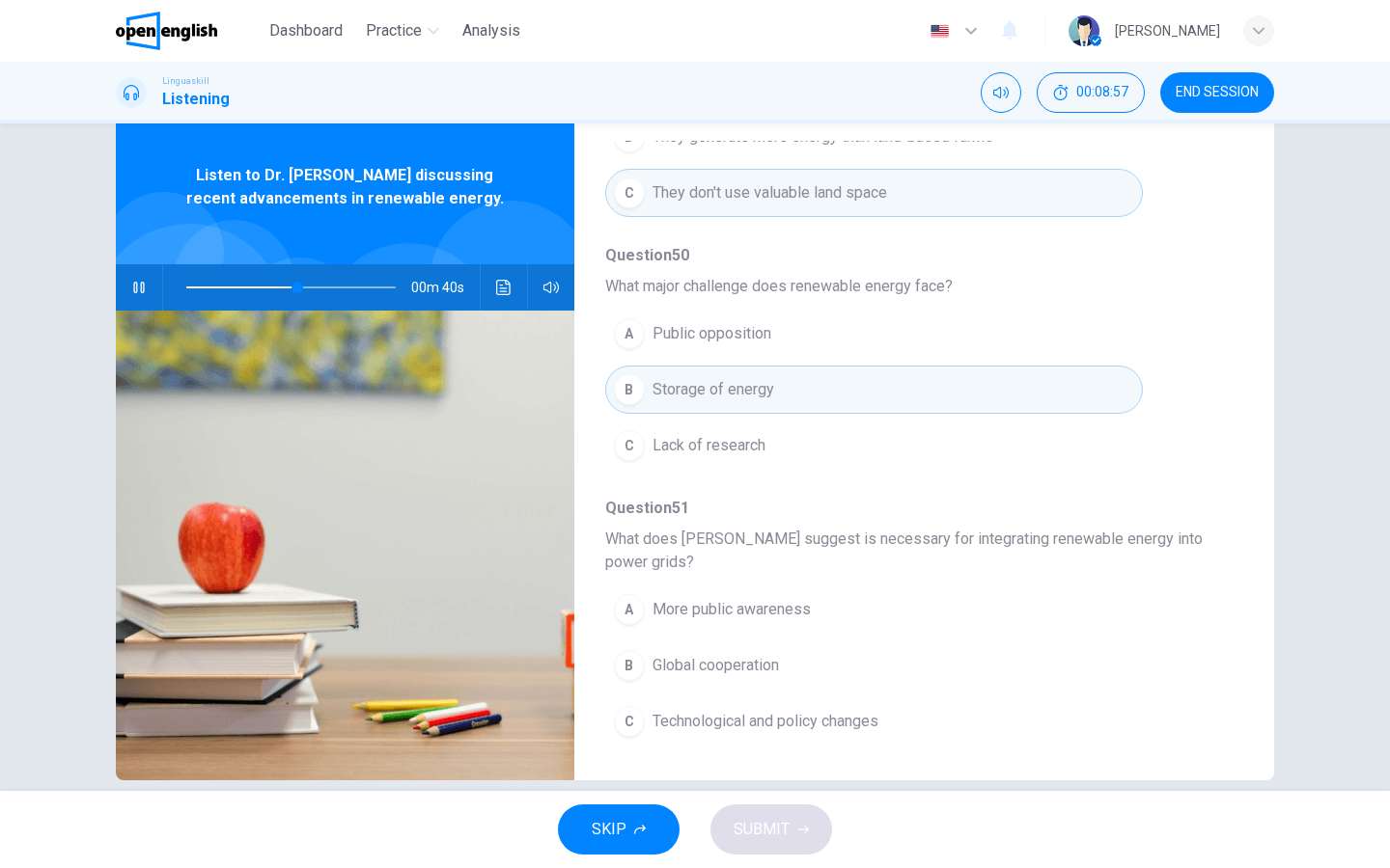
scroll to position [61, 0]
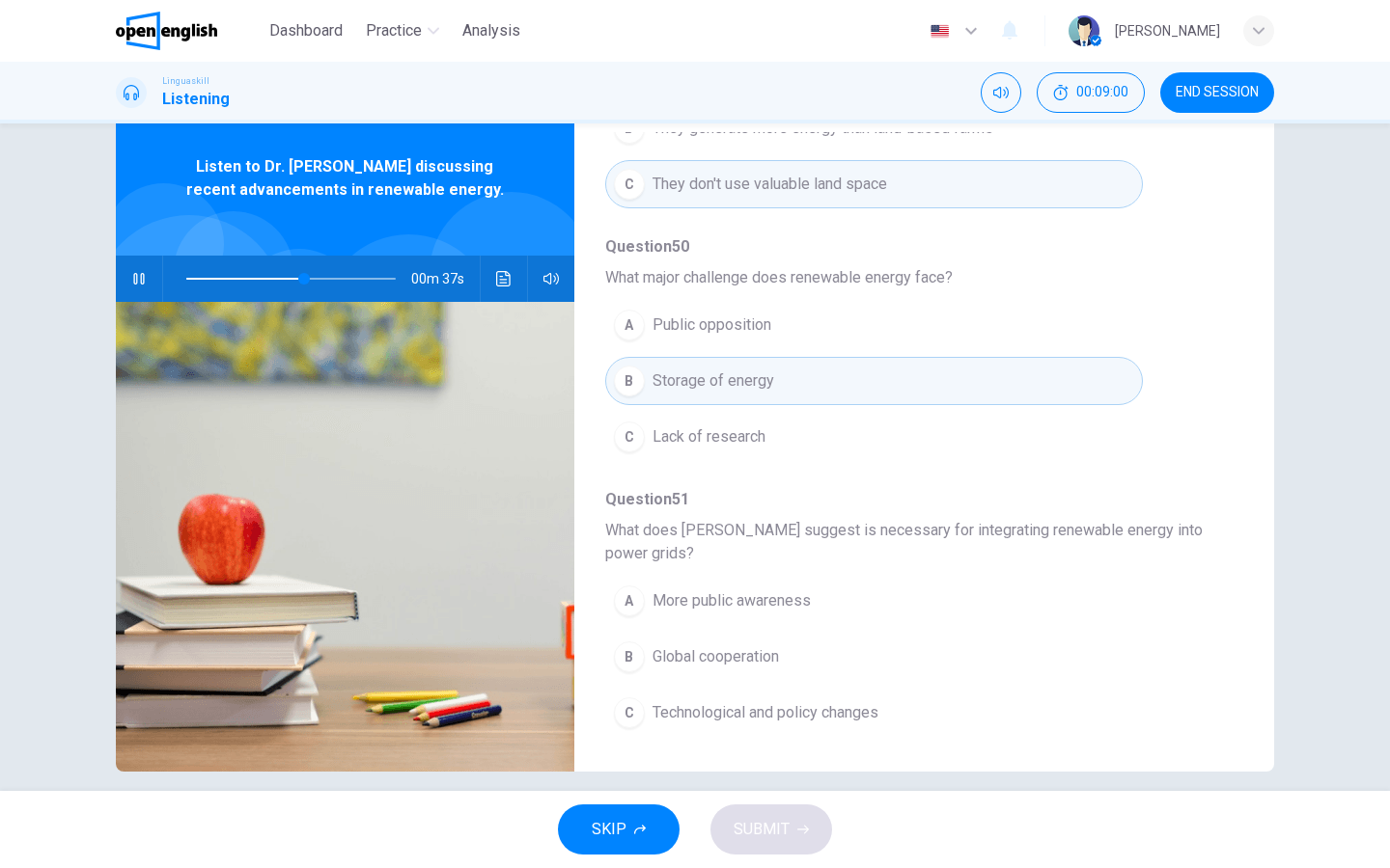
click at [771, 693] on span "Technological and policy changes" at bounding box center [765, 713] width 226 height 23
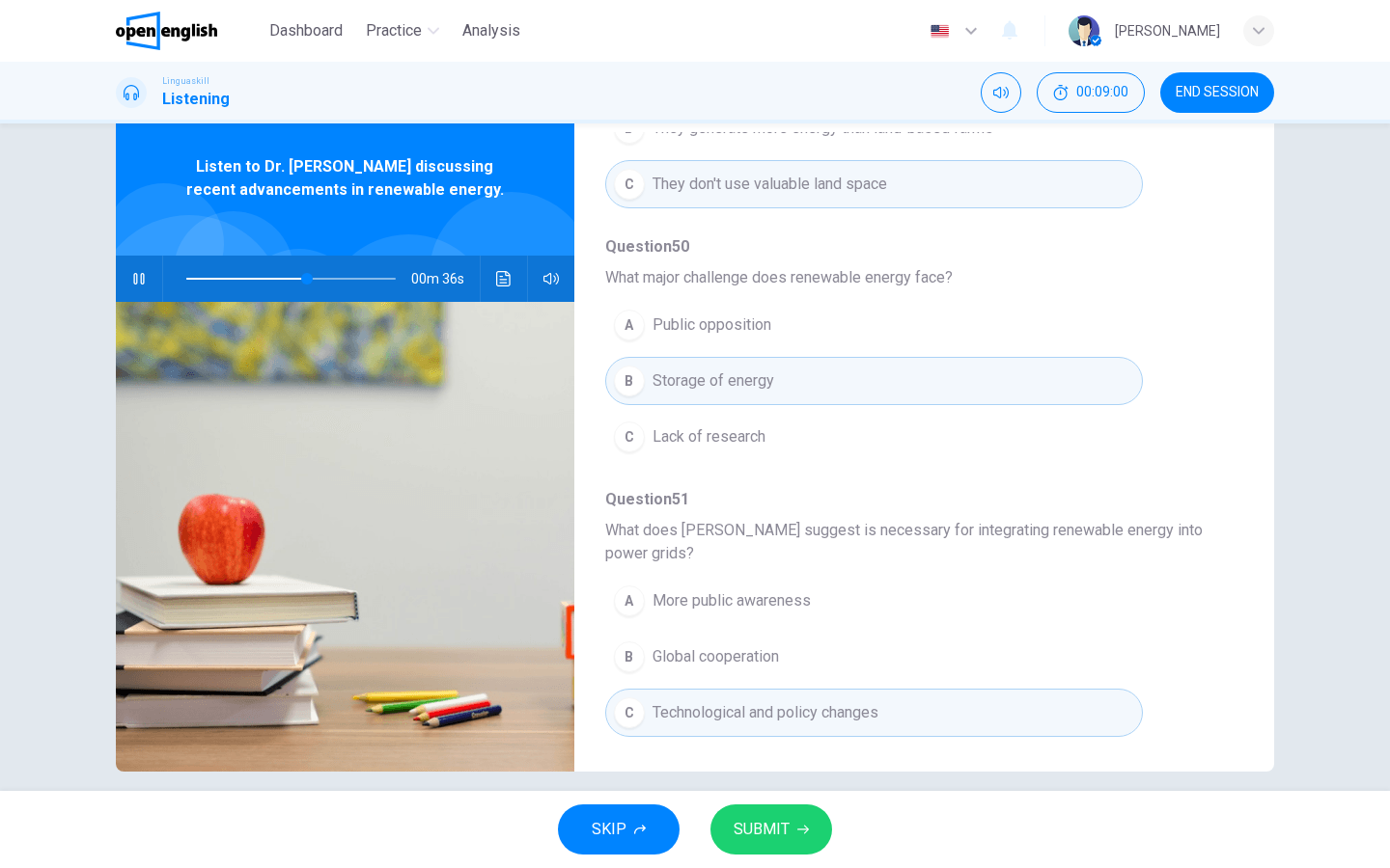
click at [779, 693] on button "SUBMIT" at bounding box center [771, 829] width 122 height 50
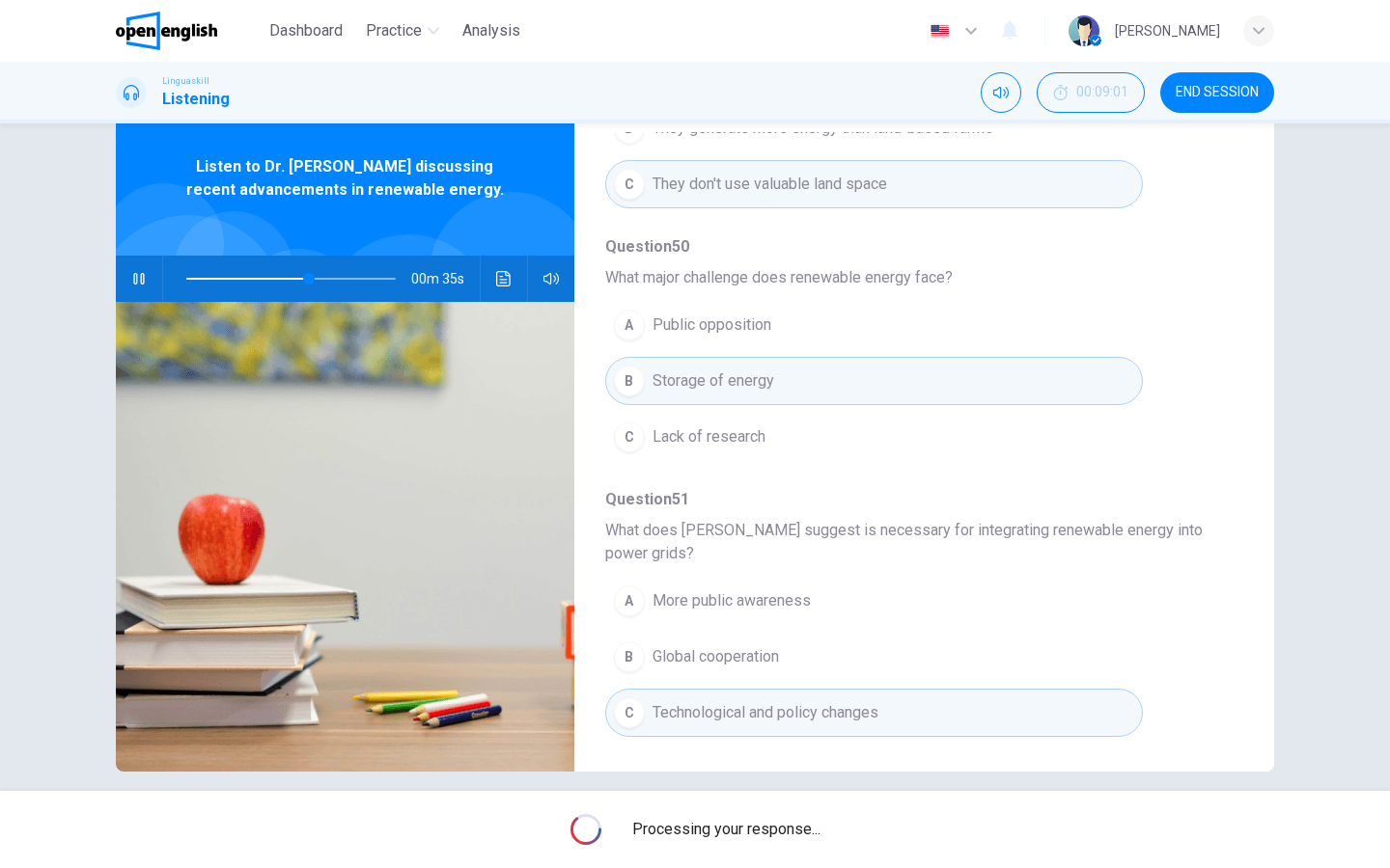
type input "**"
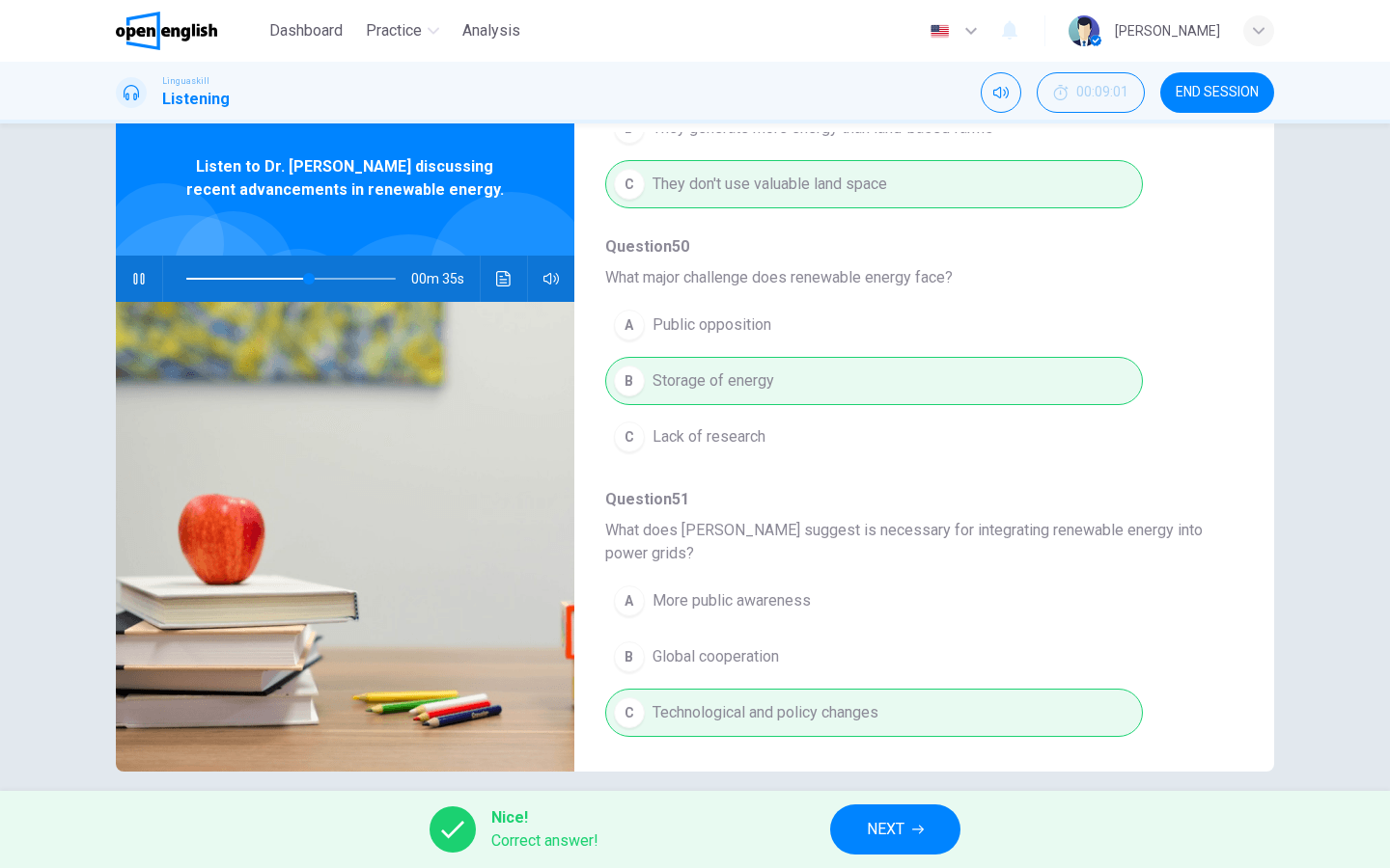
click at [847, 693] on button "NEXT" at bounding box center [895, 829] width 130 height 50
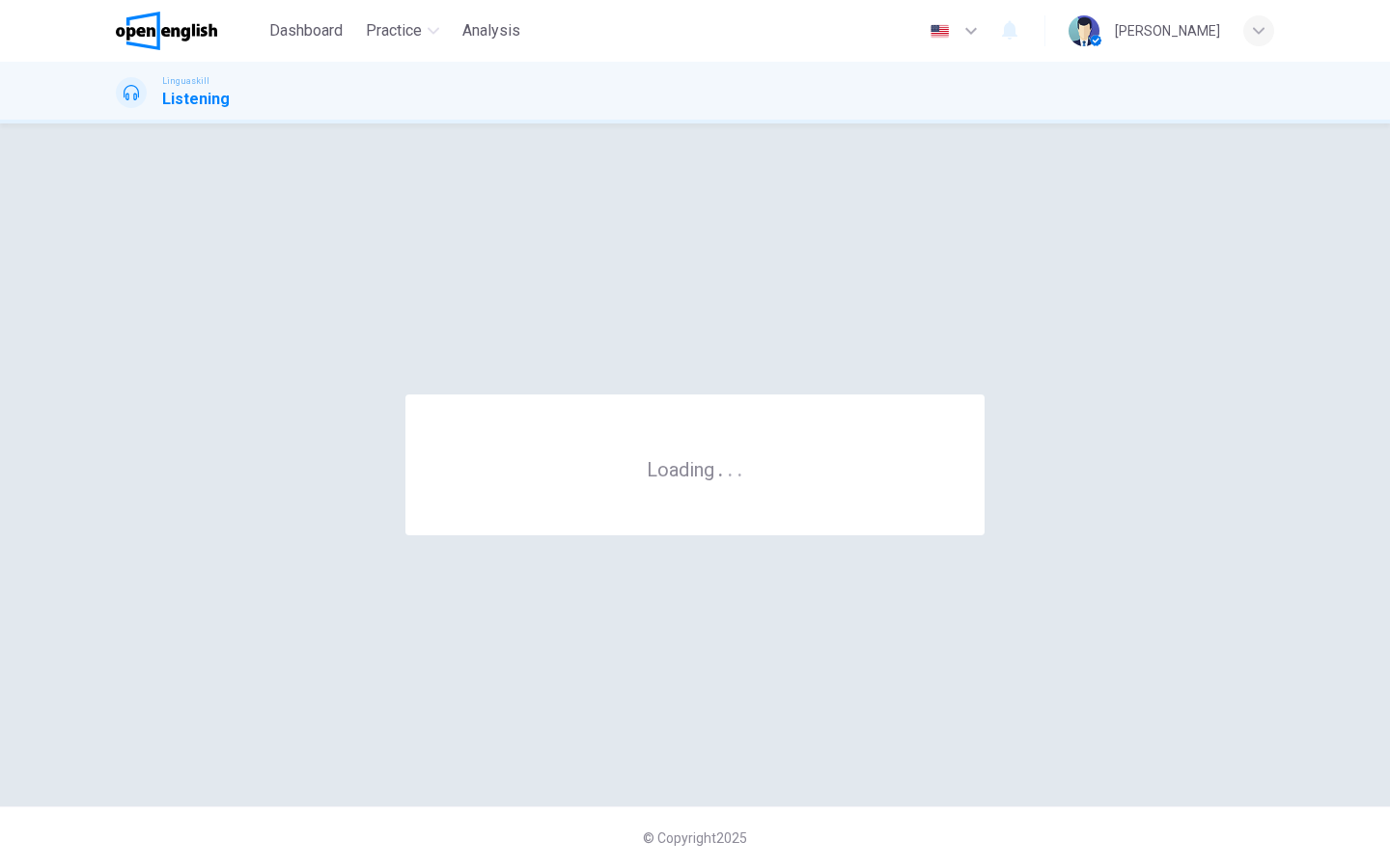
scroll to position [0, 0]
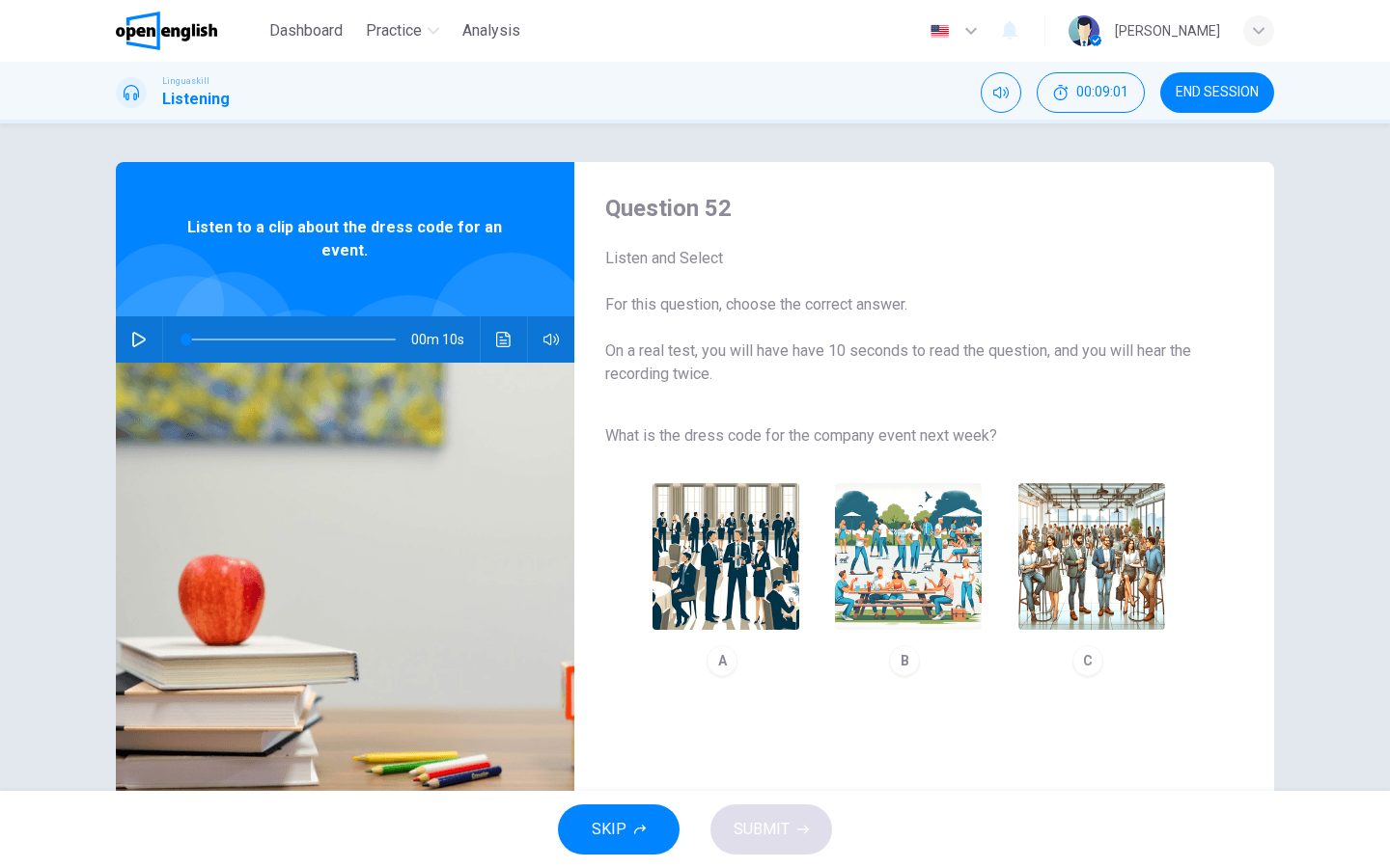
click at [133, 335] on icon "button" at bounding box center [139, 340] width 14 height 16
click at [1077, 566] on img "button" at bounding box center [1091, 557] width 147 height 146
click at [777, 693] on span "SUBMIT" at bounding box center [761, 830] width 56 height 27
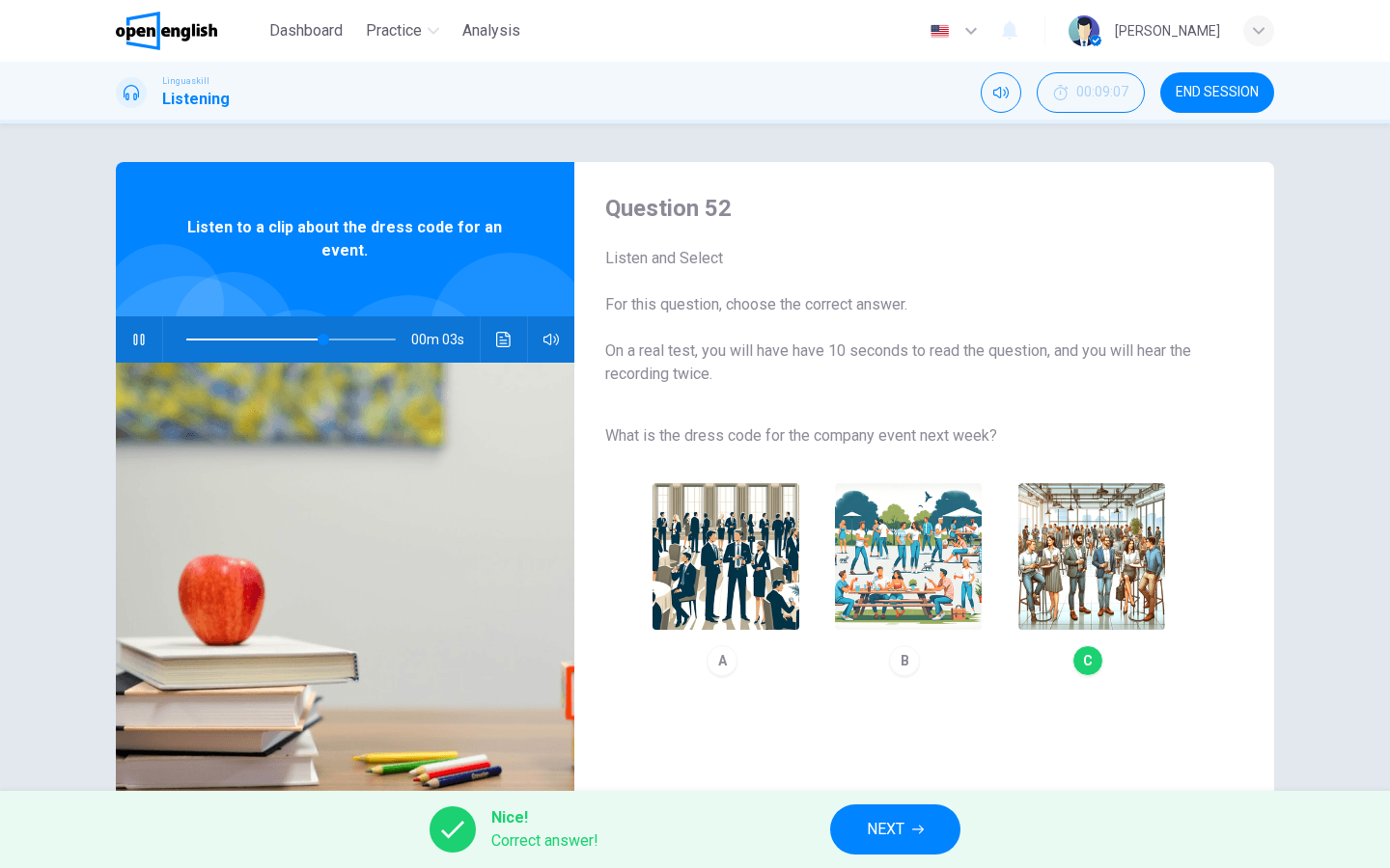
type input "**"
click at [879, 693] on span "NEXT" at bounding box center [885, 830] width 38 height 27
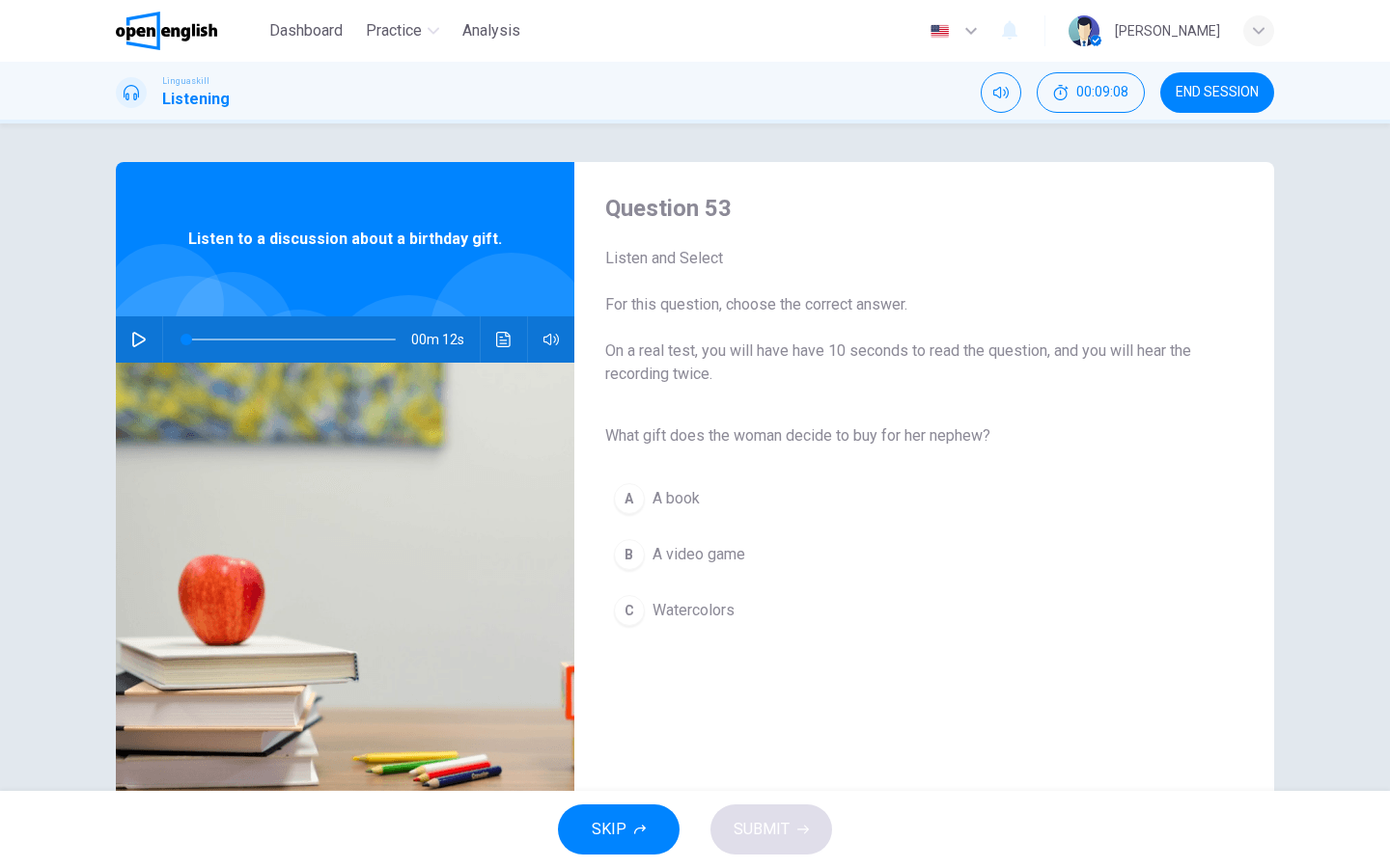
click at [135, 342] on icon "button" at bounding box center [139, 340] width 16 height 16
click at [635, 598] on div "C" at bounding box center [629, 611] width 31 height 31
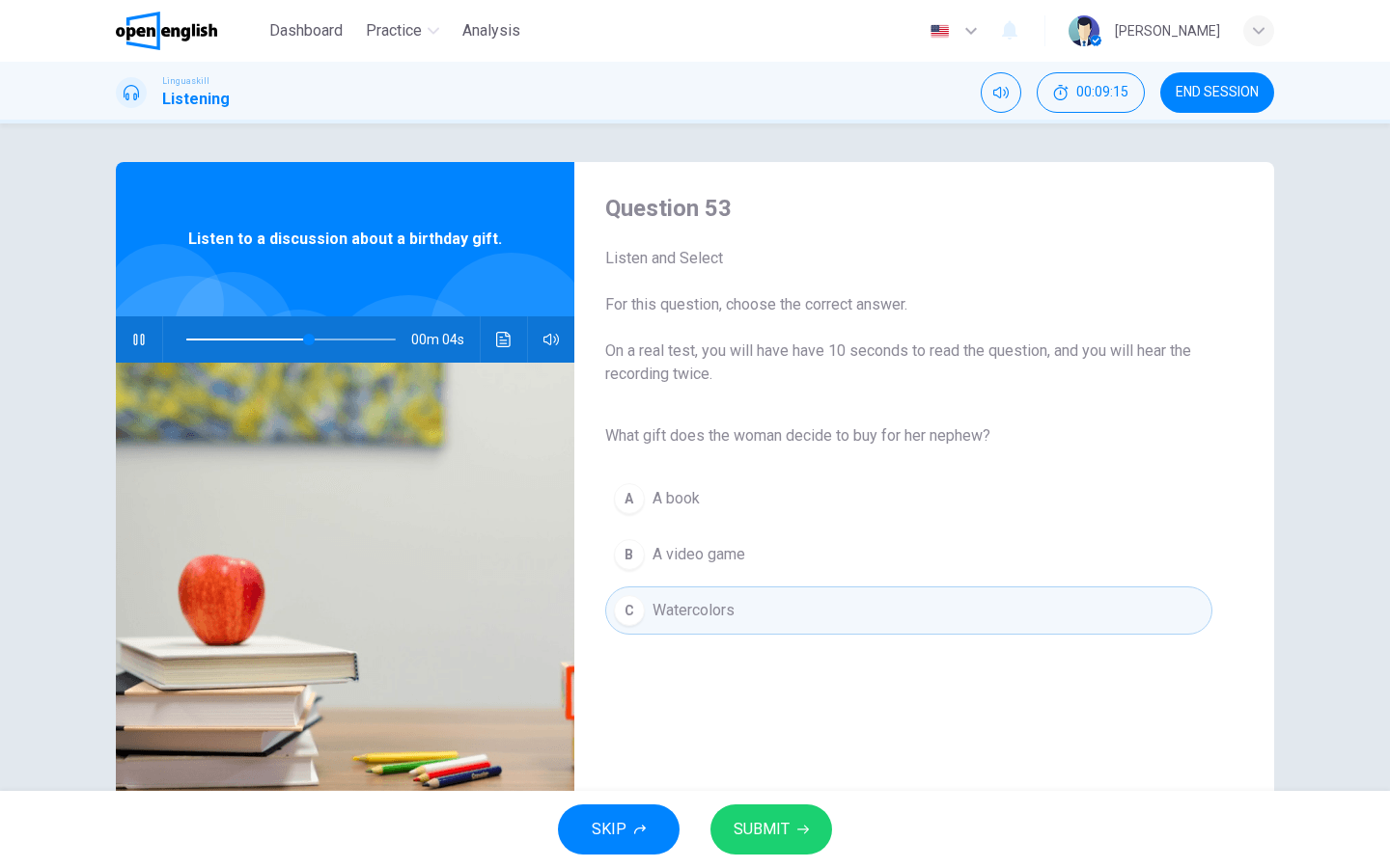
click at [635, 598] on div "C" at bounding box center [629, 611] width 31 height 31
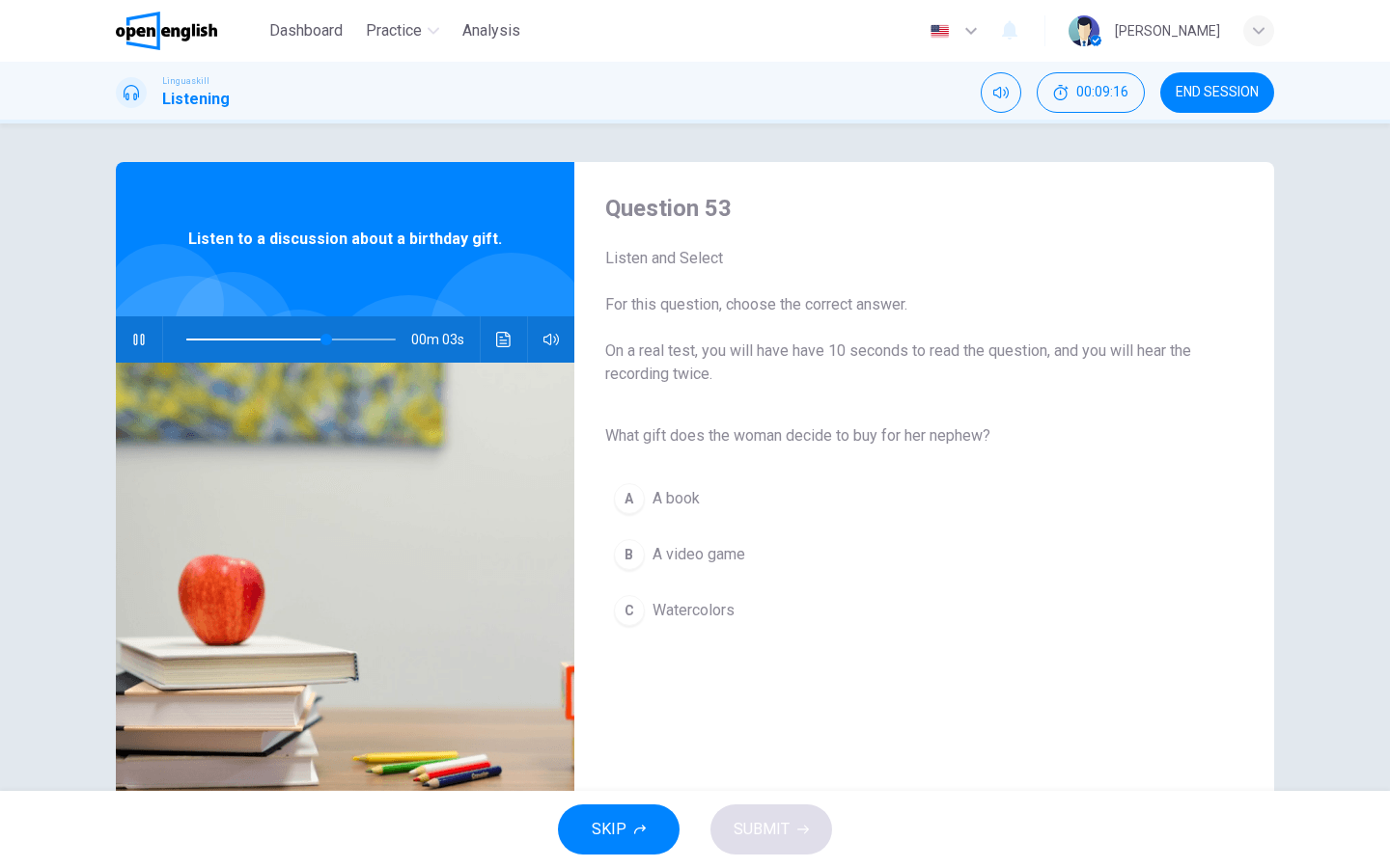
click at [657, 615] on span "Watercolors" at bounding box center [694, 611] width 82 height 23
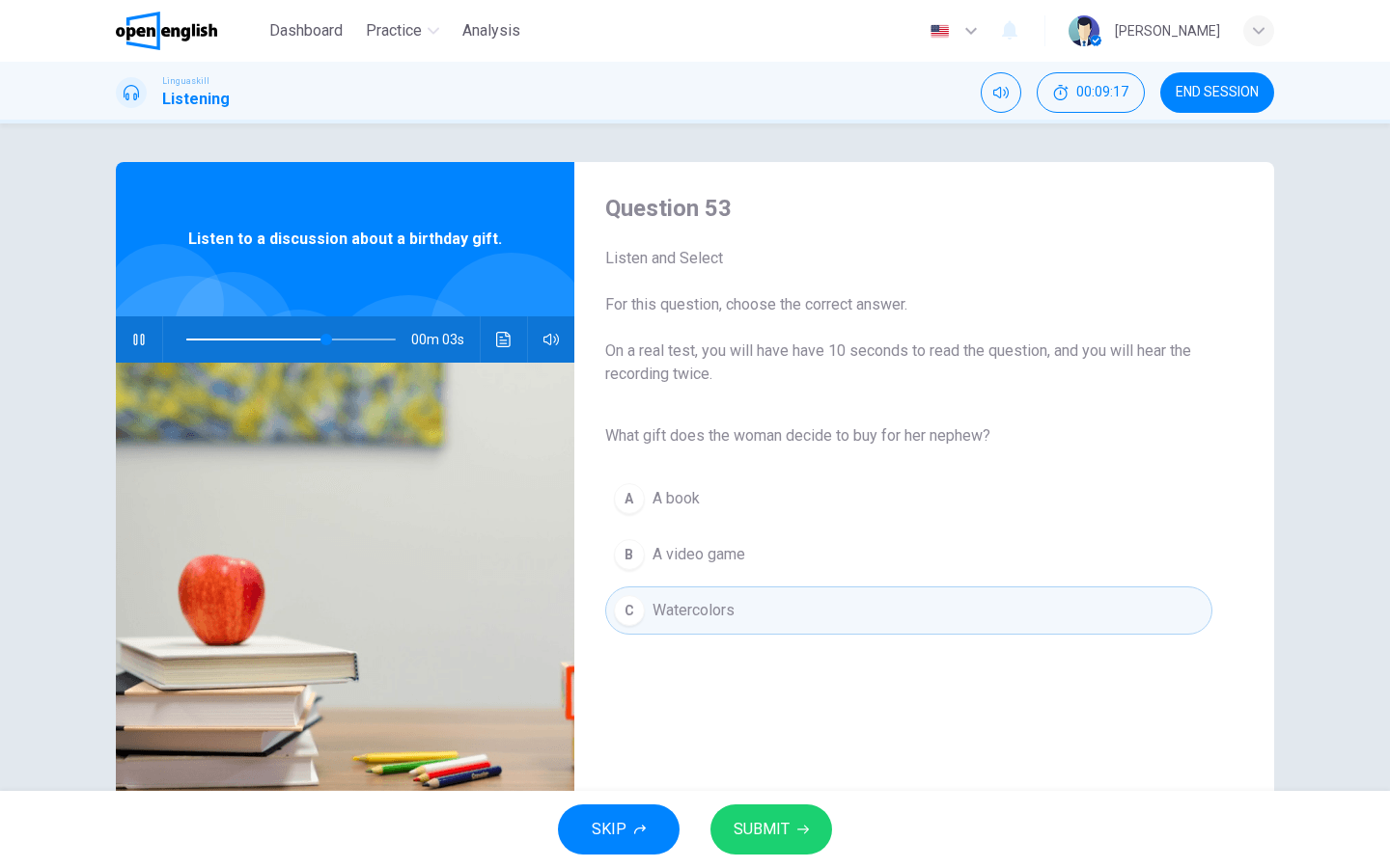
click at [772, 693] on span "SUBMIT" at bounding box center [761, 830] width 56 height 27
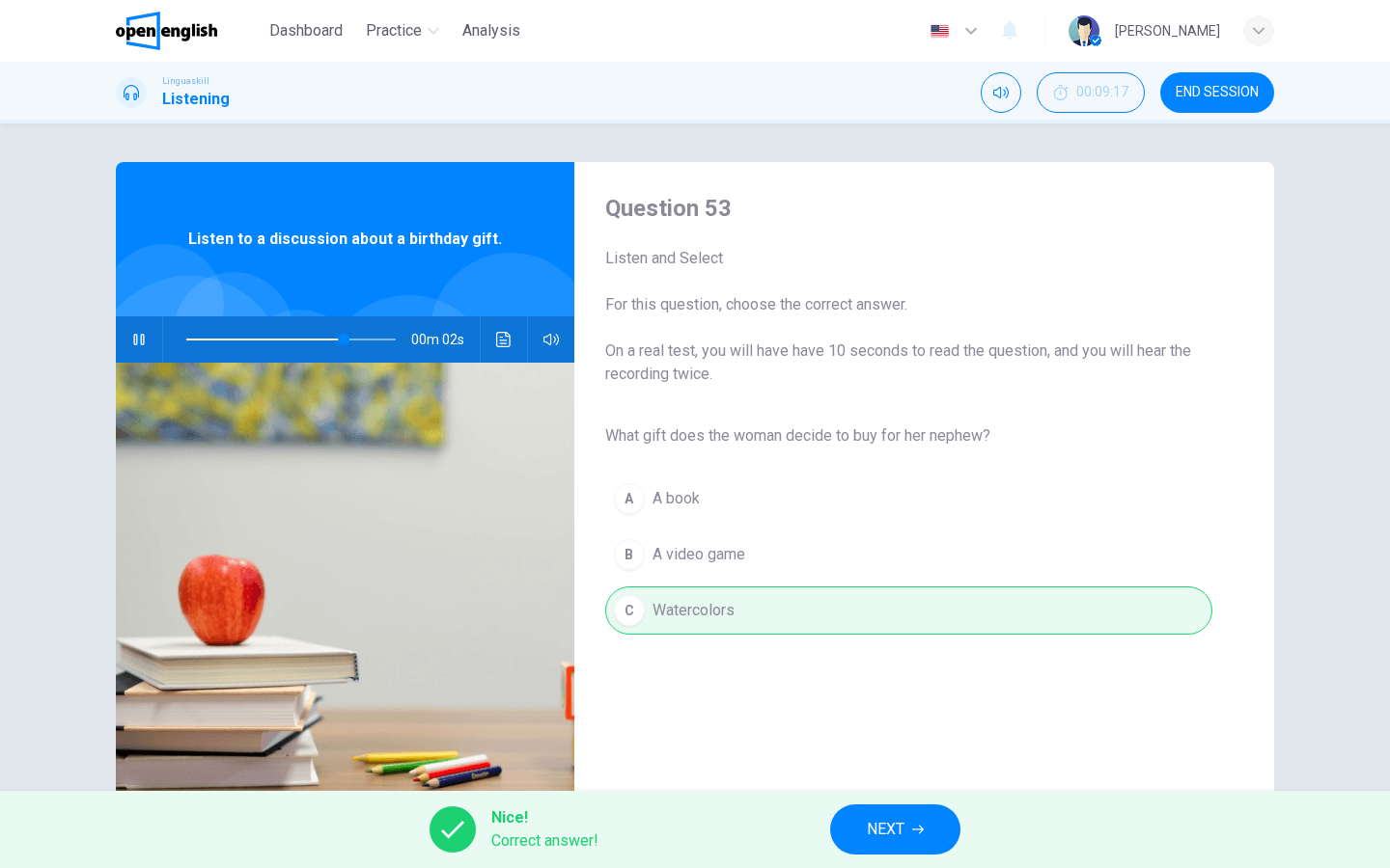
type input "**"
click at [906, 693] on button "NEXT" at bounding box center [895, 829] width 130 height 50
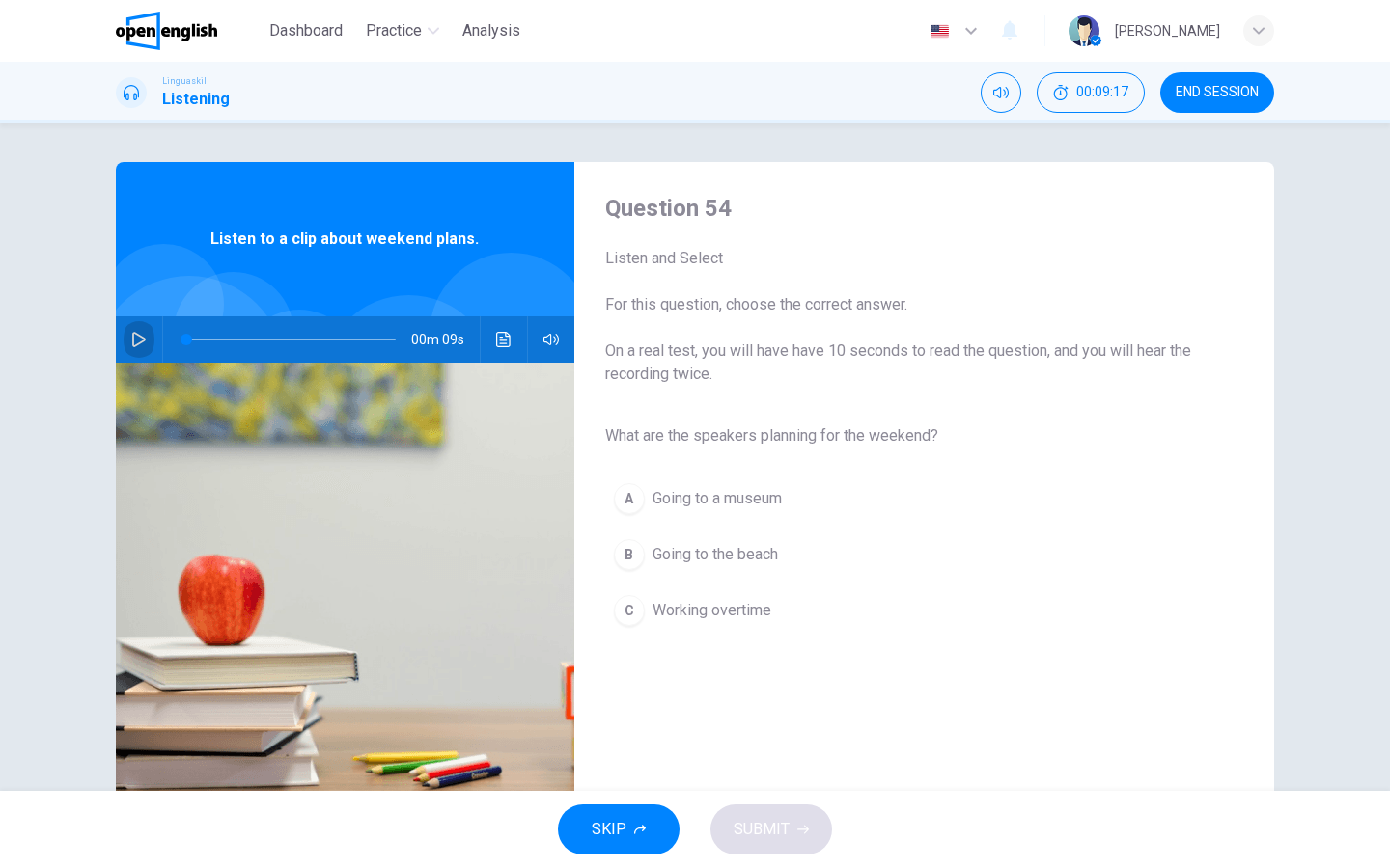
click at [140, 332] on icon "button" at bounding box center [139, 340] width 16 height 16
click at [720, 556] on span "Going to the beach" at bounding box center [715, 555] width 125 height 23
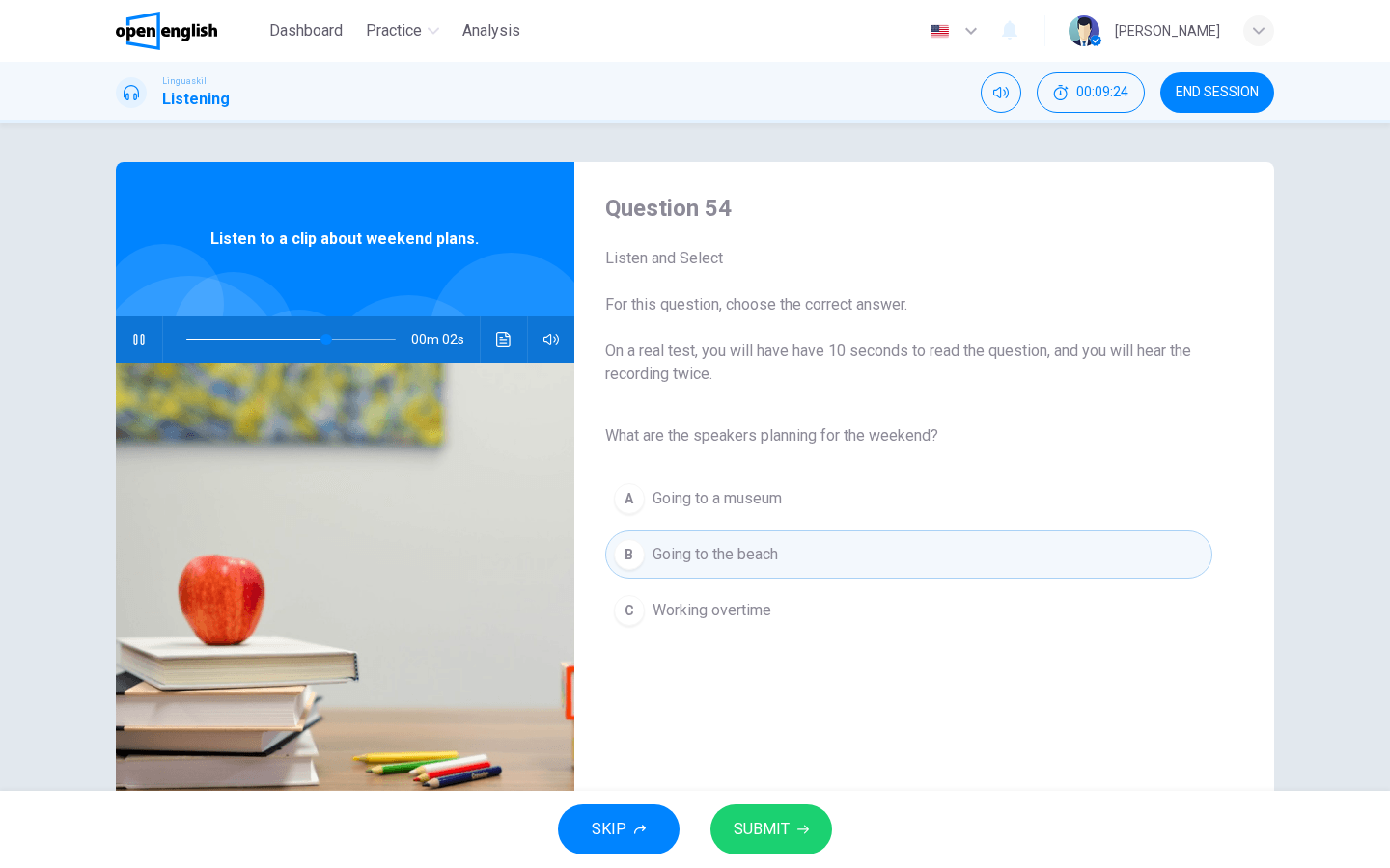
click at [777, 693] on span "SUBMIT" at bounding box center [761, 830] width 56 height 27
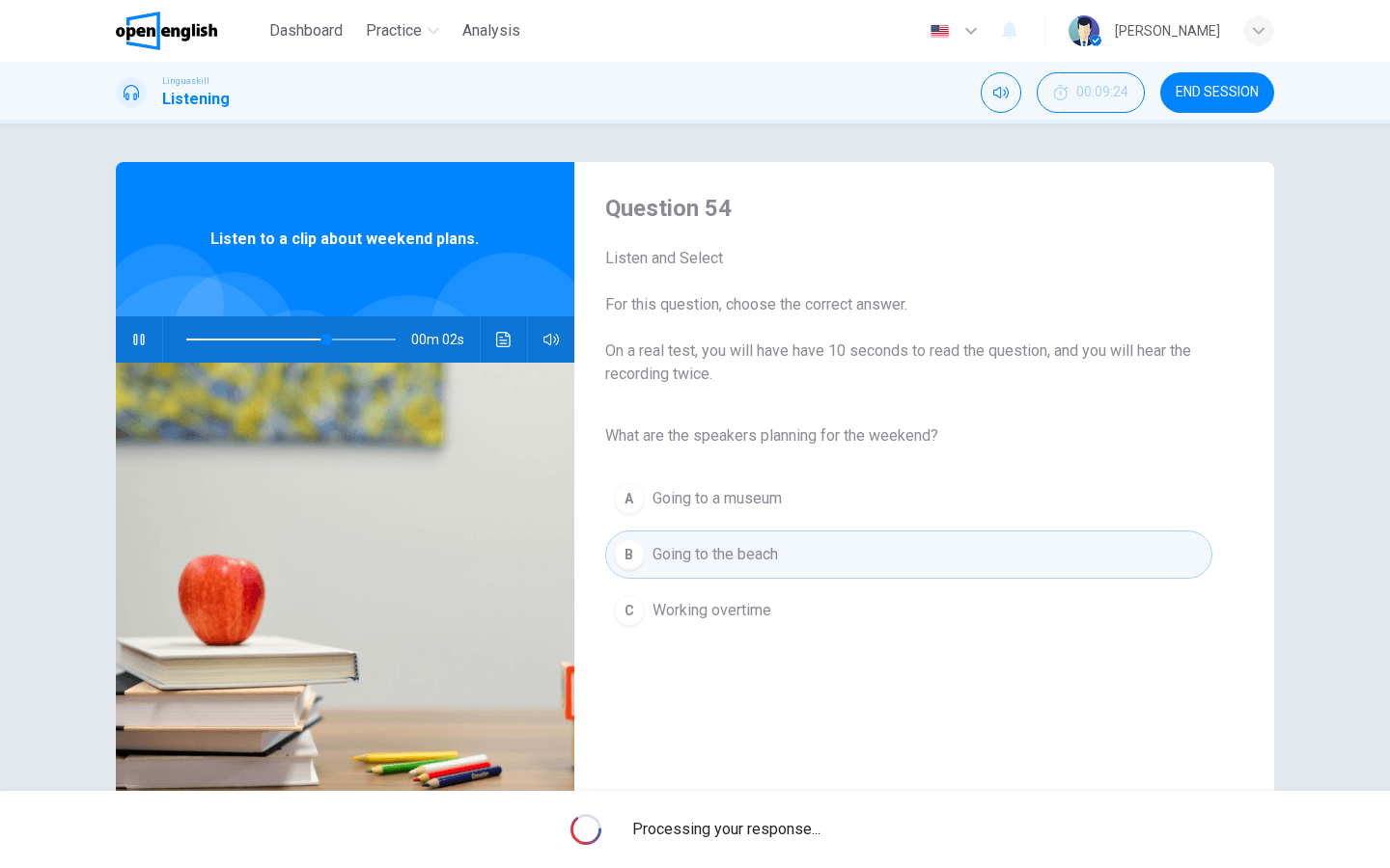
type input "**"
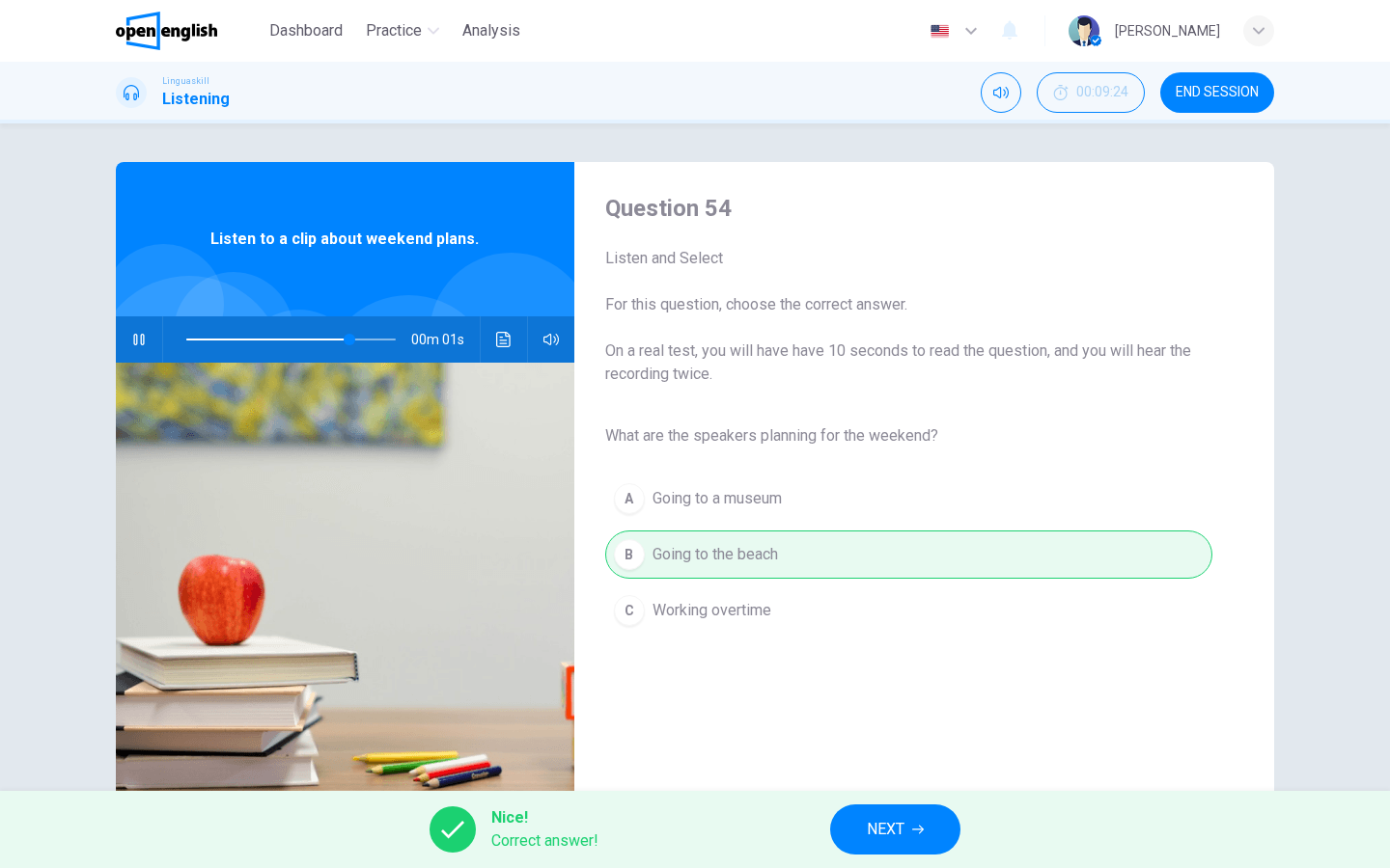
click at [862, 693] on button "NEXT" at bounding box center [895, 829] width 130 height 50
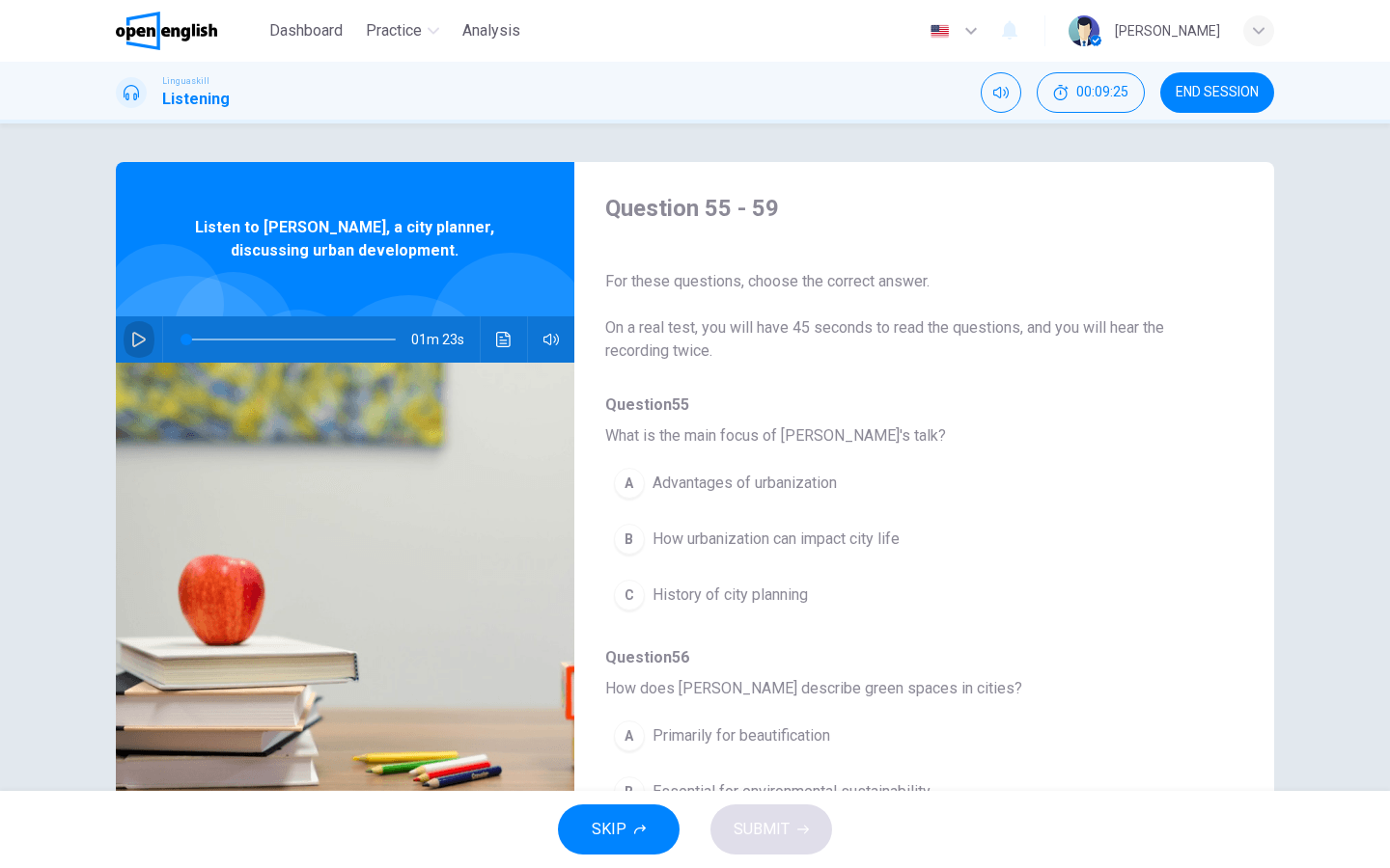
click at [137, 337] on icon "button" at bounding box center [139, 340] width 16 height 16
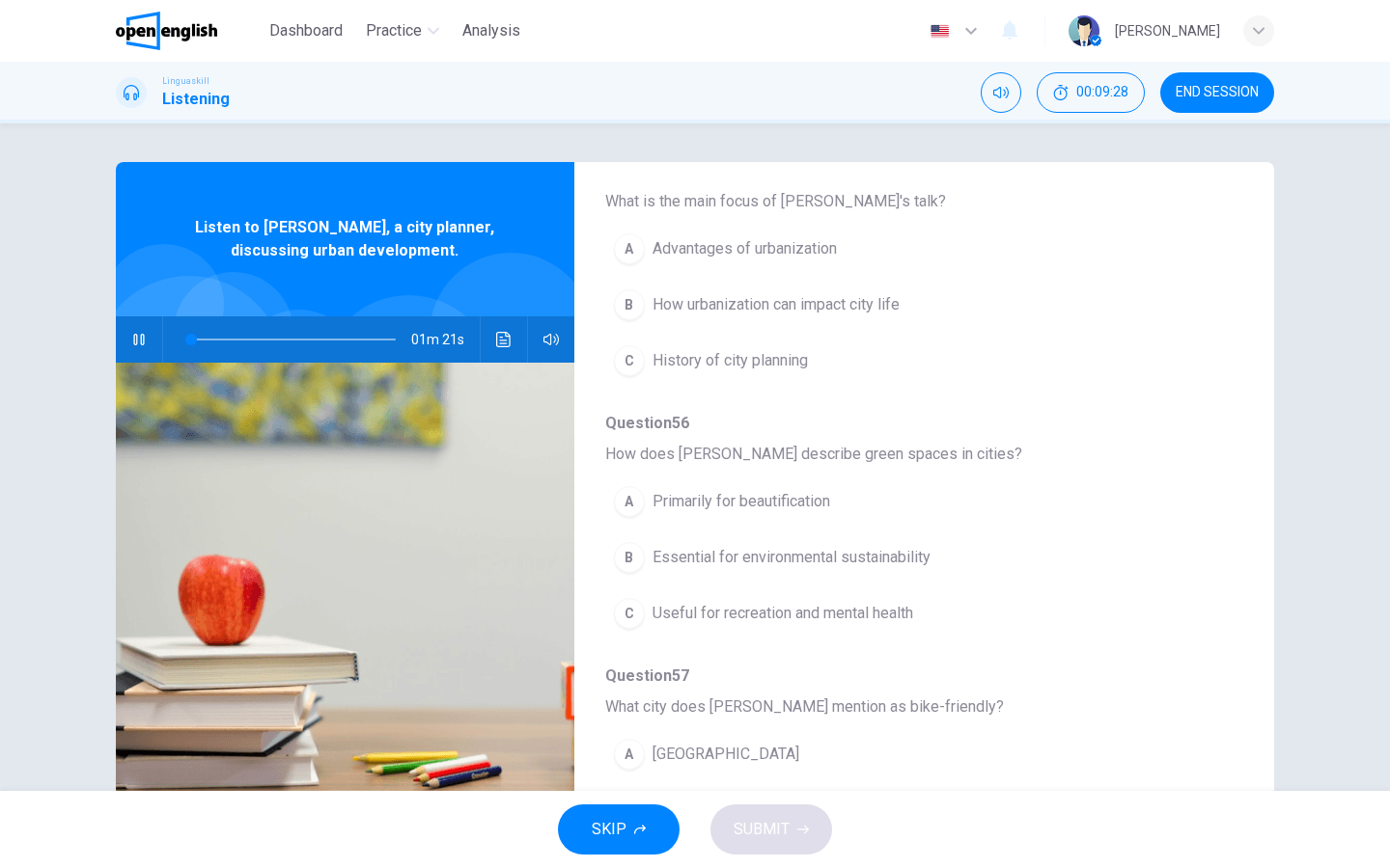
scroll to position [228, 0]
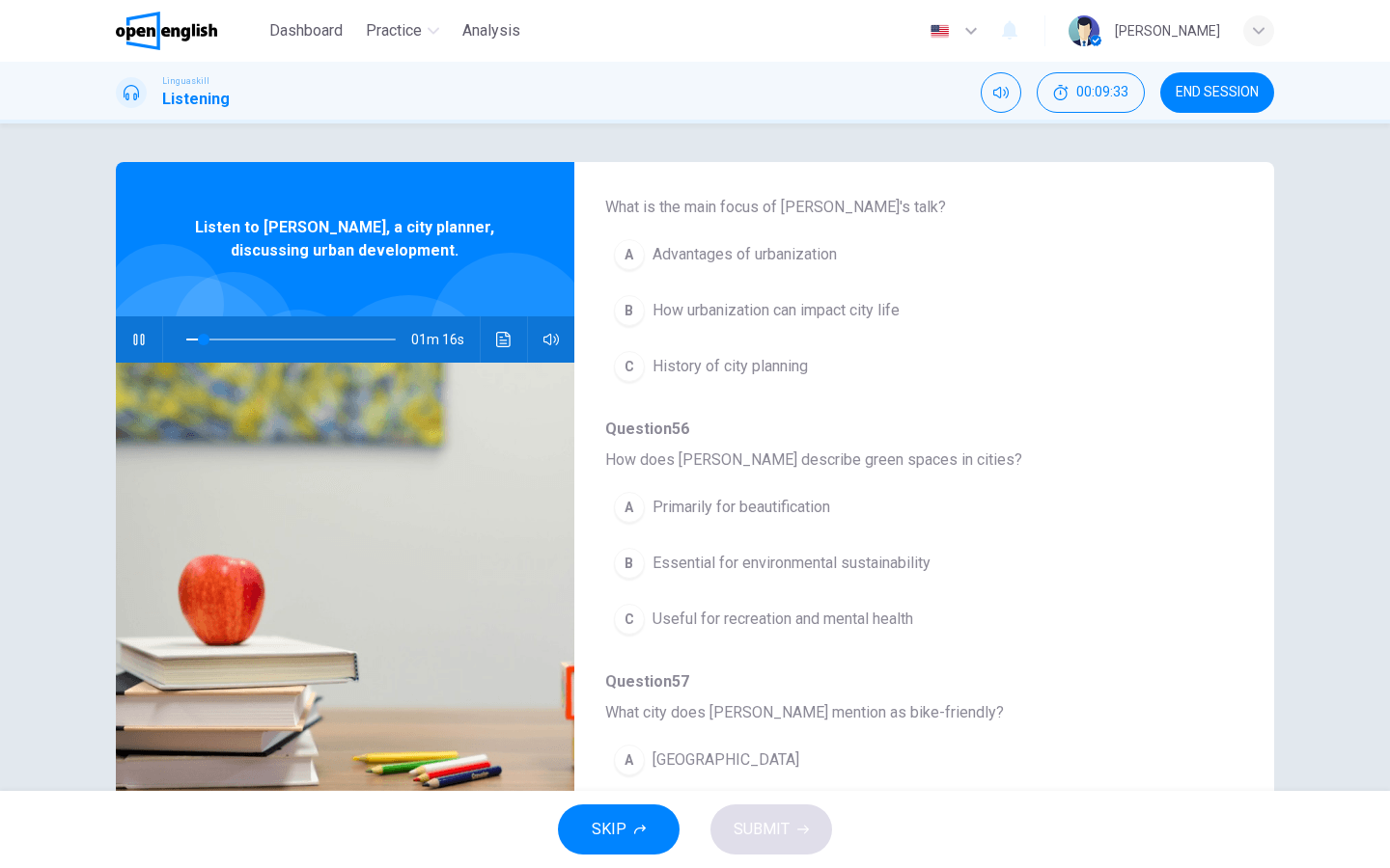
click at [625, 318] on div "B" at bounding box center [629, 310] width 31 height 31
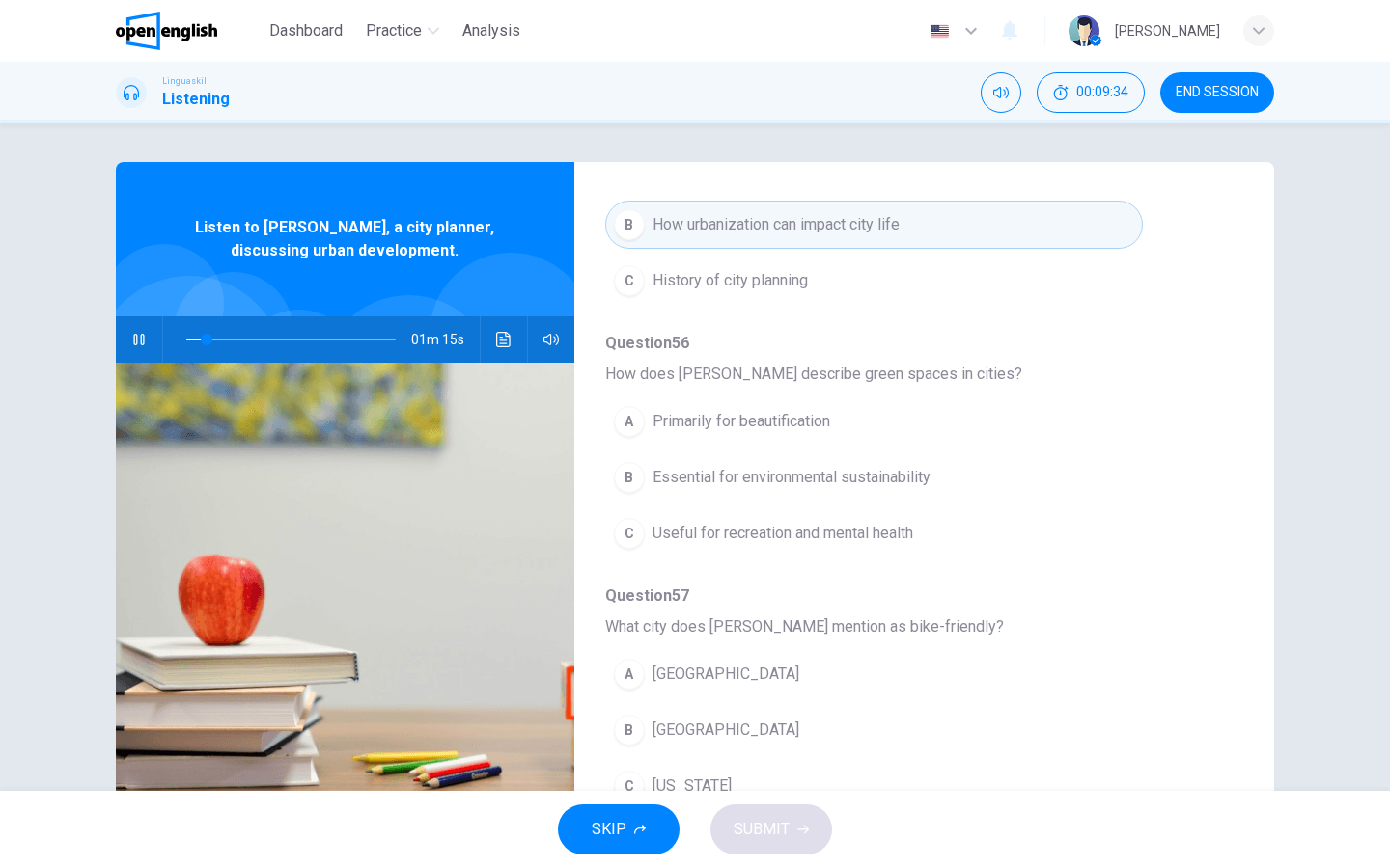
scroll to position [317, 0]
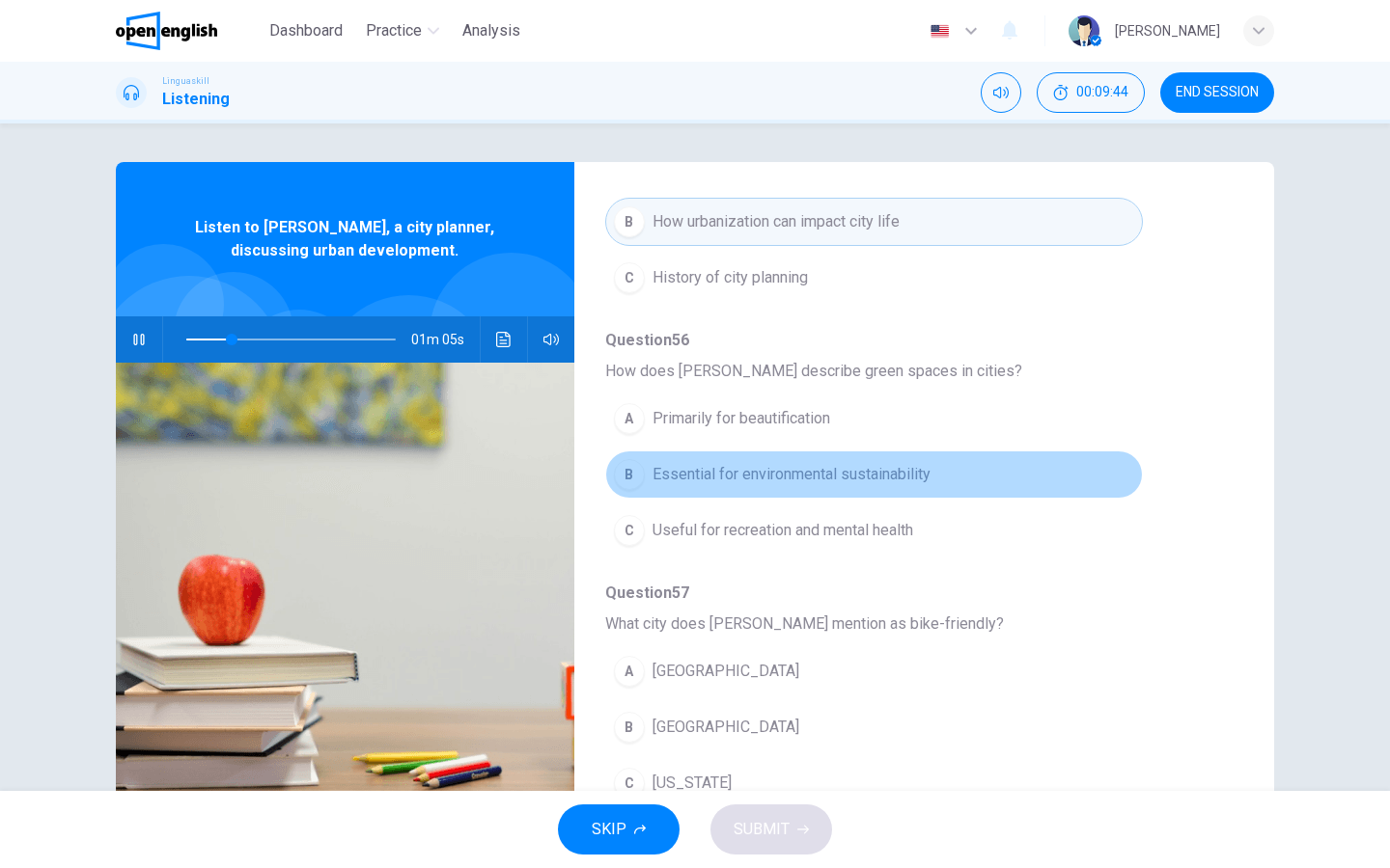
click at [690, 480] on span "Essential for environmental sustainability" at bounding box center [791, 475] width 278 height 23
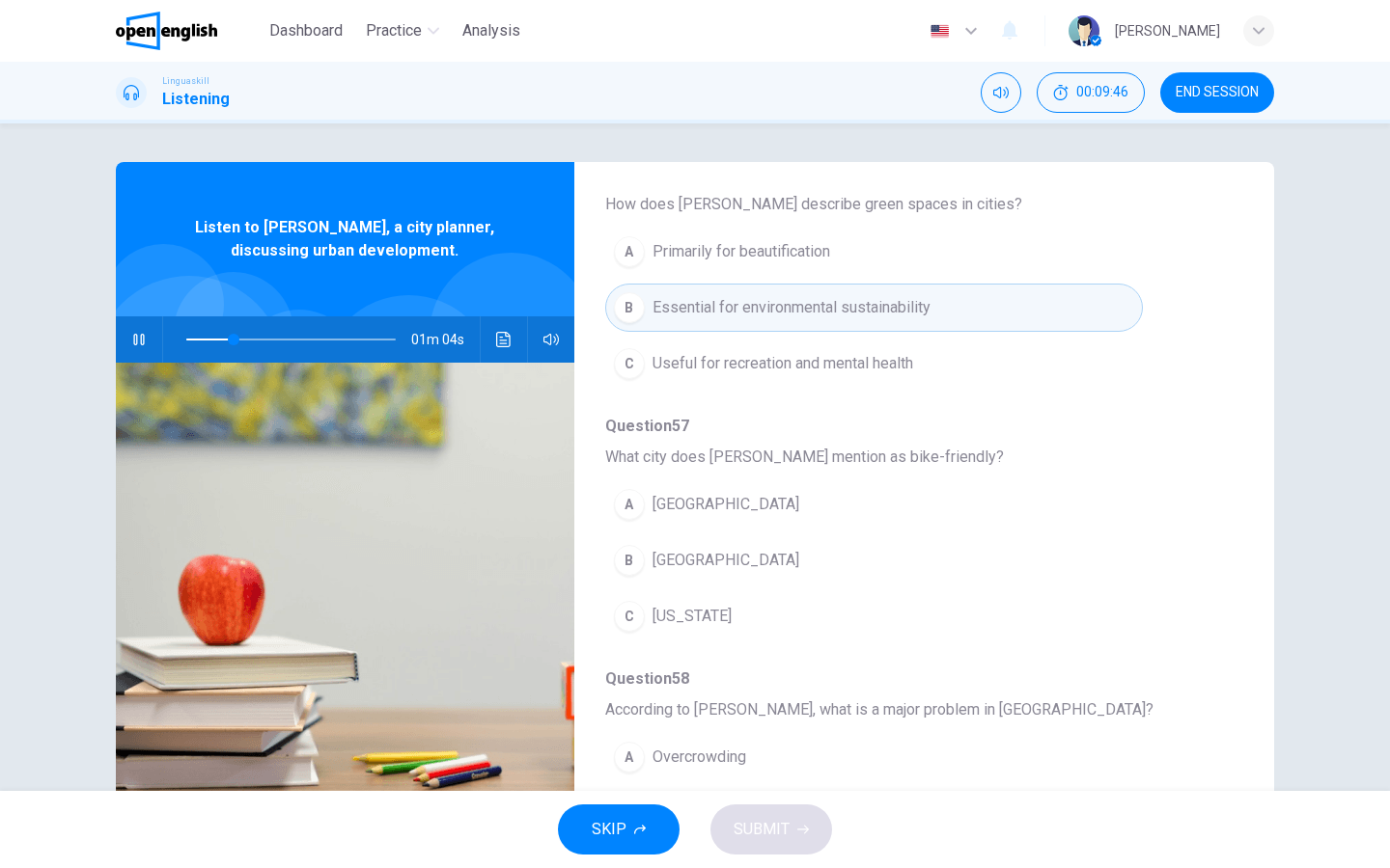
scroll to position [517, 0]
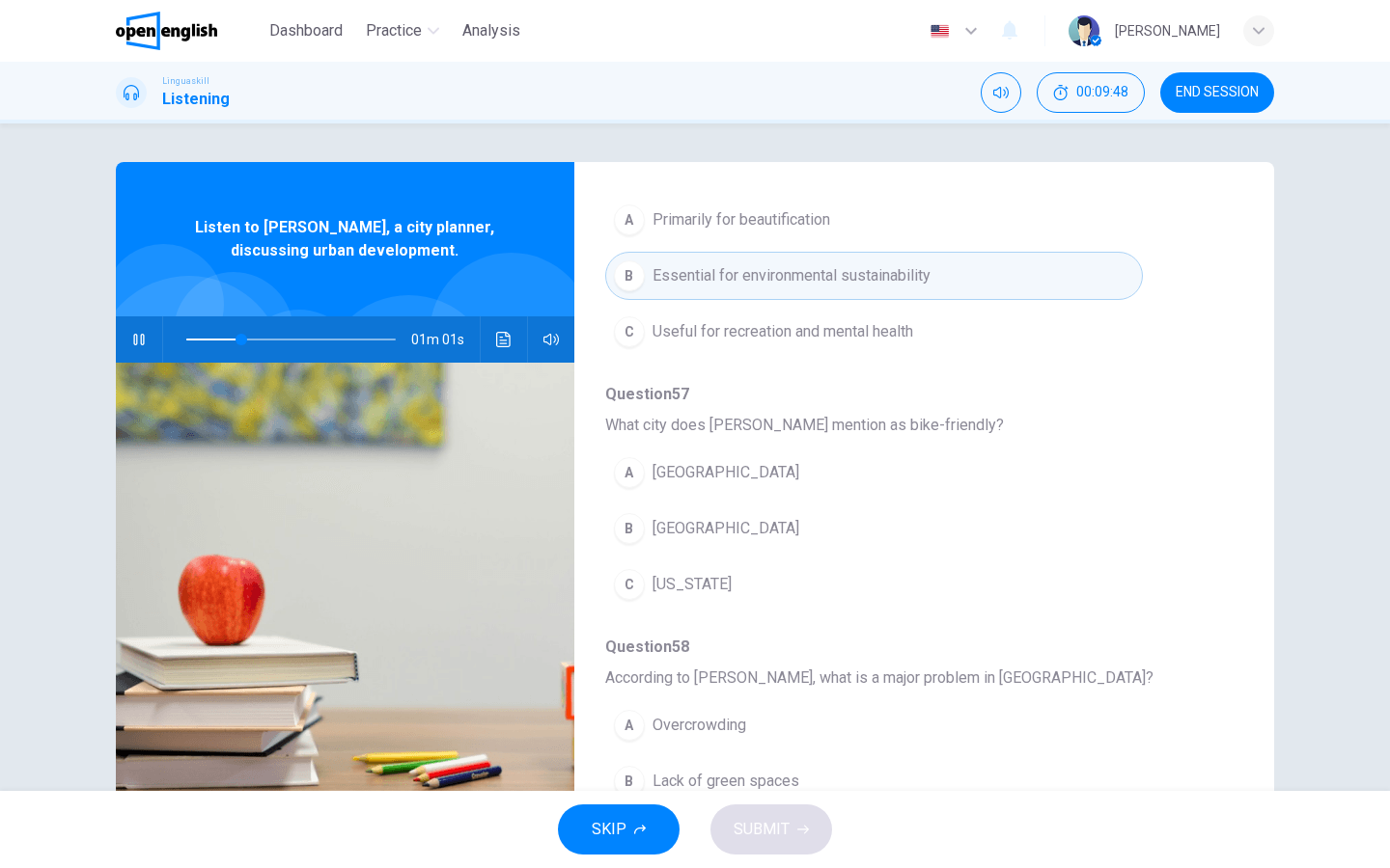
click at [697, 527] on span "[GEOGRAPHIC_DATA]" at bounding box center [726, 529] width 147 height 23
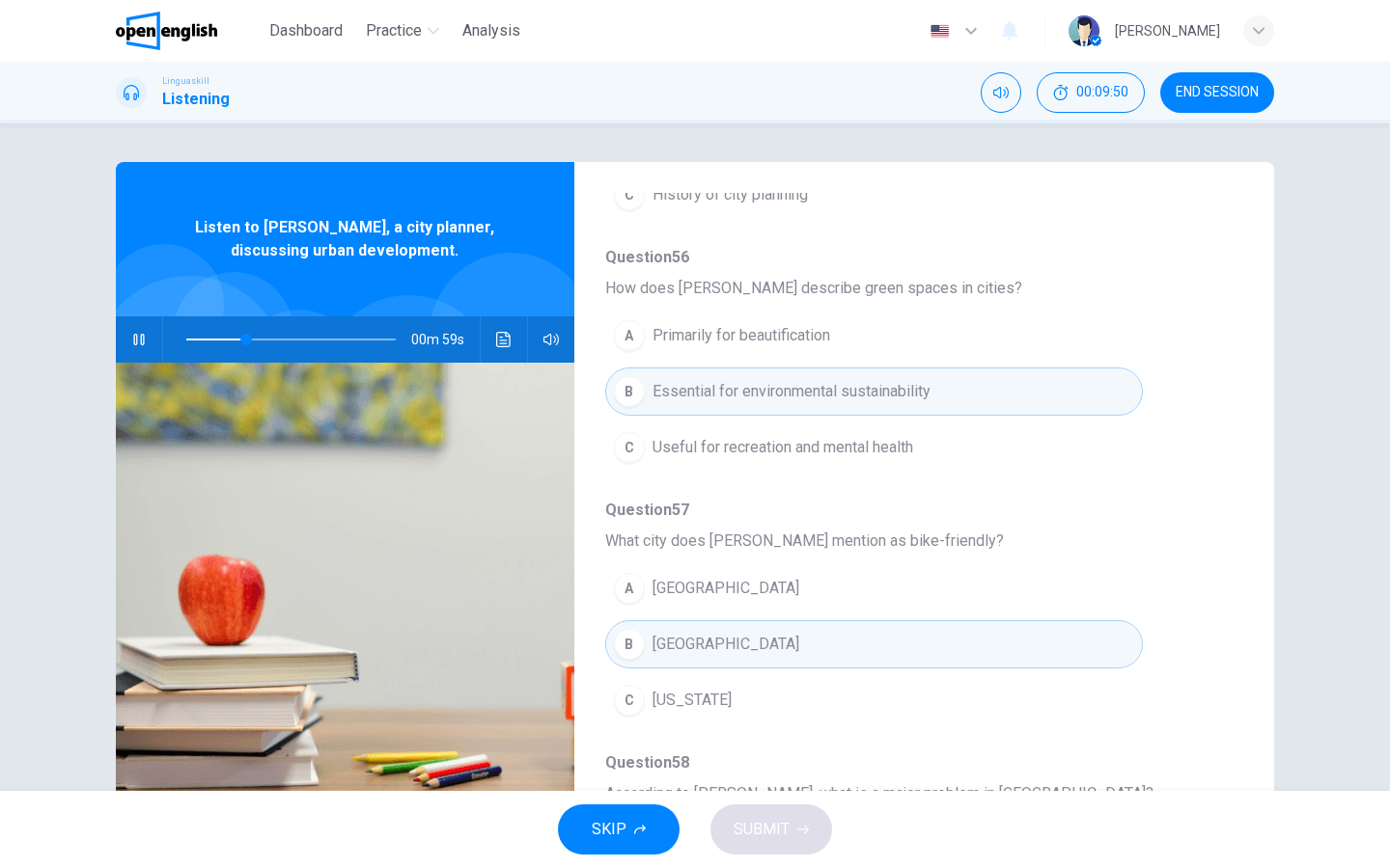
scroll to position [393, 0]
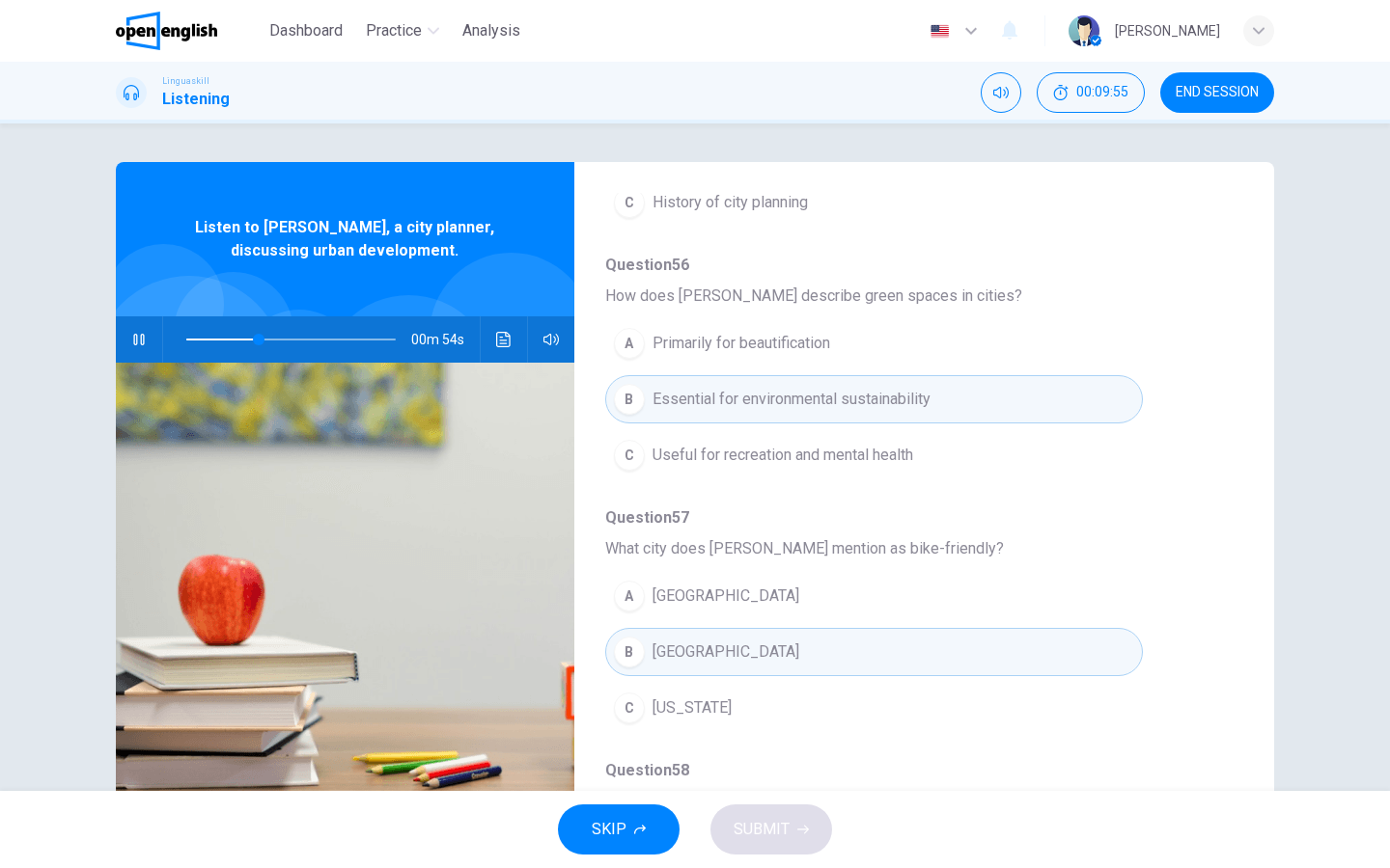
click at [719, 450] on span "Useful for recreation and mental health" at bounding box center [782, 456] width 261 height 23
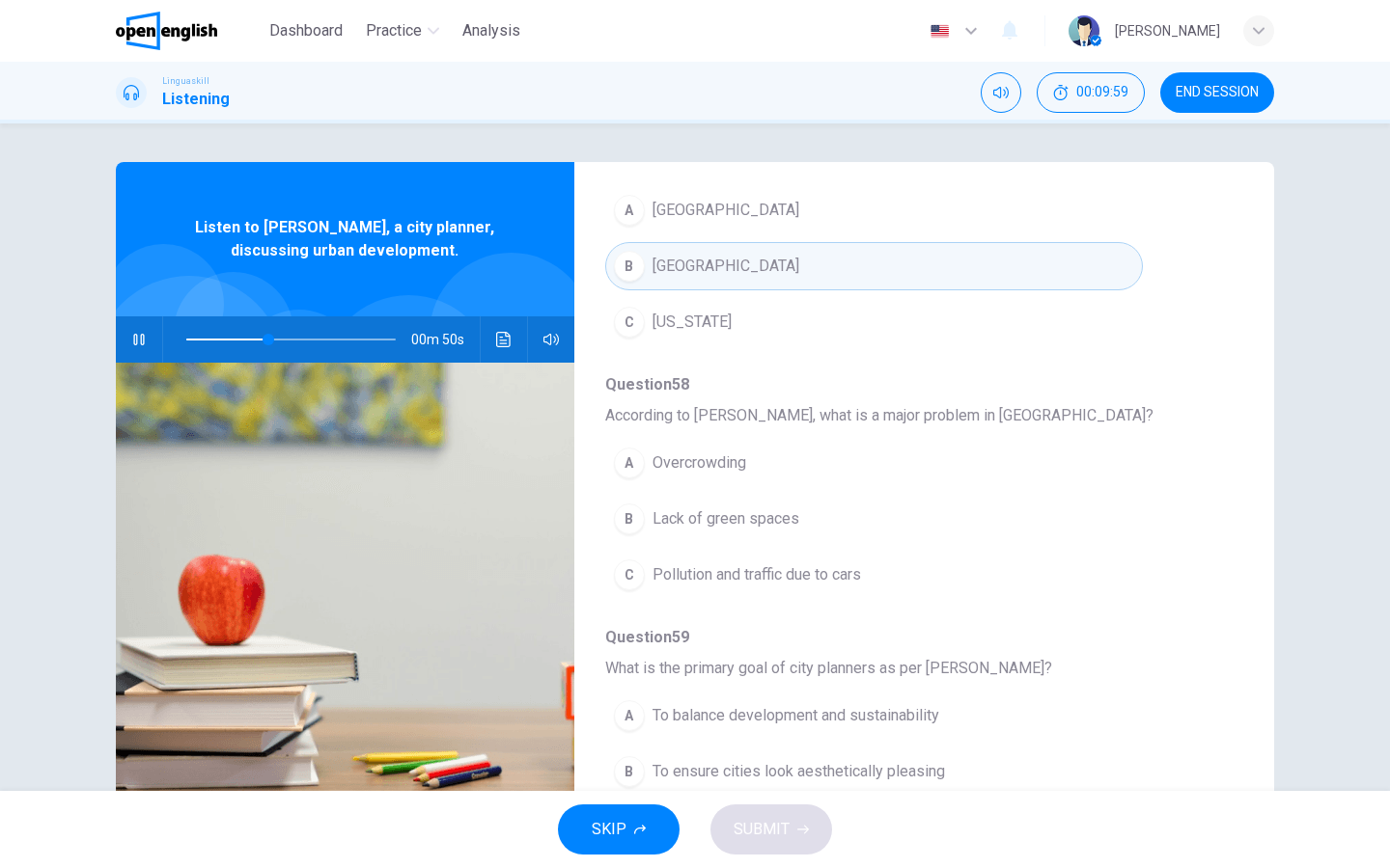
scroll to position [796, 0]
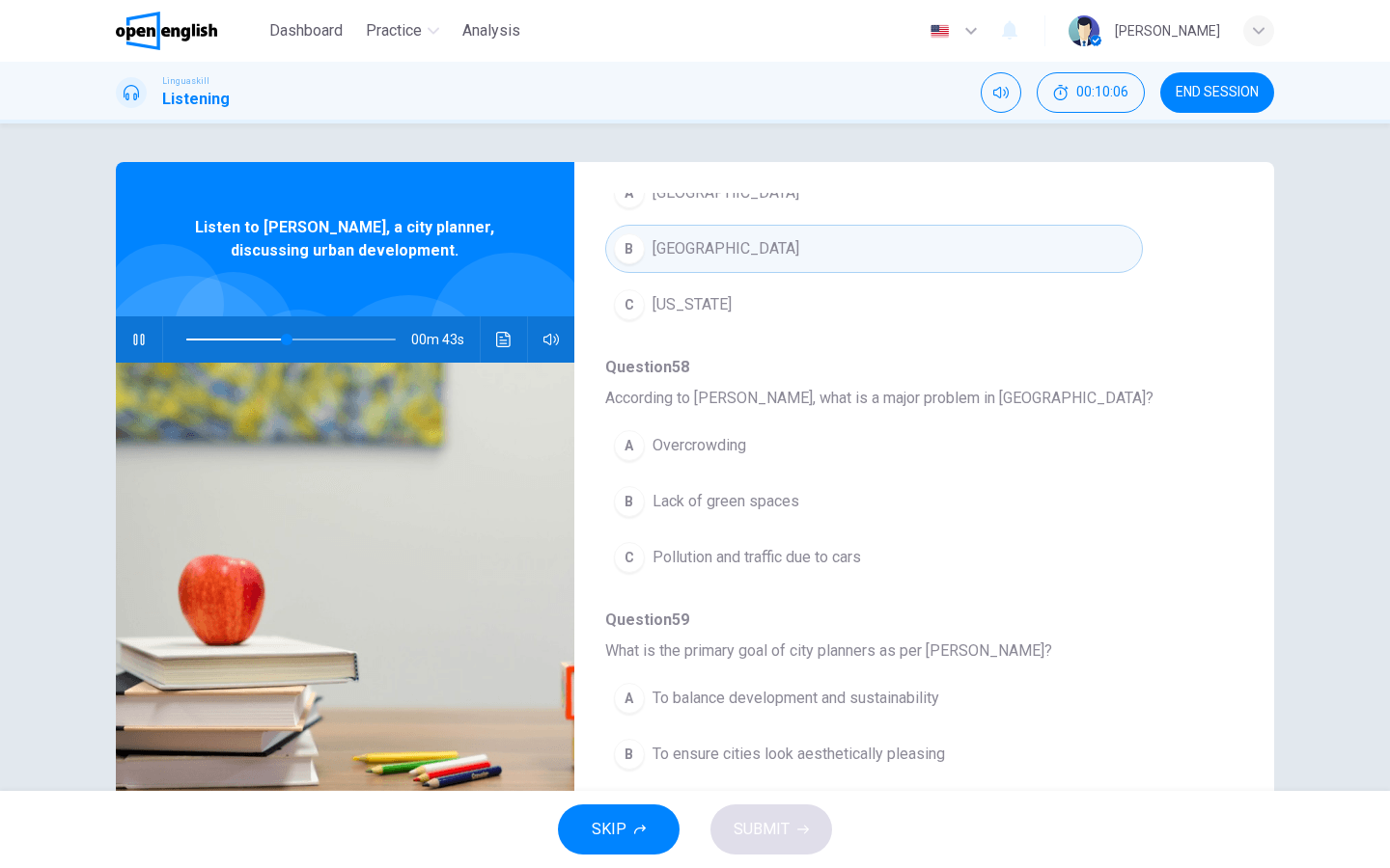
click at [740, 554] on span "Pollution and traffic due to cars" at bounding box center [756, 558] width 208 height 23
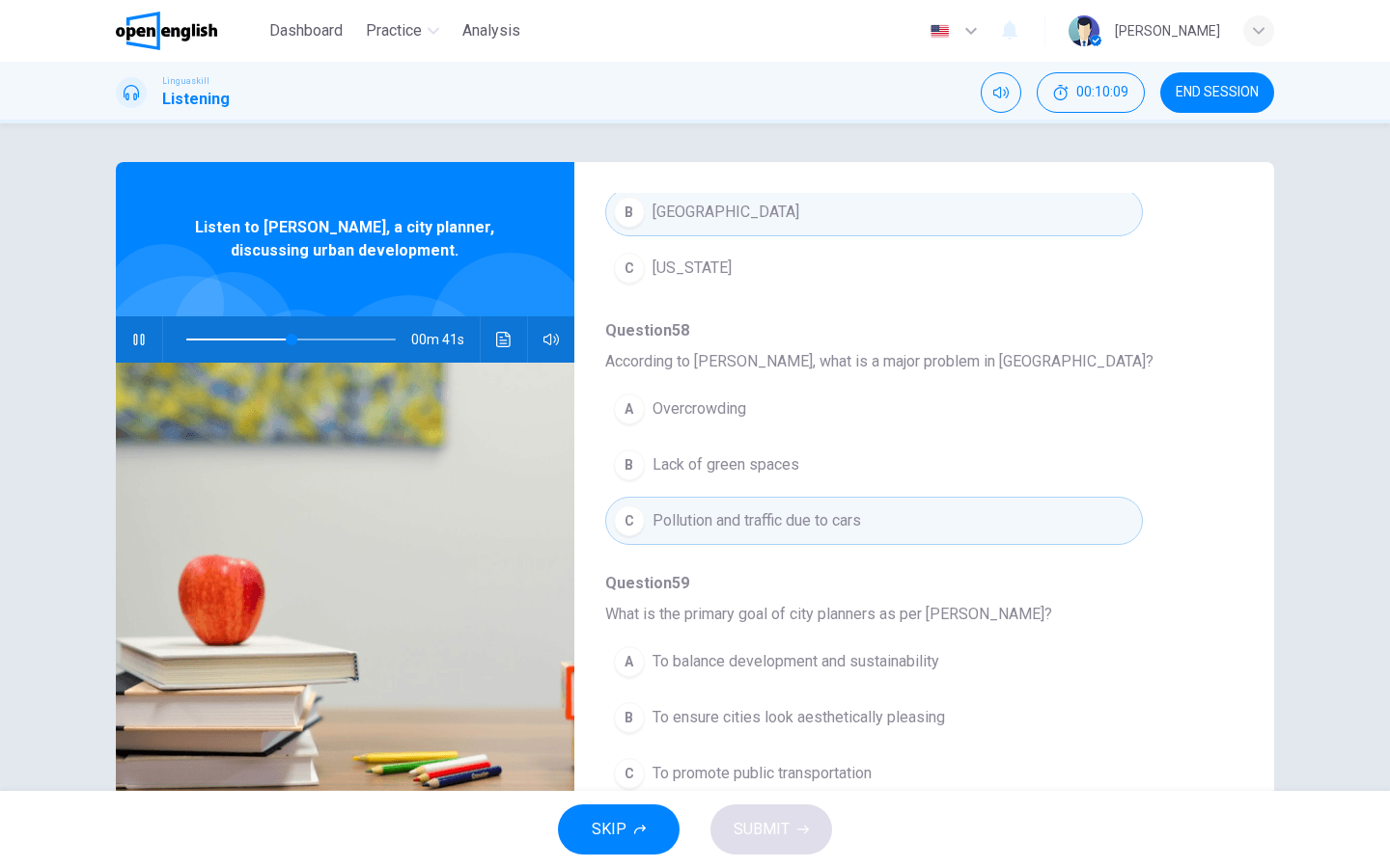
scroll to position [50, 0]
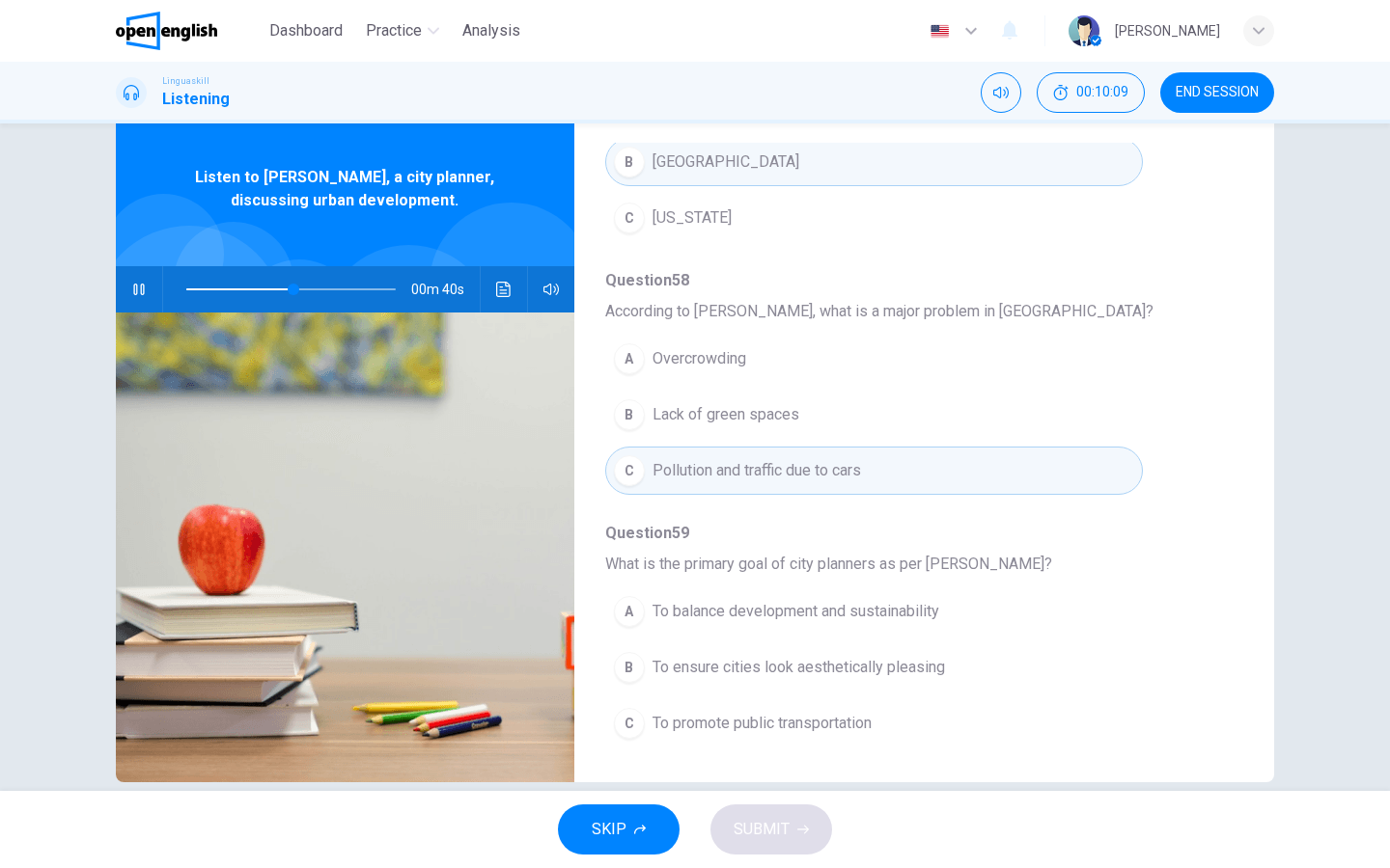
click at [772, 606] on span "To balance development and sustainability" at bounding box center [795, 612] width 286 height 23
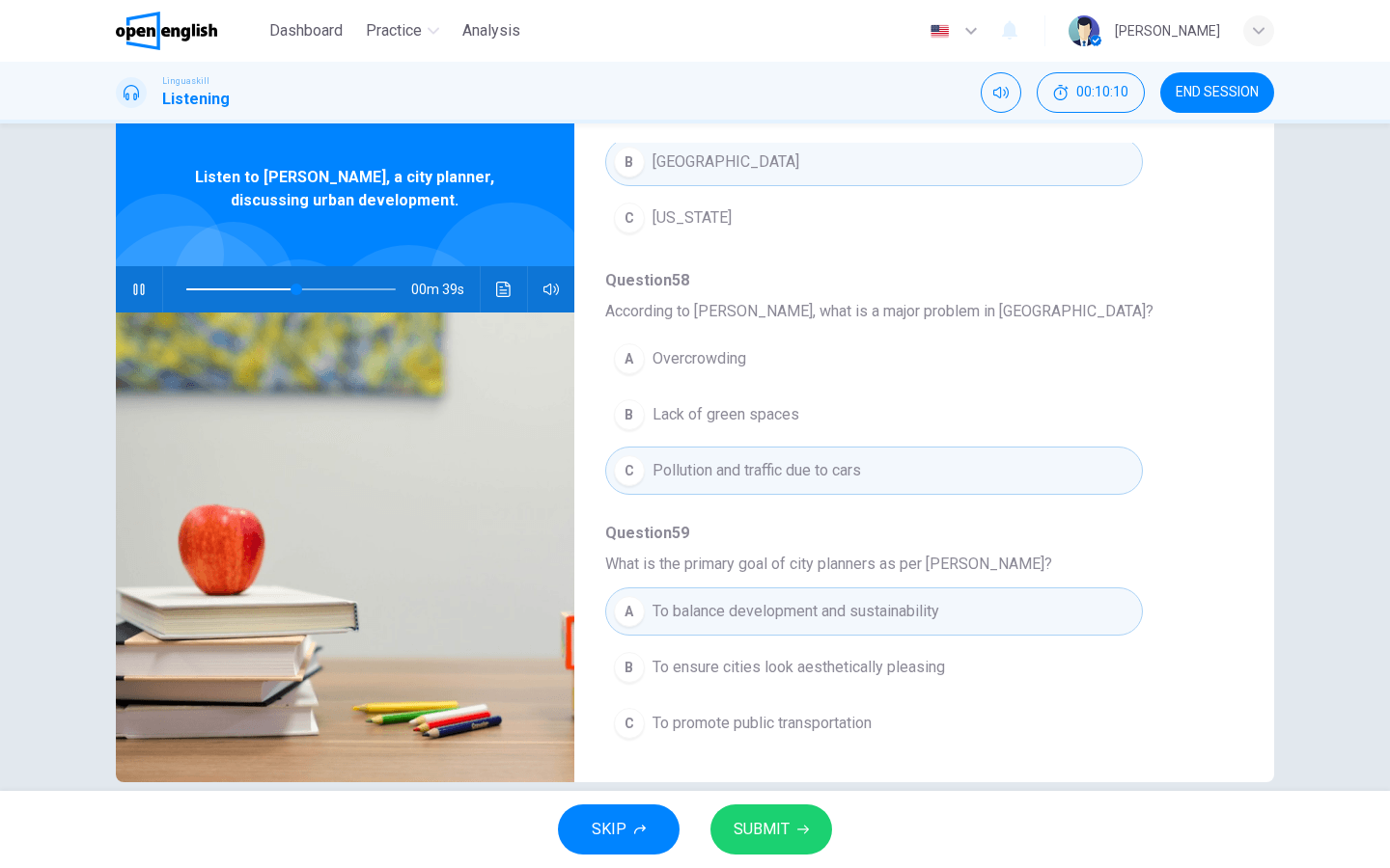
click at [802, 693] on div "SKIP SUBMIT" at bounding box center [695, 829] width 1390 height 77
click at [800, 693] on icon "button" at bounding box center [803, 830] width 12 height 12
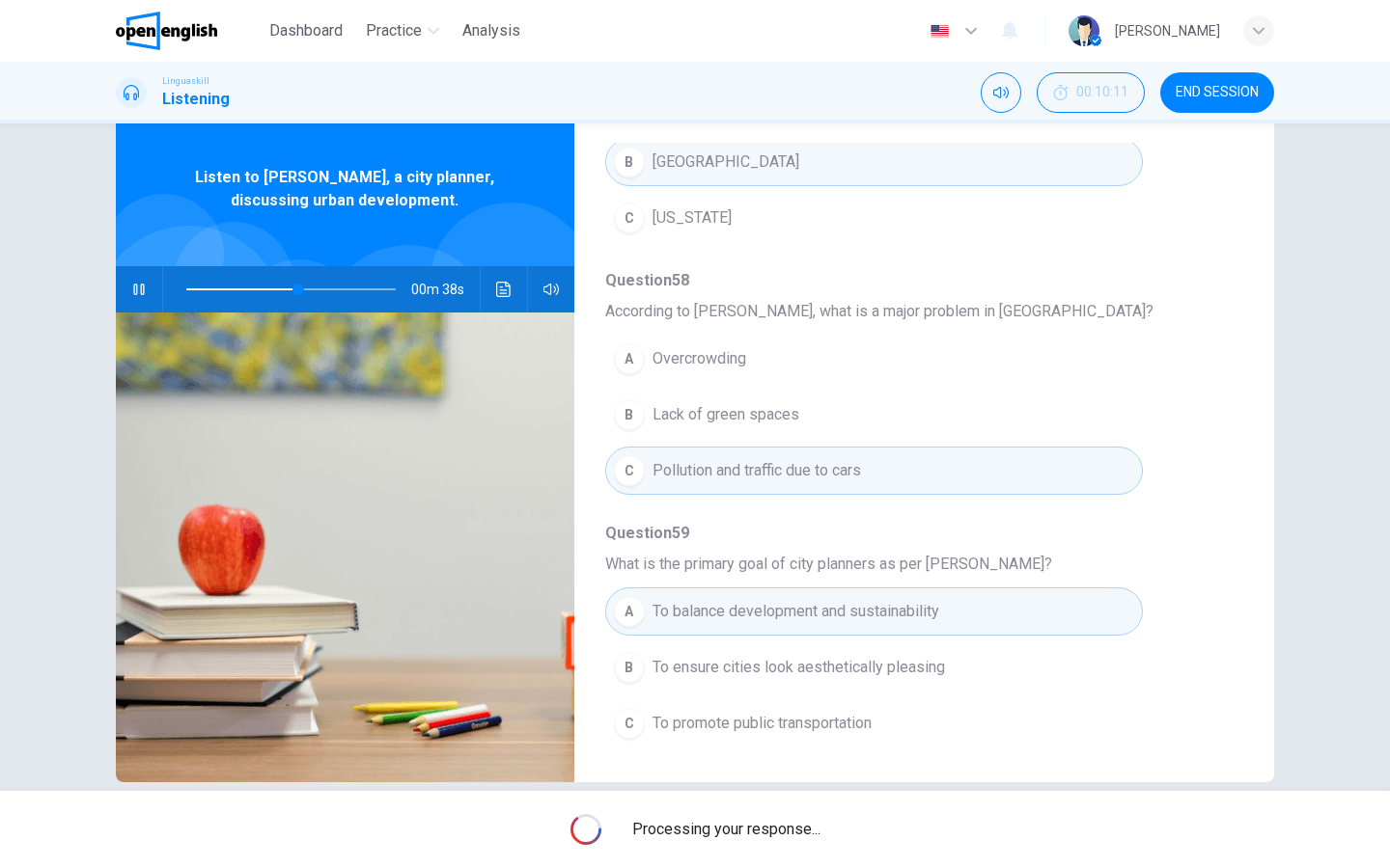
type input "**"
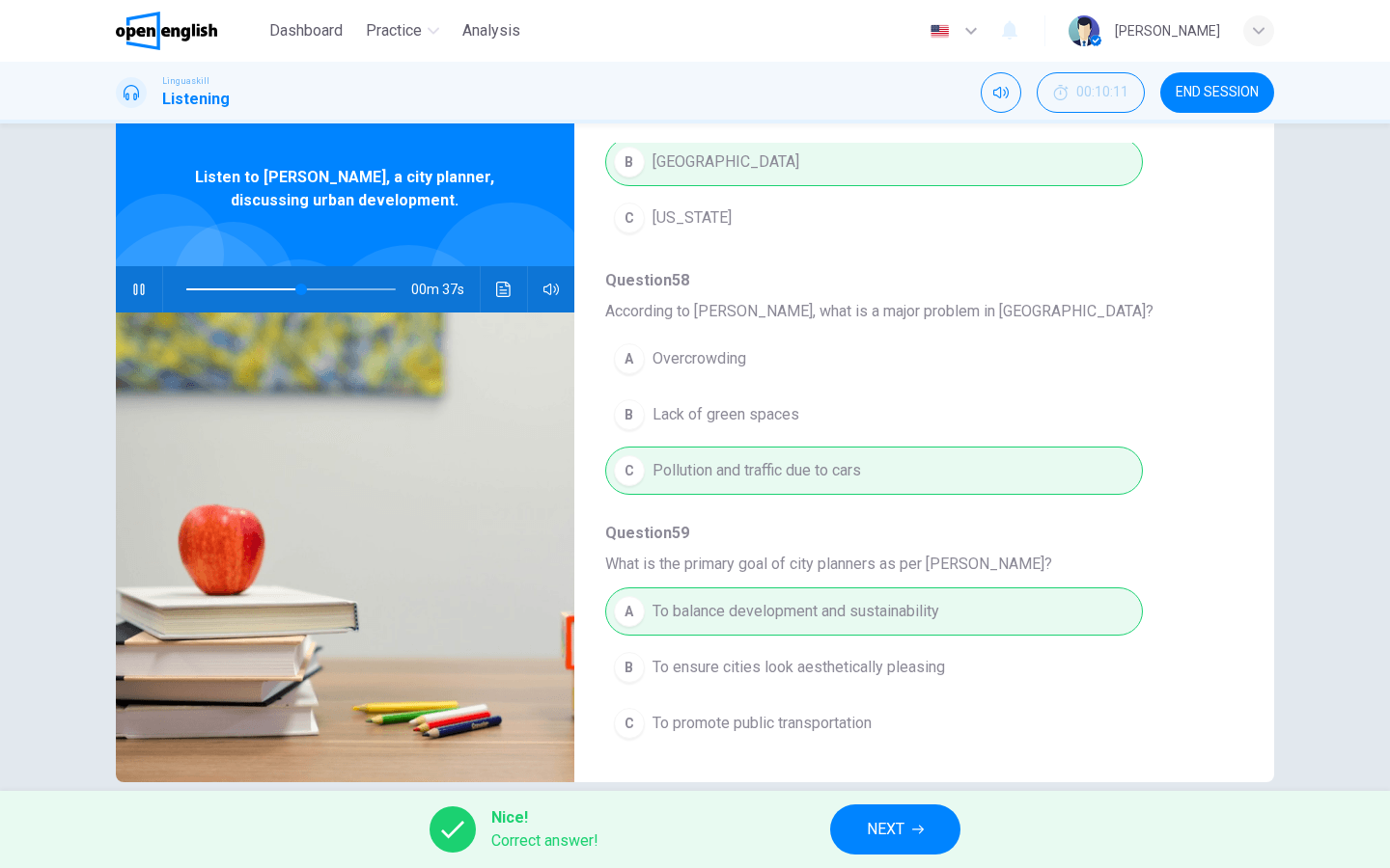
click at [919, 693] on icon "button" at bounding box center [918, 830] width 12 height 12
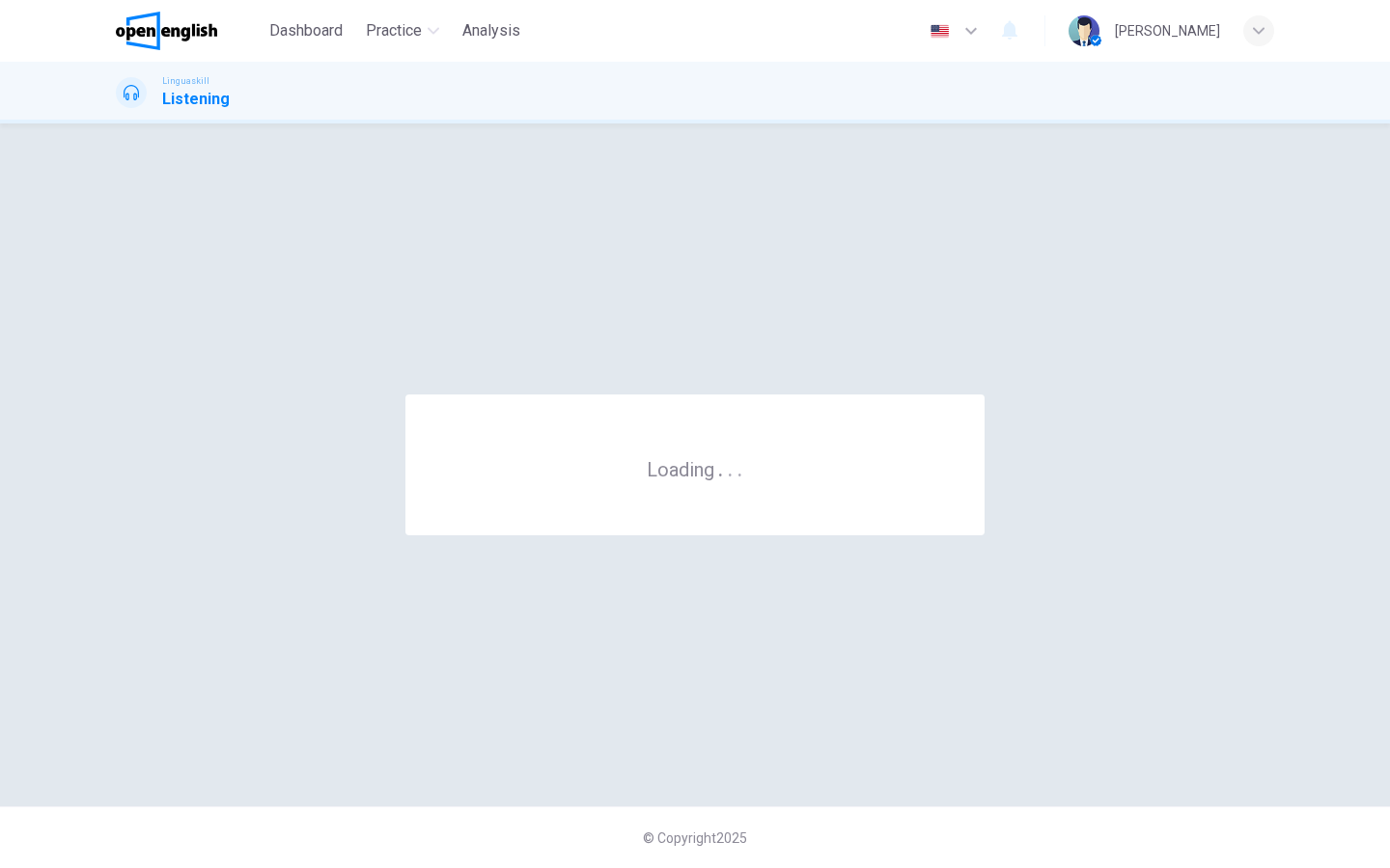
scroll to position [0, 0]
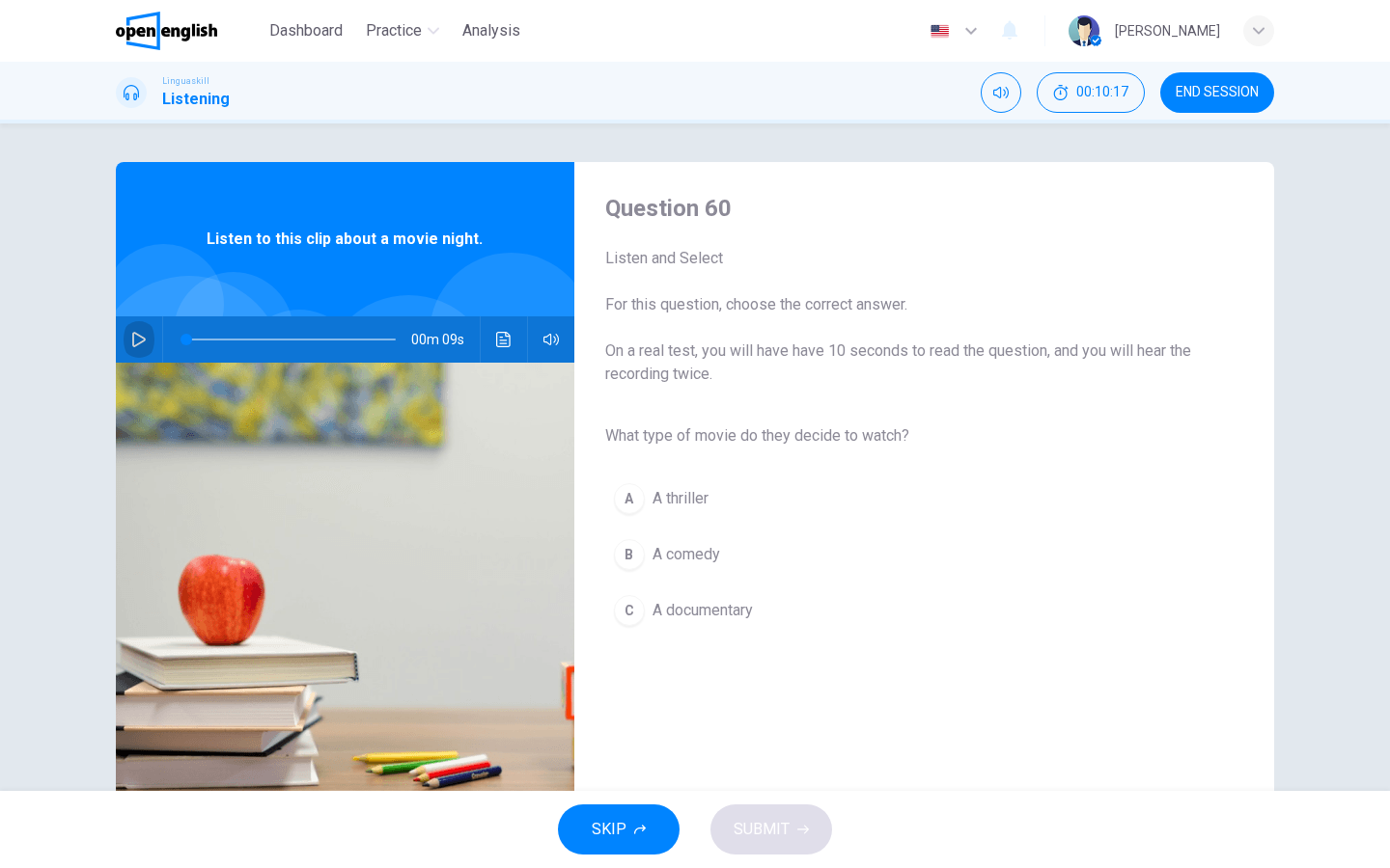
click at [133, 340] on icon "button" at bounding box center [139, 340] width 14 height 16
click at [695, 554] on span "A comedy" at bounding box center [686, 555] width 67 height 23
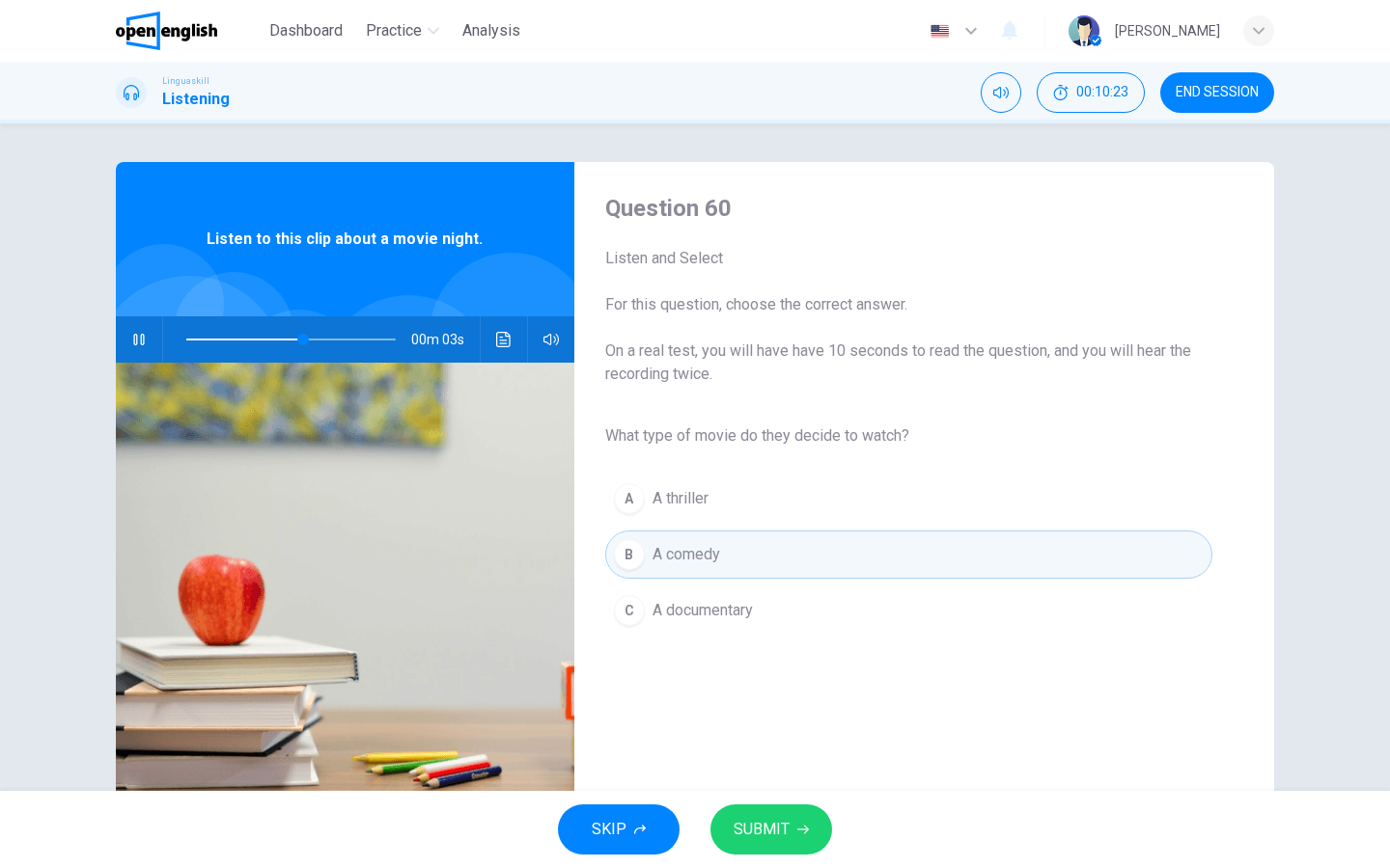
click at [760, 693] on div "SKIP SUBMIT" at bounding box center [695, 829] width 1390 height 77
click at [767, 693] on span "SUBMIT" at bounding box center [761, 830] width 56 height 27
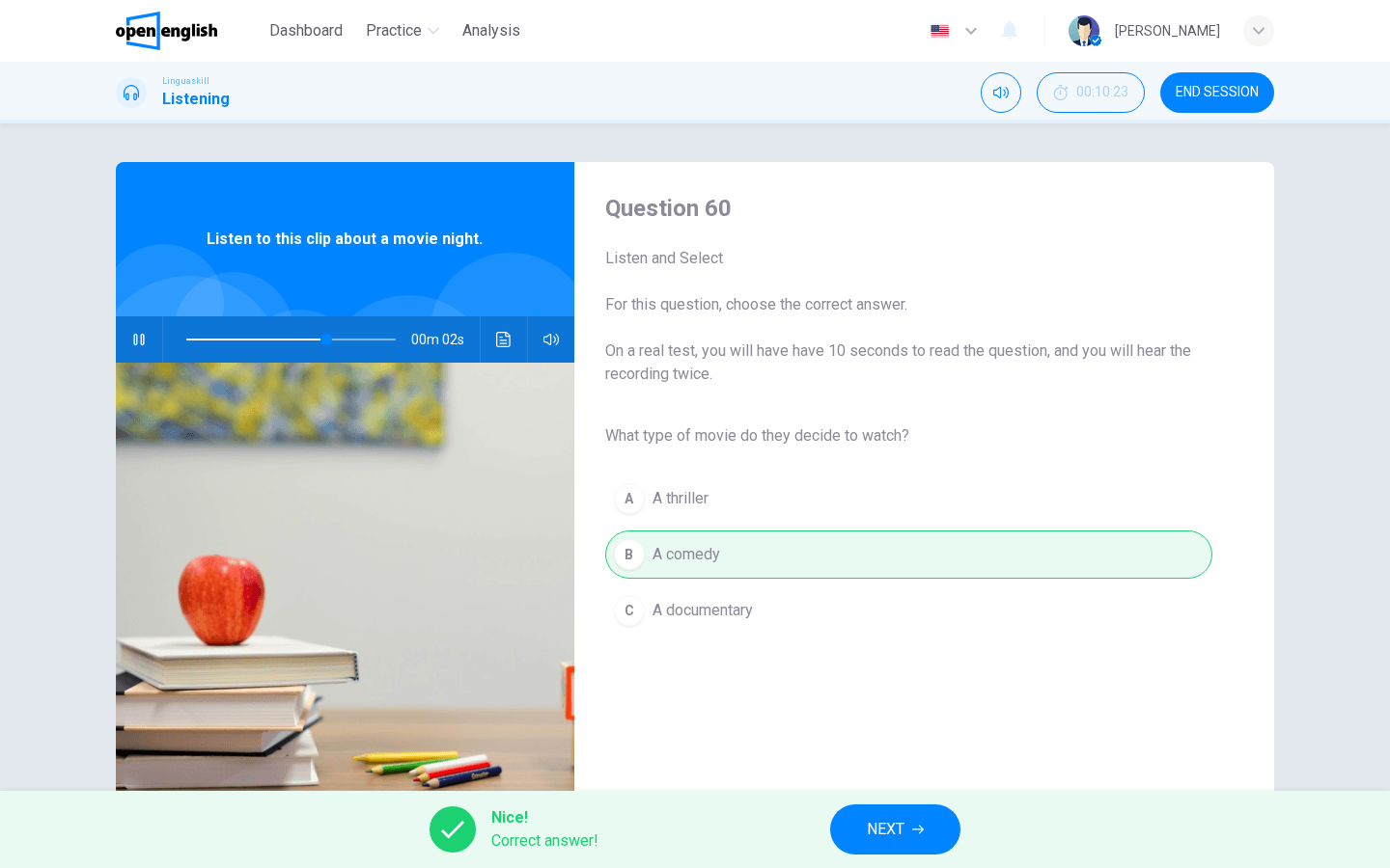
type input "**"
click at [840, 693] on button "NEXT" at bounding box center [895, 829] width 130 height 50
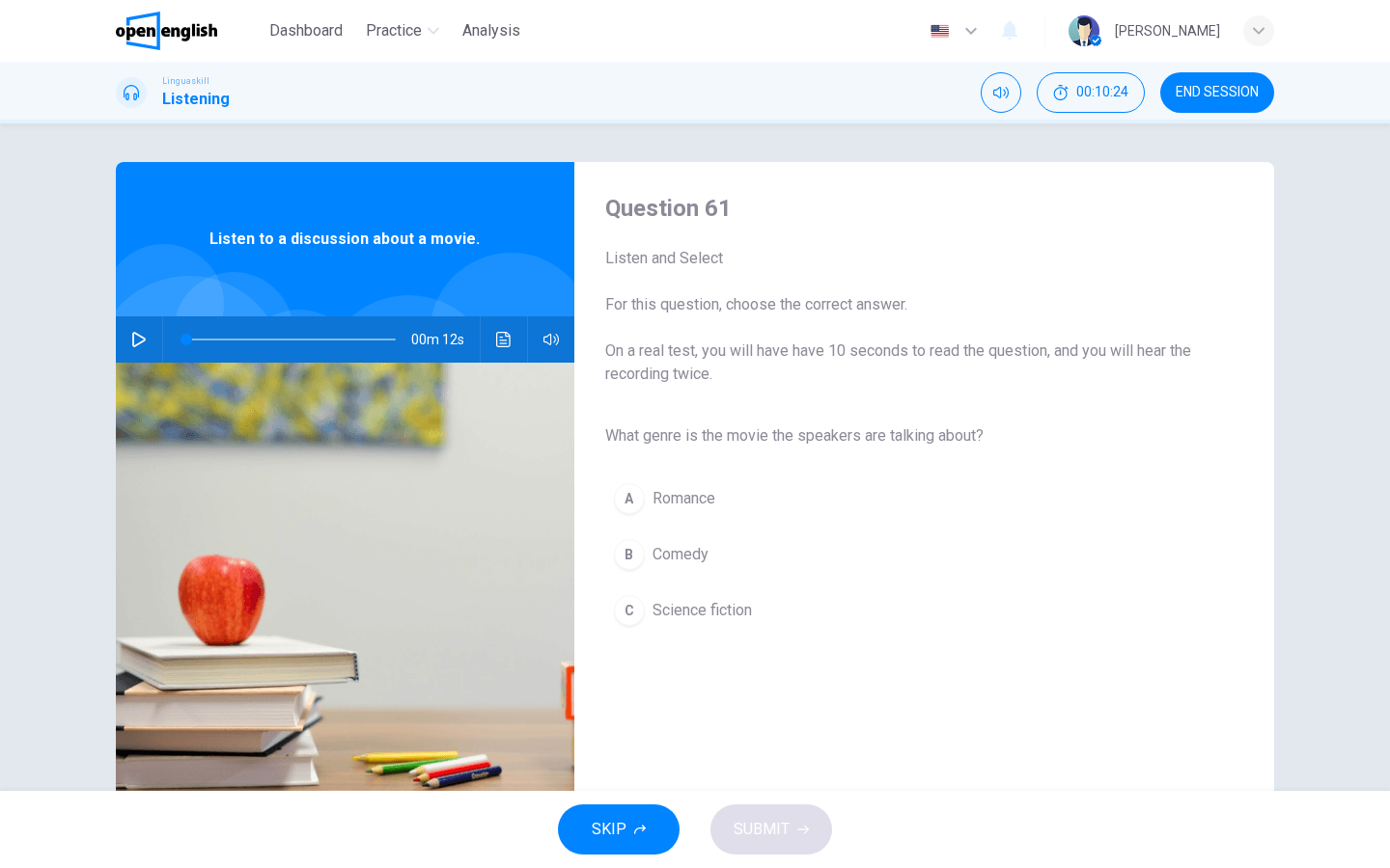
click at [147, 334] on button "button" at bounding box center [139, 339] width 31 height 46
click at [710, 606] on span "Science fiction" at bounding box center [702, 611] width 100 height 23
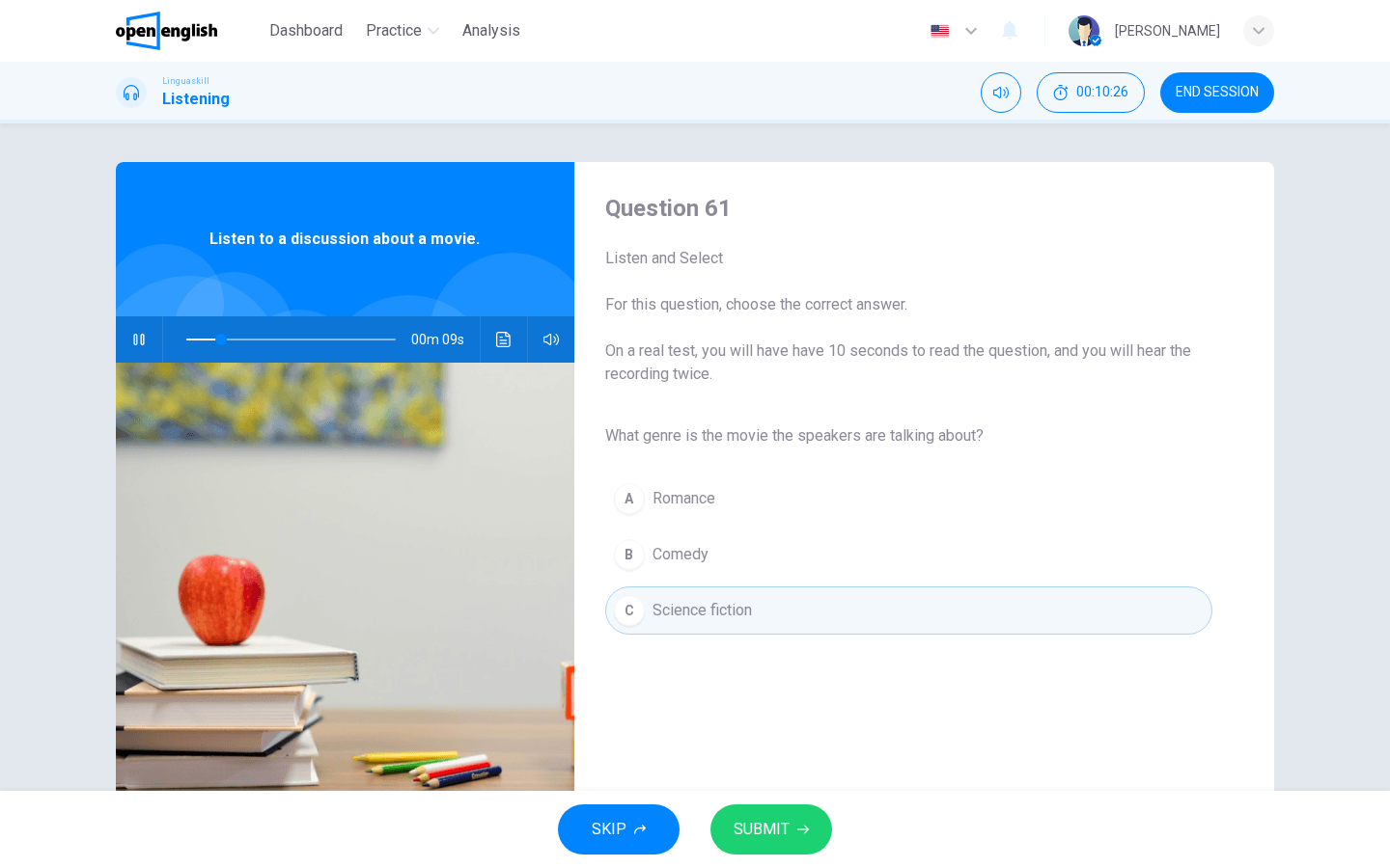
click at [797, 693] on button "SUBMIT" at bounding box center [771, 829] width 122 height 50
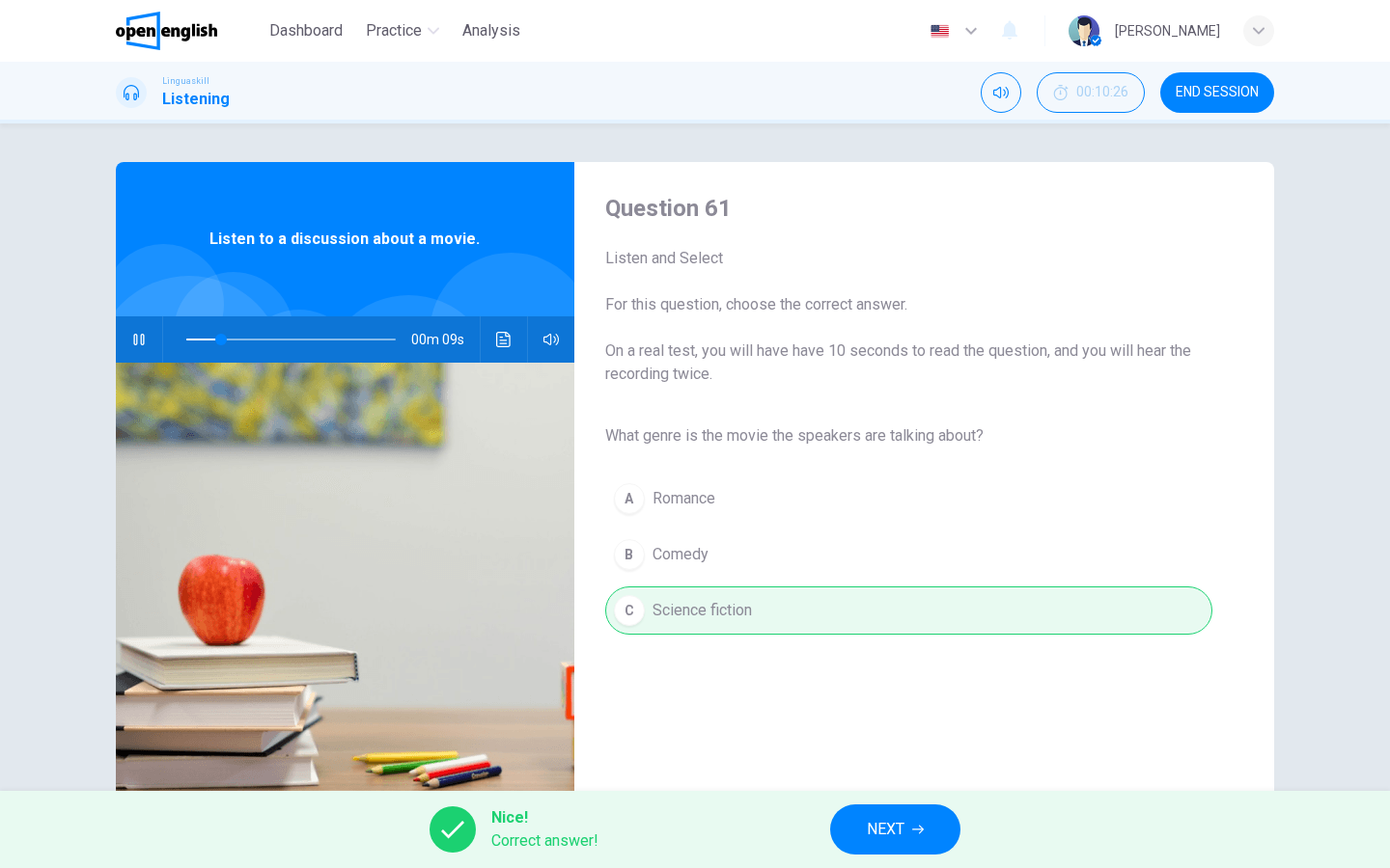
type input "**"
click at [857, 693] on button "NEXT" at bounding box center [895, 829] width 130 height 50
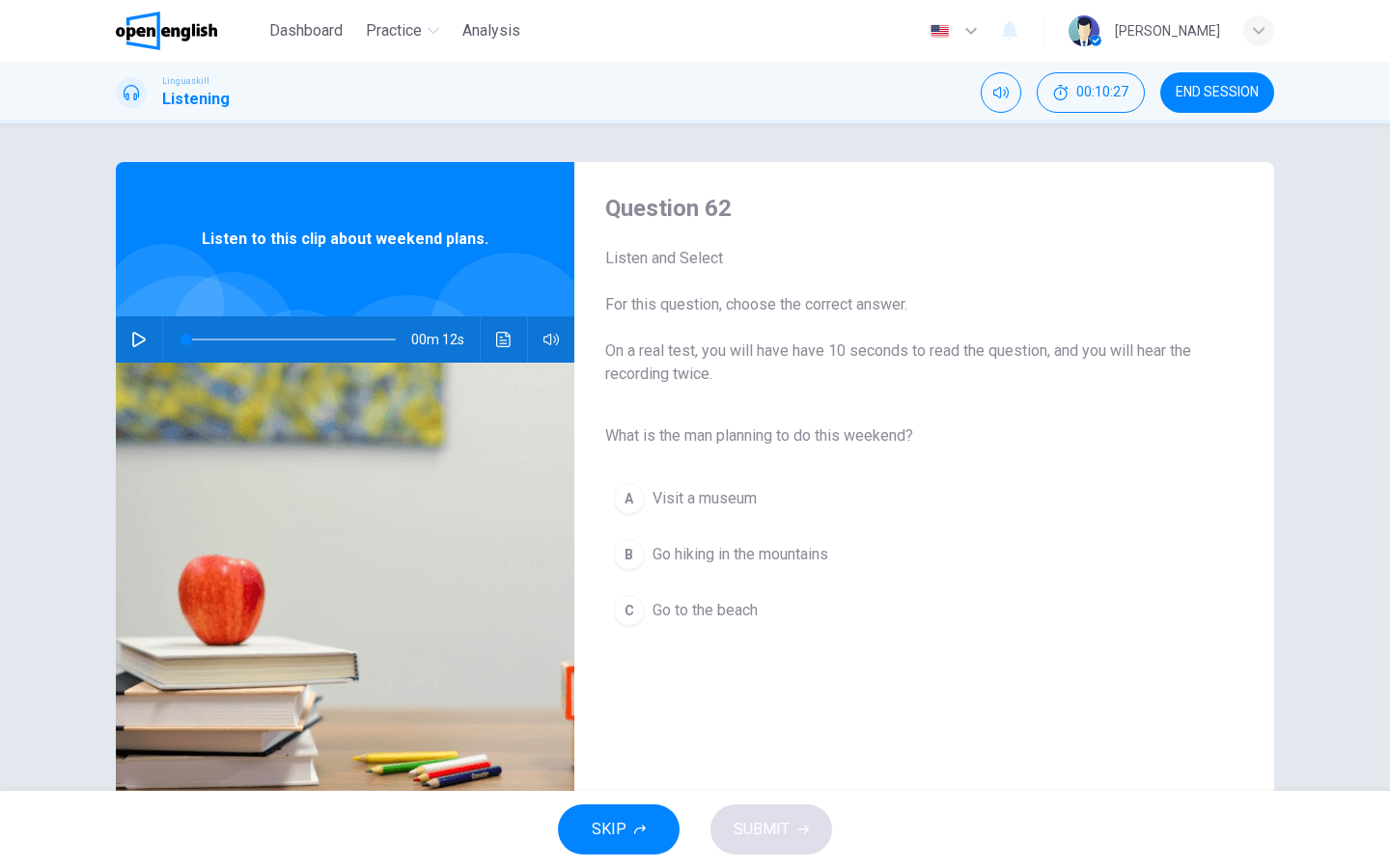
click at [140, 350] on button "button" at bounding box center [139, 339] width 31 height 46
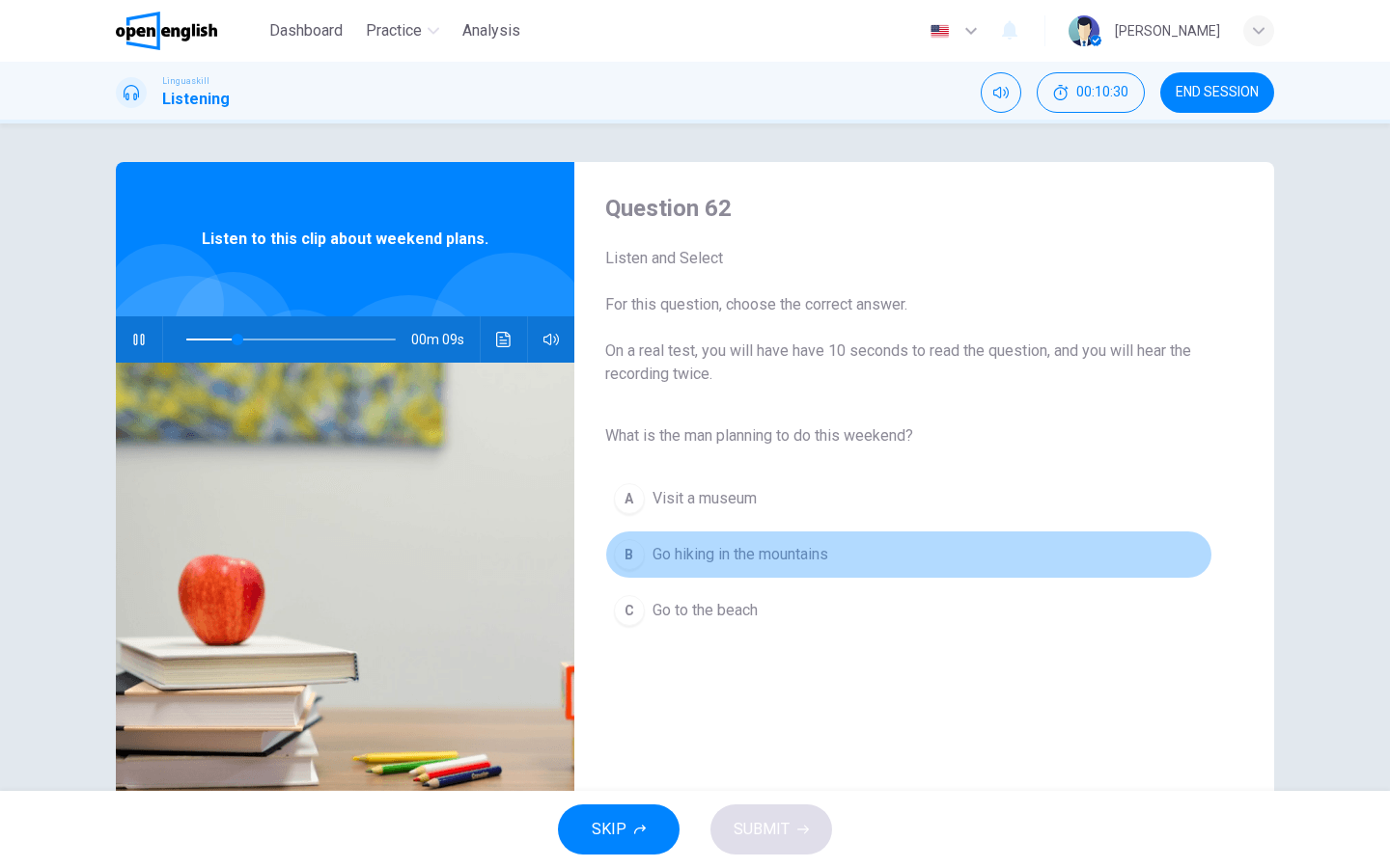
click at [708, 554] on span "Go hiking in the mountains" at bounding box center [740, 555] width 176 height 23
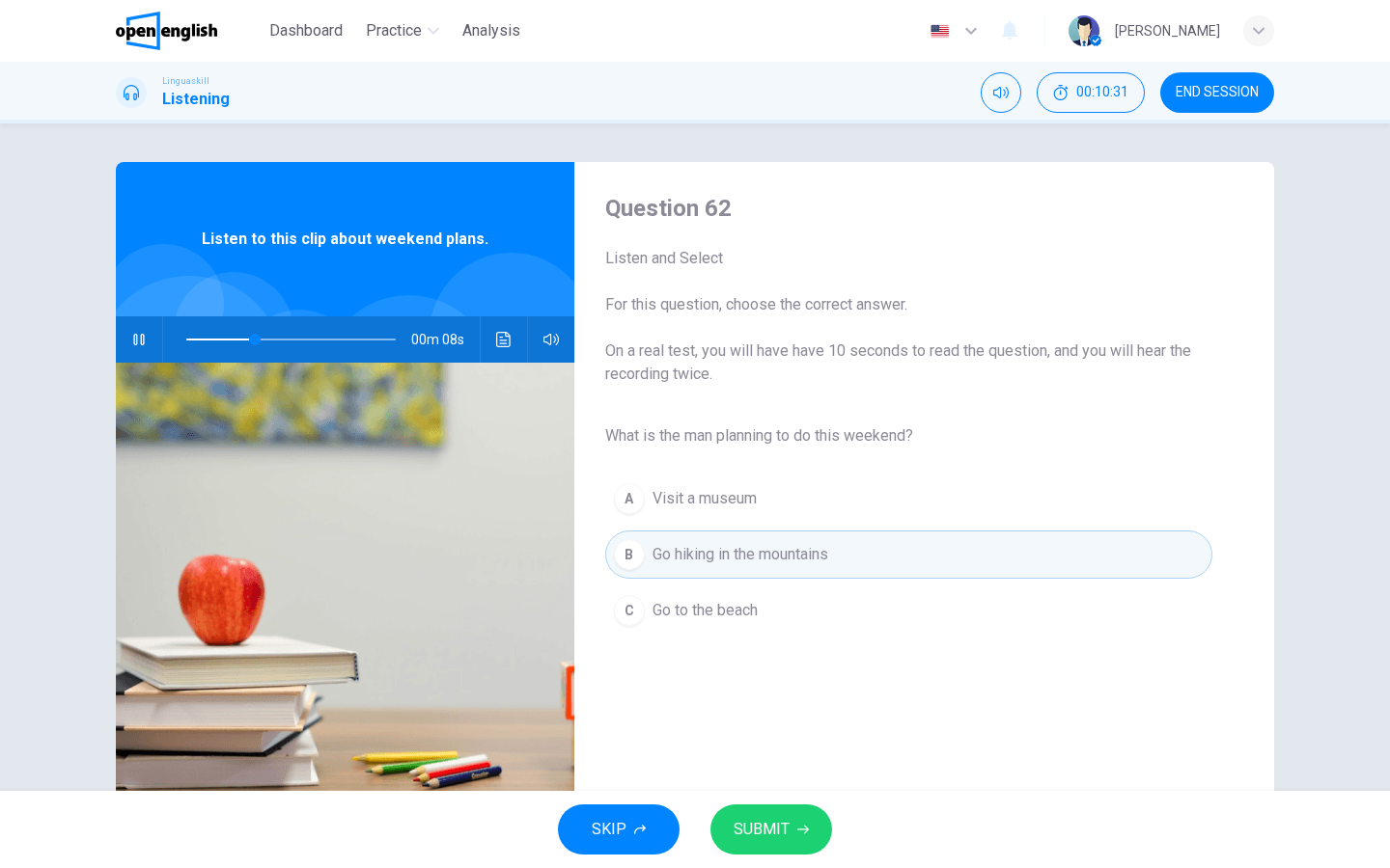
click at [754, 693] on span "SUBMIT" at bounding box center [761, 830] width 56 height 27
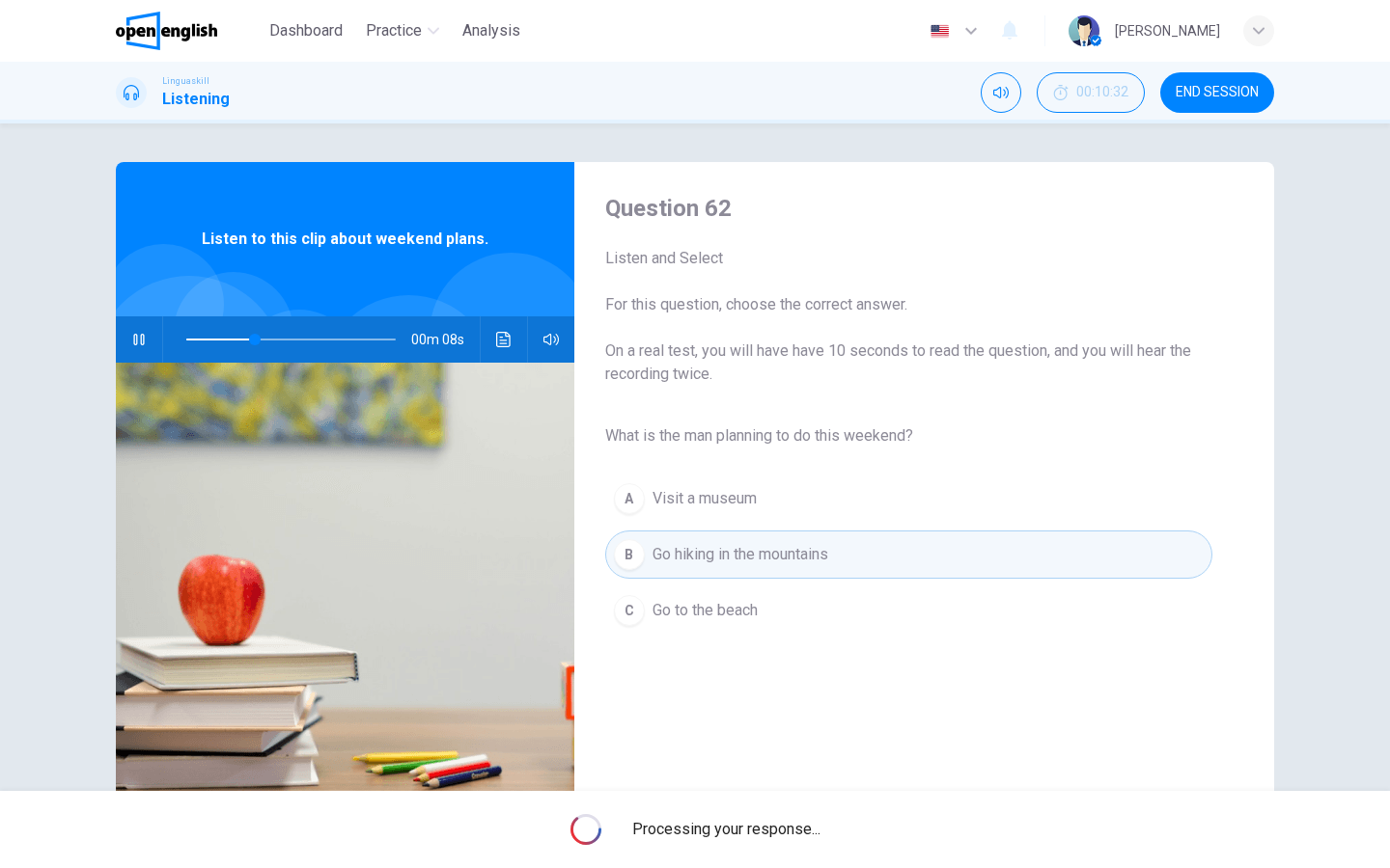
type input "**"
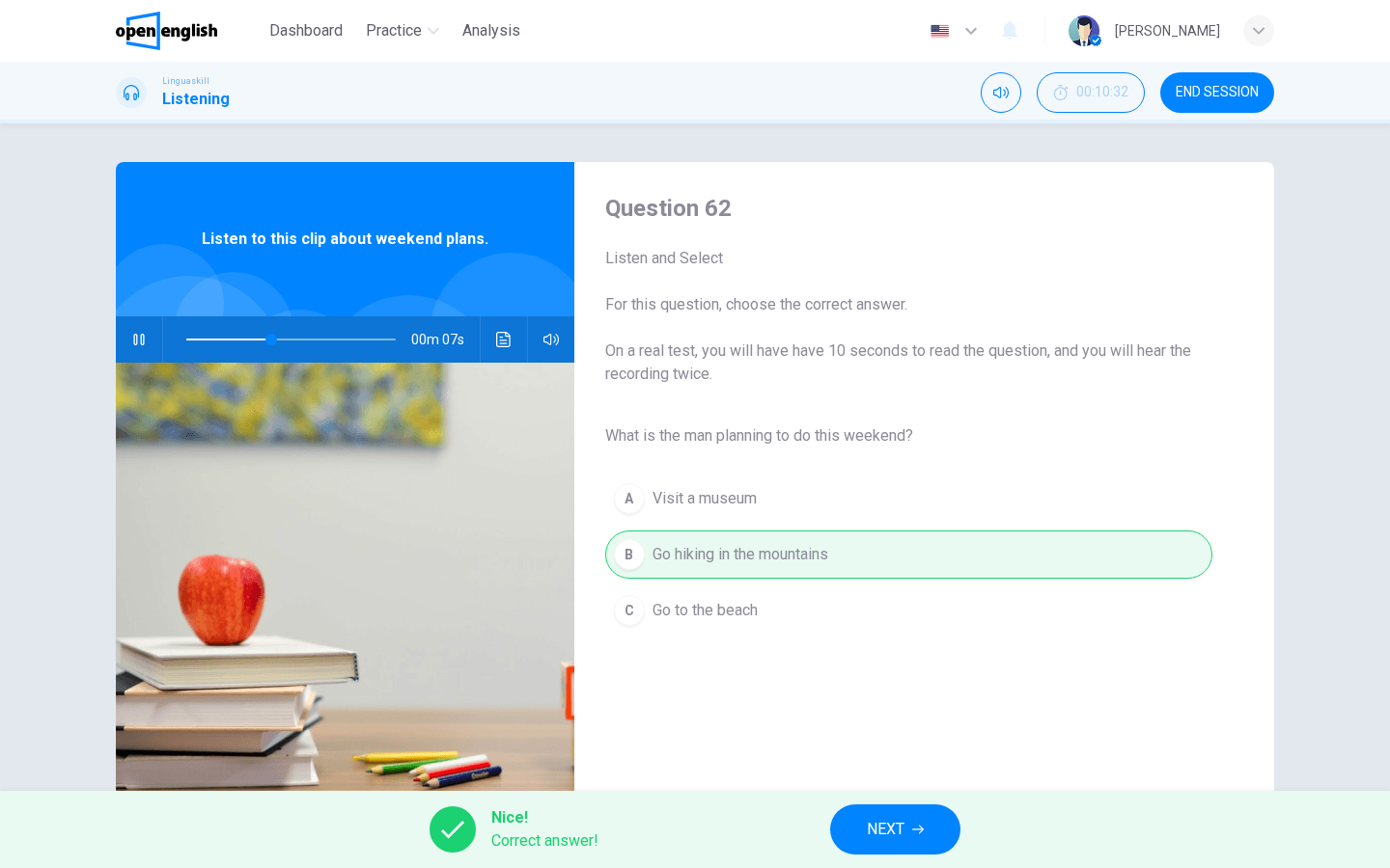
click at [834, 693] on button "NEXT" at bounding box center [895, 829] width 130 height 50
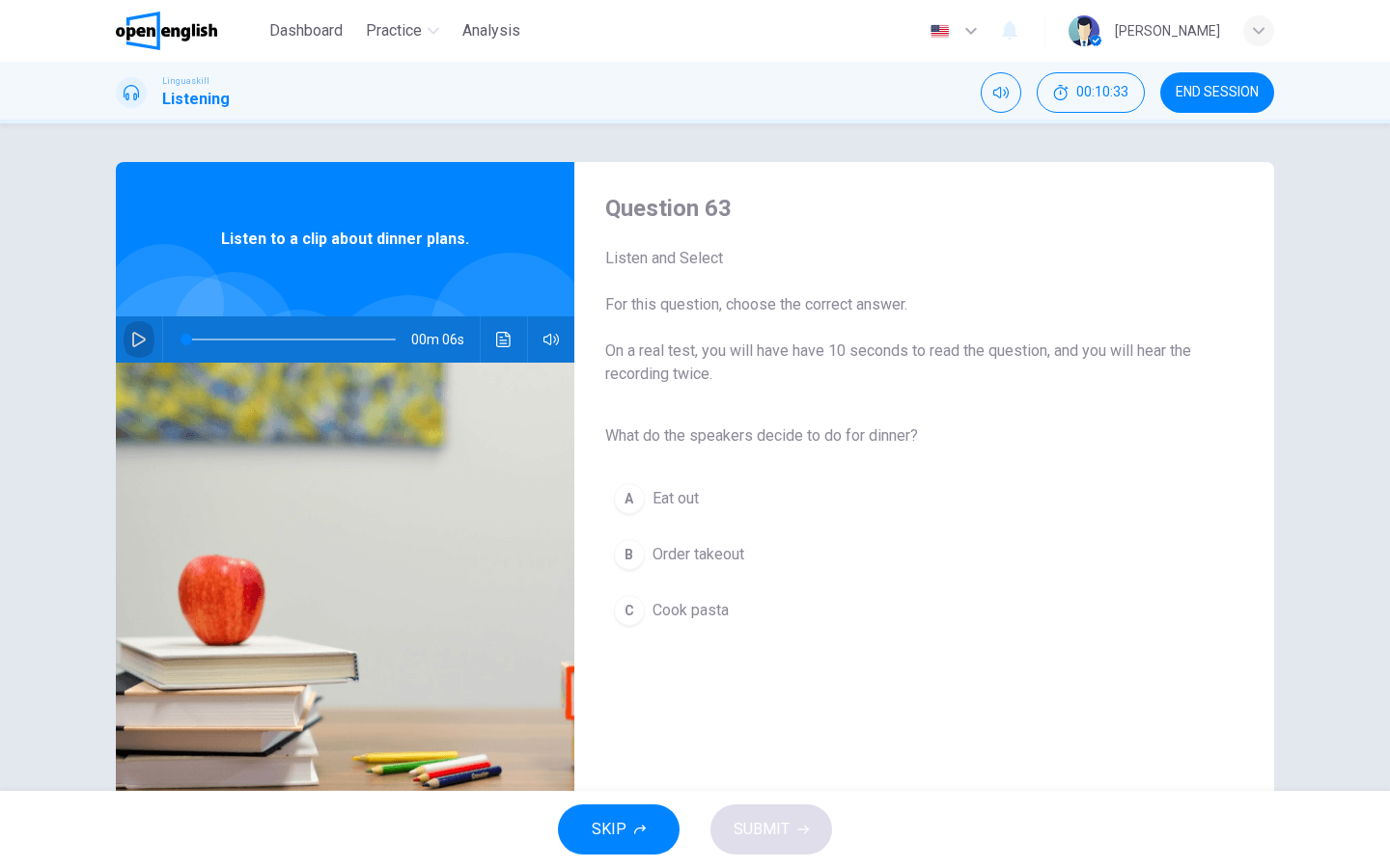
click at [147, 347] on button "button" at bounding box center [139, 339] width 31 height 46
type input "*"
click at [631, 614] on div "C" at bounding box center [629, 611] width 31 height 31
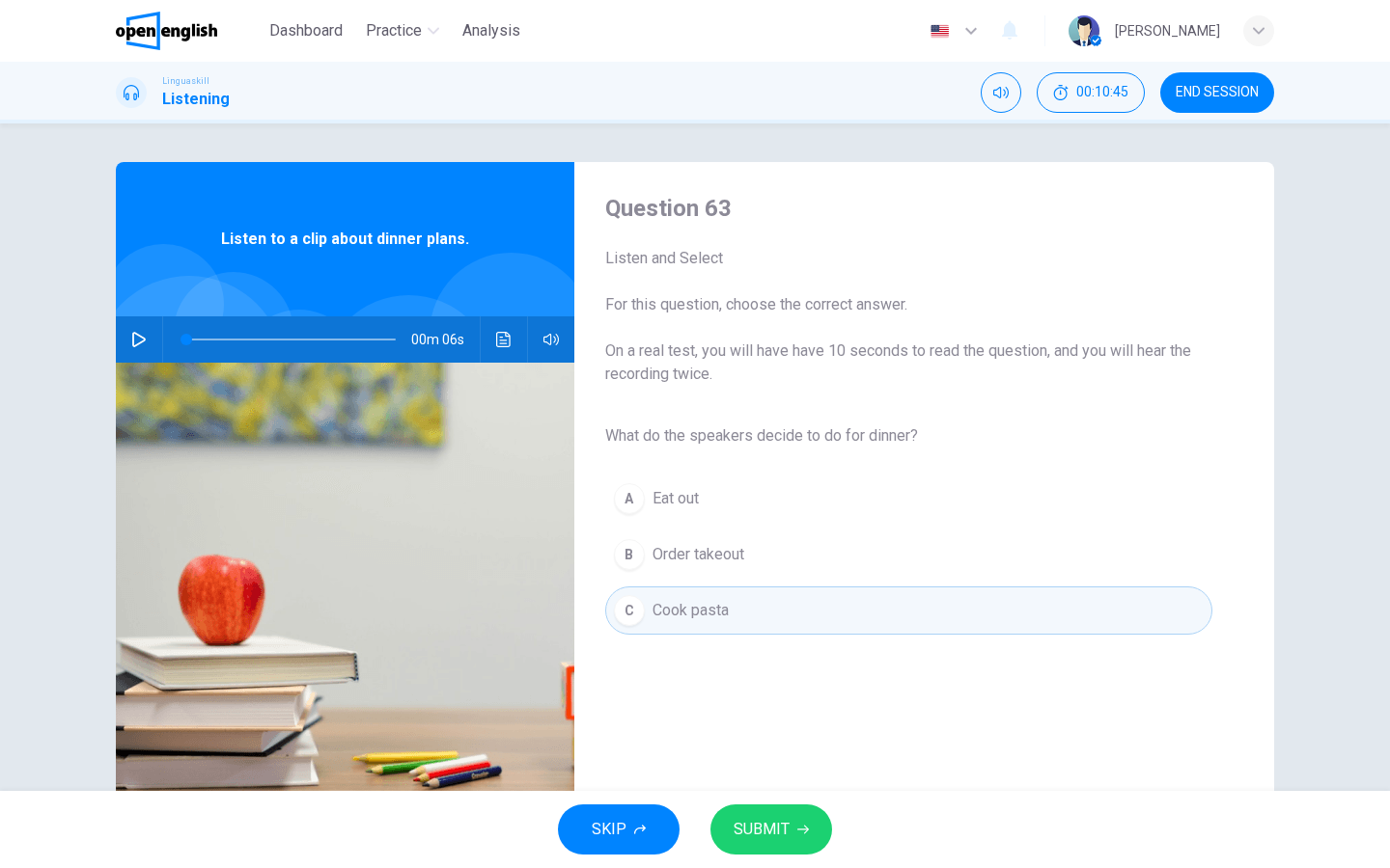
click at [820, 693] on button "SUBMIT" at bounding box center [771, 829] width 122 height 50
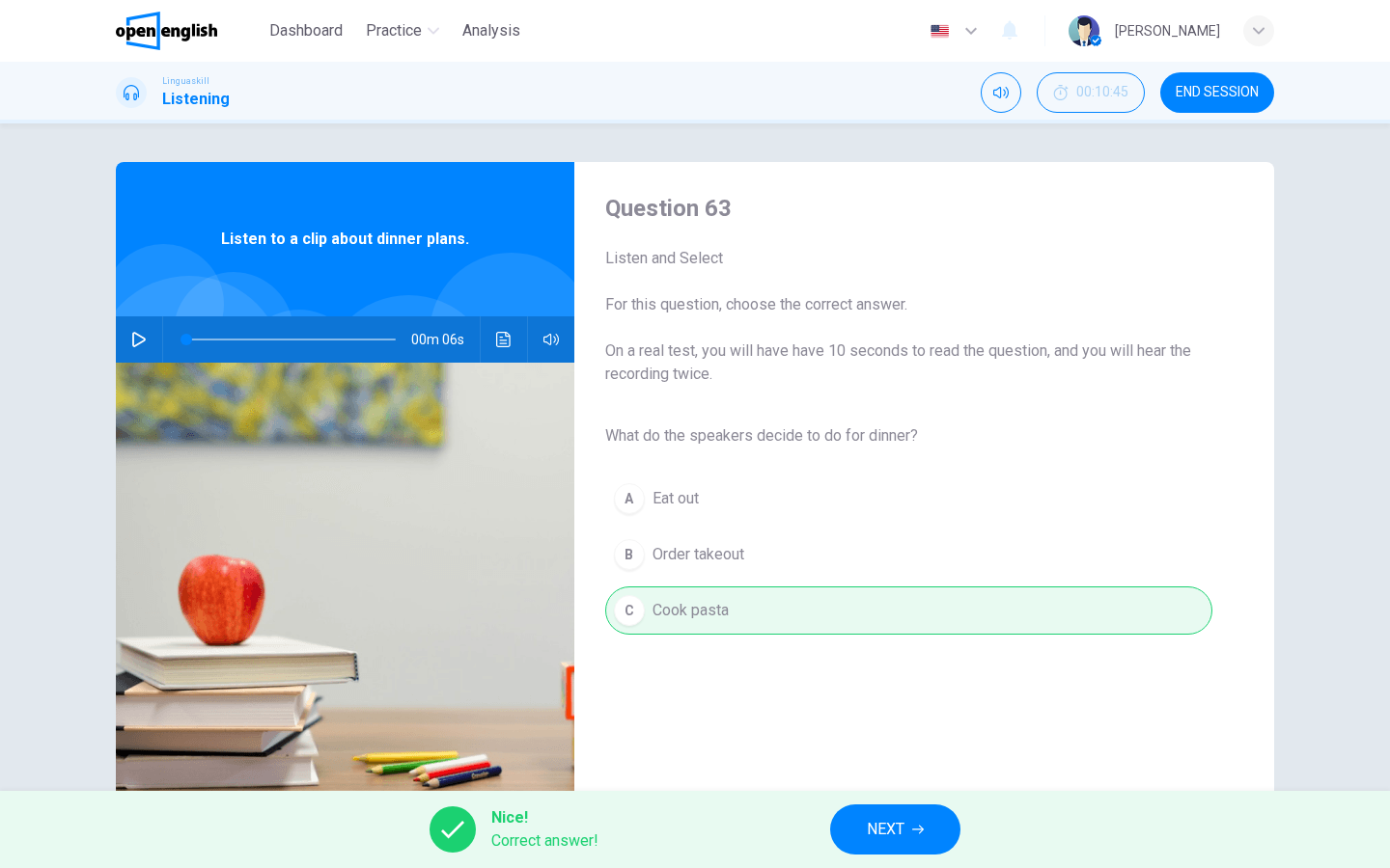
click at [908, 693] on button "NEXT" at bounding box center [895, 829] width 130 height 50
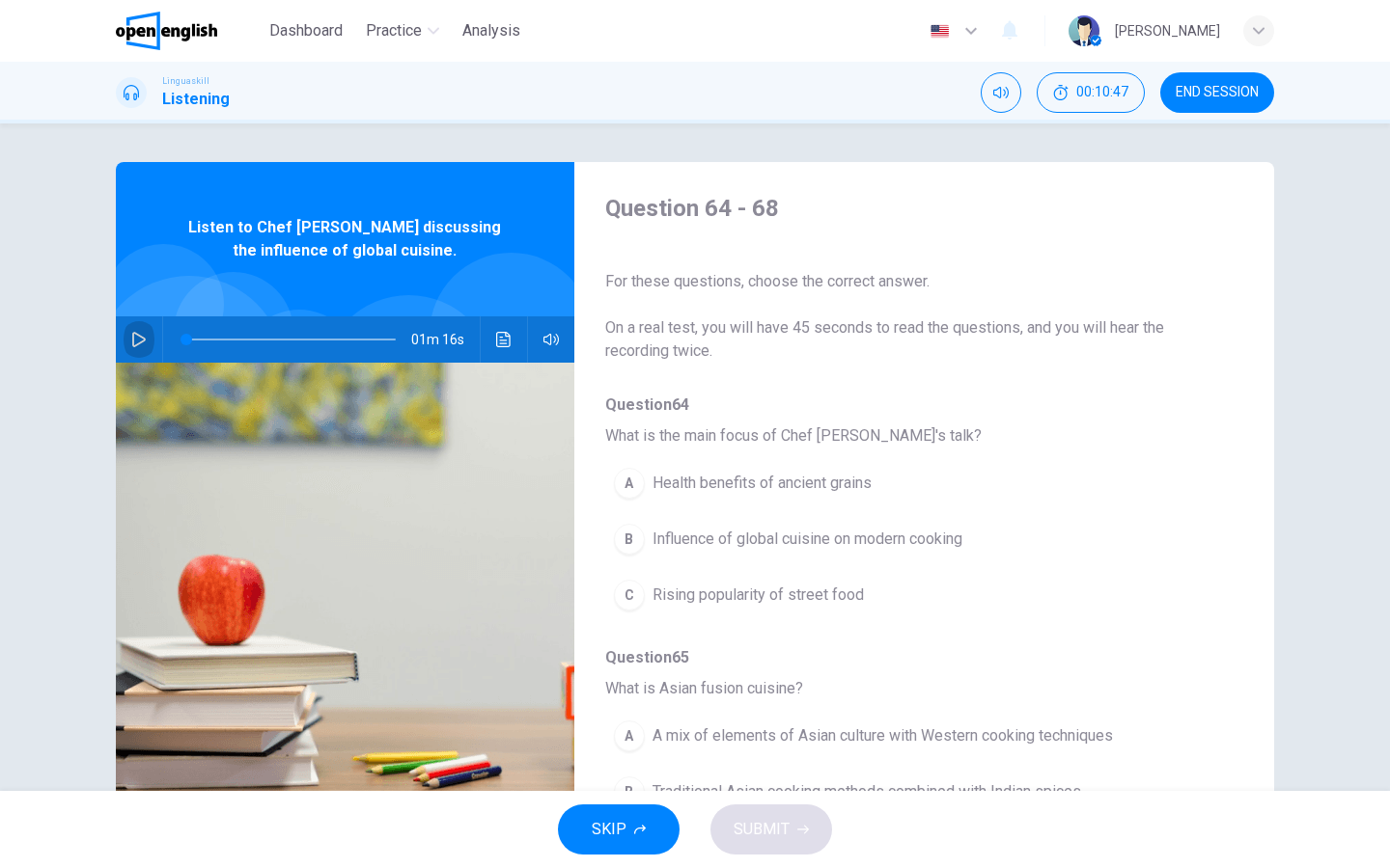
click at [145, 338] on icon "button" at bounding box center [139, 340] width 16 height 16
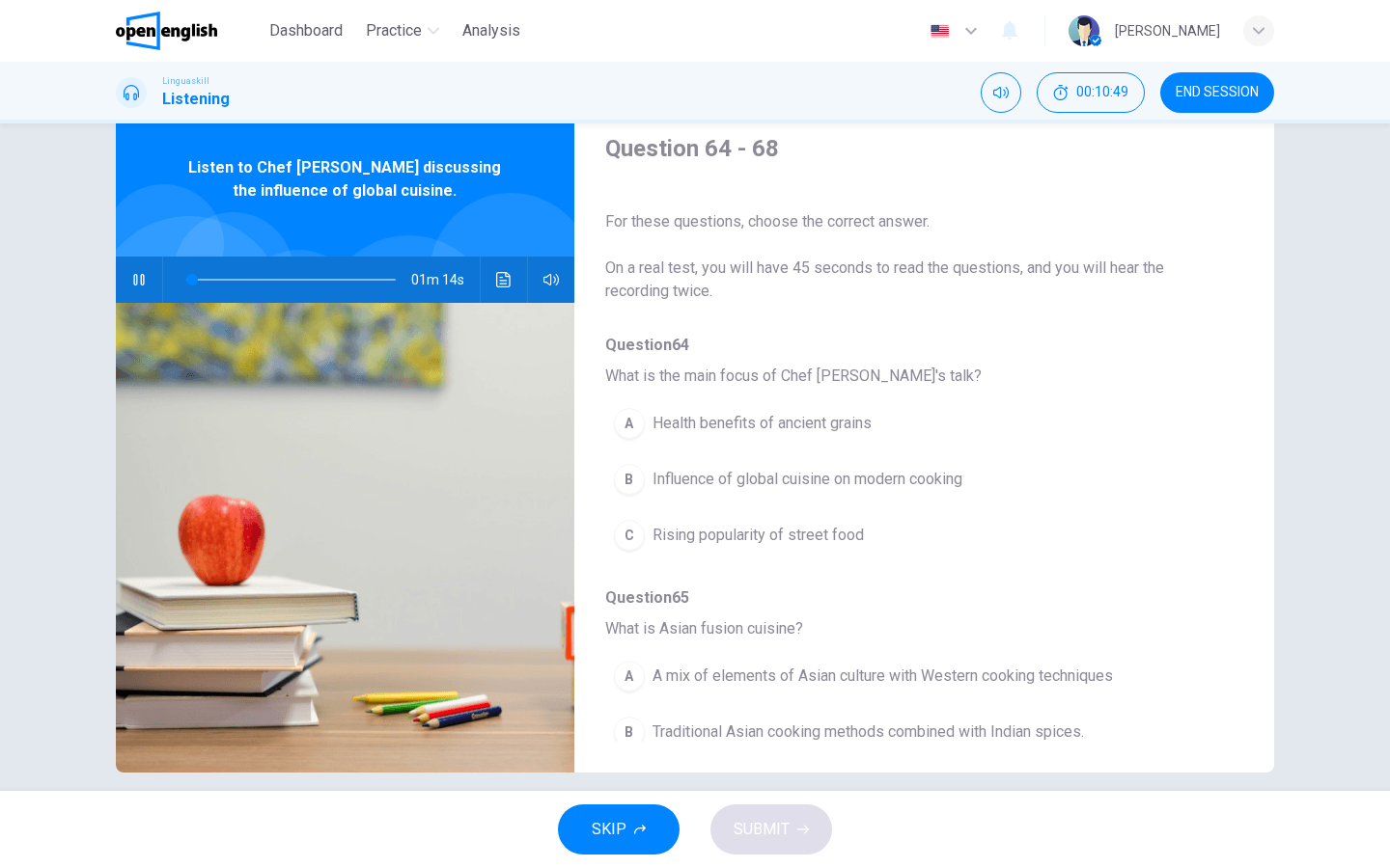
scroll to position [1, 0]
click at [629, 484] on div "B" at bounding box center [629, 478] width 31 height 31
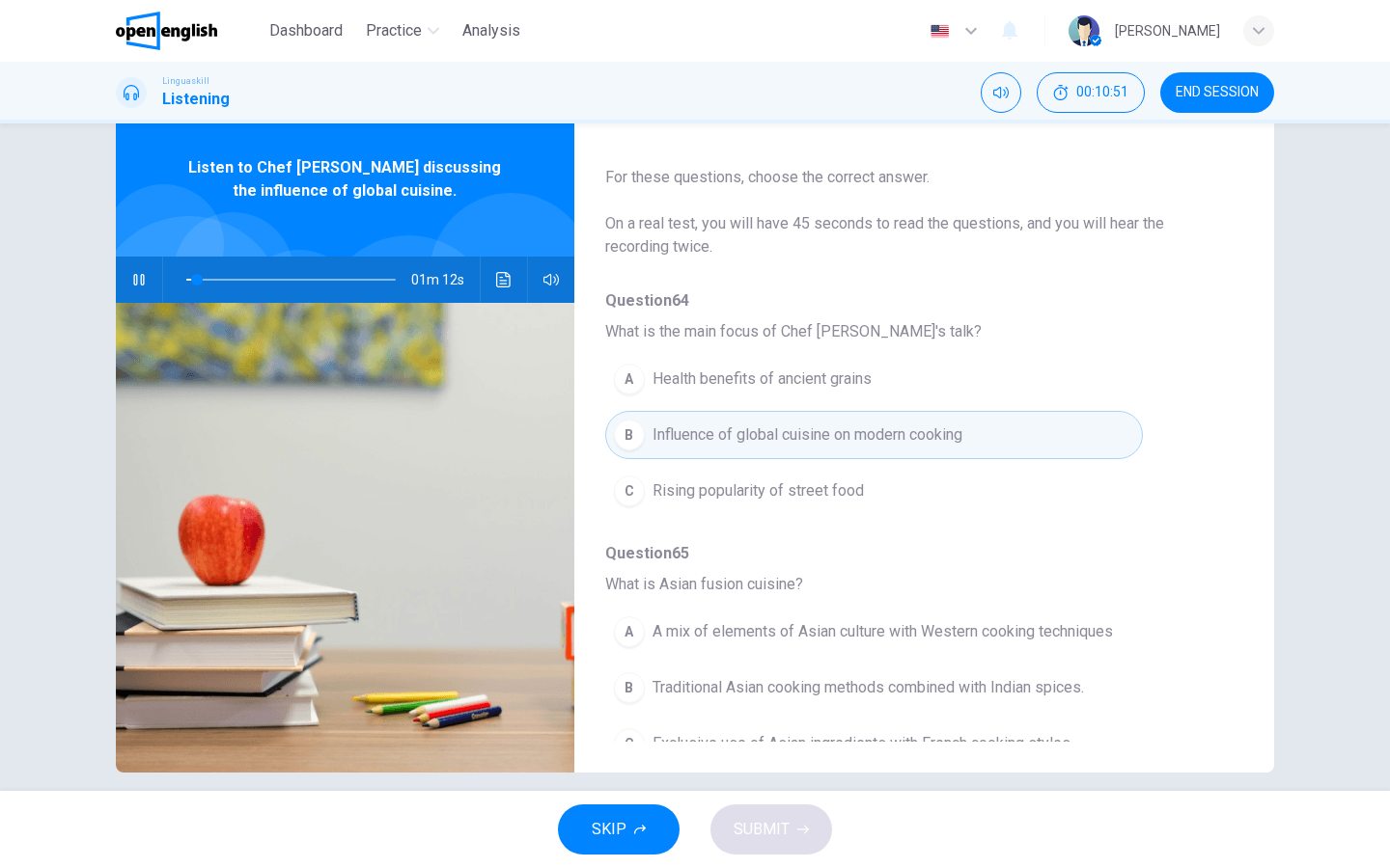
scroll to position [103, 0]
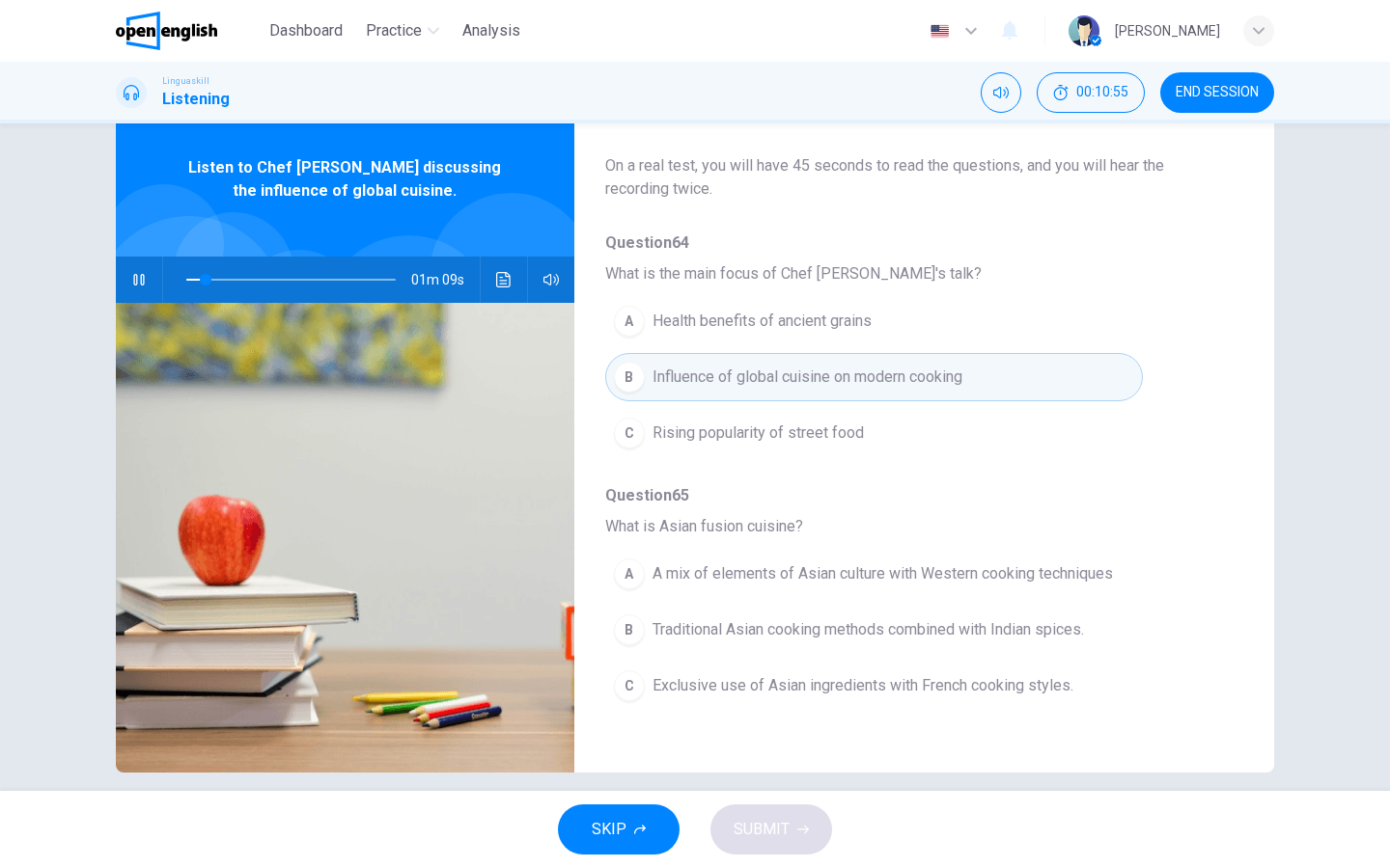
click at [632, 576] on div "A" at bounding box center [629, 574] width 31 height 31
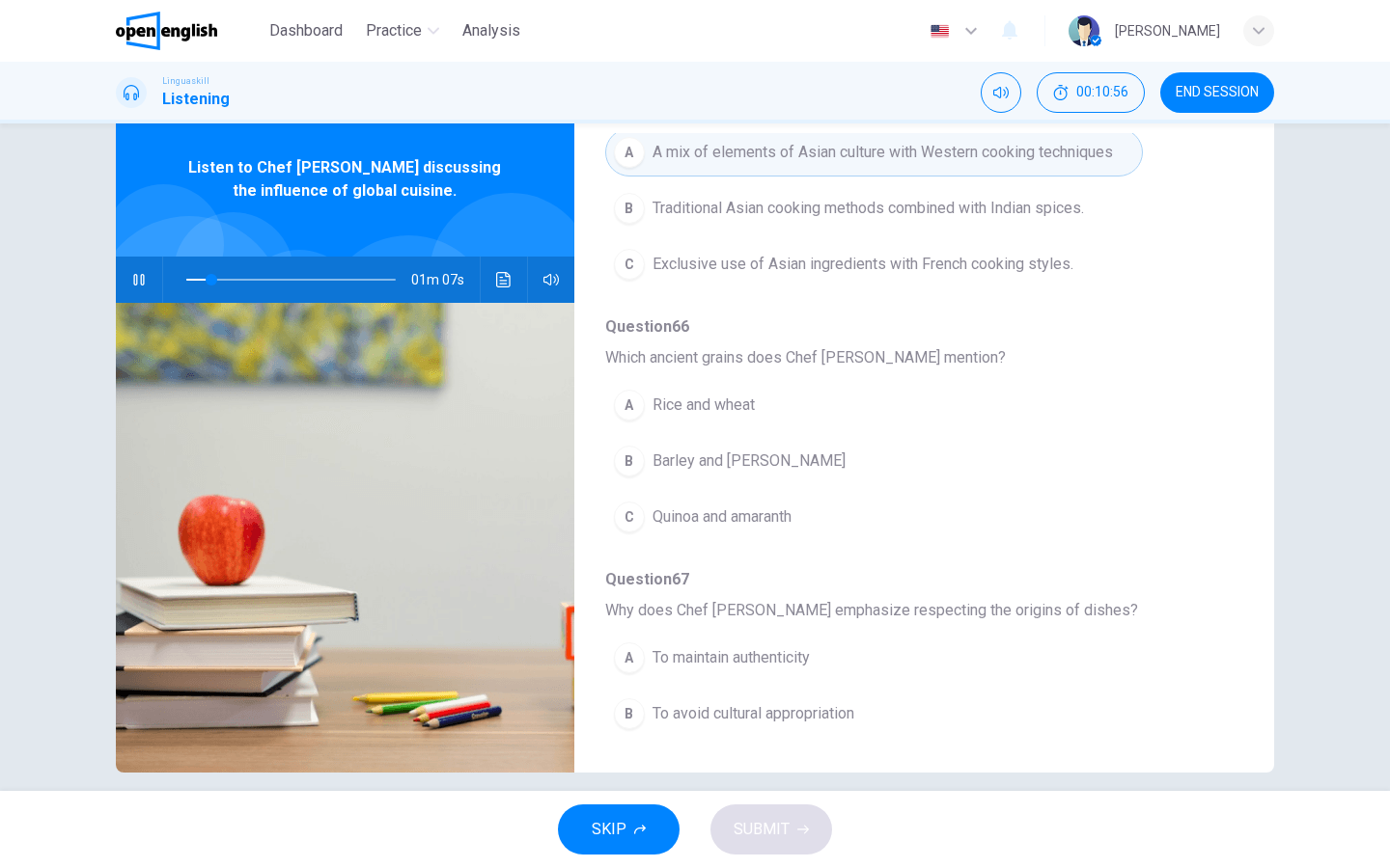
scroll to position [500, 0]
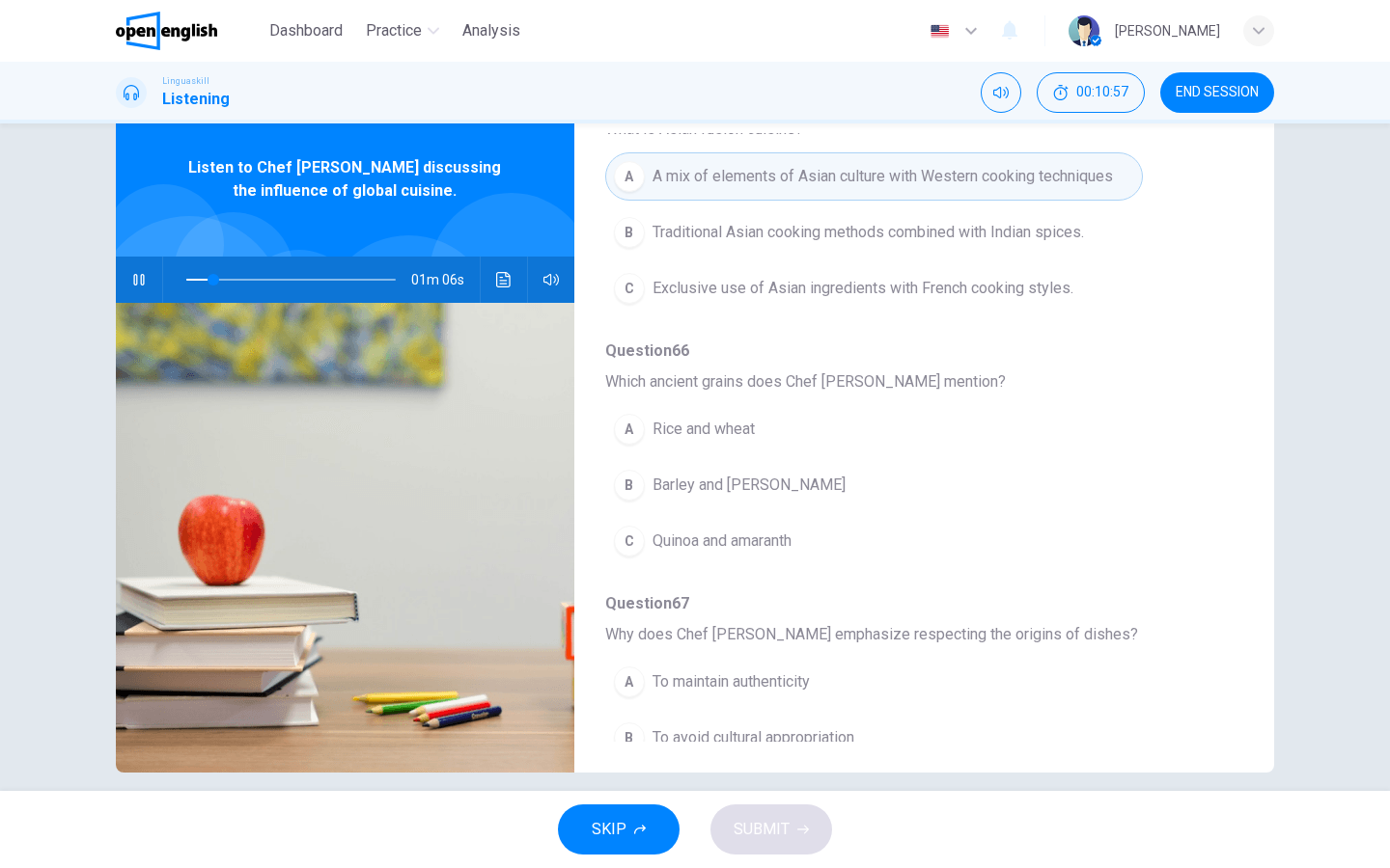
click at [626, 544] on div "C" at bounding box center [629, 542] width 31 height 31
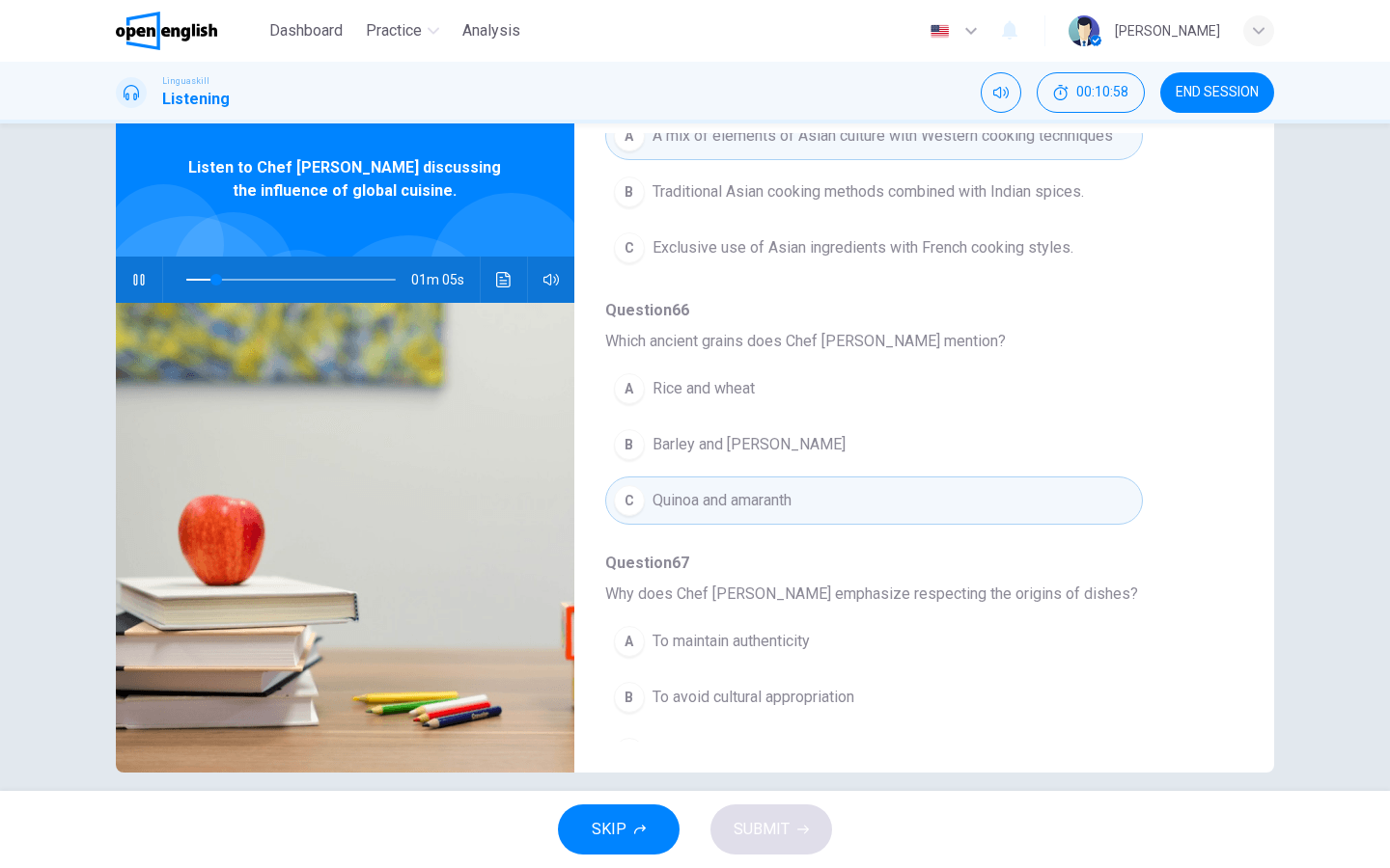
scroll to position [736, 0]
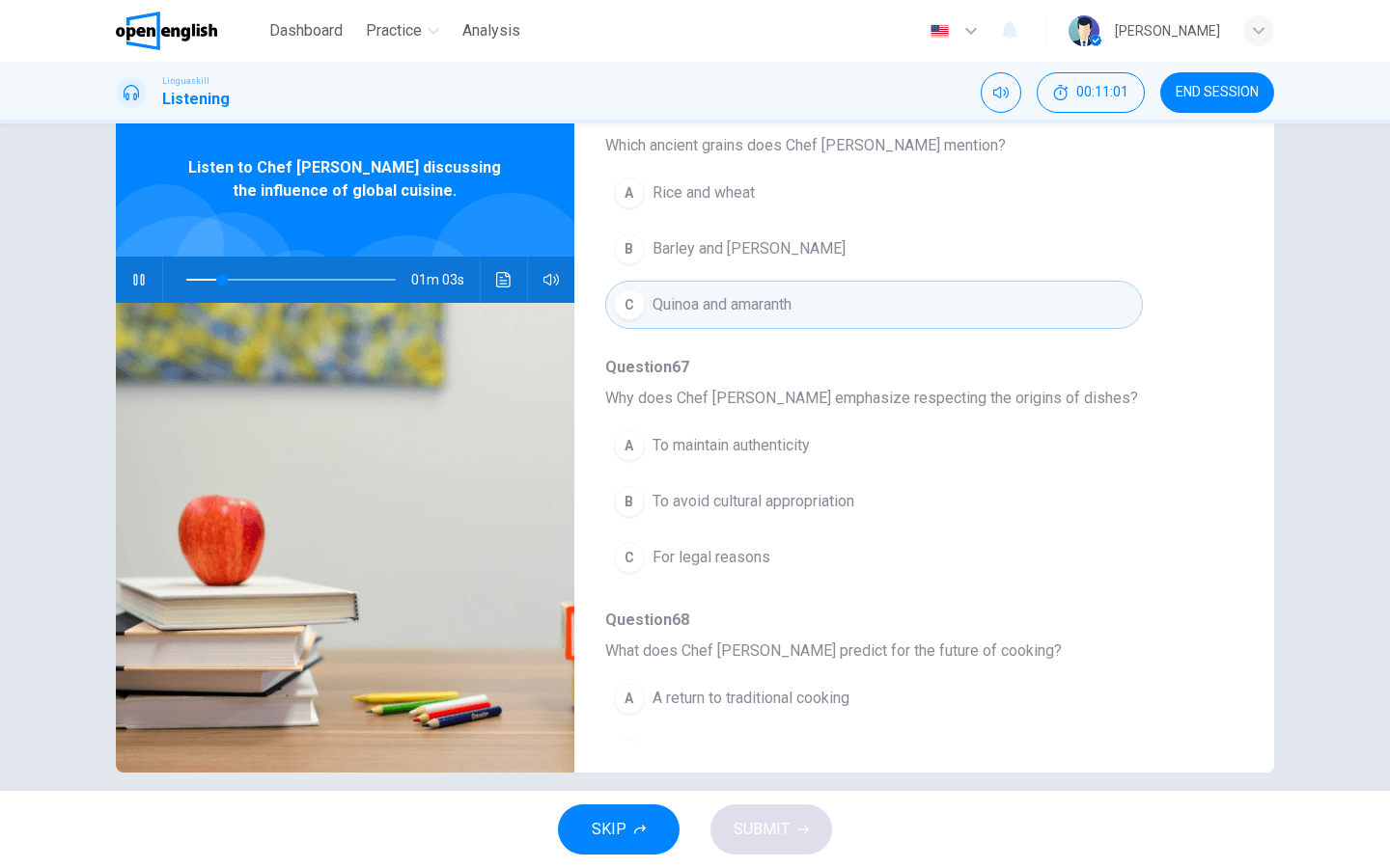
click at [628, 502] on div "B" at bounding box center [629, 502] width 31 height 31
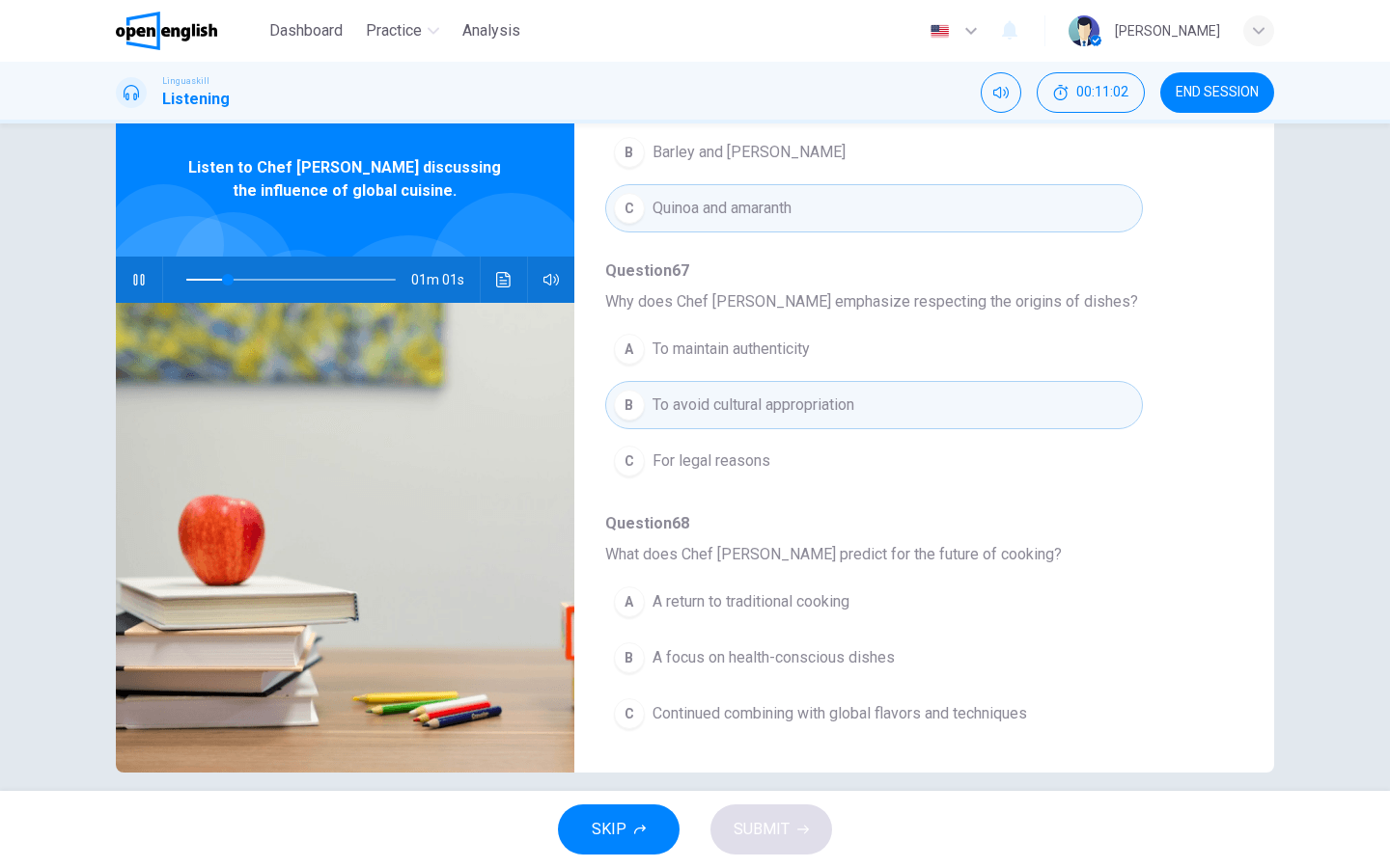
scroll to position [833, 0]
click at [629, 693] on div "C" at bounding box center [629, 714] width 31 height 31
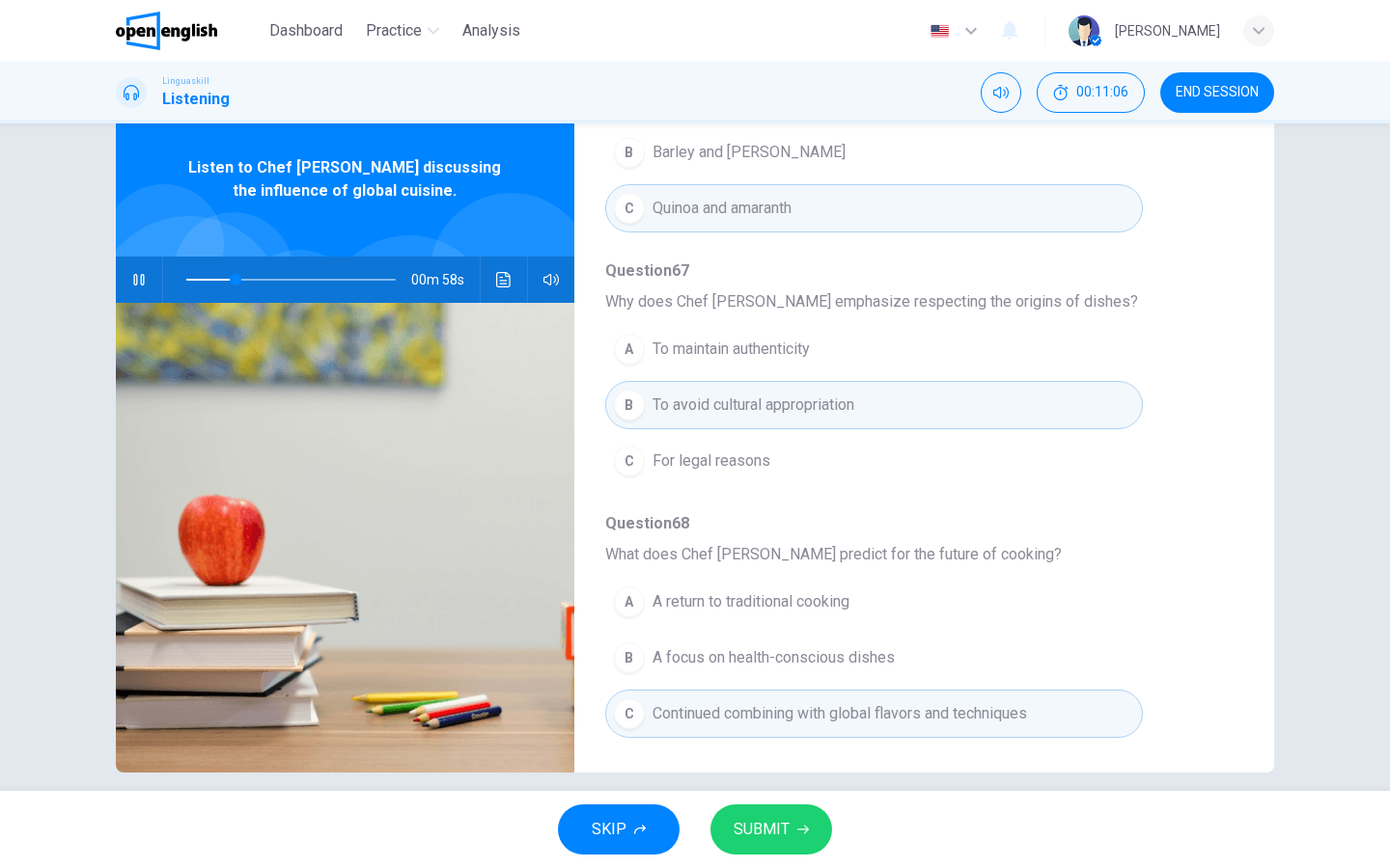
click at [739, 693] on span "SUBMIT" at bounding box center [761, 830] width 56 height 27
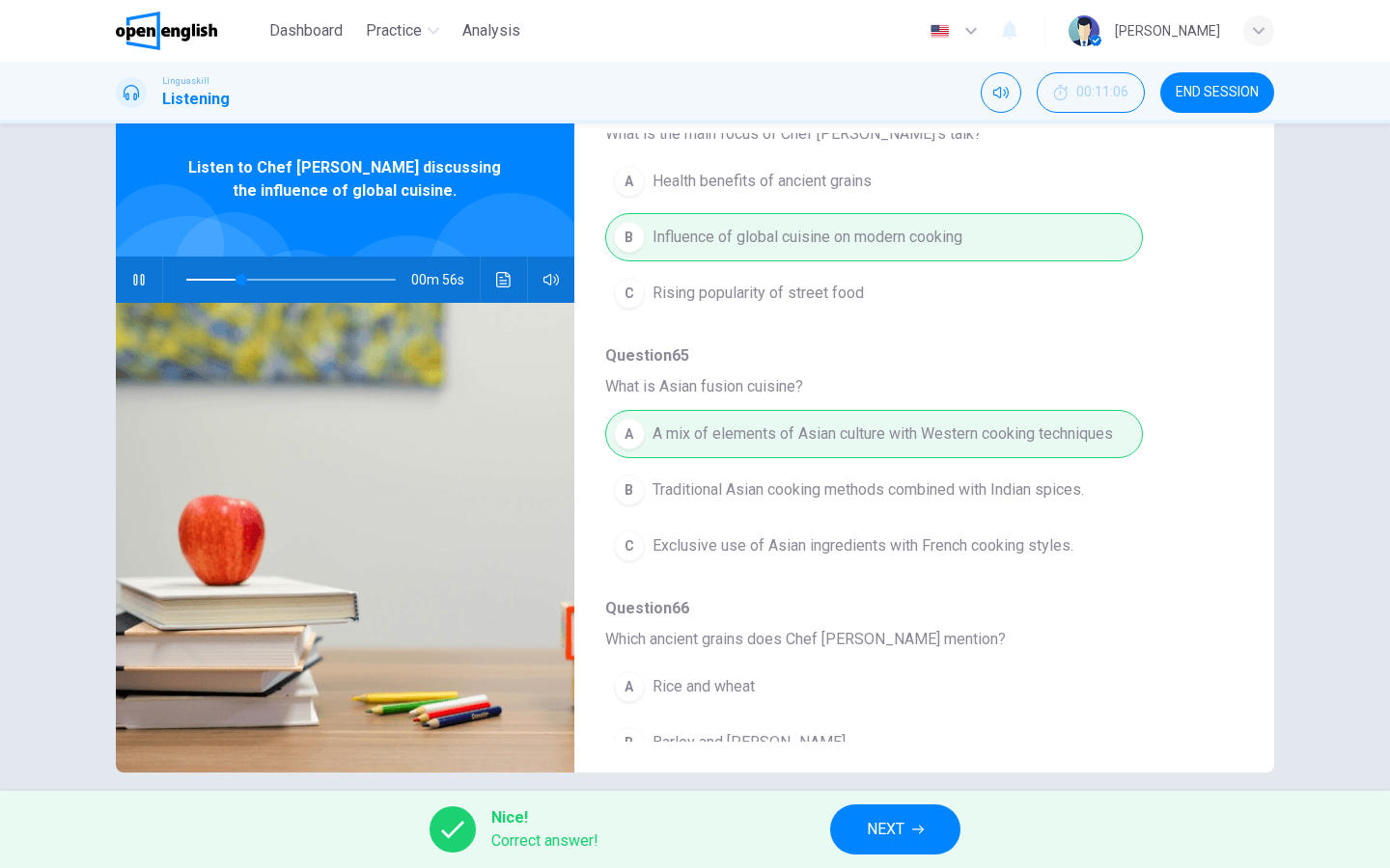
scroll to position [0, 0]
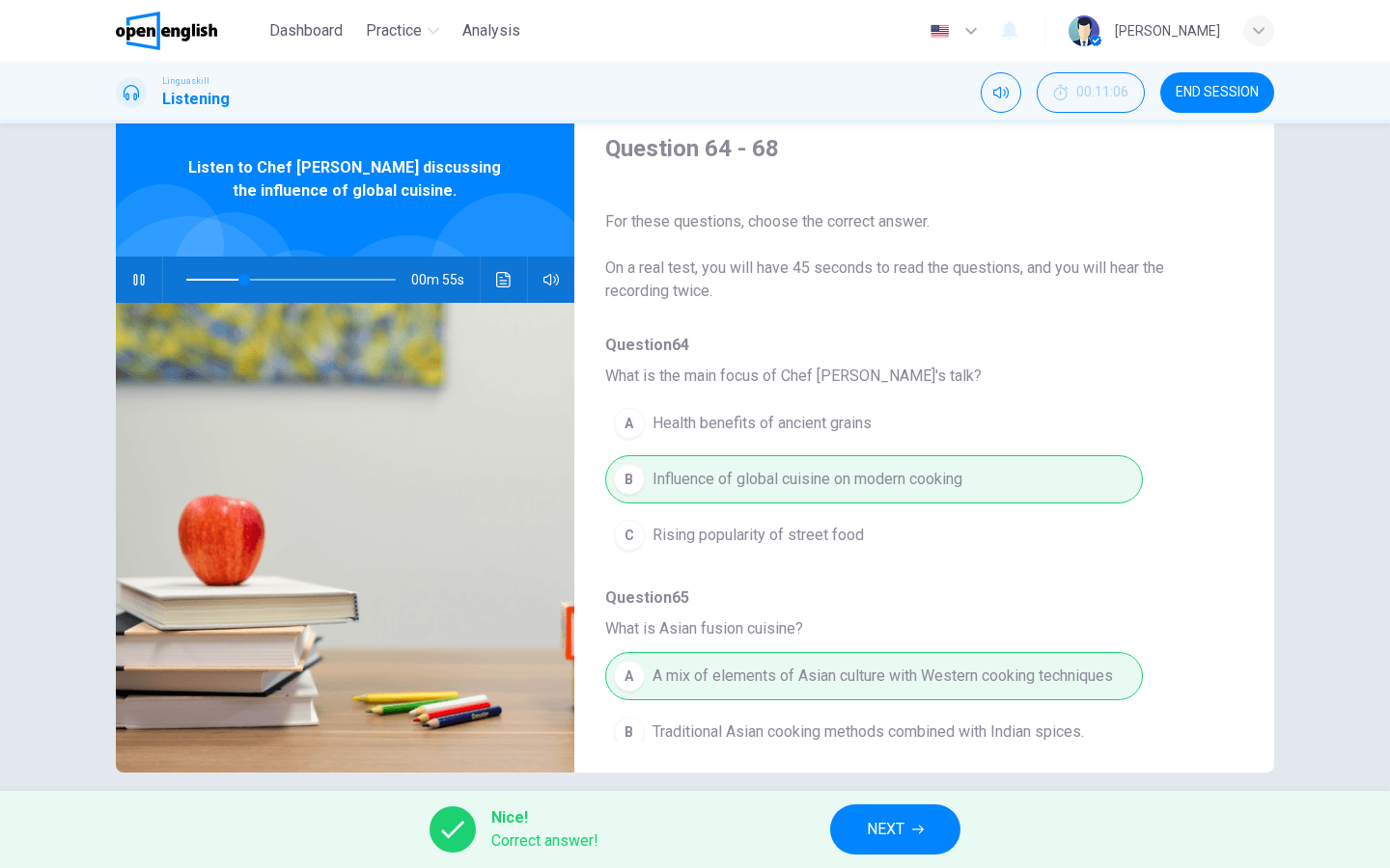
click at [908, 693] on div "Nice! Correct answer! NEXT" at bounding box center [695, 829] width 1390 height 77
type input "**"
click at [912, 693] on button "NEXT" at bounding box center [895, 829] width 130 height 50
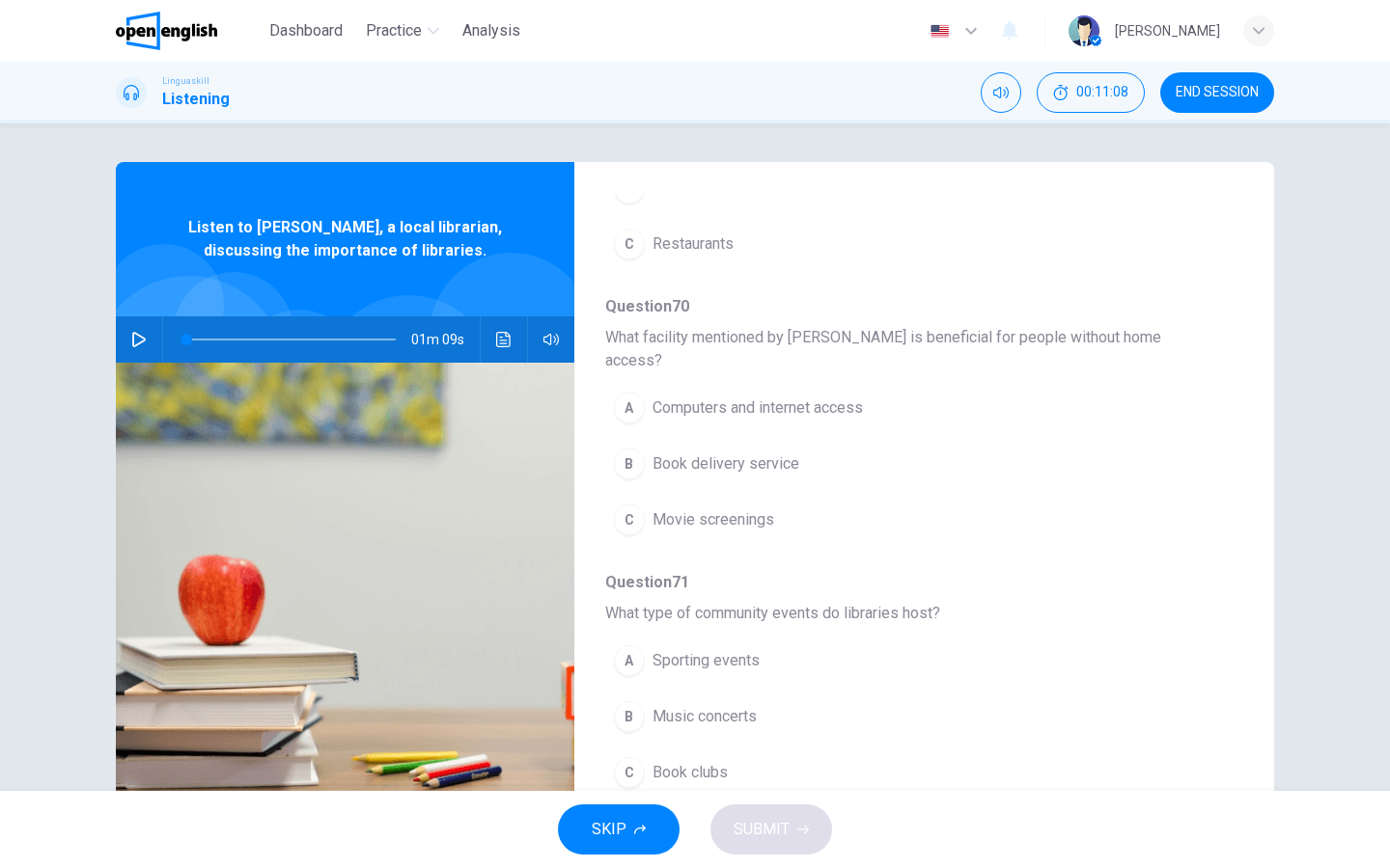
scroll to position [363, 0]
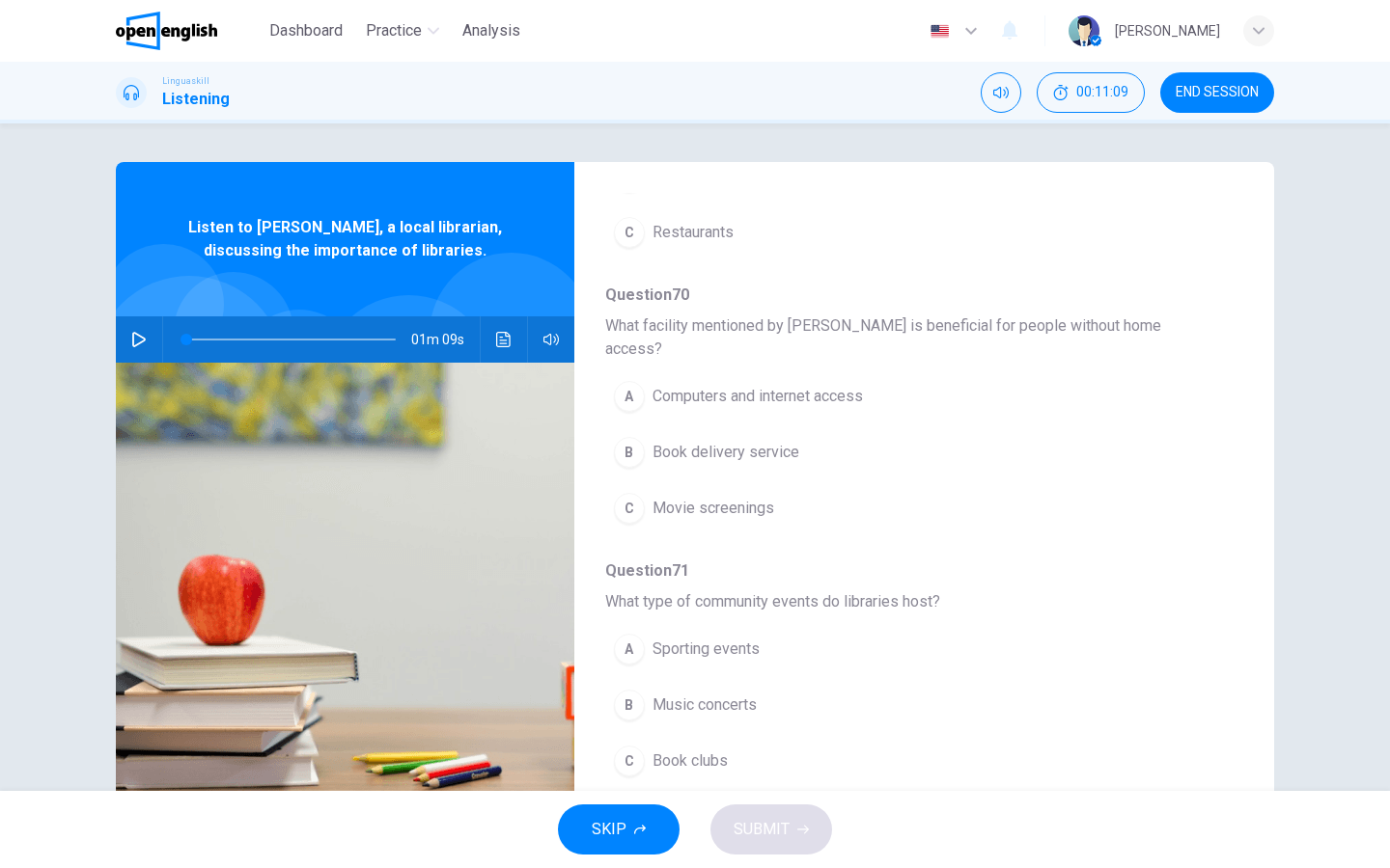
click at [132, 340] on icon "button" at bounding box center [139, 340] width 16 height 16
click at [632, 381] on div "A" at bounding box center [629, 396] width 31 height 31
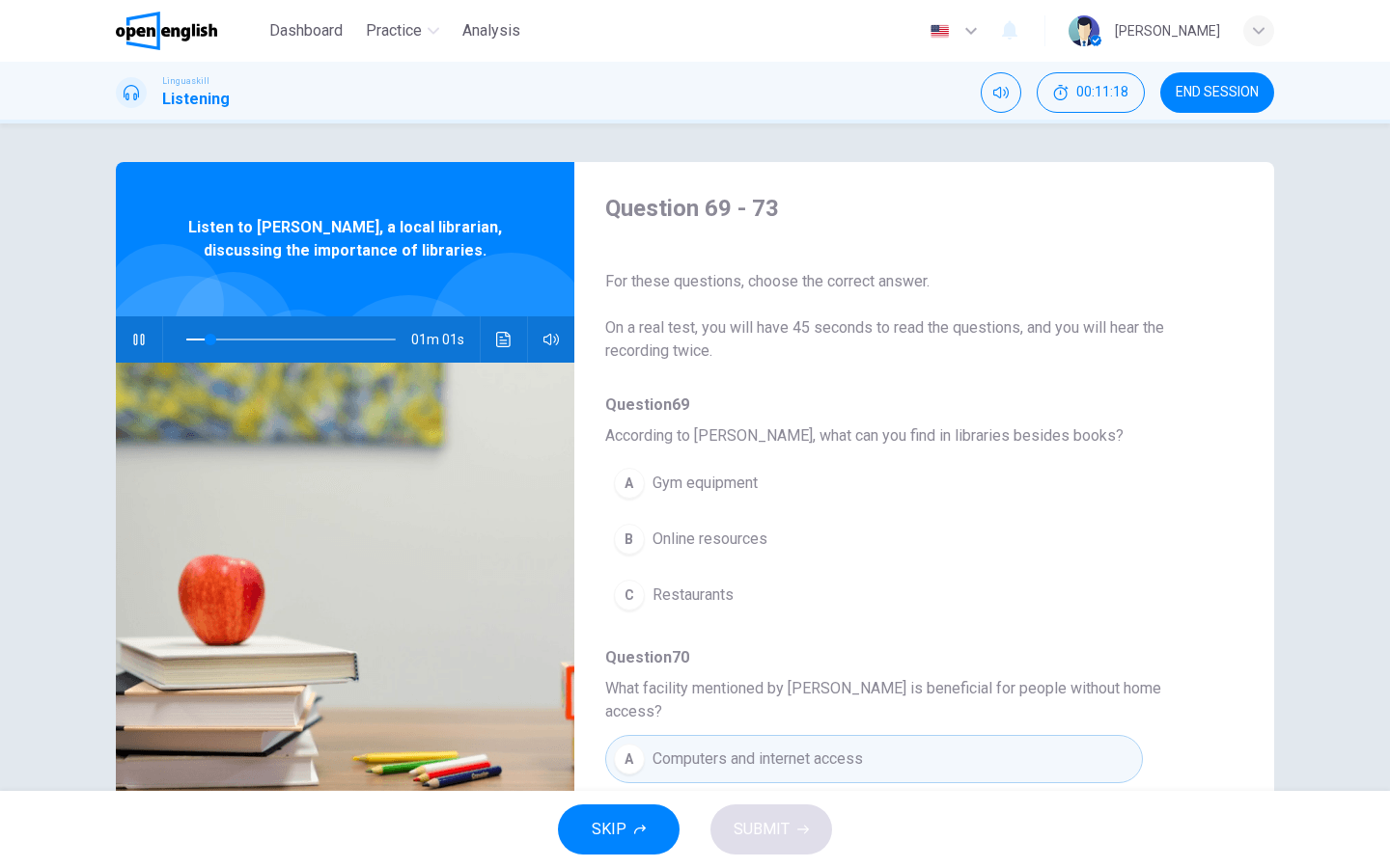
scroll to position [0, 0]
click at [628, 544] on div "B" at bounding box center [629, 540] width 31 height 31
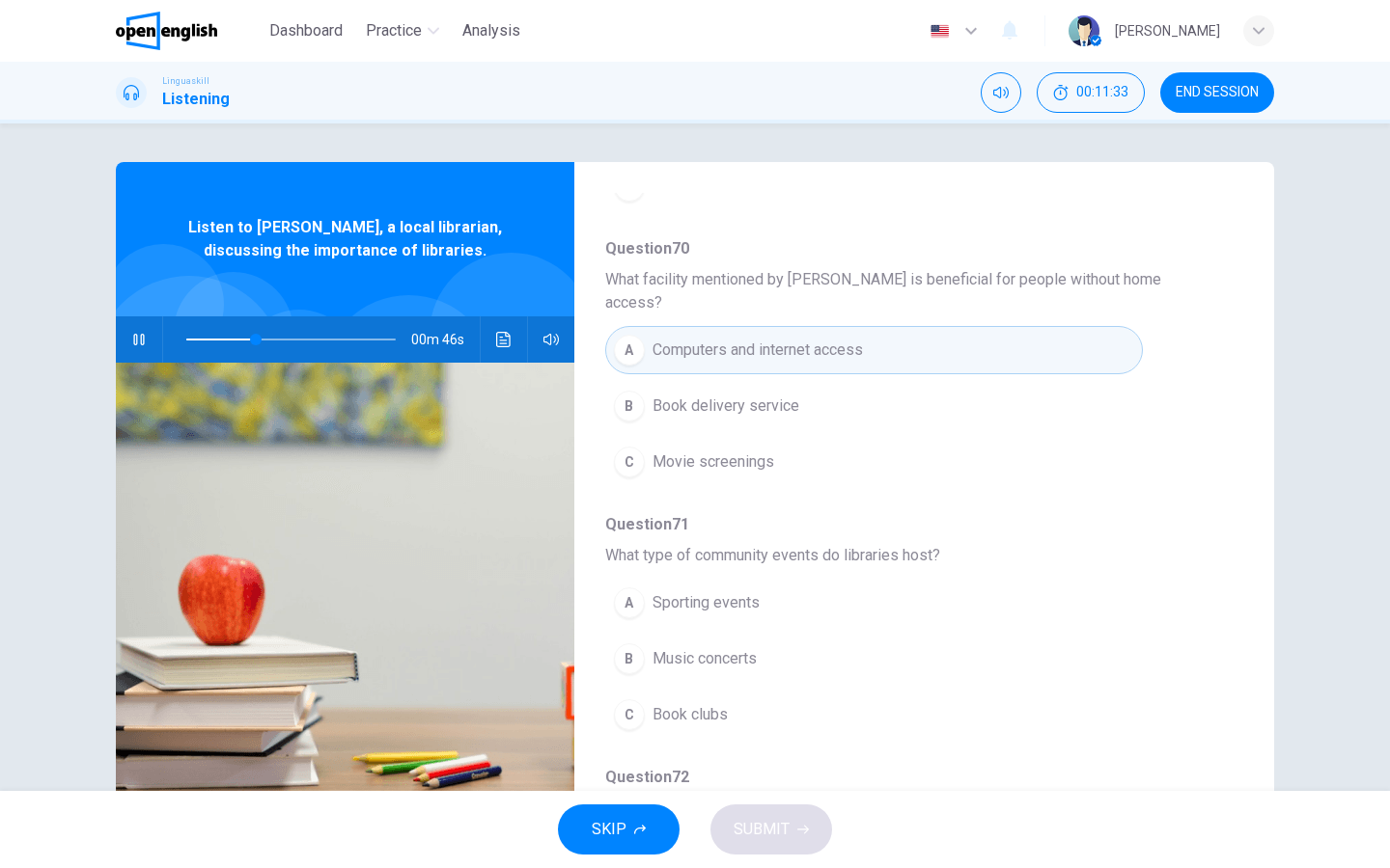
scroll to position [413, 0]
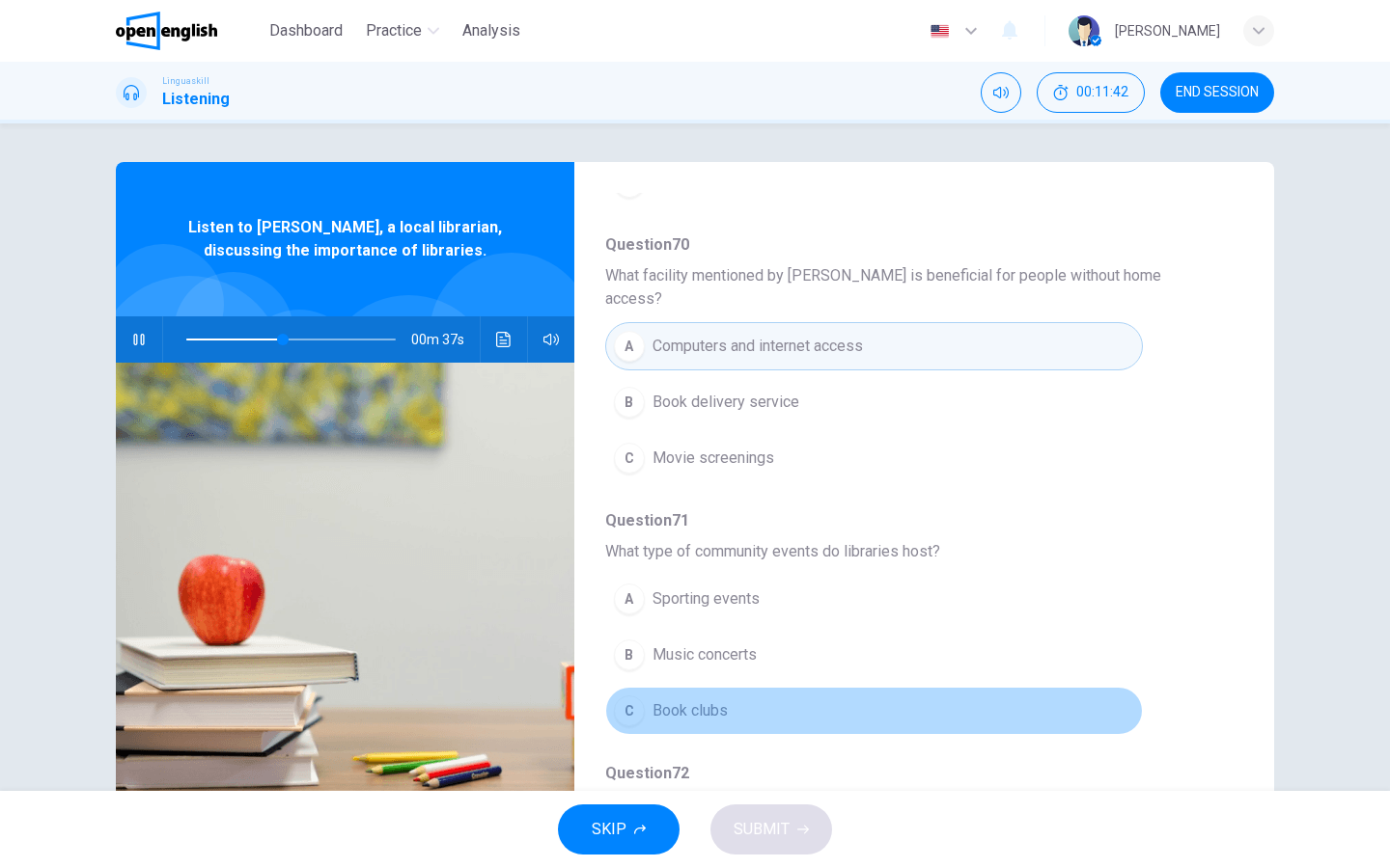
click at [630, 693] on button "C Book clubs" at bounding box center [874, 711] width 537 height 48
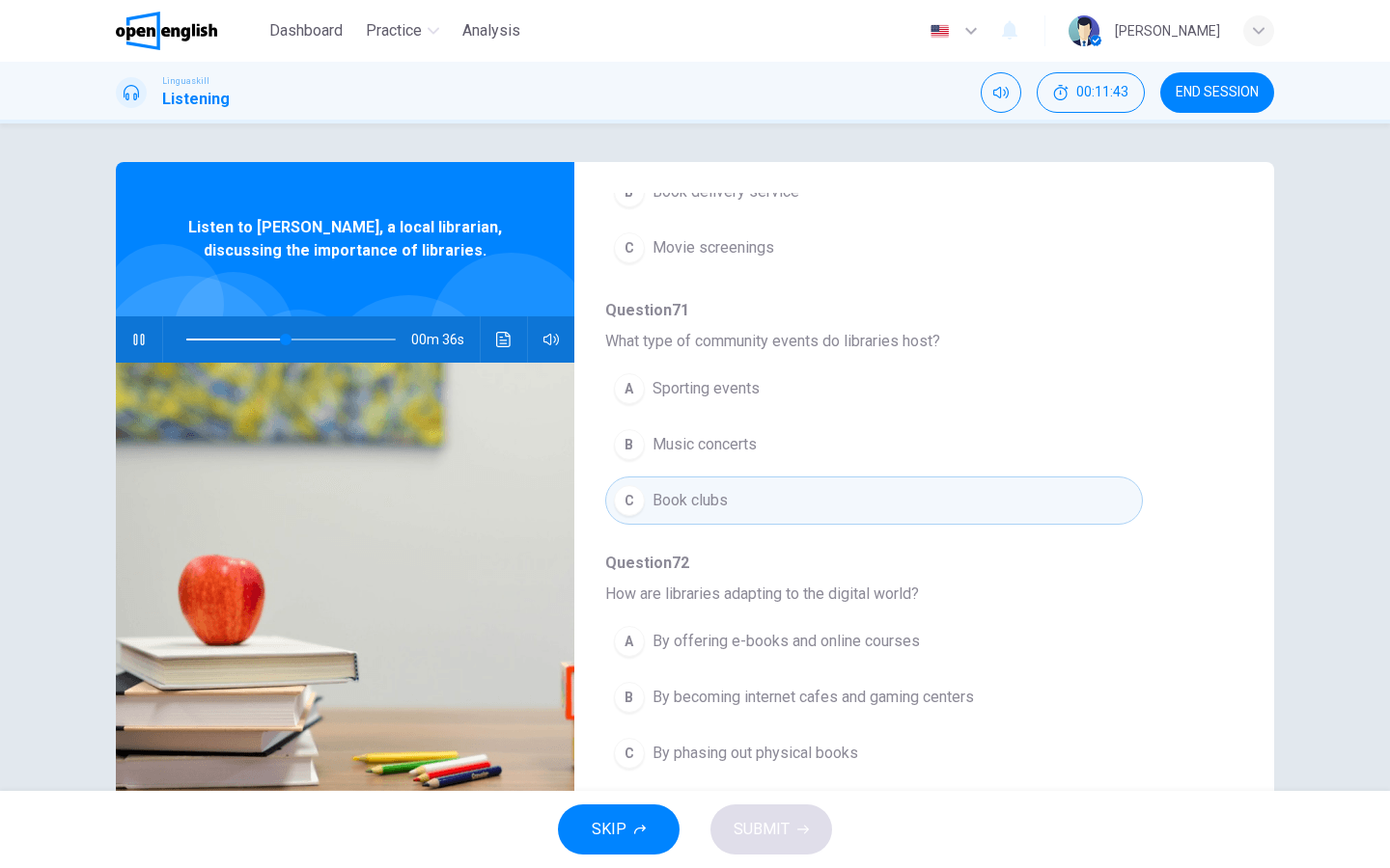
scroll to position [661, 0]
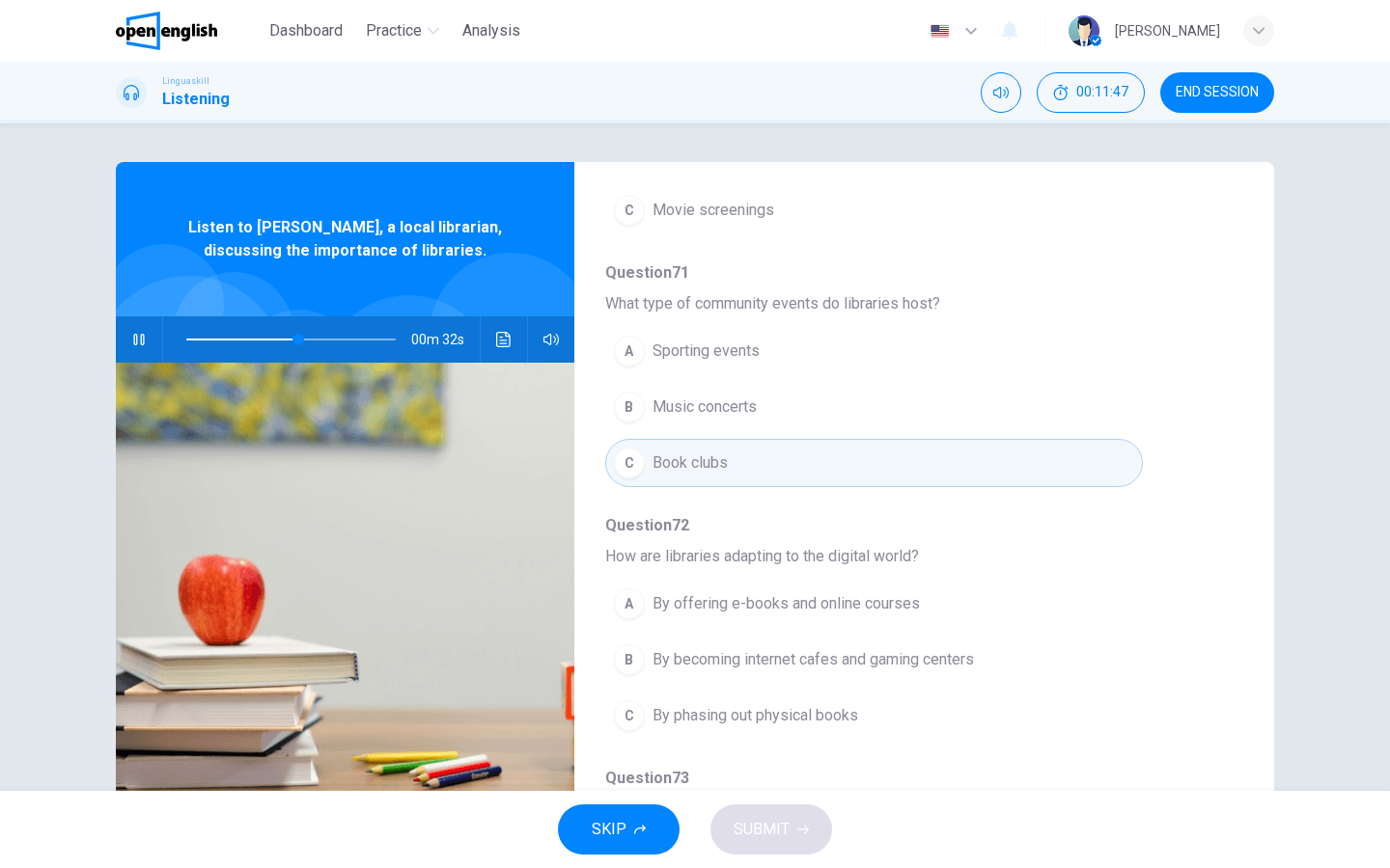
click at [621, 589] on div "A" at bounding box center [629, 604] width 31 height 31
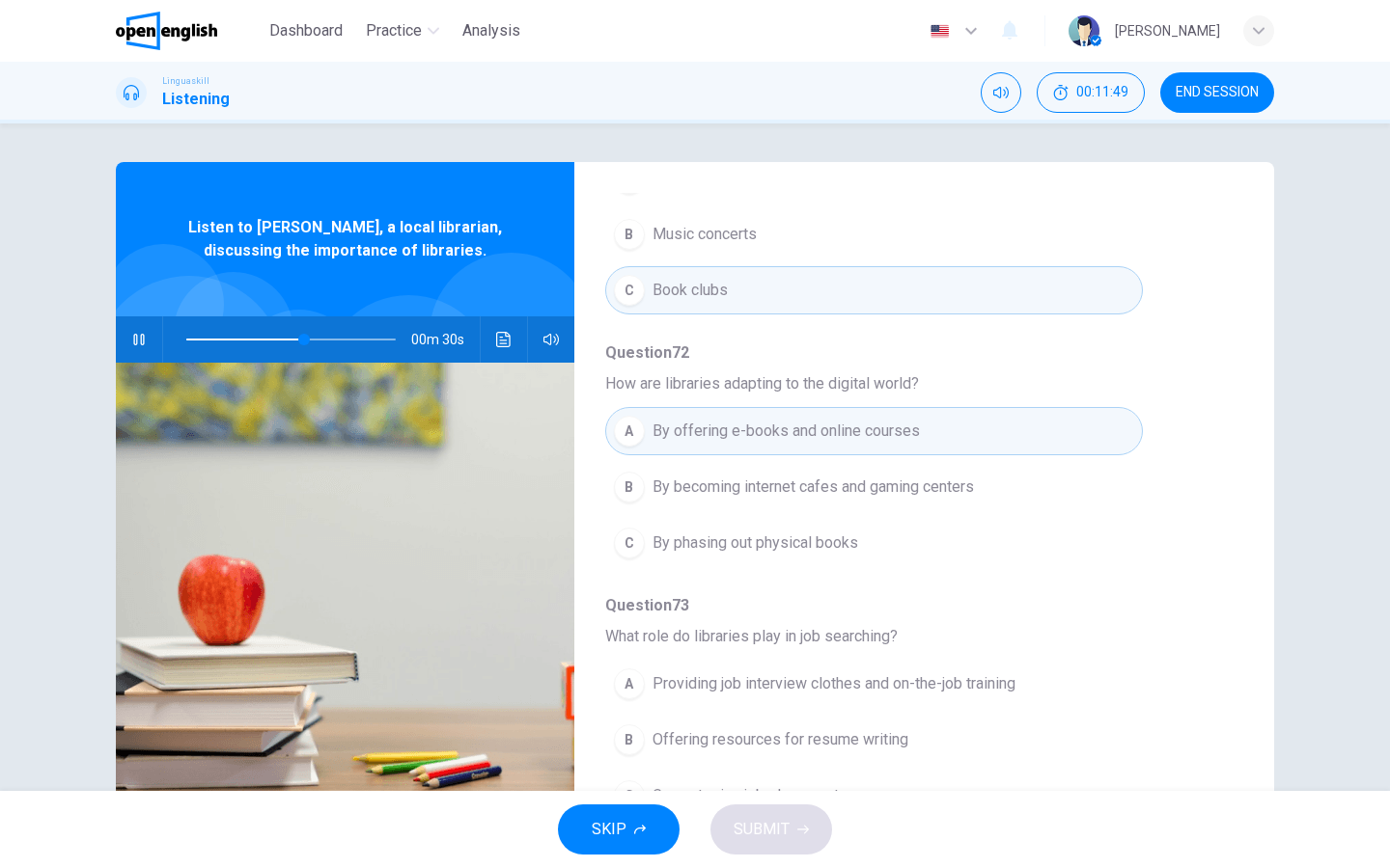
scroll to position [833, 0]
click at [630, 693] on div "B" at bounding box center [629, 741] width 31 height 31
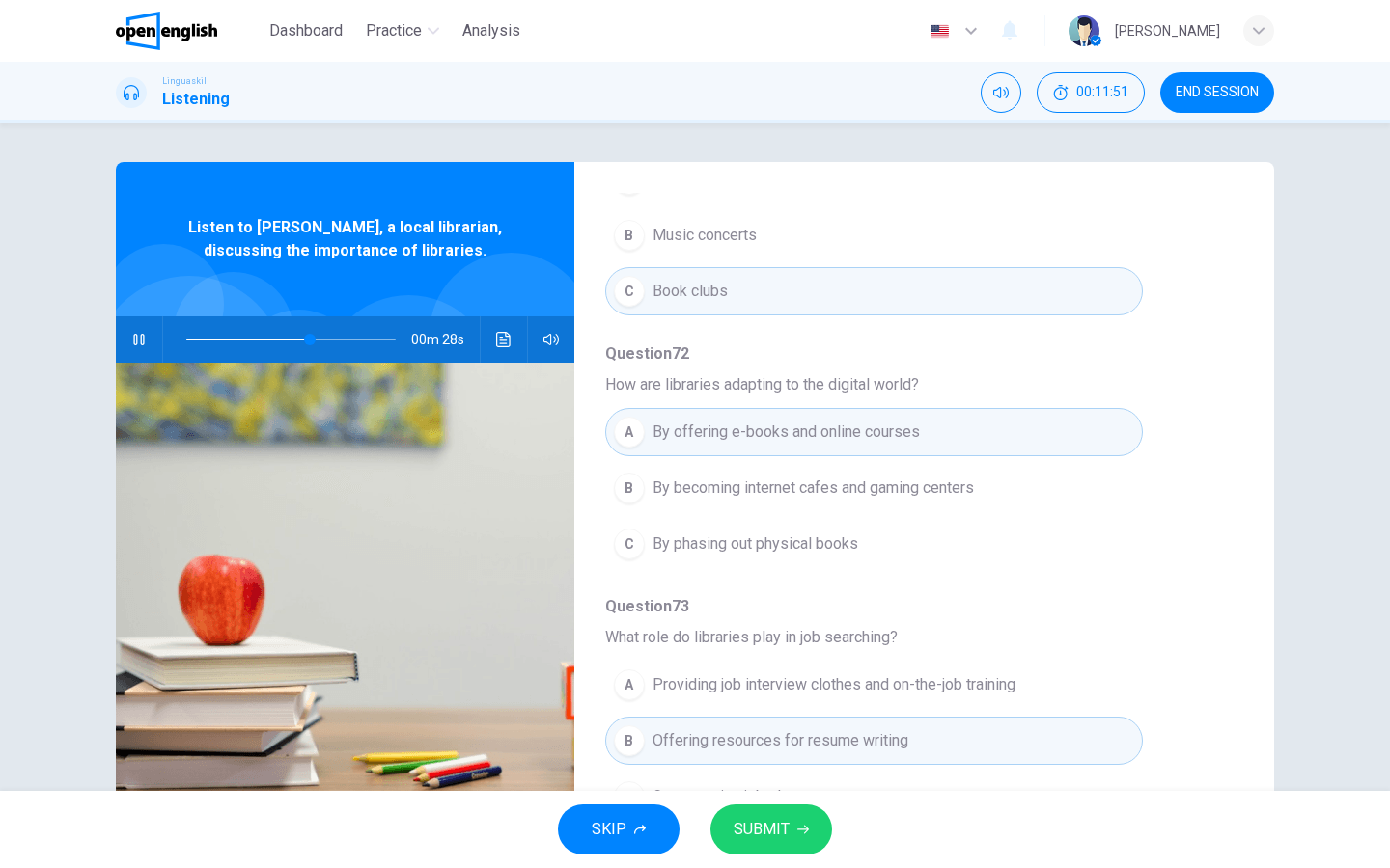
click at [799, 693] on icon "button" at bounding box center [803, 830] width 12 height 12
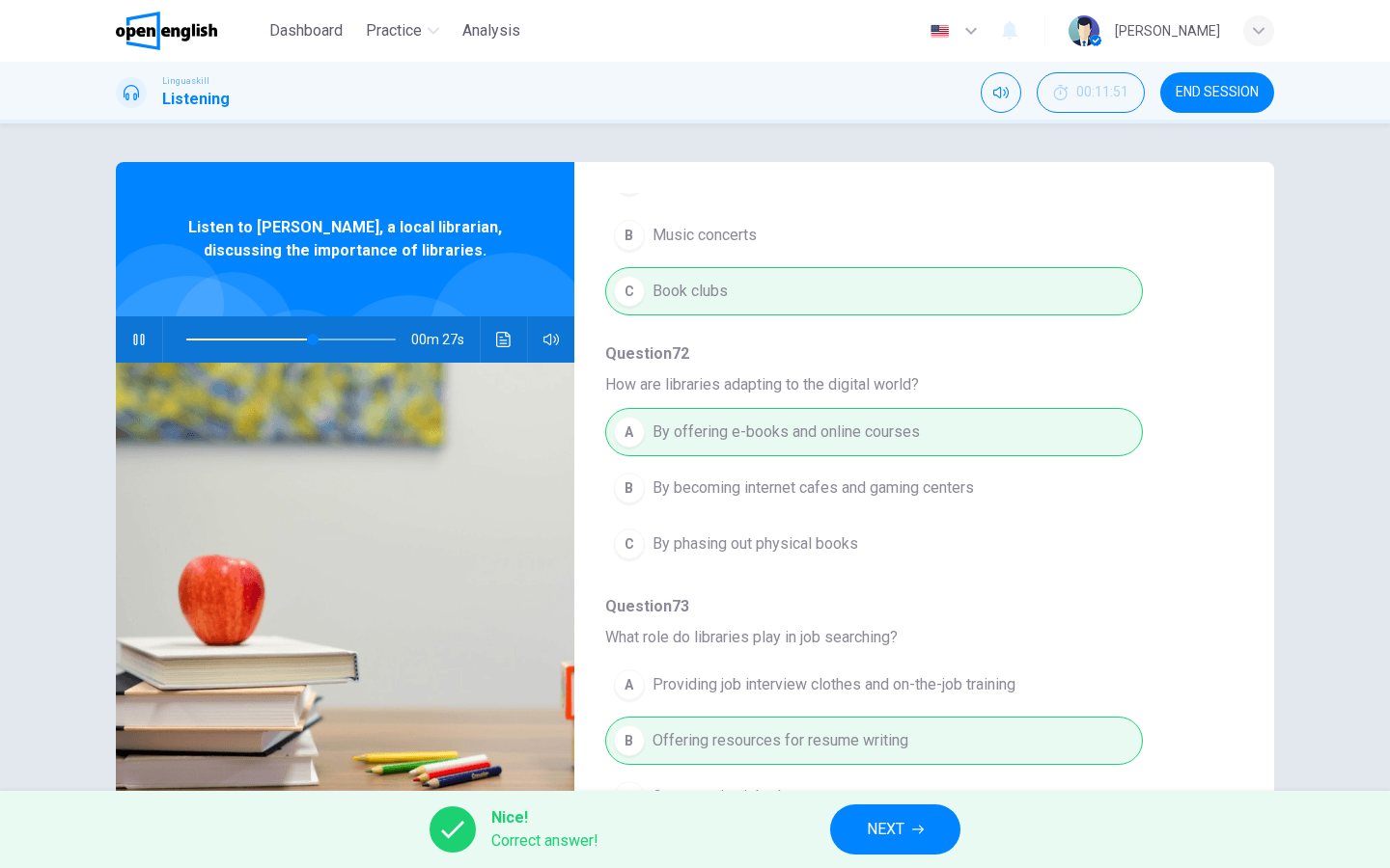
type input "**"
click at [925, 693] on button "NEXT" at bounding box center [895, 829] width 130 height 50
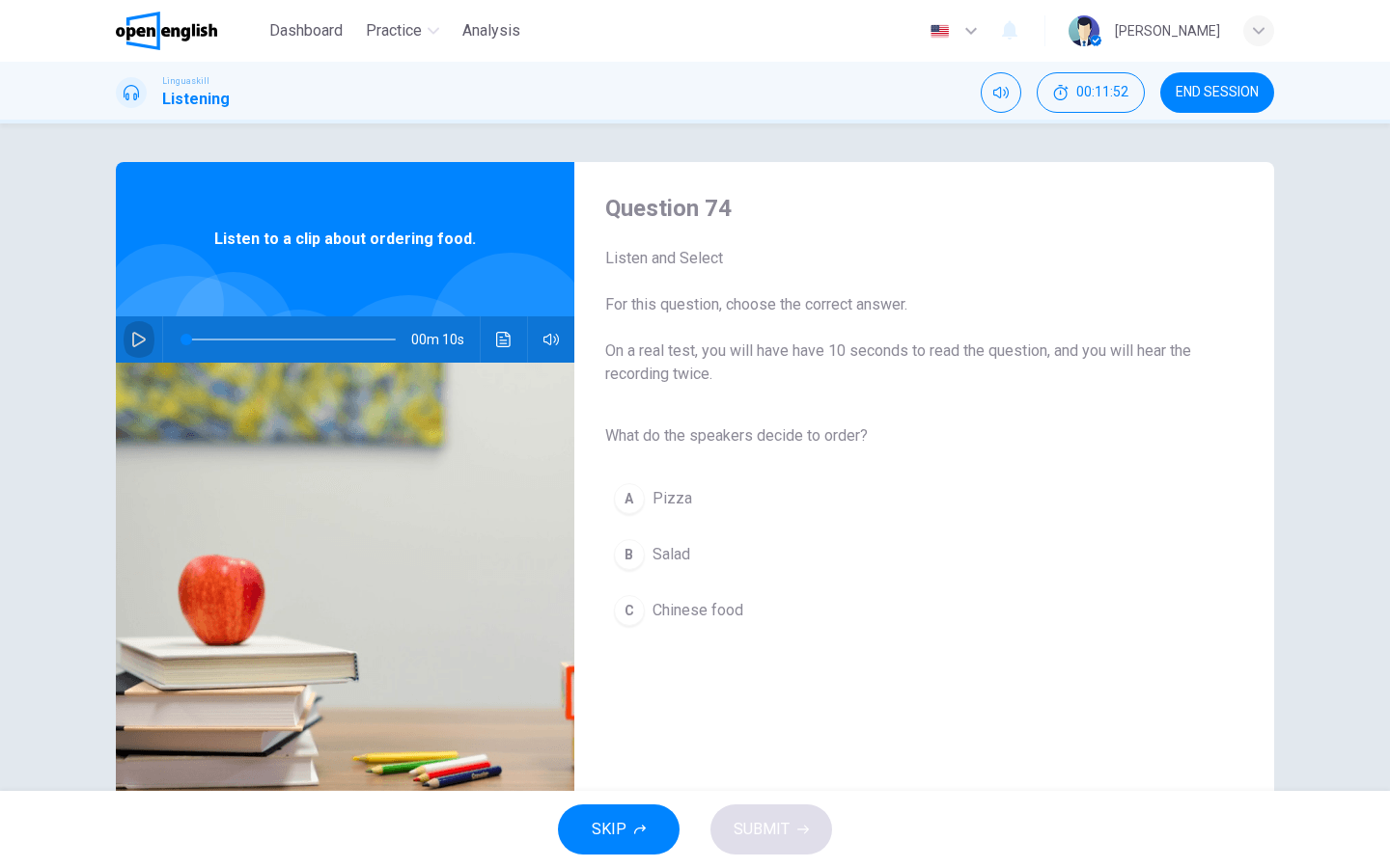
click at [143, 343] on icon "button" at bounding box center [139, 340] width 16 height 16
click at [628, 558] on div "B" at bounding box center [629, 555] width 31 height 31
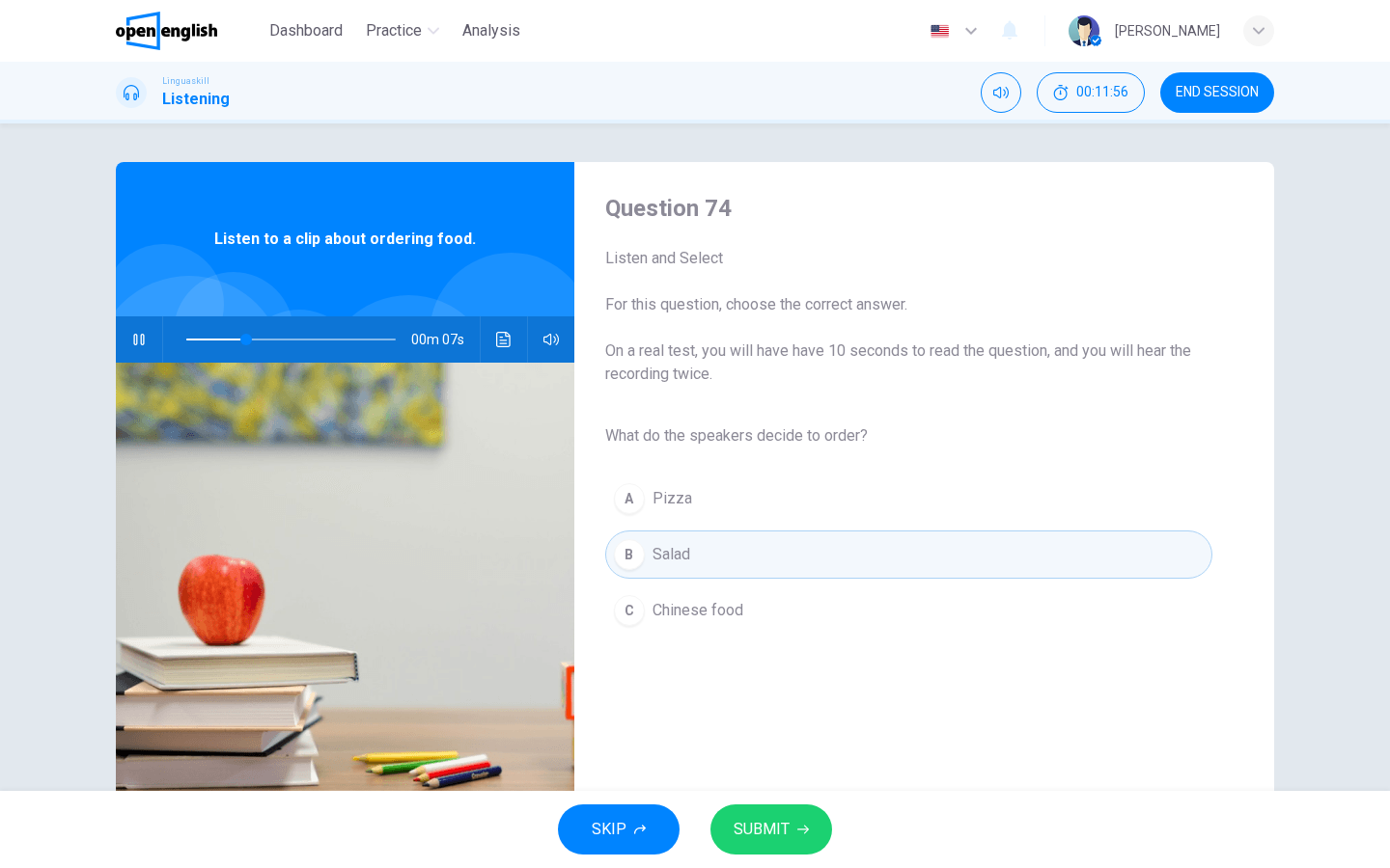
click at [794, 693] on button "SUBMIT" at bounding box center [771, 829] width 122 height 50
type input "**"
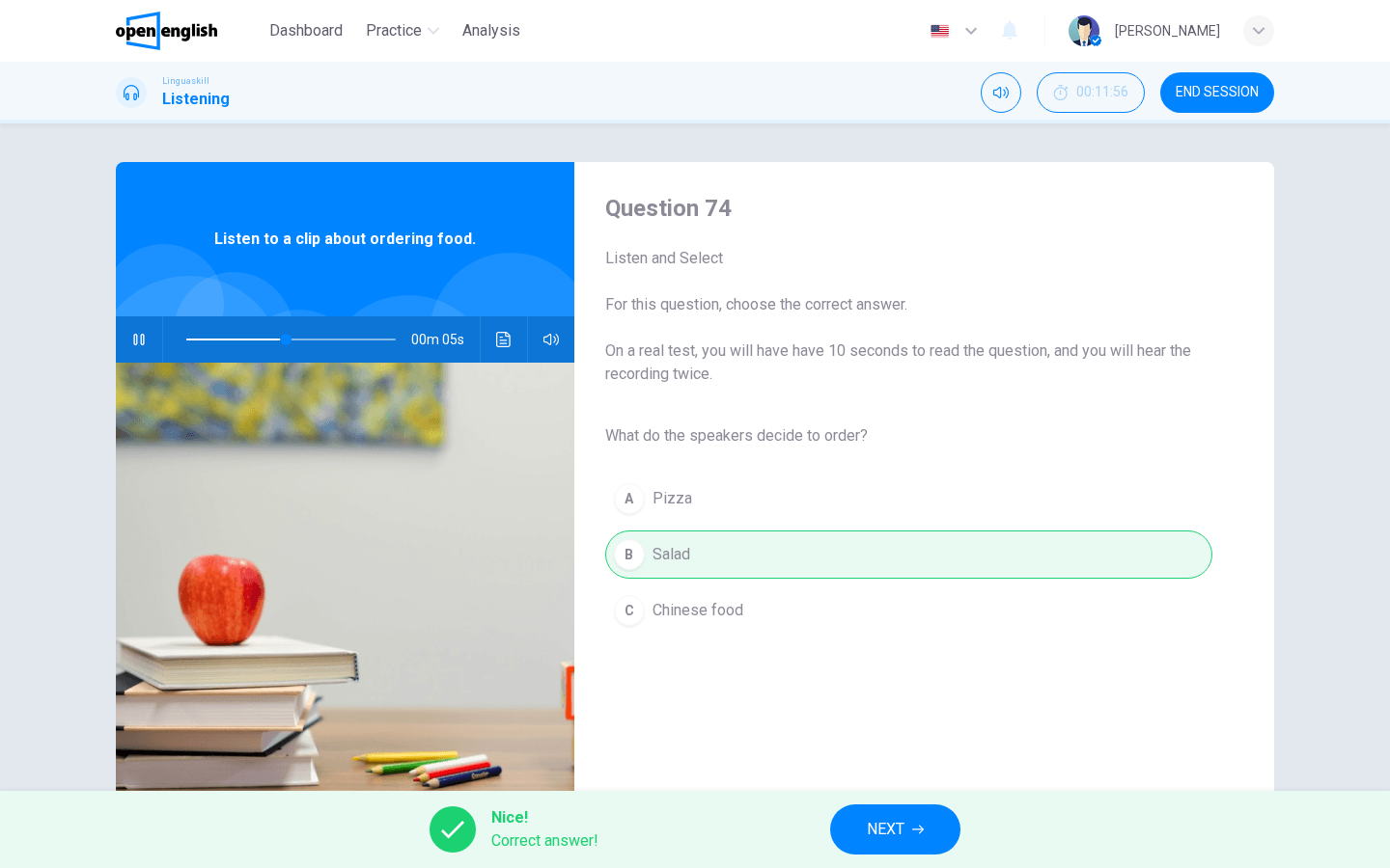
click at [886, 693] on span "NEXT" at bounding box center [885, 830] width 38 height 27
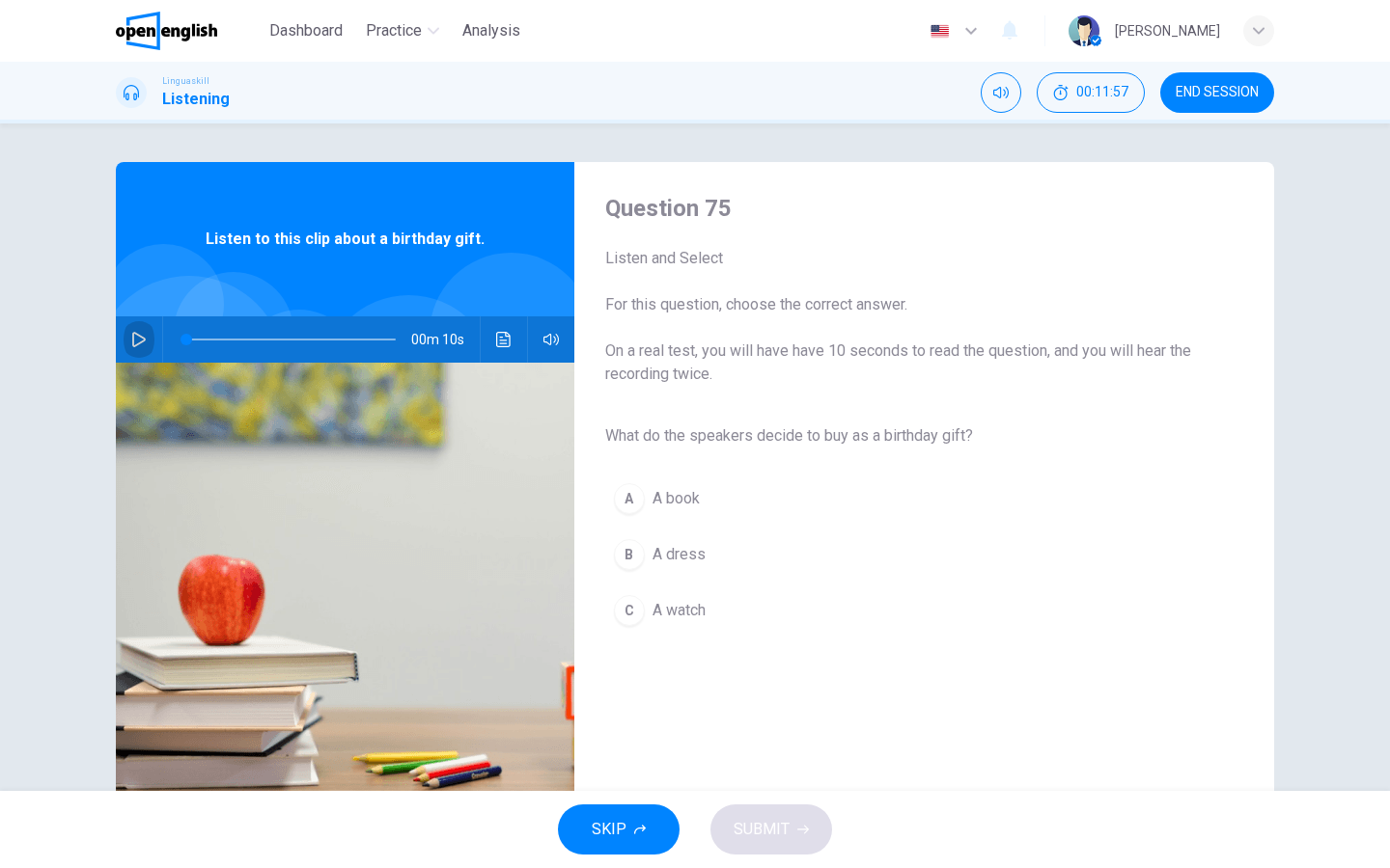
click at [138, 345] on icon "button" at bounding box center [139, 340] width 14 height 16
click at [624, 499] on div "A" at bounding box center [629, 499] width 31 height 31
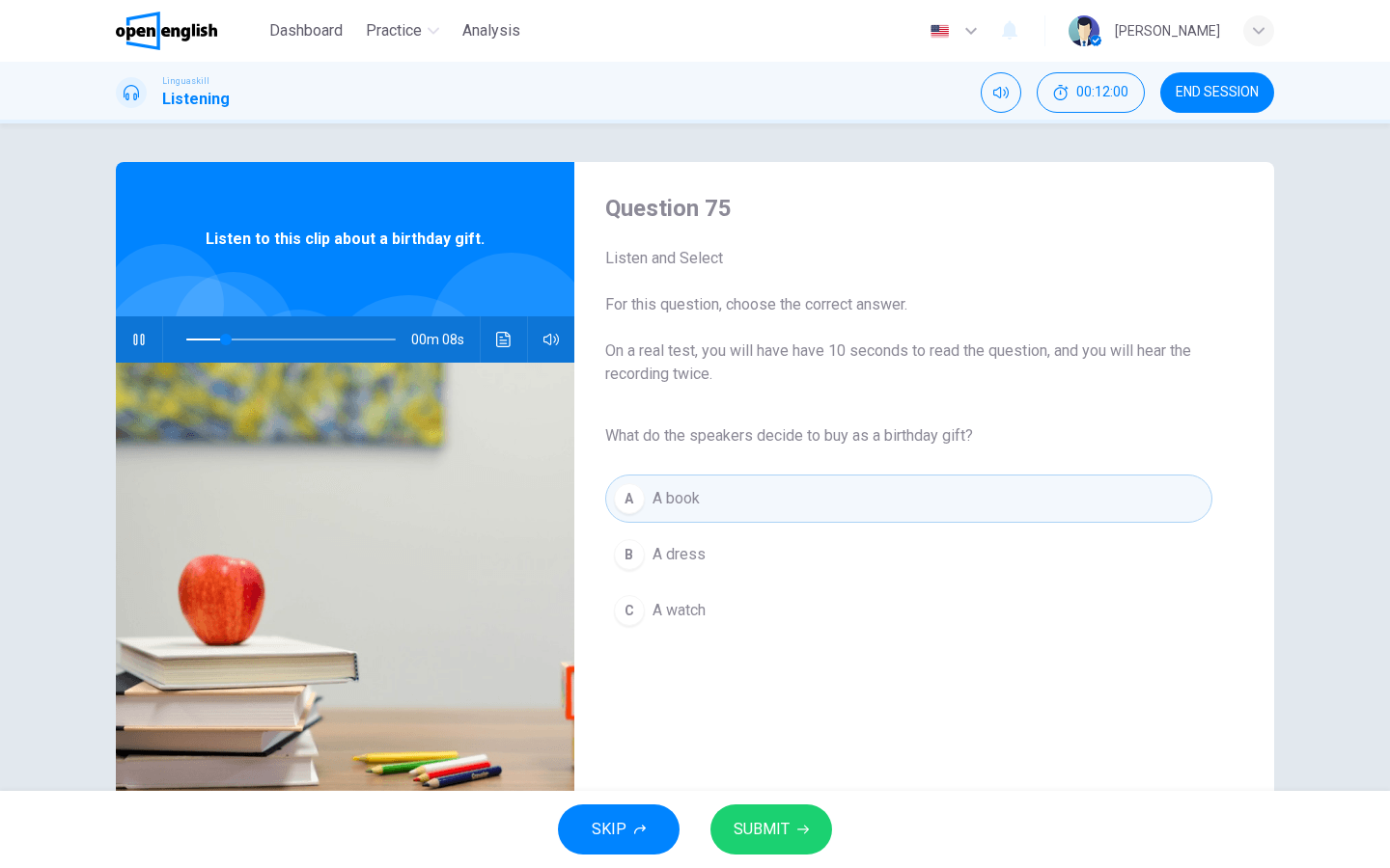
click at [784, 693] on span "SUBMIT" at bounding box center [761, 830] width 56 height 27
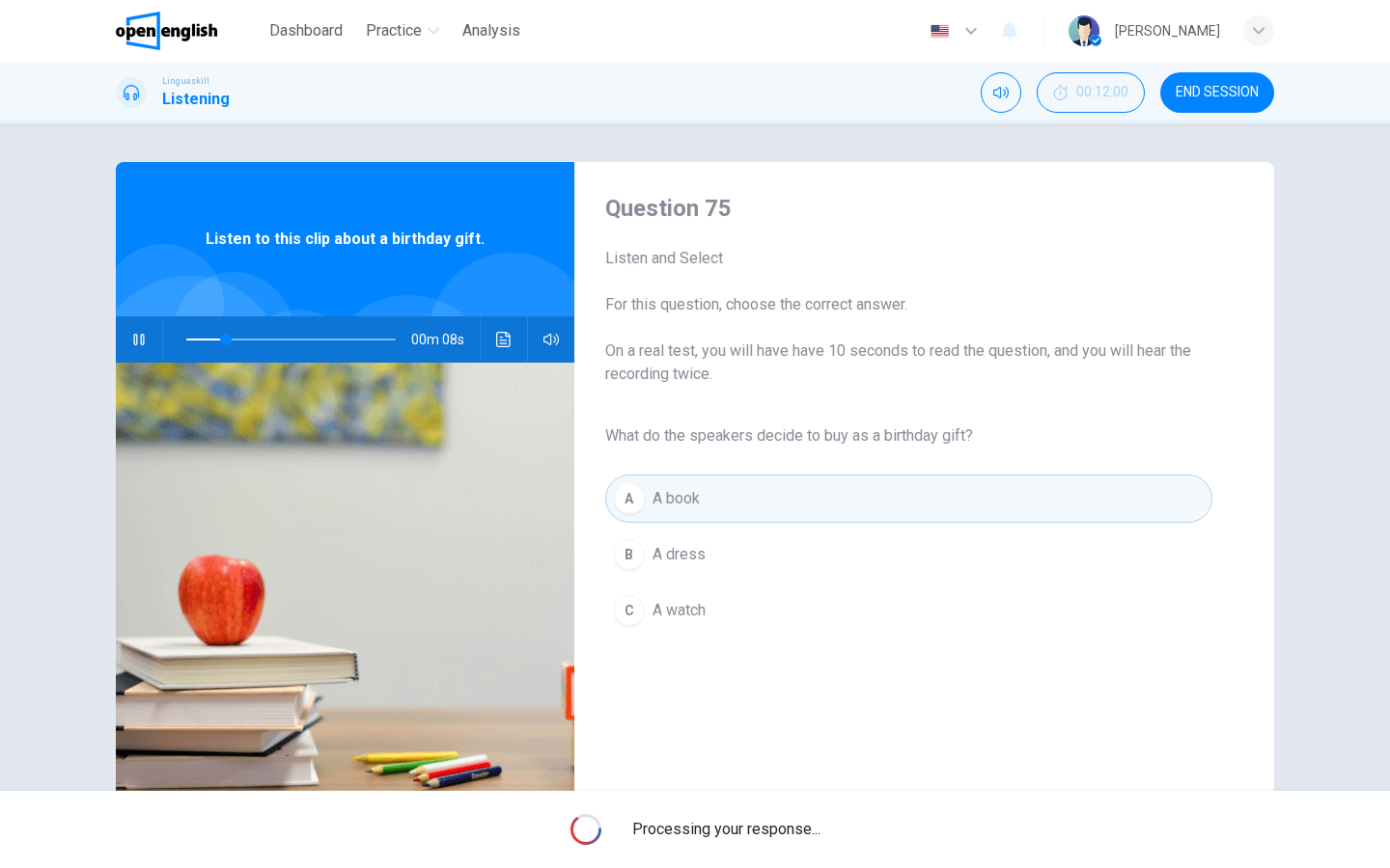
type input "**"
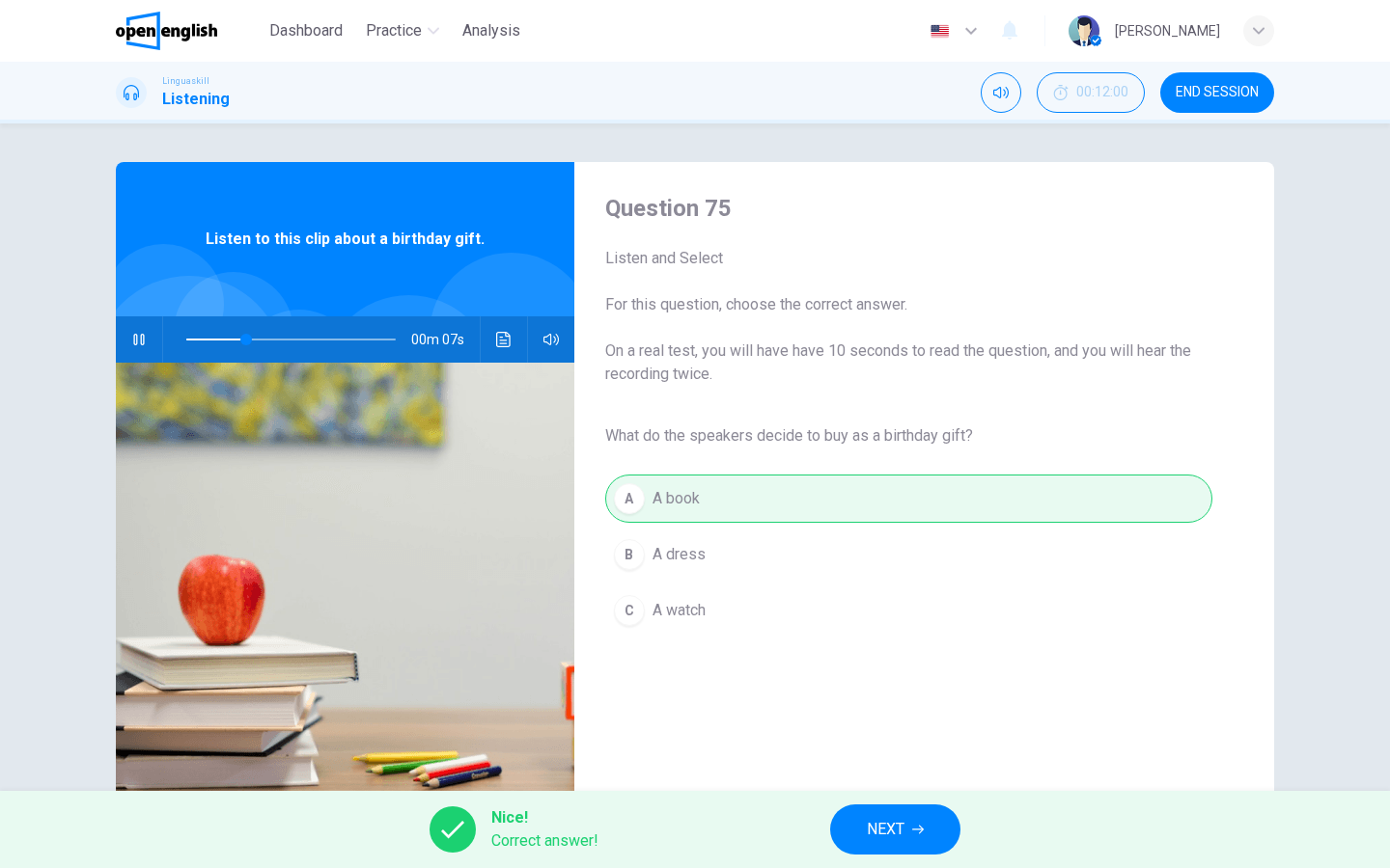
click at [869, 693] on span "NEXT" at bounding box center [885, 830] width 38 height 27
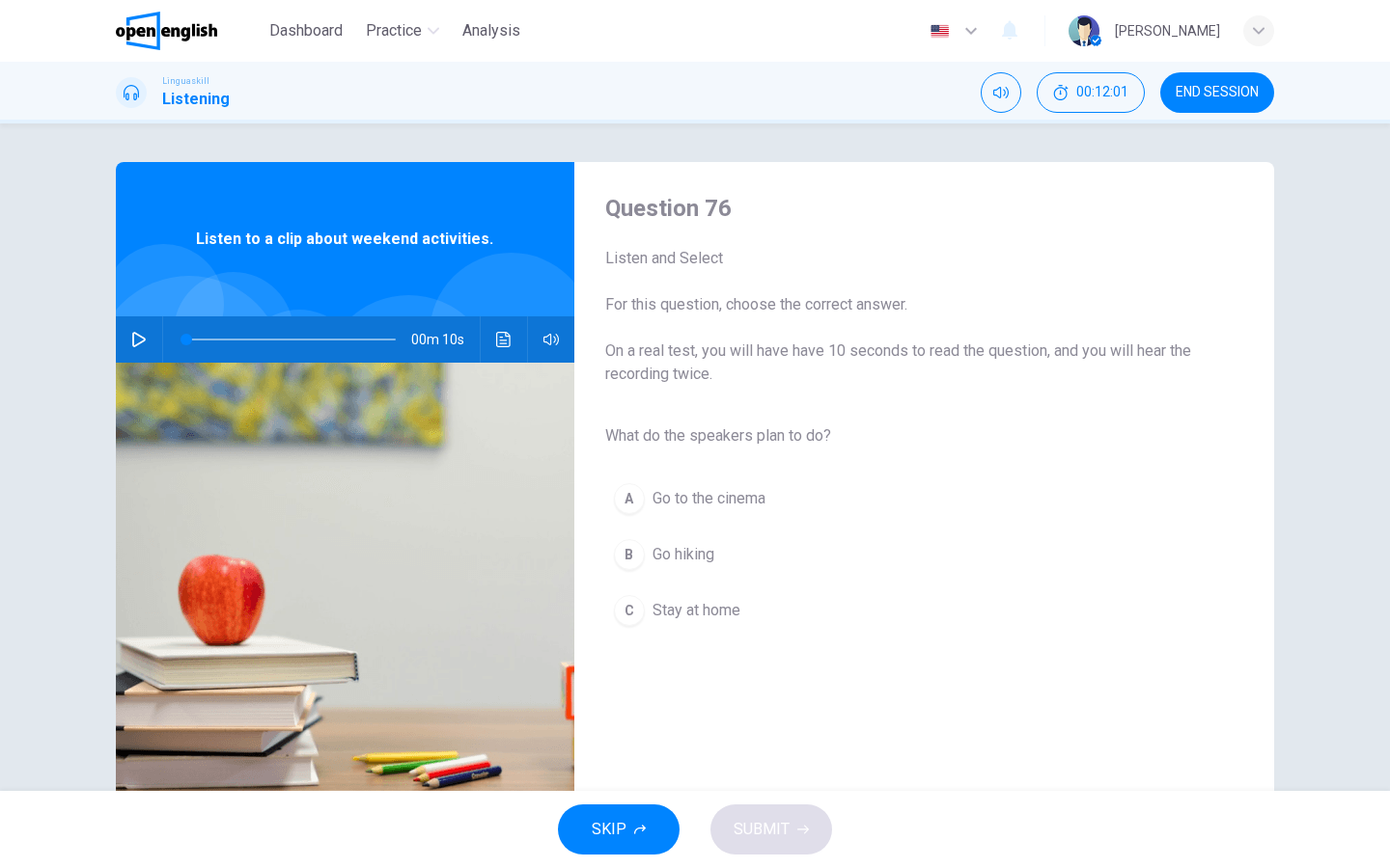
click at [139, 340] on icon "button" at bounding box center [139, 340] width 16 height 16
click at [638, 556] on div "B" at bounding box center [629, 555] width 31 height 31
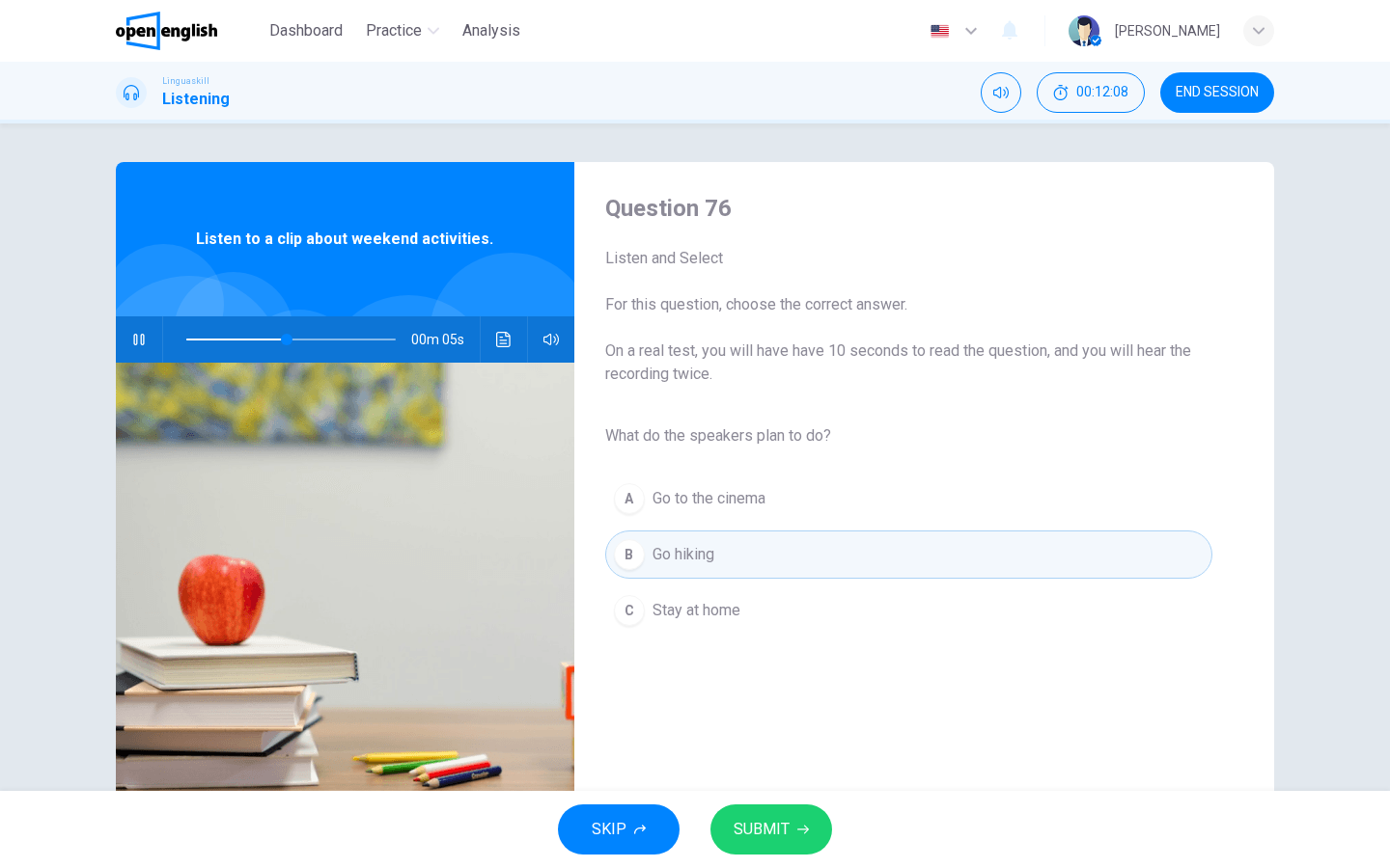
click at [788, 693] on button "SUBMIT" at bounding box center [771, 829] width 122 height 50
type input "**"
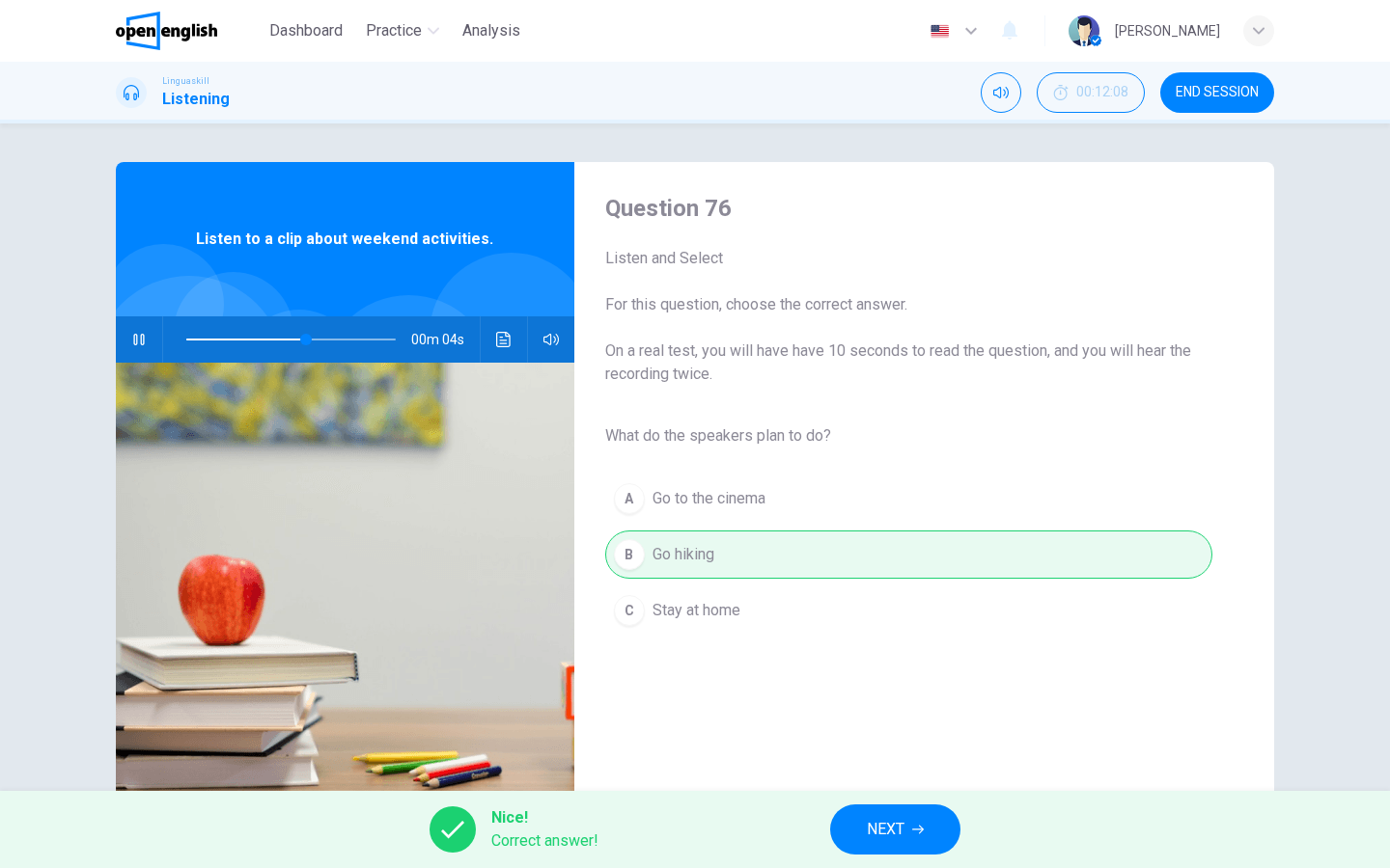
click at [894, 693] on span "NEXT" at bounding box center [885, 830] width 38 height 27
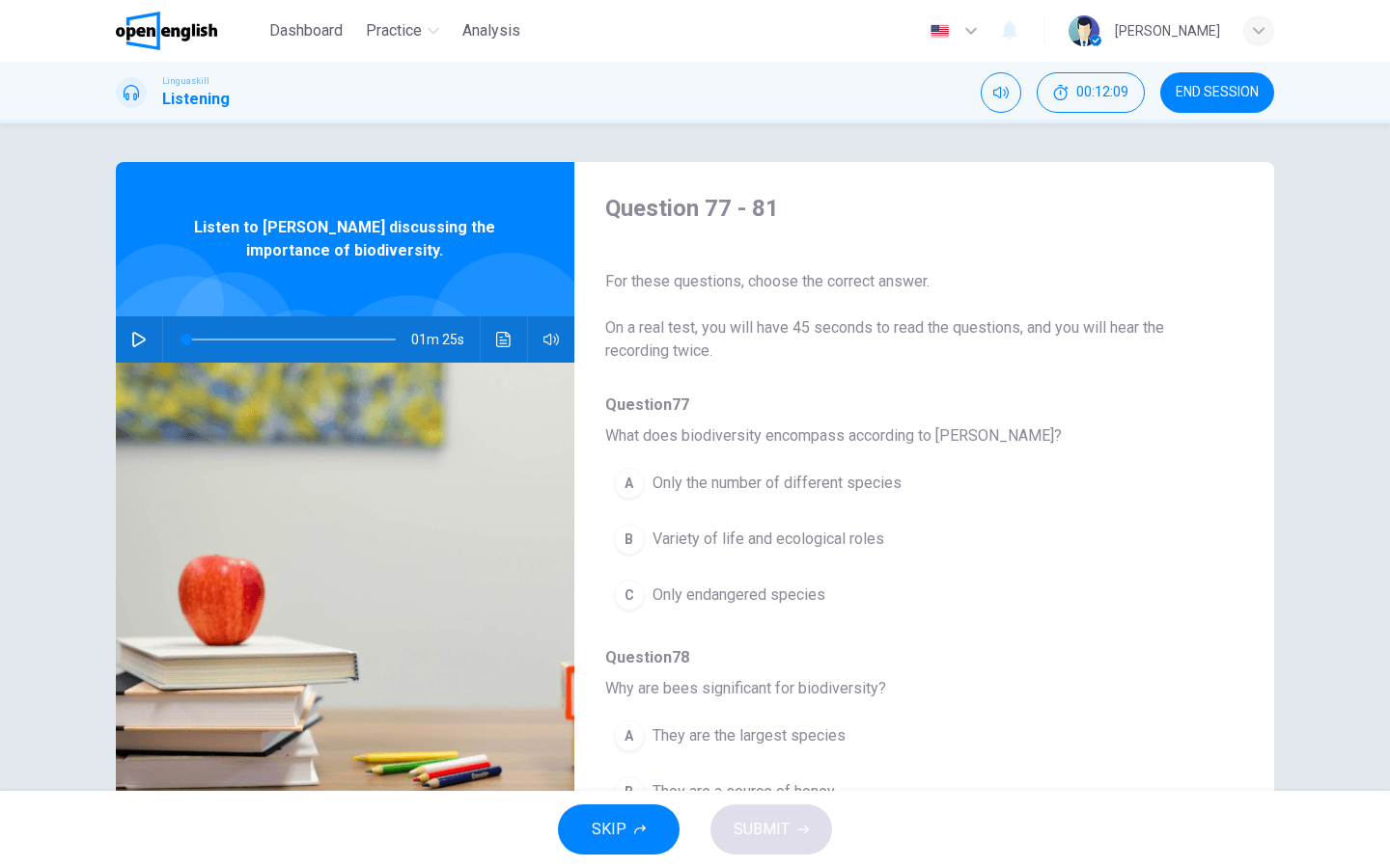
scroll to position [38, 0]
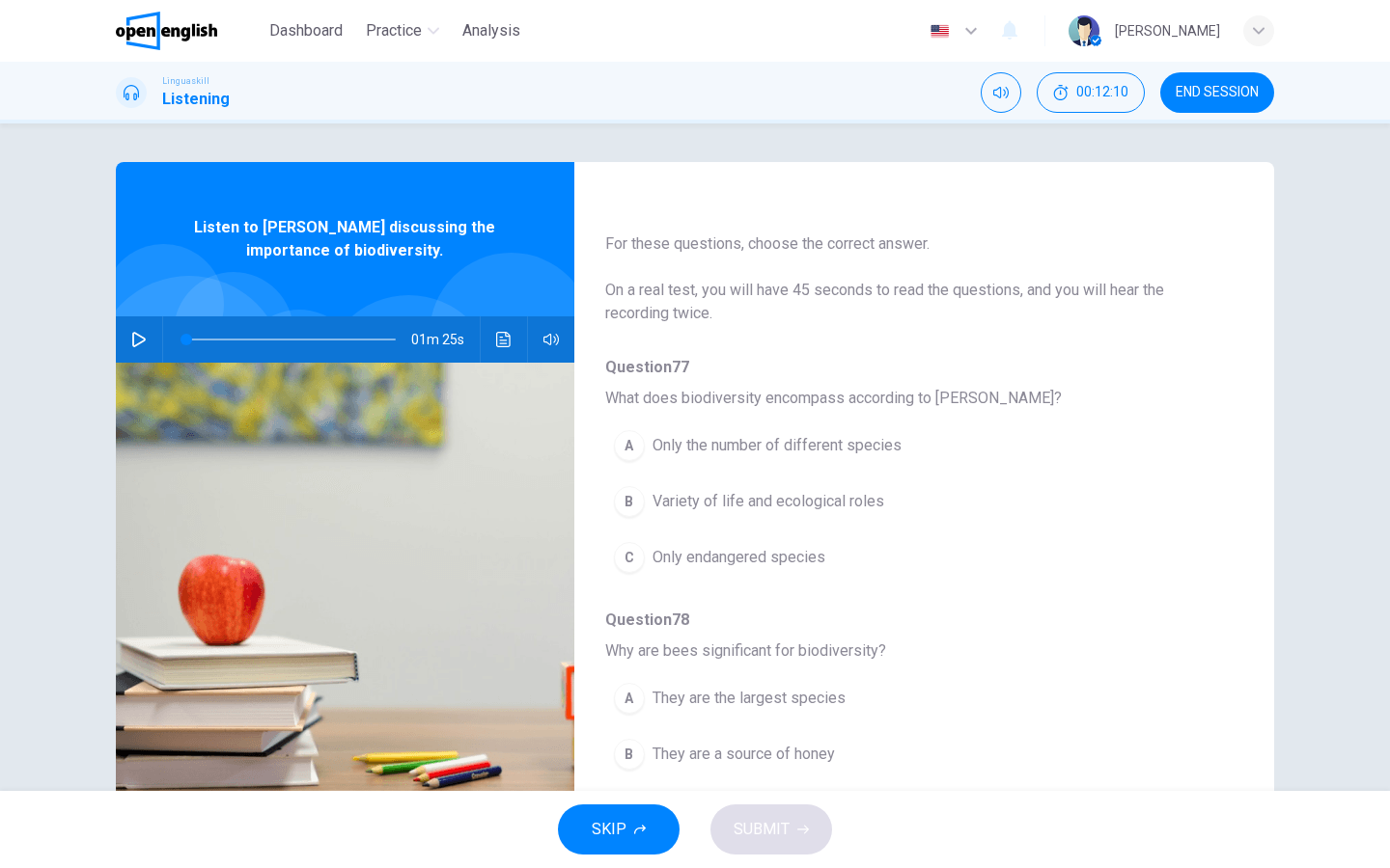
click at [1154, 97] on span "END SESSION" at bounding box center [1217, 93] width 83 height 16
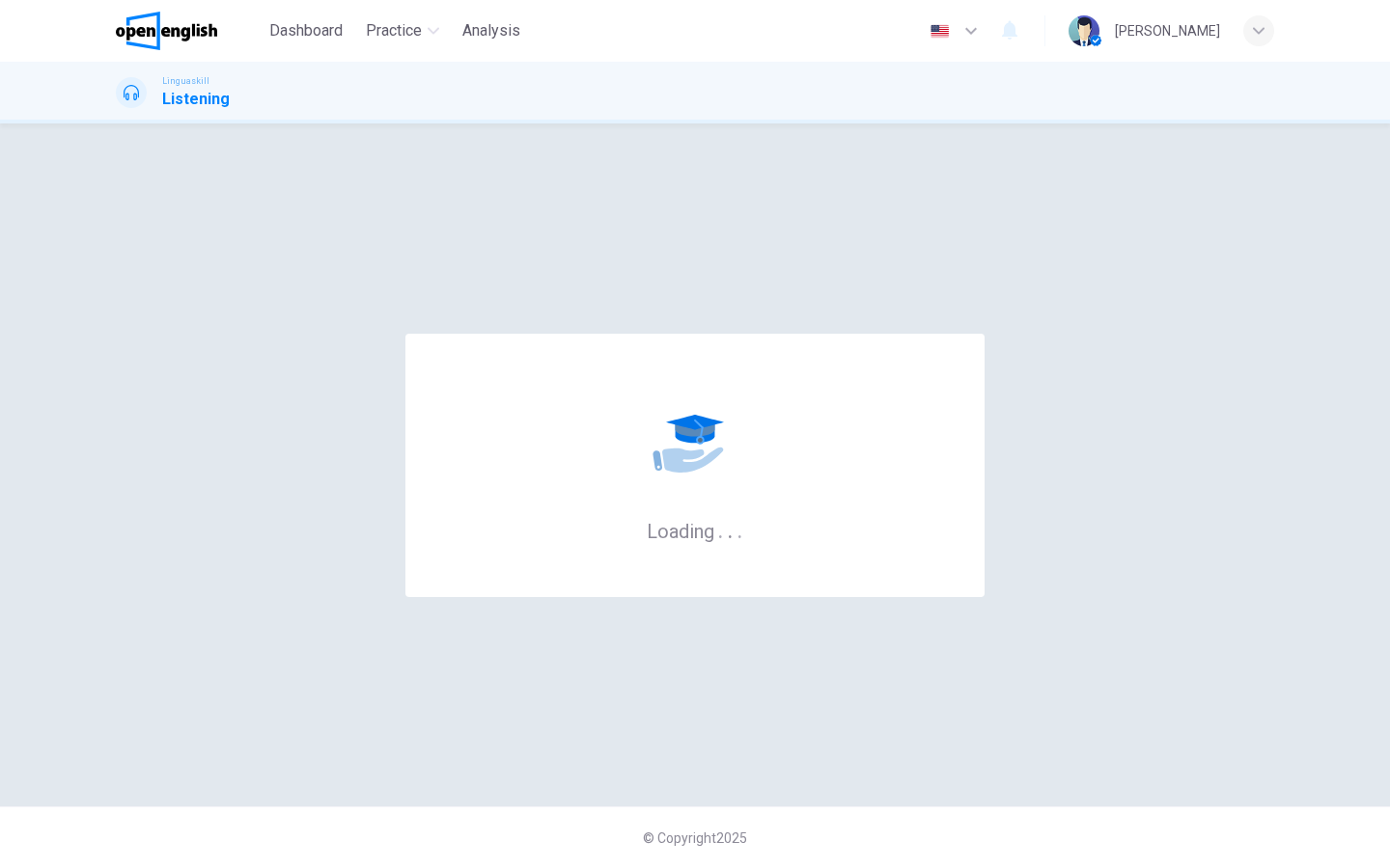
scroll to position [0, 0]
